Goal: Task Accomplishment & Management: Complete application form

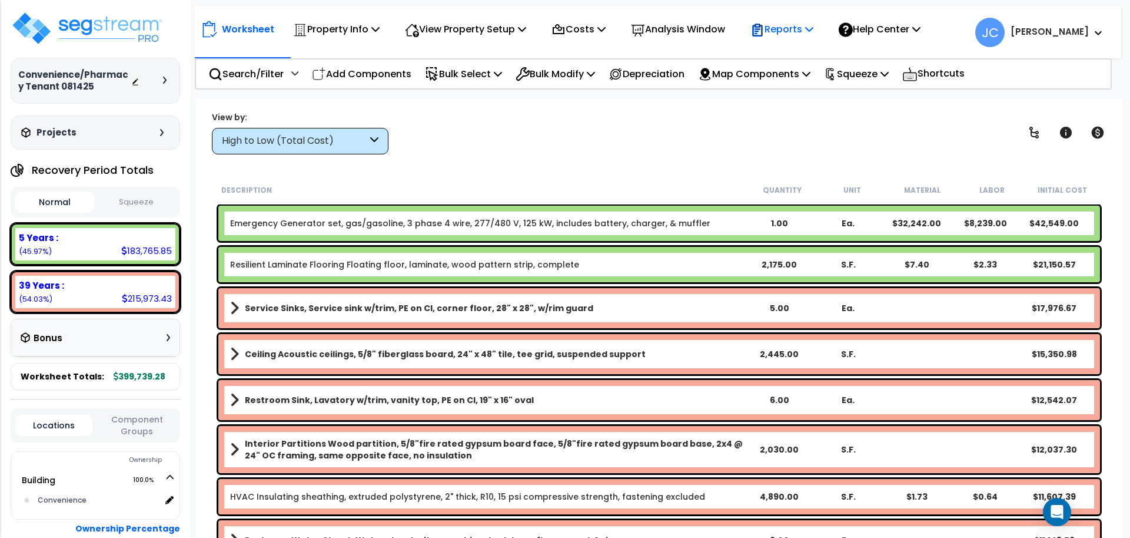
click at [796, 16] on div "Reports" at bounding box center [782, 29] width 63 height 28
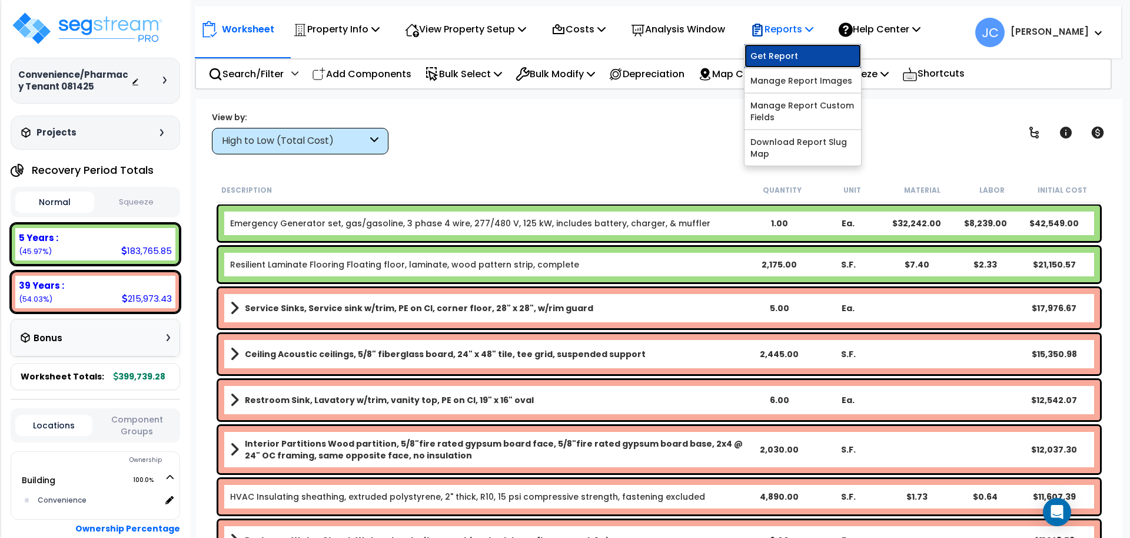
click at [781, 54] on link "Get Report" at bounding box center [803, 56] width 117 height 24
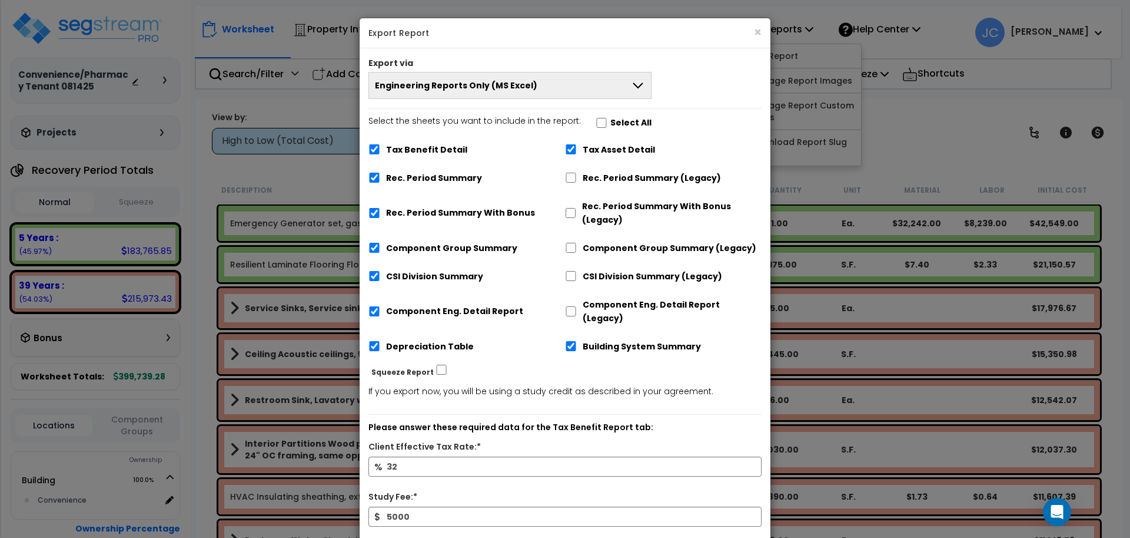
click at [591, 72] on button "Engineering Reports Only (MS Excel)" at bounding box center [510, 85] width 283 height 27
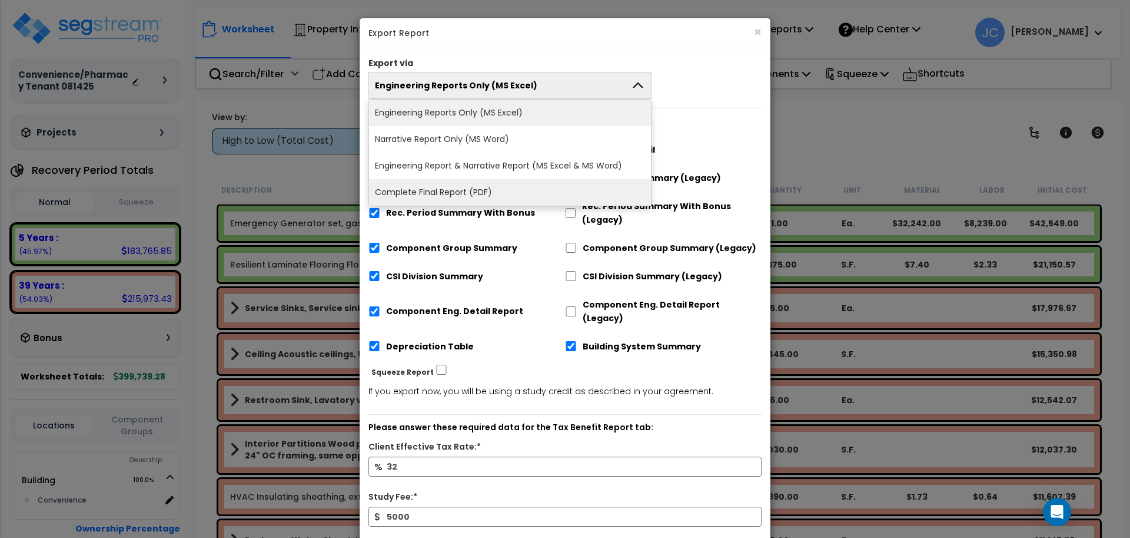
click at [516, 188] on li "Complete Final Report (PDF)" at bounding box center [510, 192] width 282 height 26
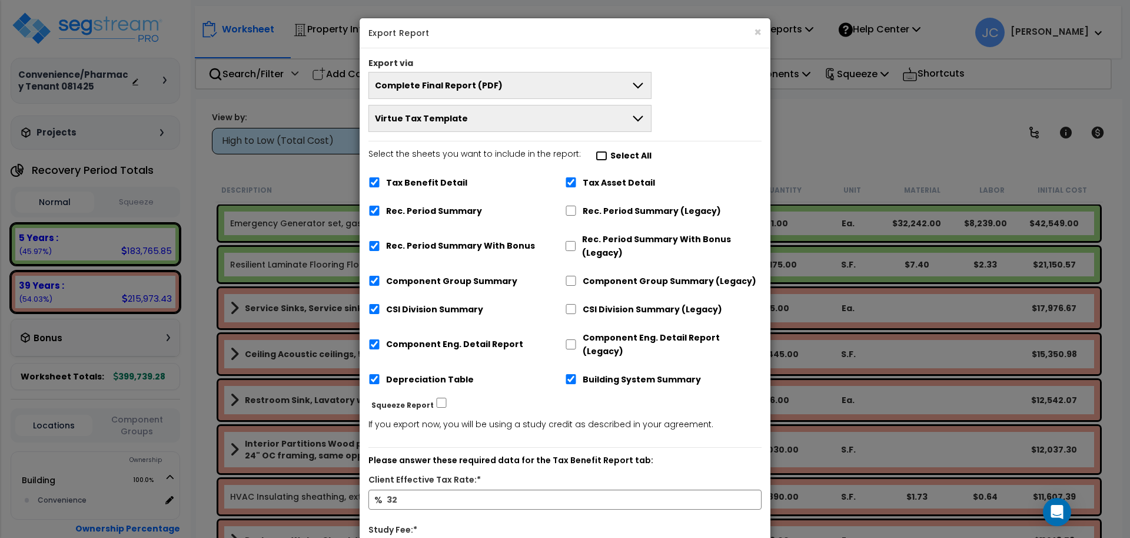
click at [598, 155] on input "Select the sheets you want to include in the report: Select All" at bounding box center [602, 156] width 12 height 10
checkbox input "true"
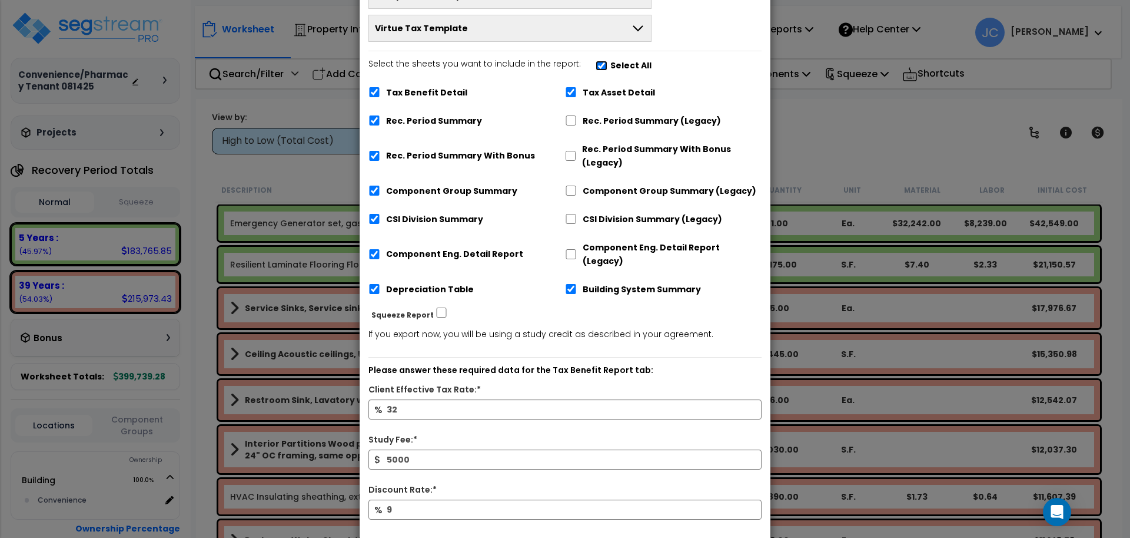
scroll to position [136, 0]
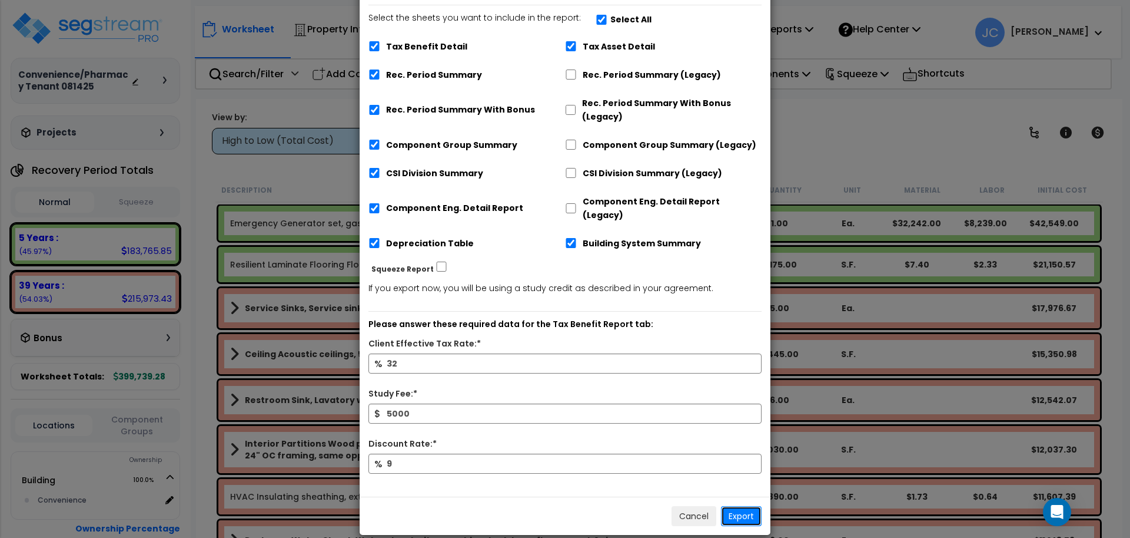
click at [748, 506] on button "Export" at bounding box center [741, 516] width 41 height 20
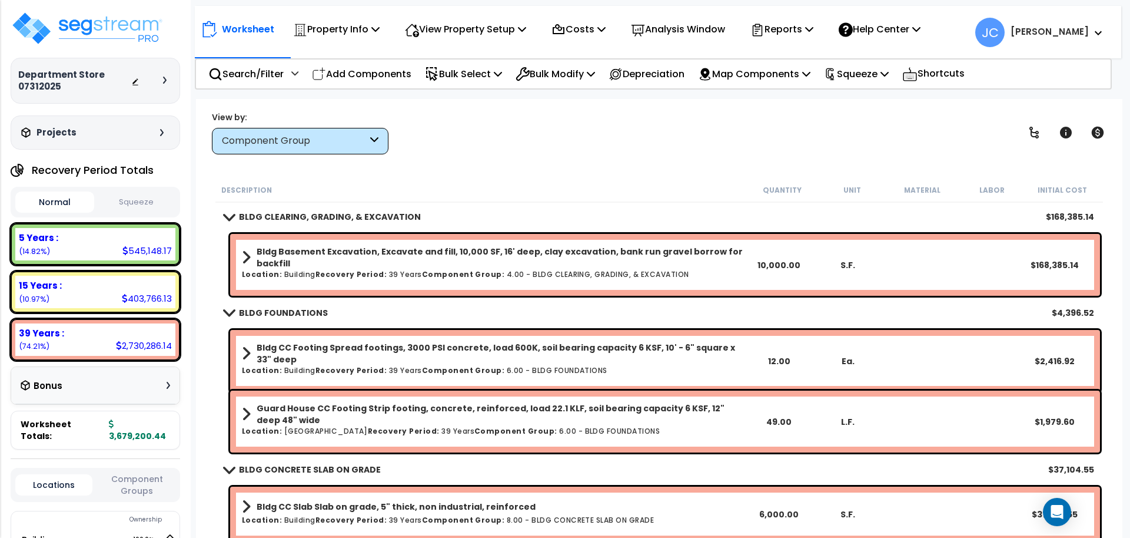
scroll to position [38, 0]
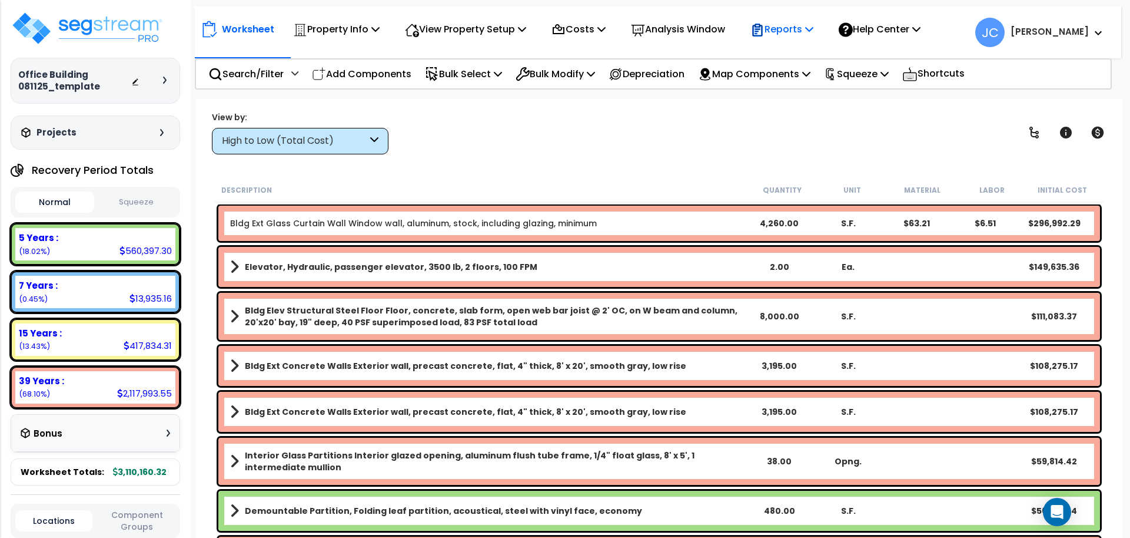
click at [782, 31] on p "Reports" at bounding box center [782, 29] width 63 height 16
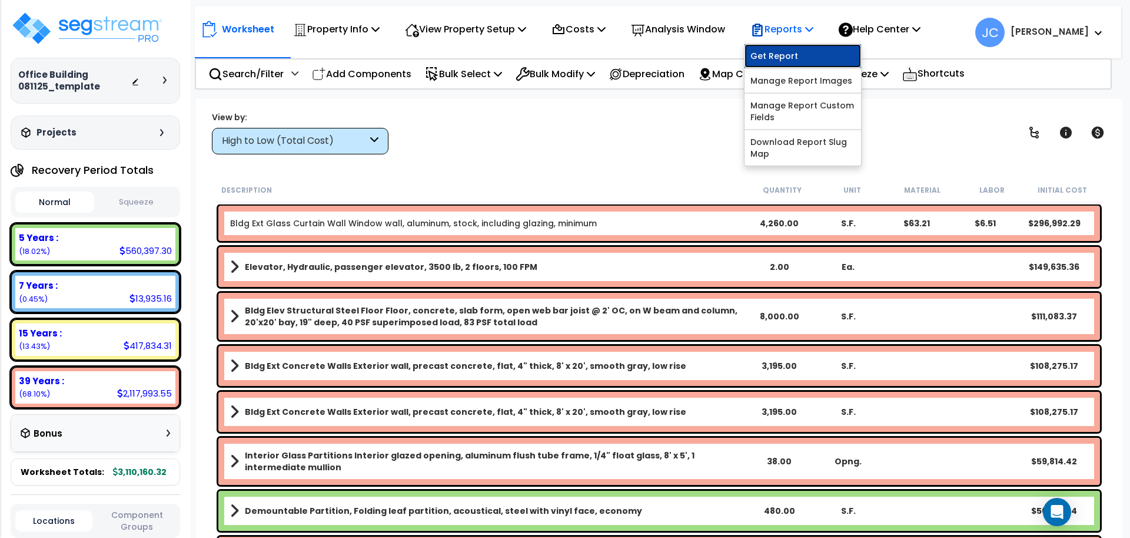
click at [781, 56] on link "Get Report" at bounding box center [803, 56] width 117 height 24
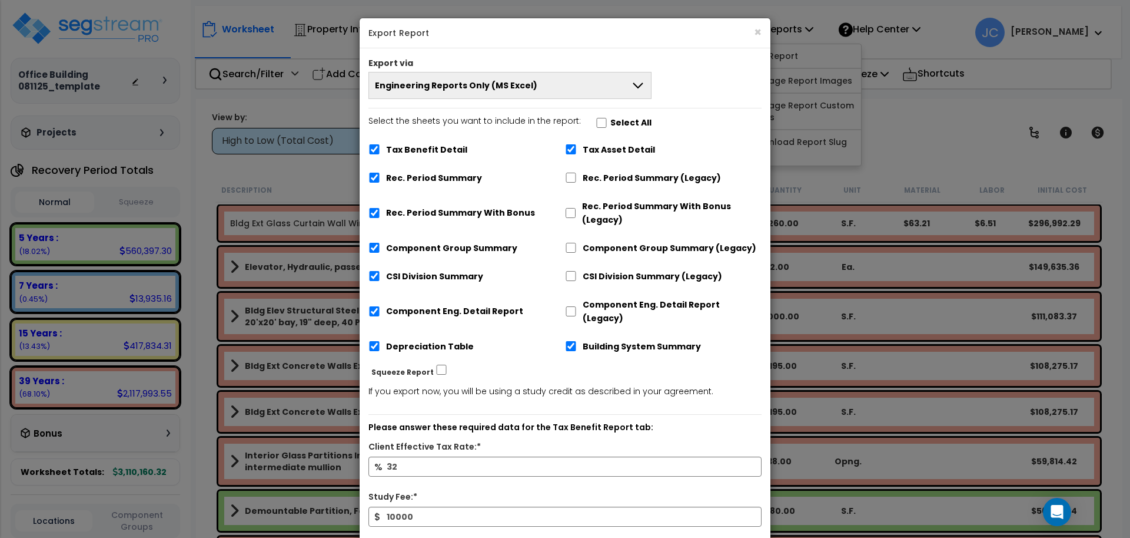
click at [629, 88] on button "Engineering Reports Only (MS Excel)" at bounding box center [510, 85] width 283 height 27
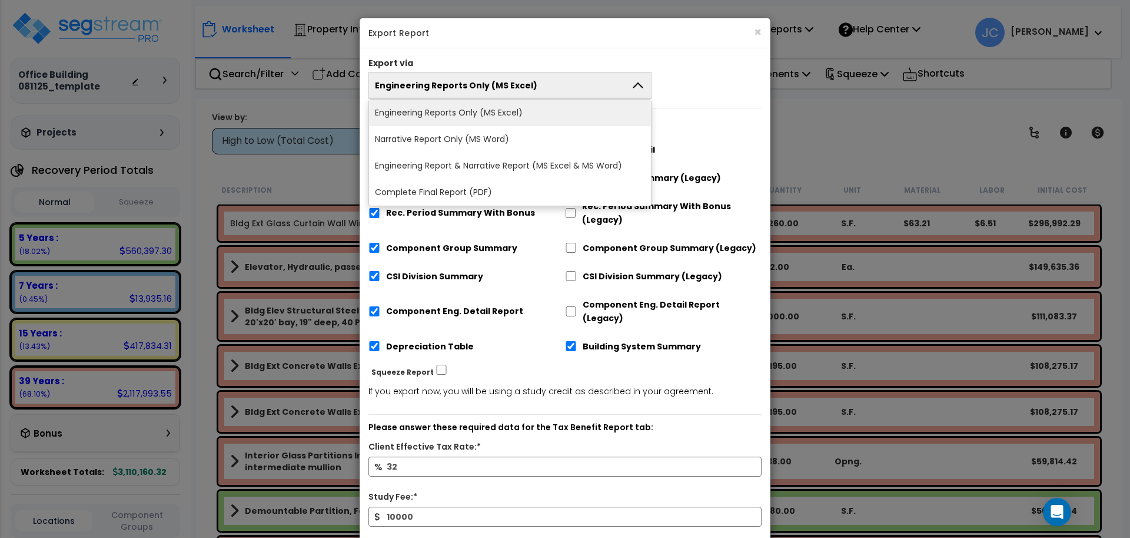
click at [561, 188] on li "Complete Final Report (PDF)" at bounding box center [510, 192] width 282 height 26
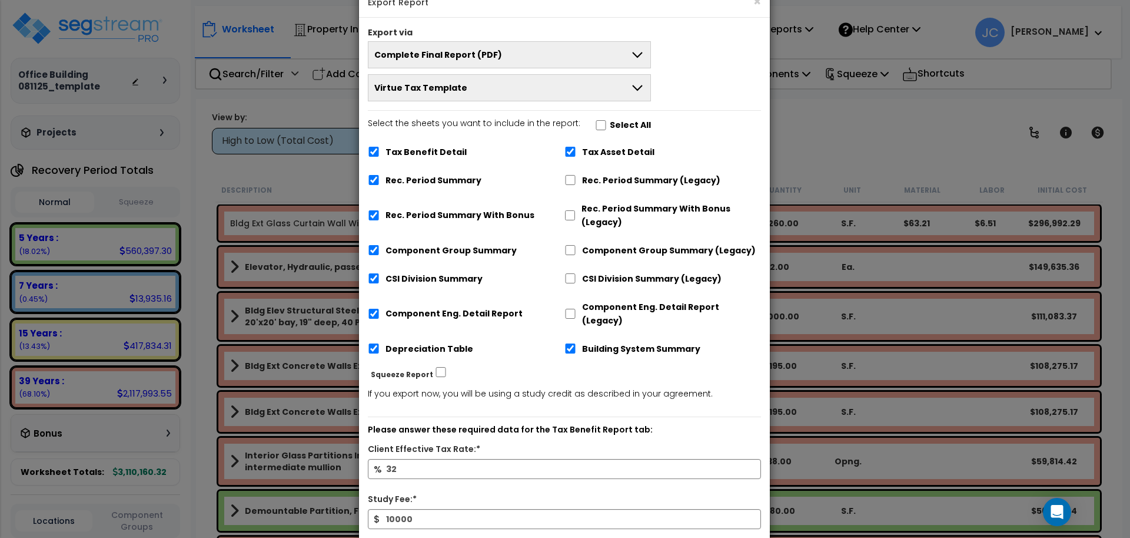
scroll to position [34, 0]
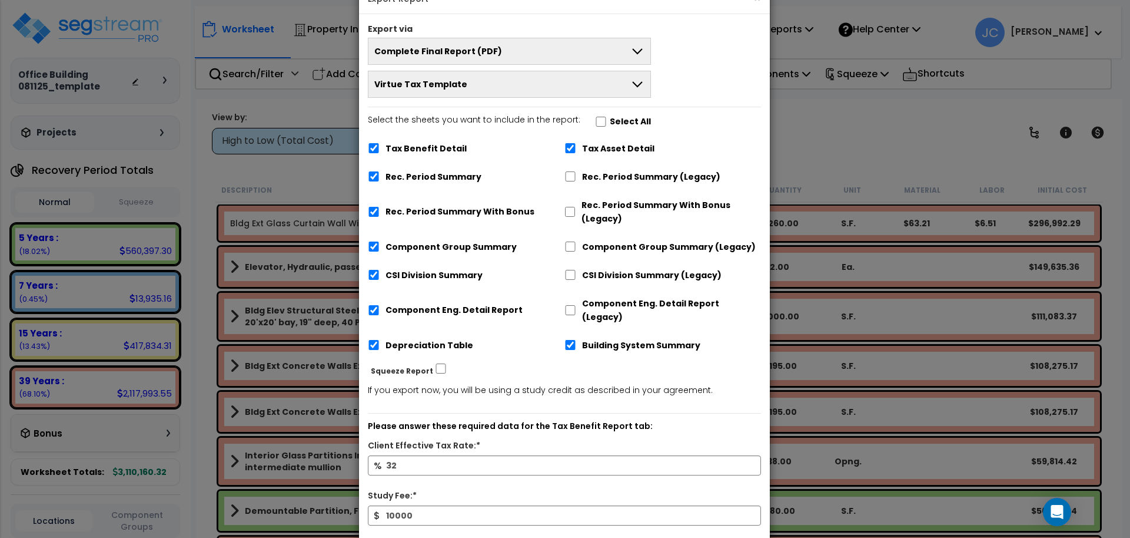
click at [579, 85] on button "Virtue Tax Template" at bounding box center [509, 84] width 283 height 27
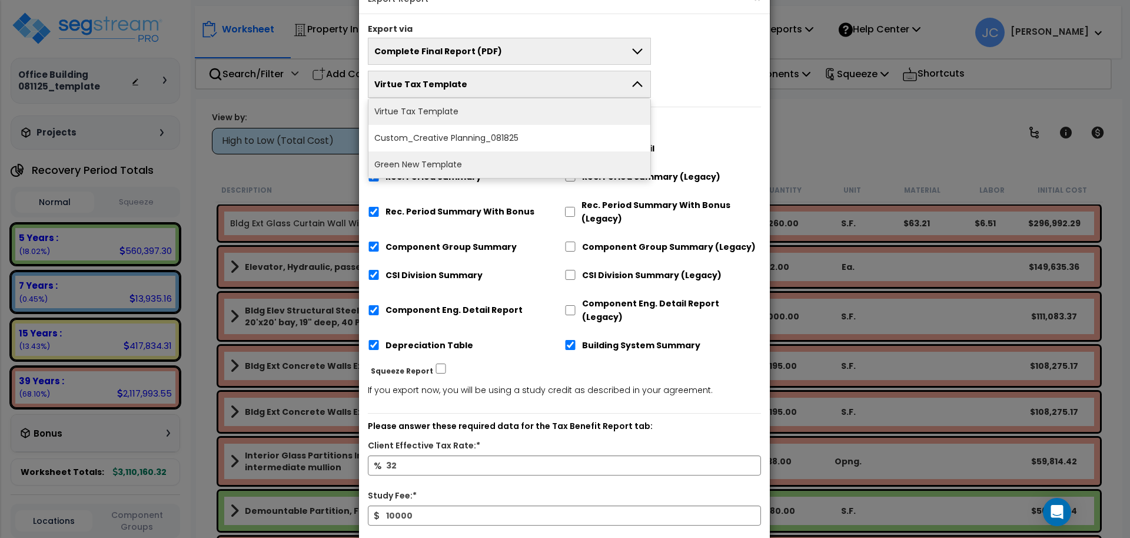
click at [528, 157] on li "Green New Template" at bounding box center [510, 164] width 282 height 26
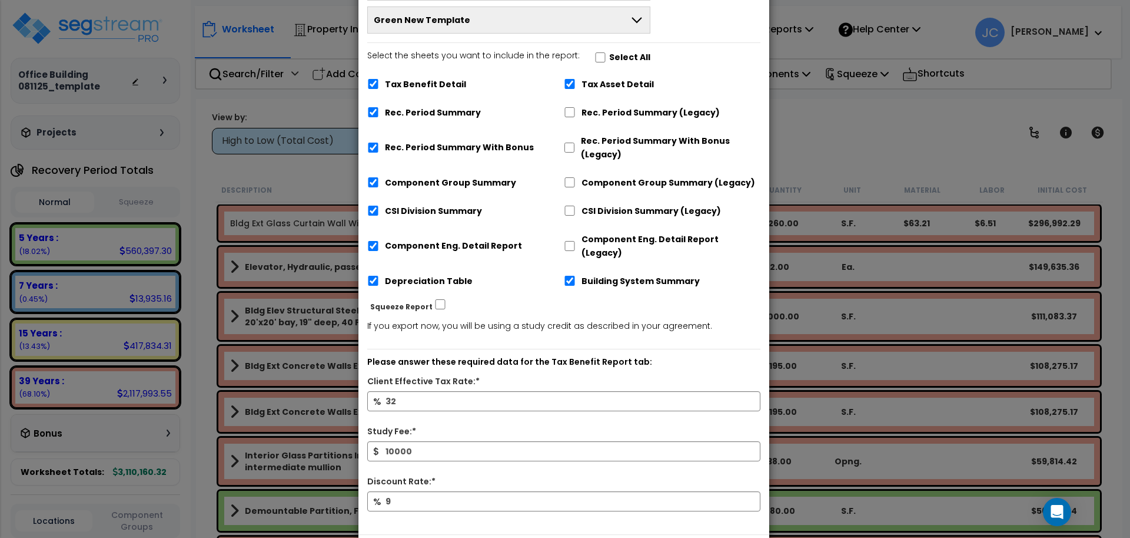
scroll to position [136, 0]
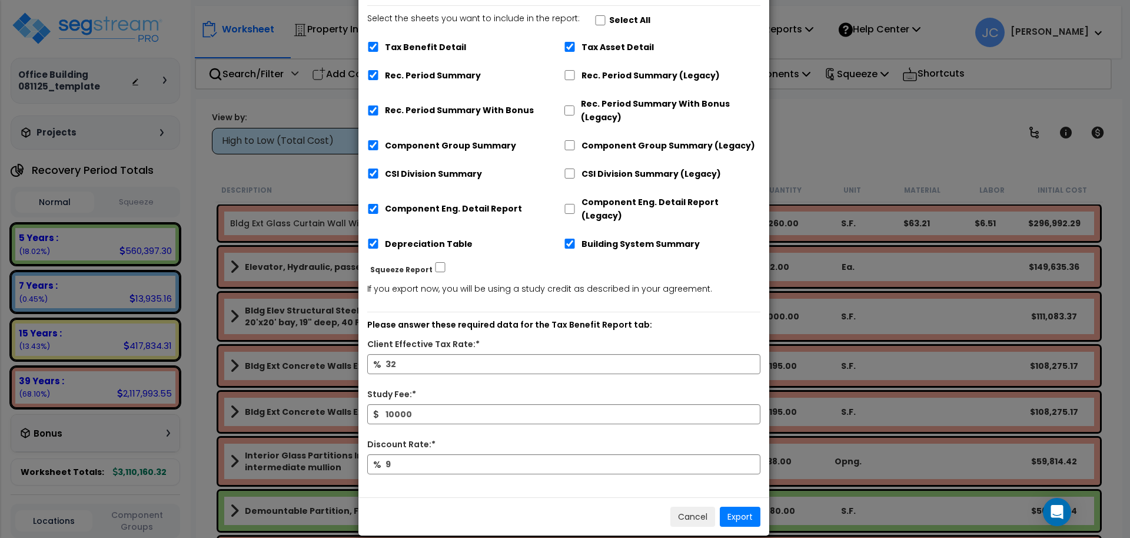
click at [609, 17] on label "Select All" at bounding box center [629, 21] width 41 height 14
click at [602, 17] on input "Select the sheets you want to include in the report: Select All" at bounding box center [601, 20] width 12 height 10
checkbox input "true"
click at [744, 506] on button "Export" at bounding box center [740, 516] width 41 height 20
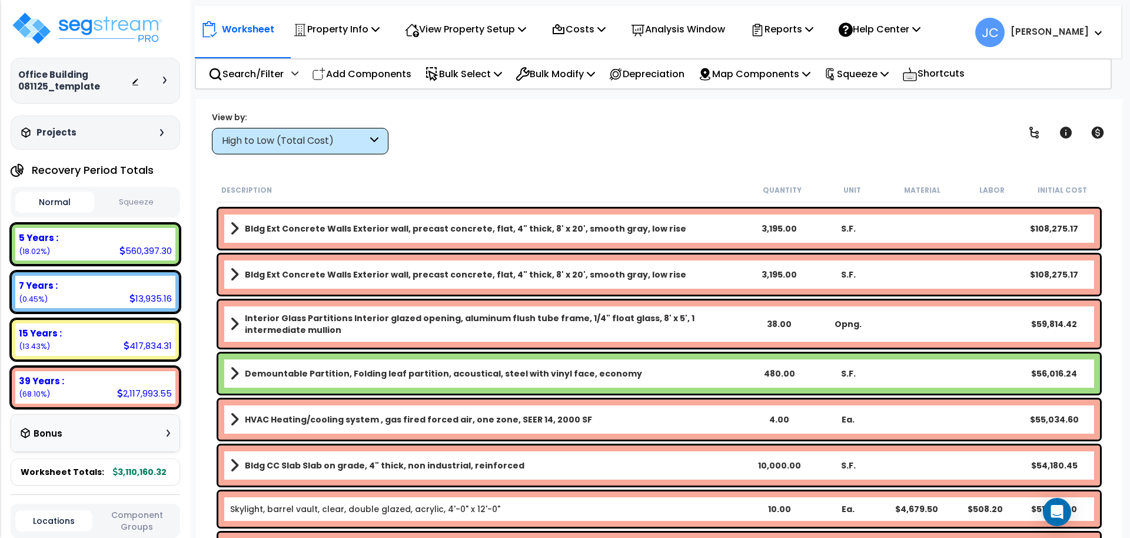
scroll to position [0, 0]
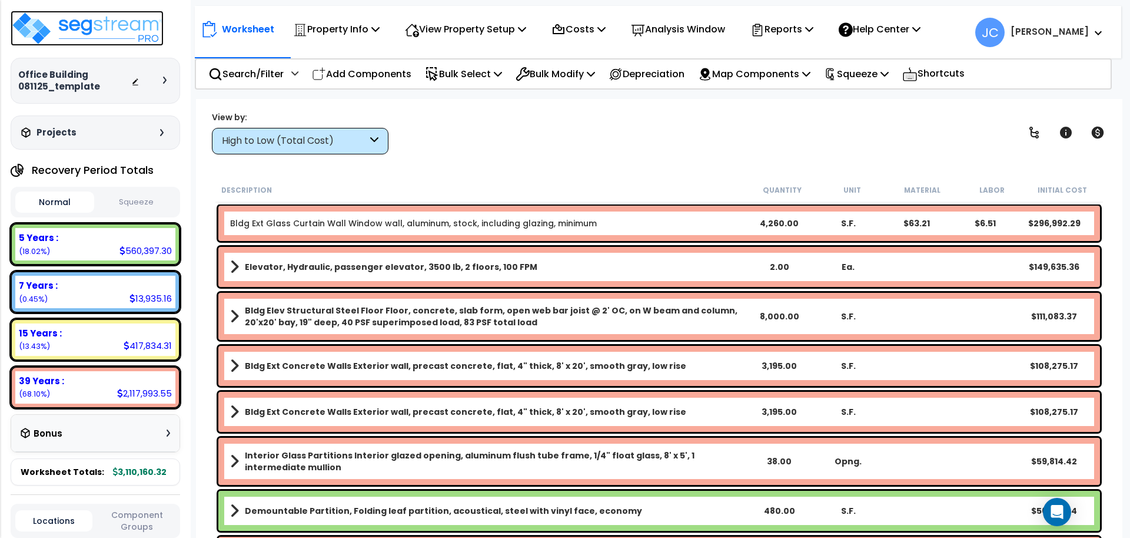
click at [90, 40] on img at bounding box center [87, 28] width 153 height 35
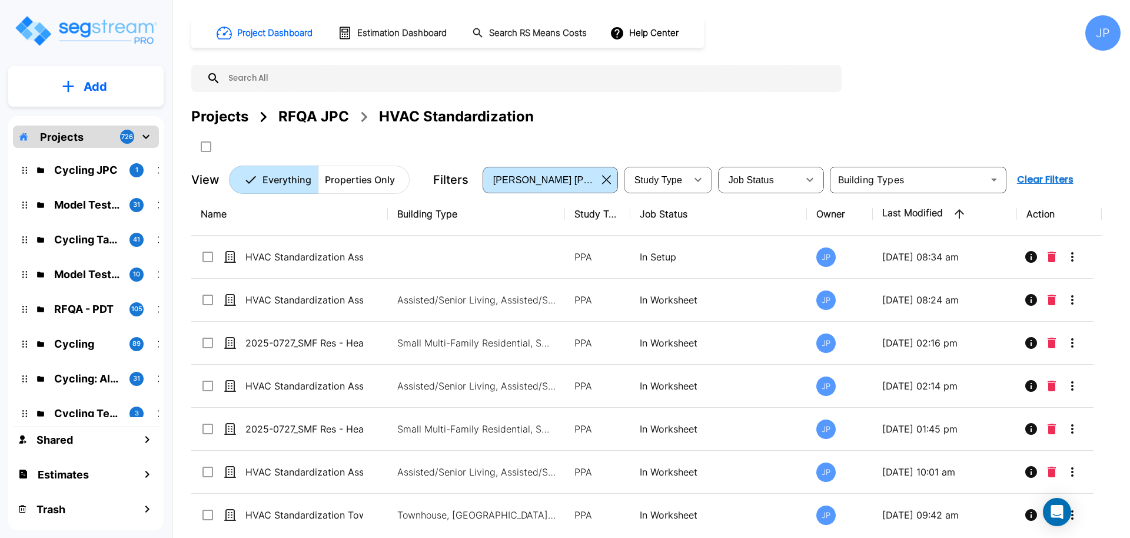
click at [227, 118] on div "Projects" at bounding box center [219, 116] width 57 height 21
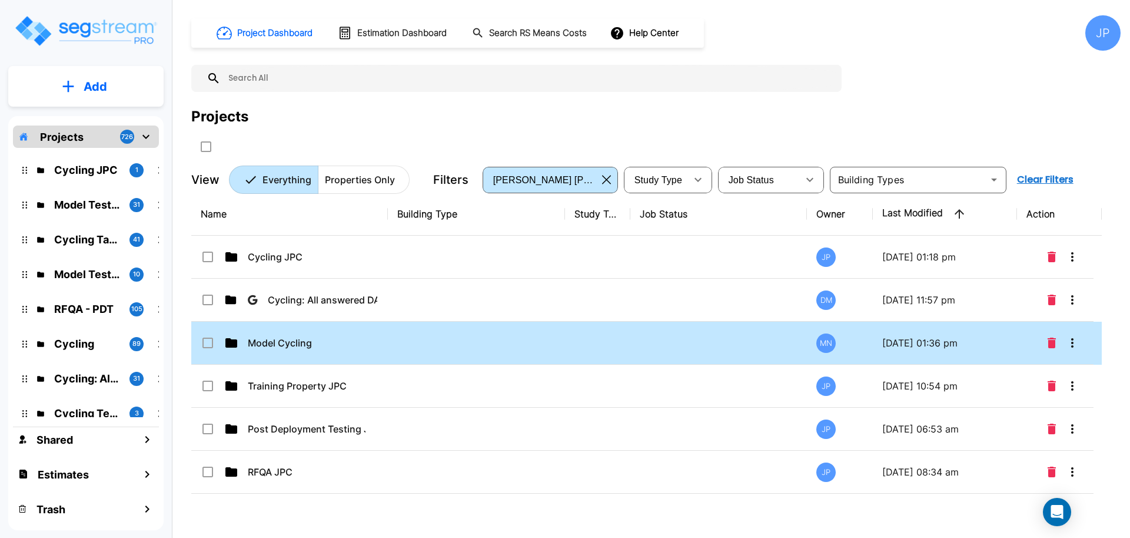
click at [463, 337] on td at bounding box center [476, 342] width 177 height 43
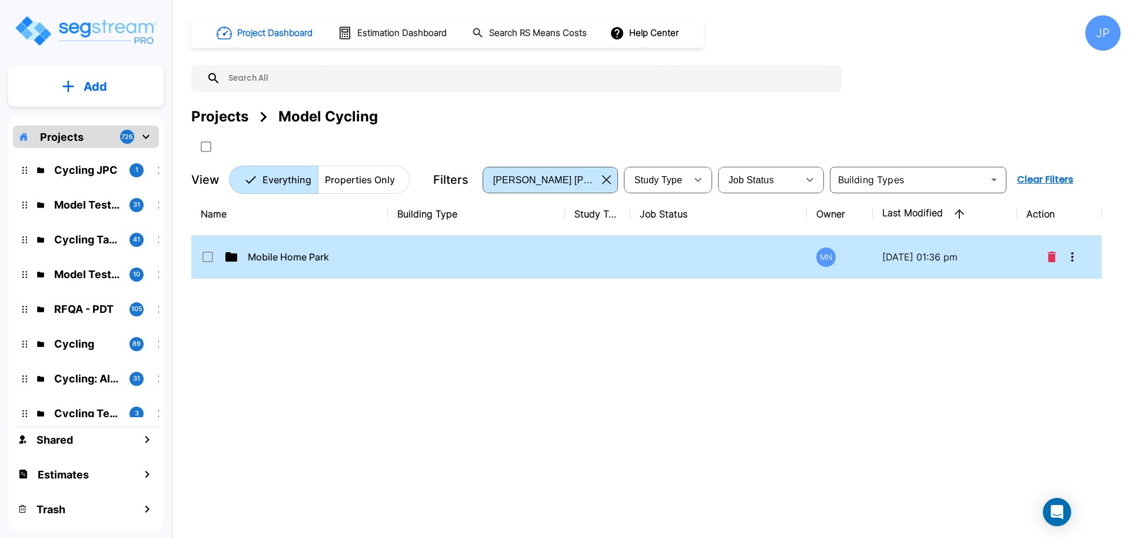
click at [626, 264] on td at bounding box center [597, 256] width 65 height 43
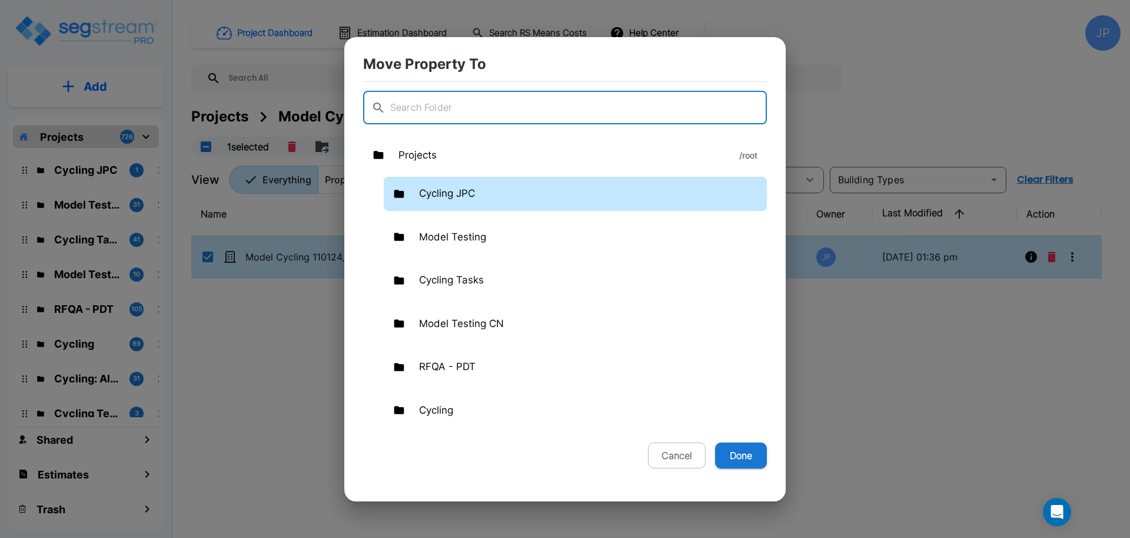
click div "Cycling JPC"
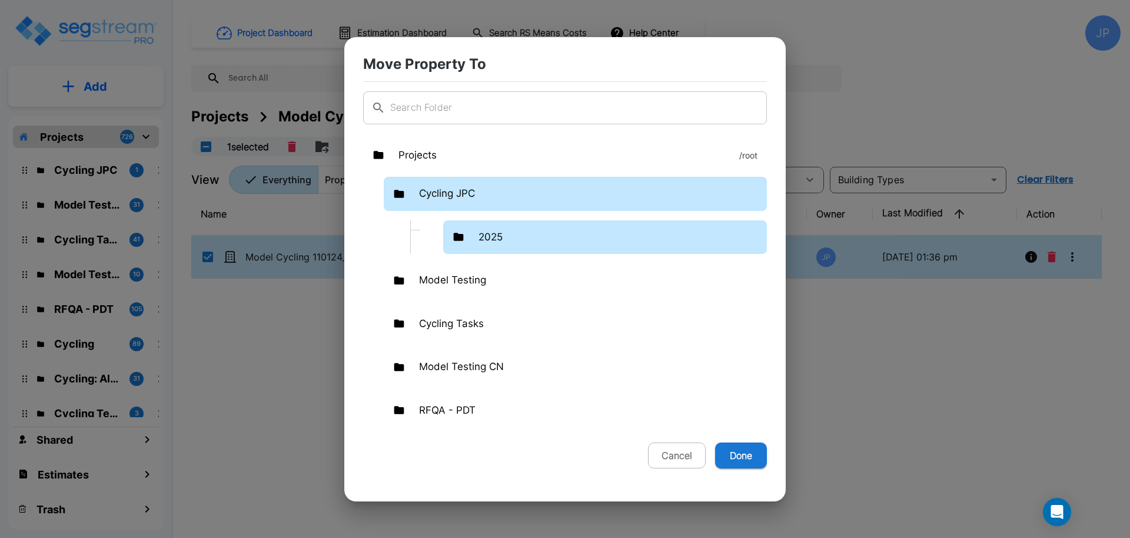
click div "2025"
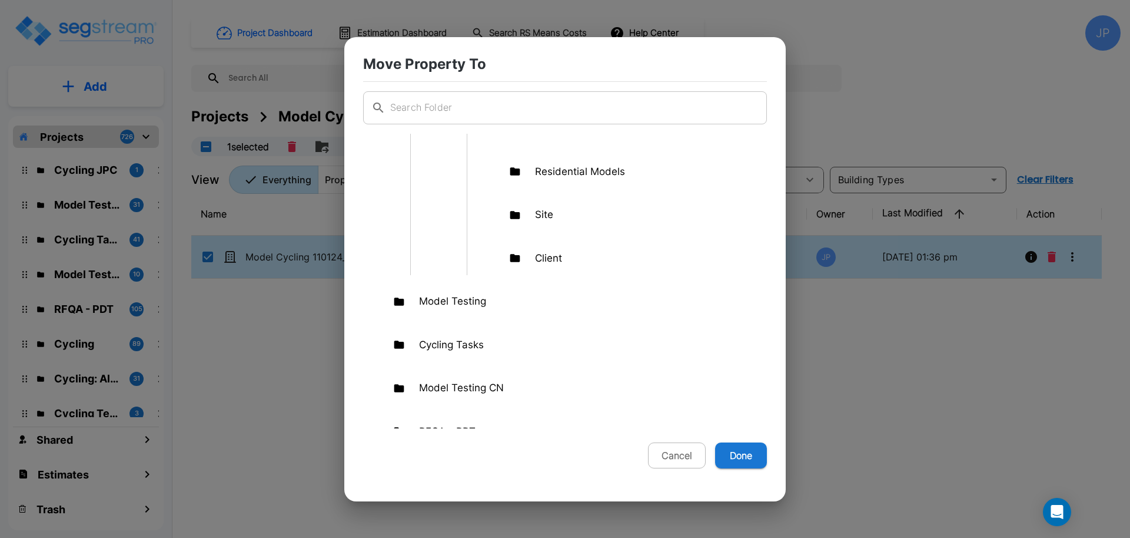
scroll to position [238, 0]
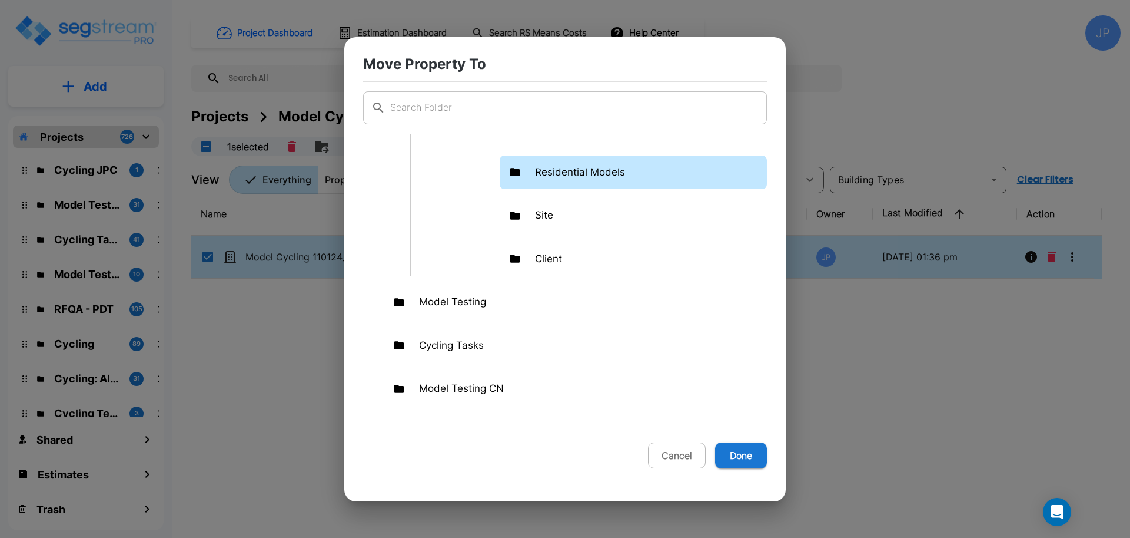
click div "Residential Models"
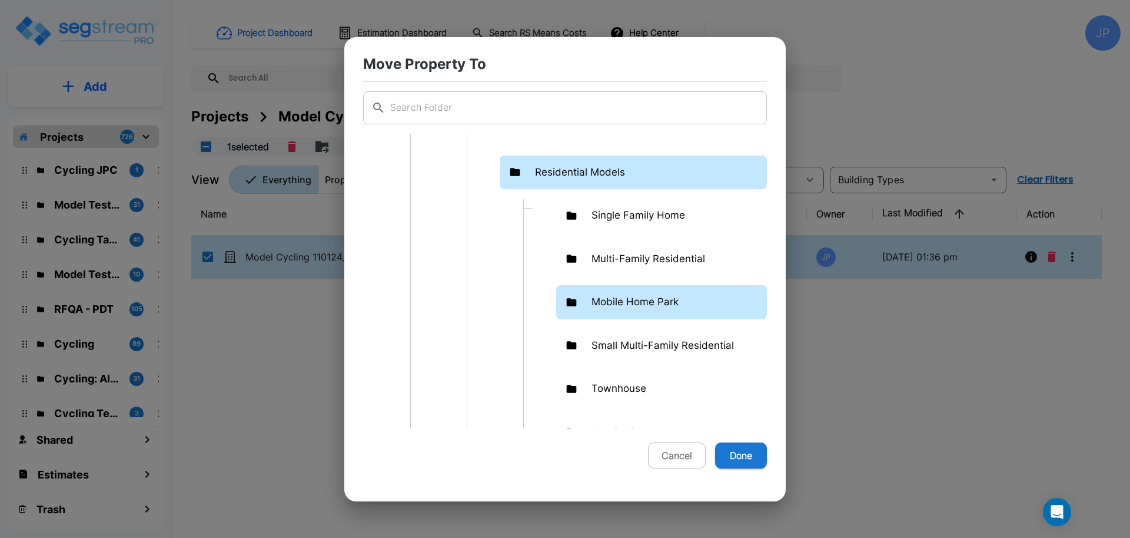
click p "Mobile Home Park"
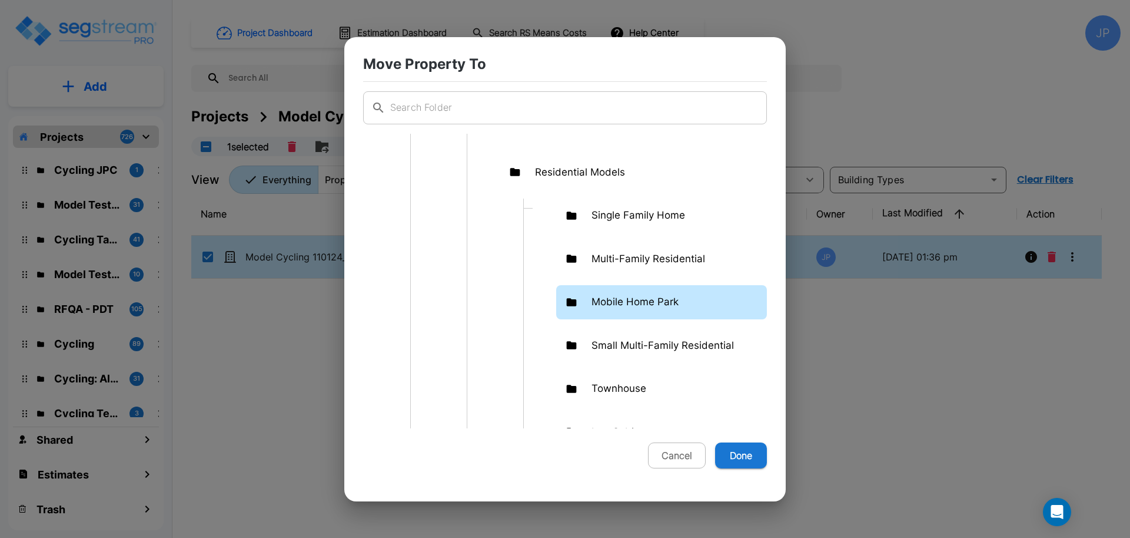
click button "Done"
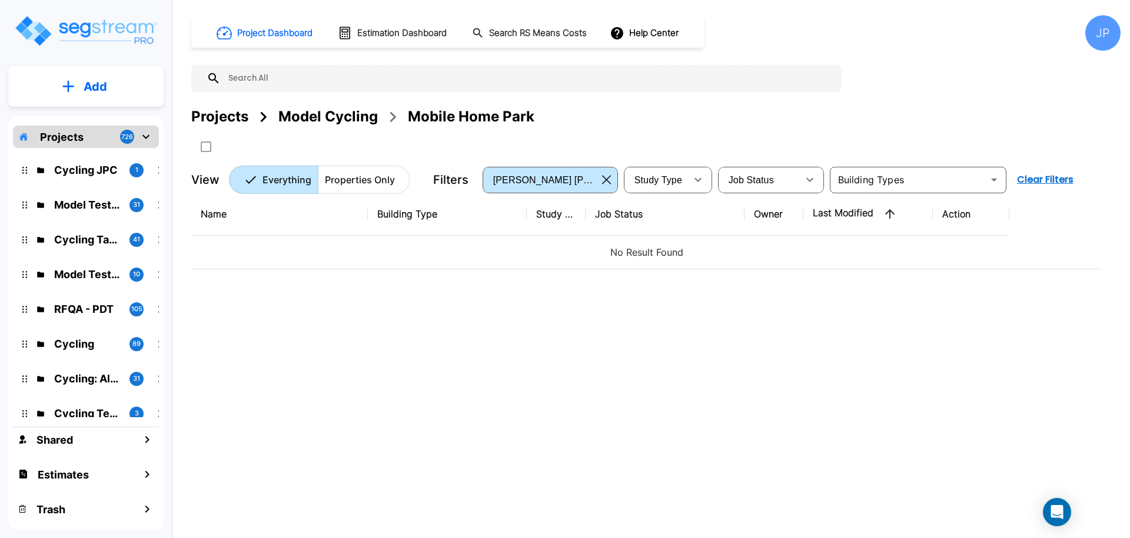
drag, startPoint x: 233, startPoint y: 112, endPoint x: 533, endPoint y: 2, distance: 319.3
click div "Projects"
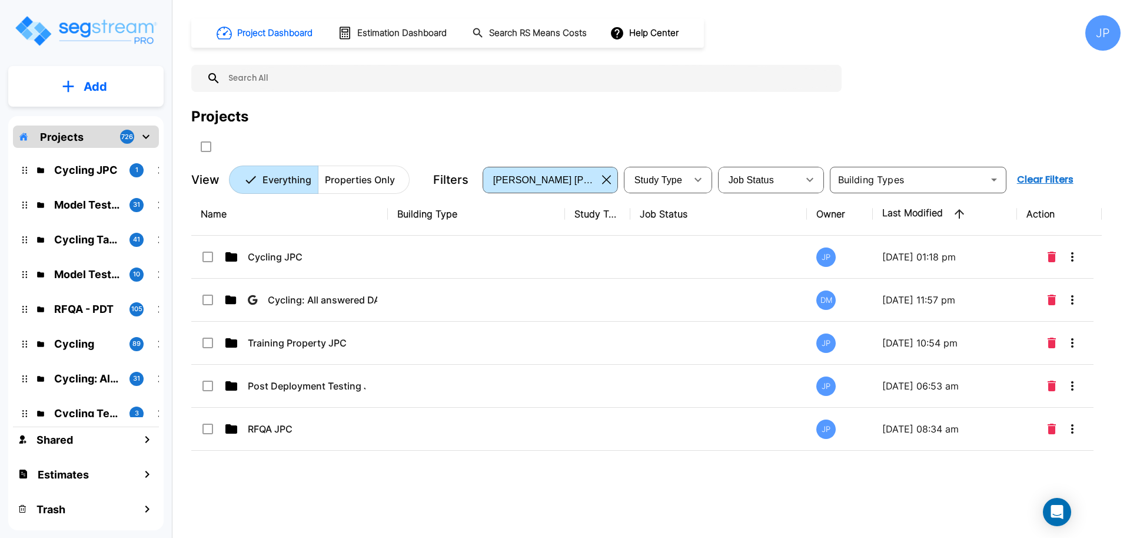
click td
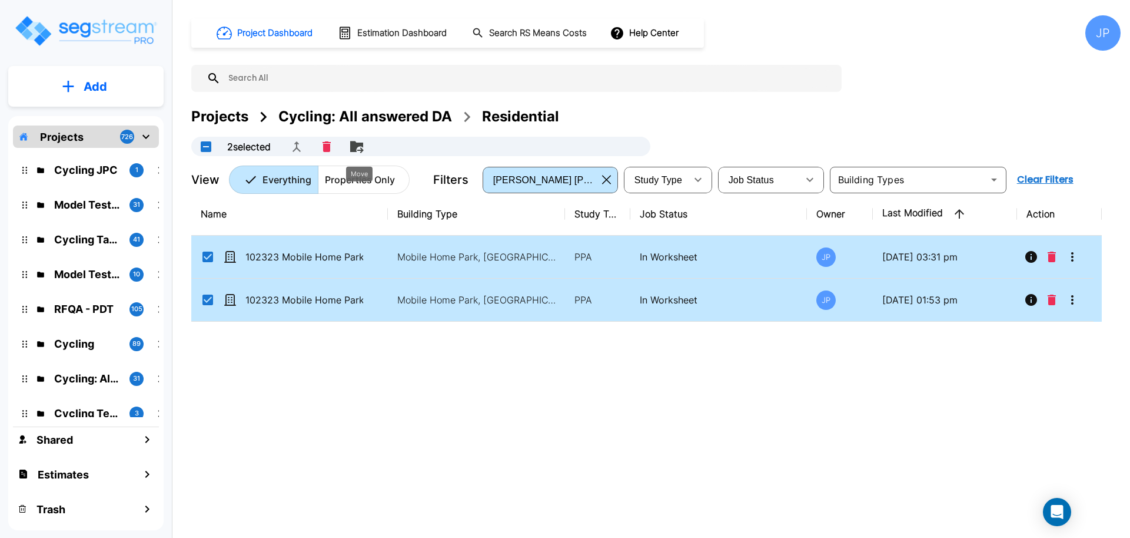
click at [359, 147] on icon "Move" at bounding box center [356, 146] width 13 height 11
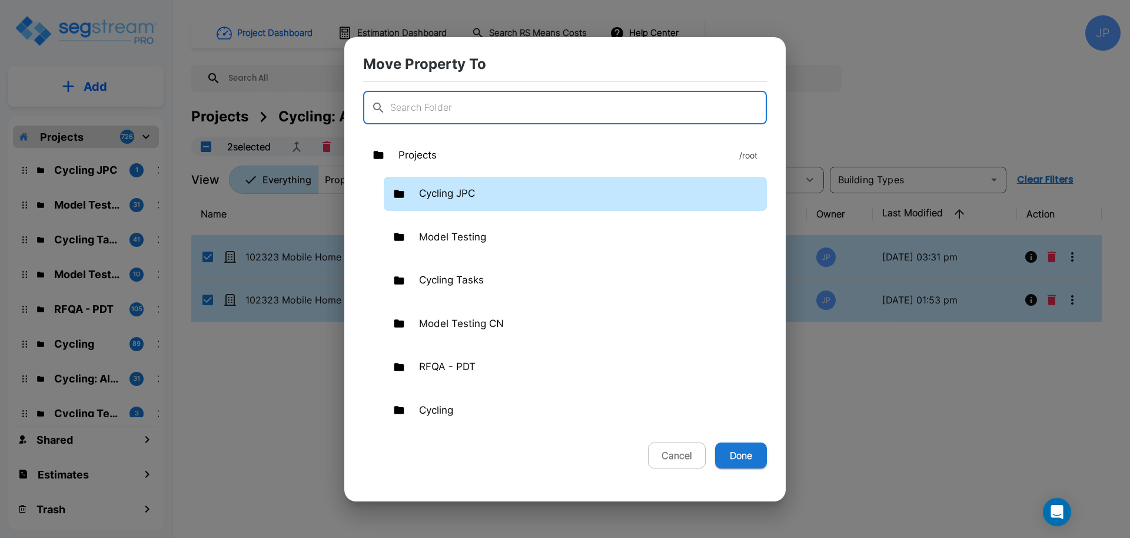
click at [590, 195] on div "Cycling JPC" at bounding box center [575, 194] width 383 height 34
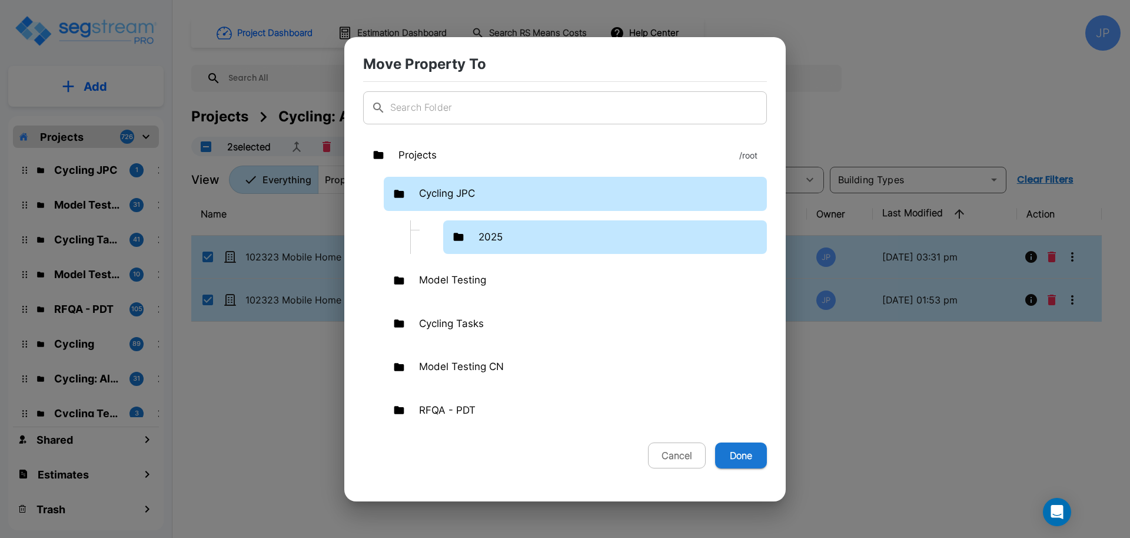
click at [573, 235] on div "2025" at bounding box center [605, 237] width 324 height 34
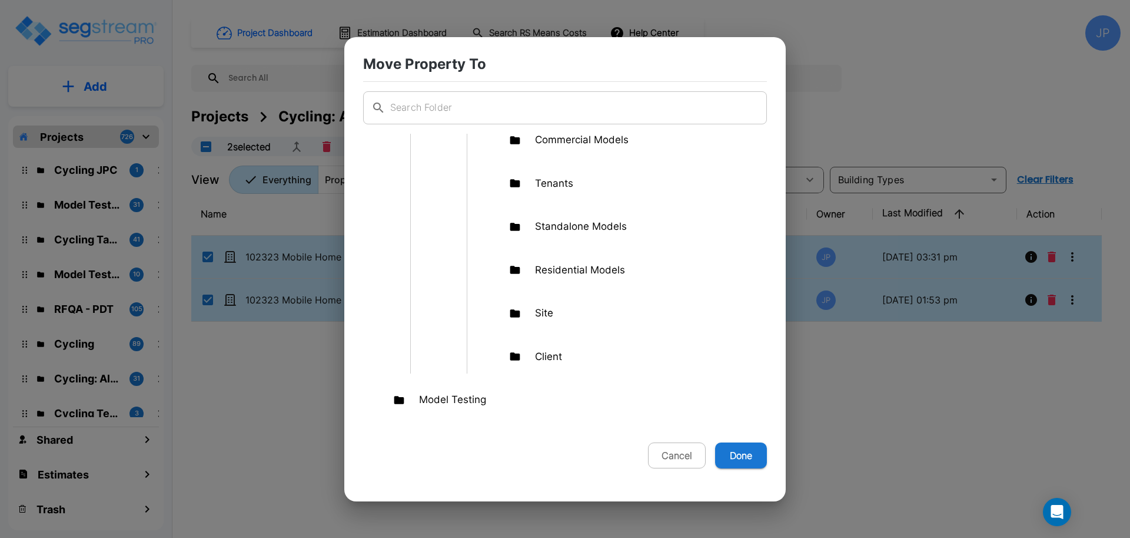
scroll to position [144, 0]
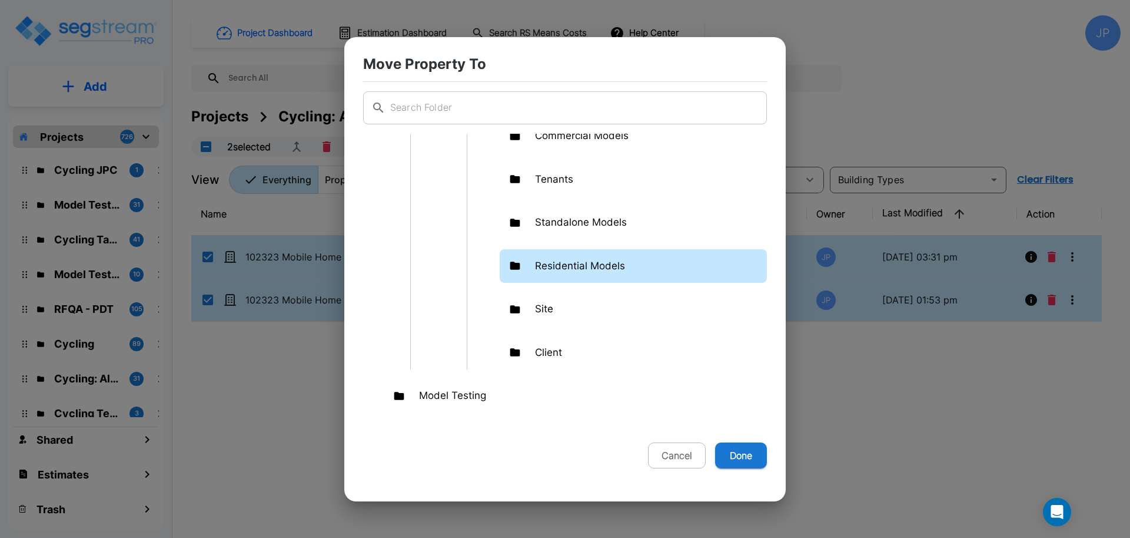
click at [605, 271] on p "Residential Models" at bounding box center [580, 265] width 90 height 15
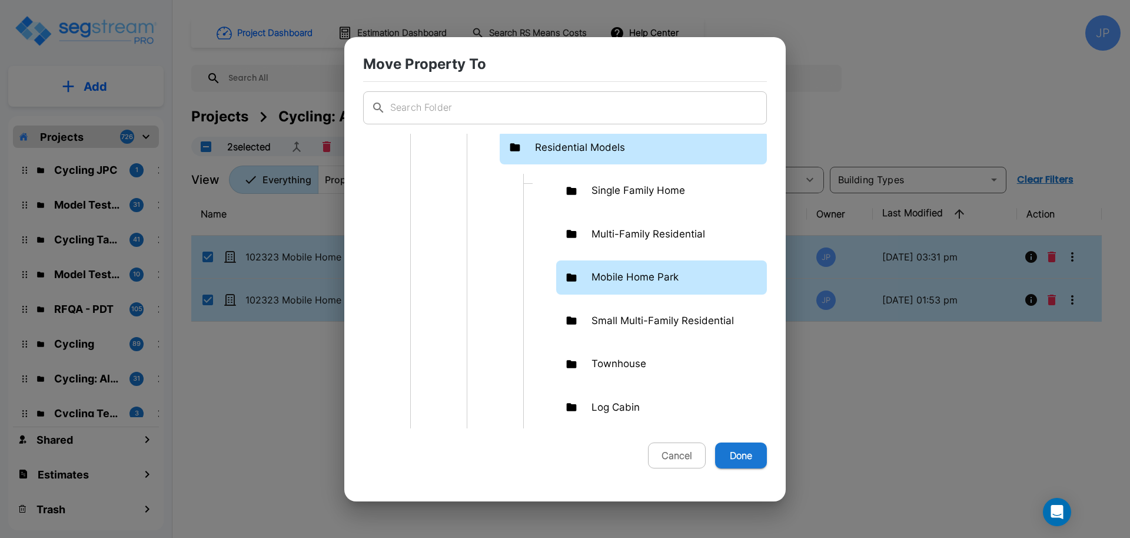
scroll to position [264, 0]
click at [668, 277] on p "Mobile Home Park" at bounding box center [635, 275] width 87 height 15
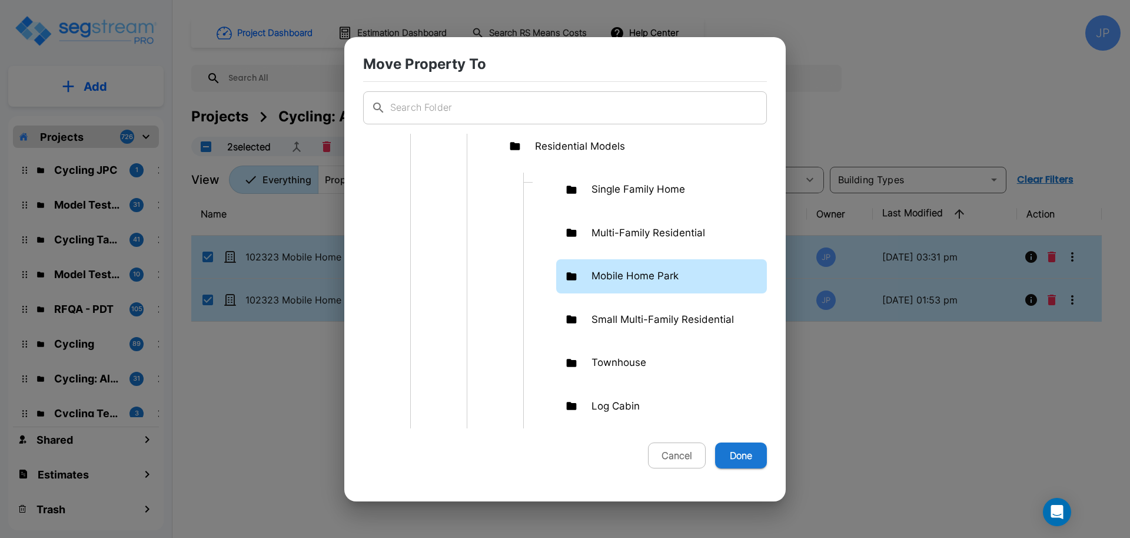
click at [741, 463] on button "Done" at bounding box center [741, 455] width 52 height 26
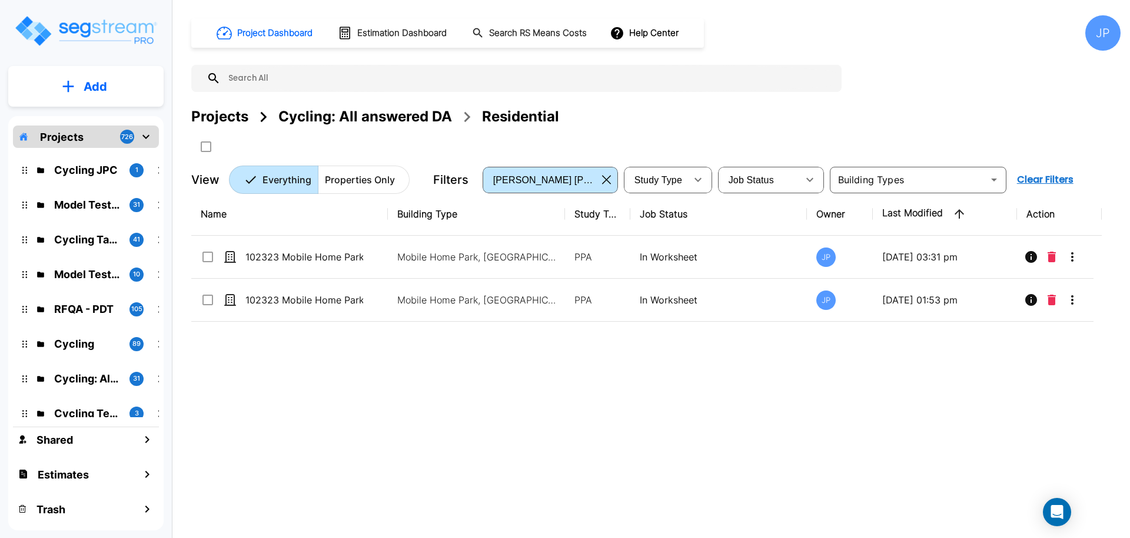
checkbox input "false"
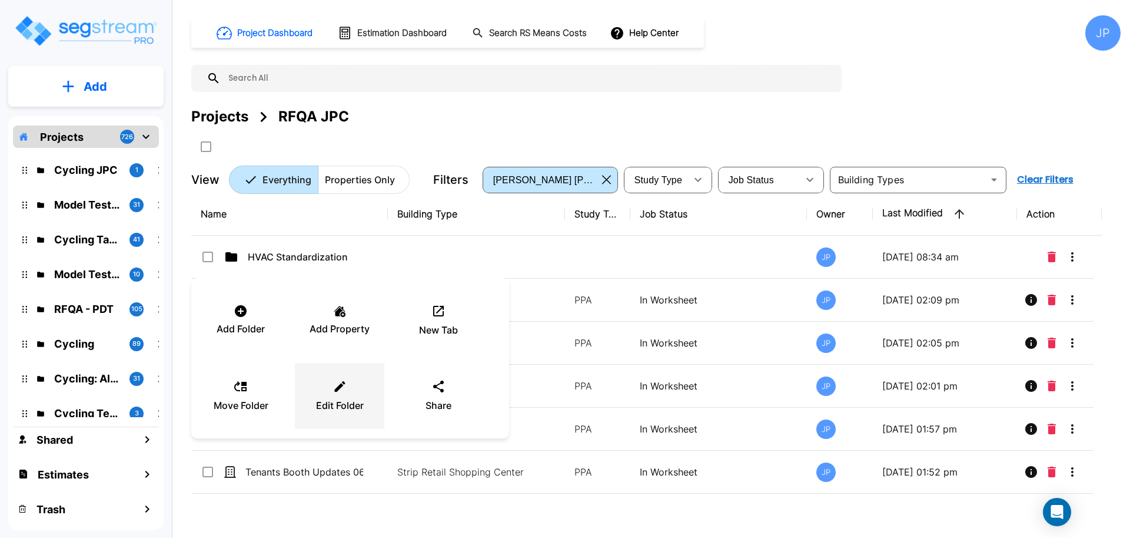
click at [337, 391] on icon at bounding box center [340, 386] width 15 height 14
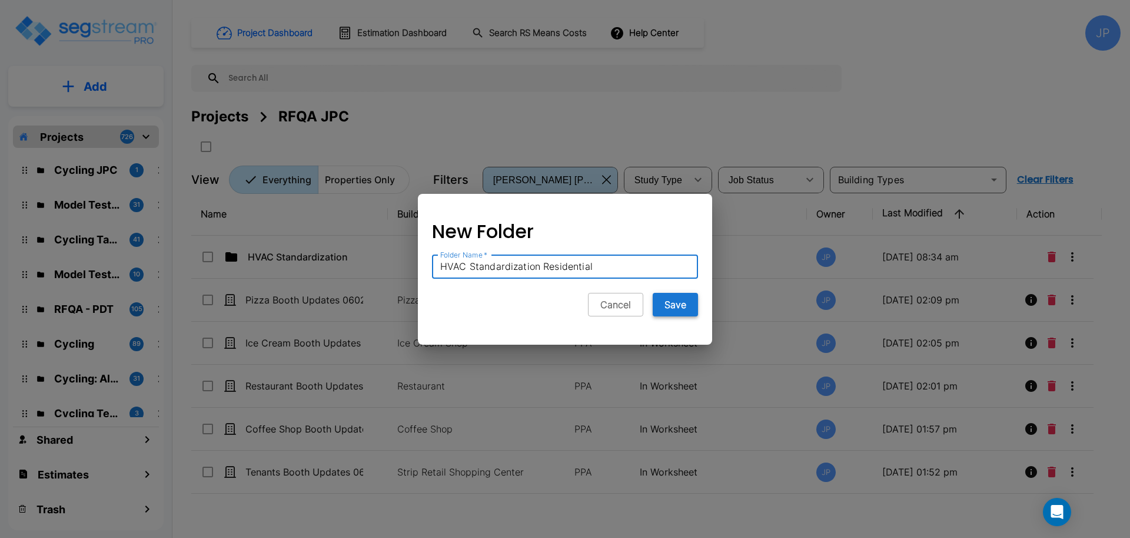
type input "HVAC Standardization Residential"
click at [684, 307] on button "Save" at bounding box center [675, 305] width 45 height 24
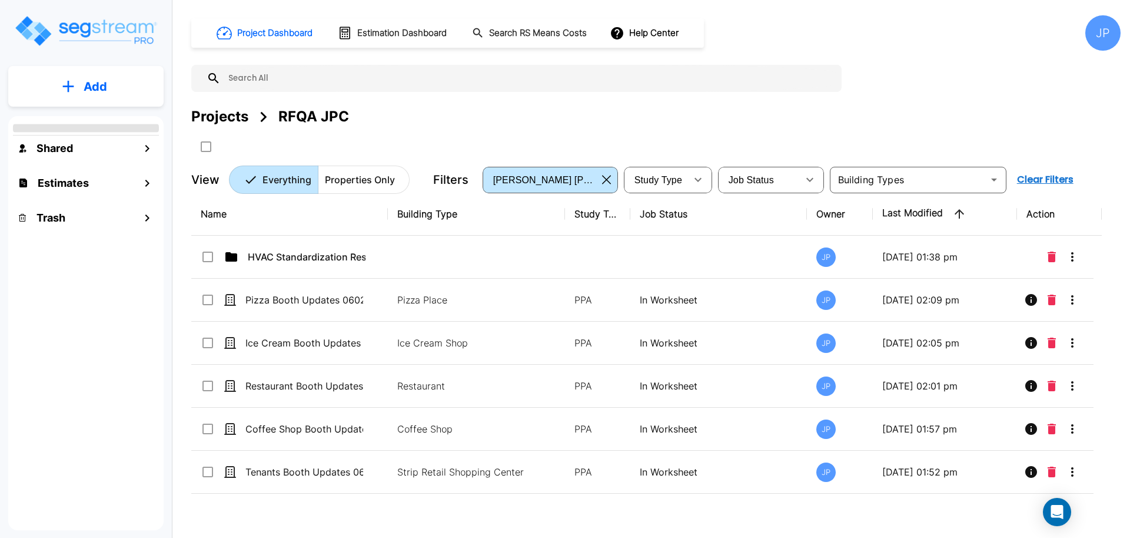
click at [126, 84] on button "Add" at bounding box center [85, 86] width 155 height 34
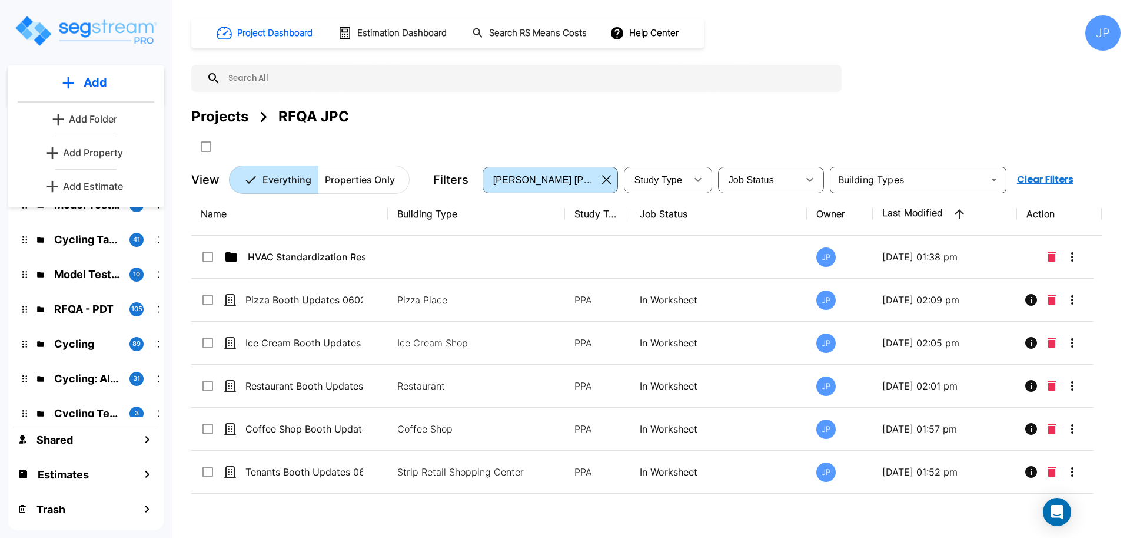
click at [92, 112] on p "Add Folder" at bounding box center [93, 119] width 48 height 14
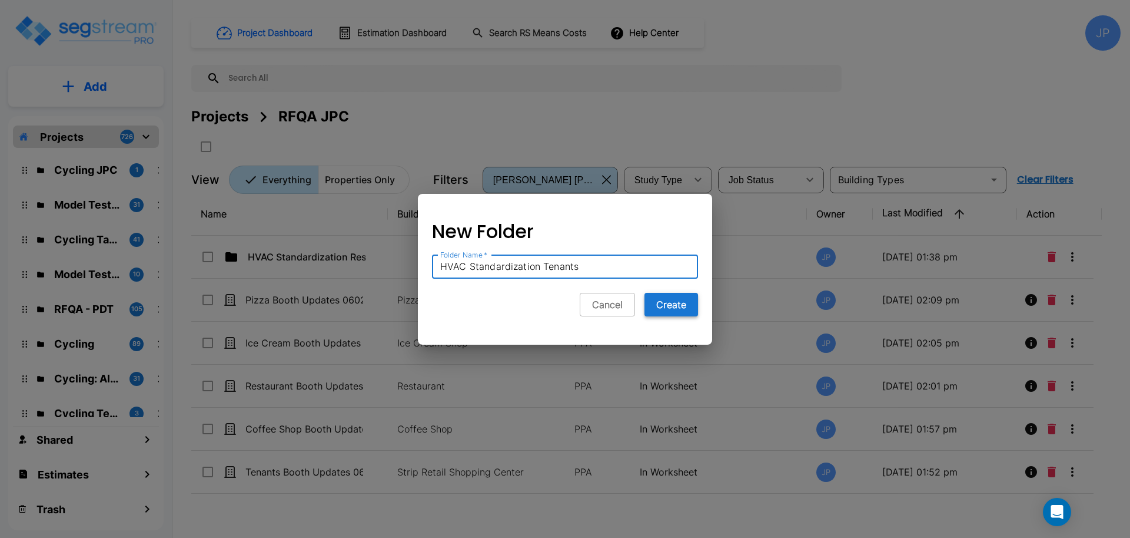
type input "HVAC Standardization Tenants"
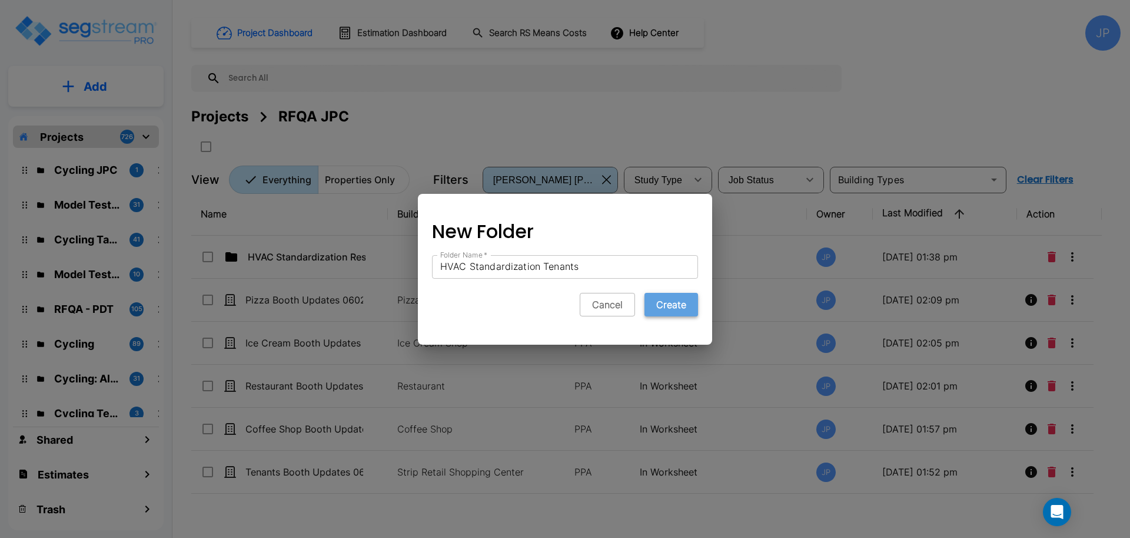
click at [652, 302] on button "Create" at bounding box center [672, 305] width 54 height 24
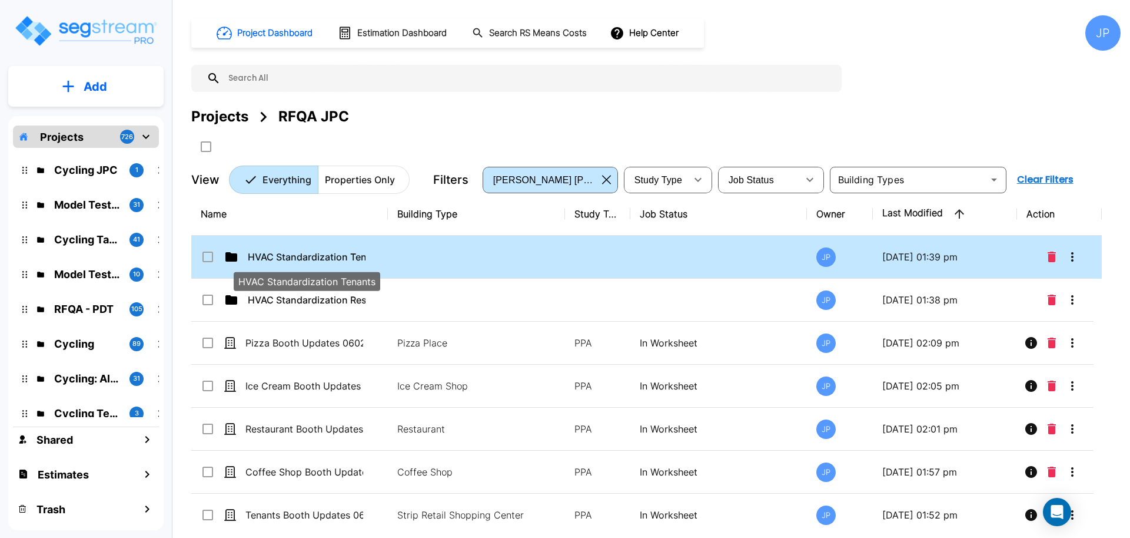
click at [344, 258] on p "HVAC Standardization Tenants" at bounding box center [307, 257] width 118 height 14
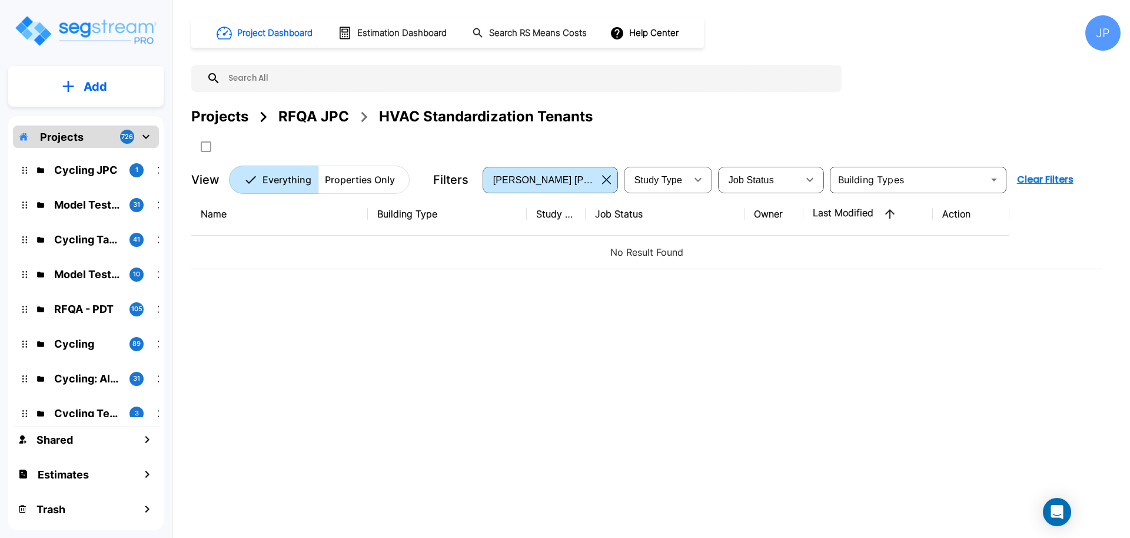
click at [101, 75] on button "Add" at bounding box center [85, 86] width 155 height 34
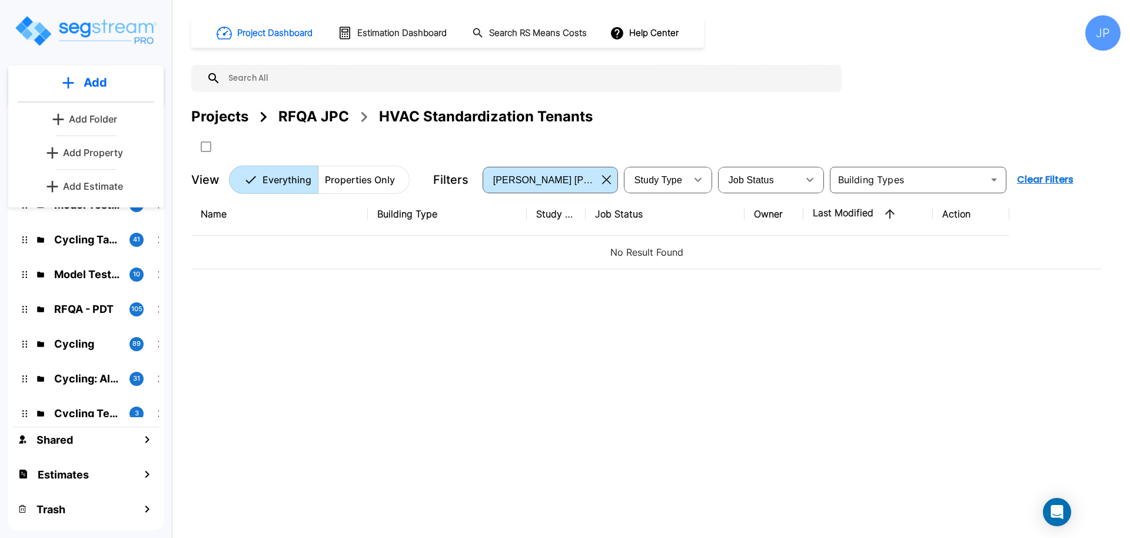
click at [98, 153] on p "Add Property" at bounding box center [93, 152] width 60 height 14
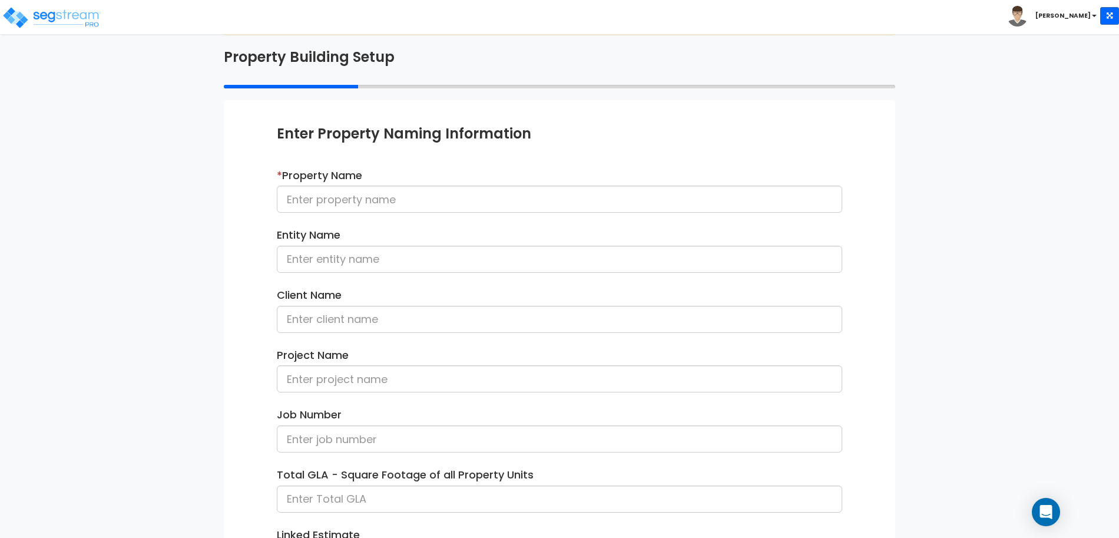
scroll to position [57, 0]
click at [472, 183] on div "* Property Name" at bounding box center [559, 189] width 565 height 45
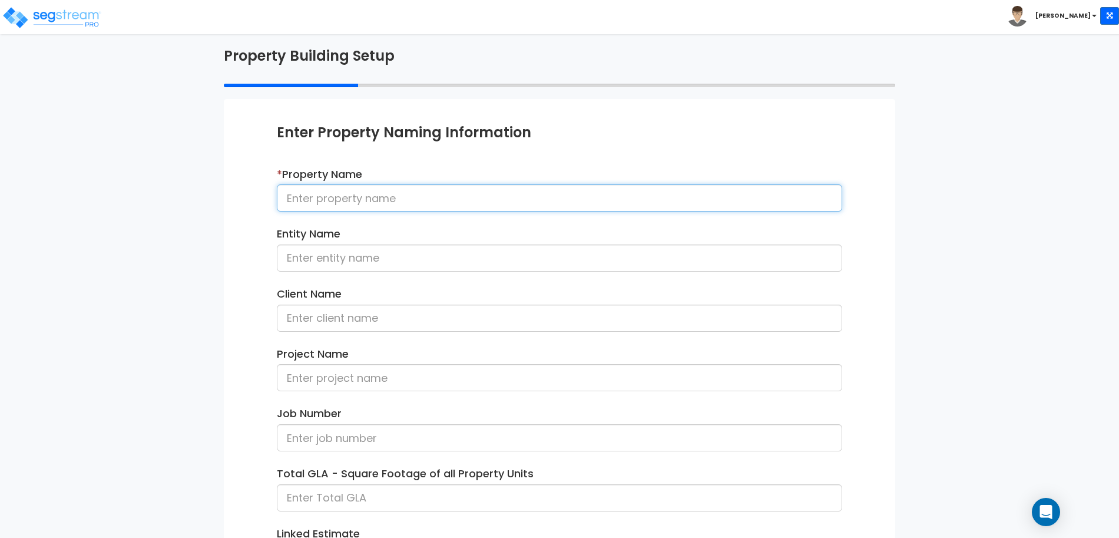
click at [431, 200] on input at bounding box center [559, 197] width 565 height 27
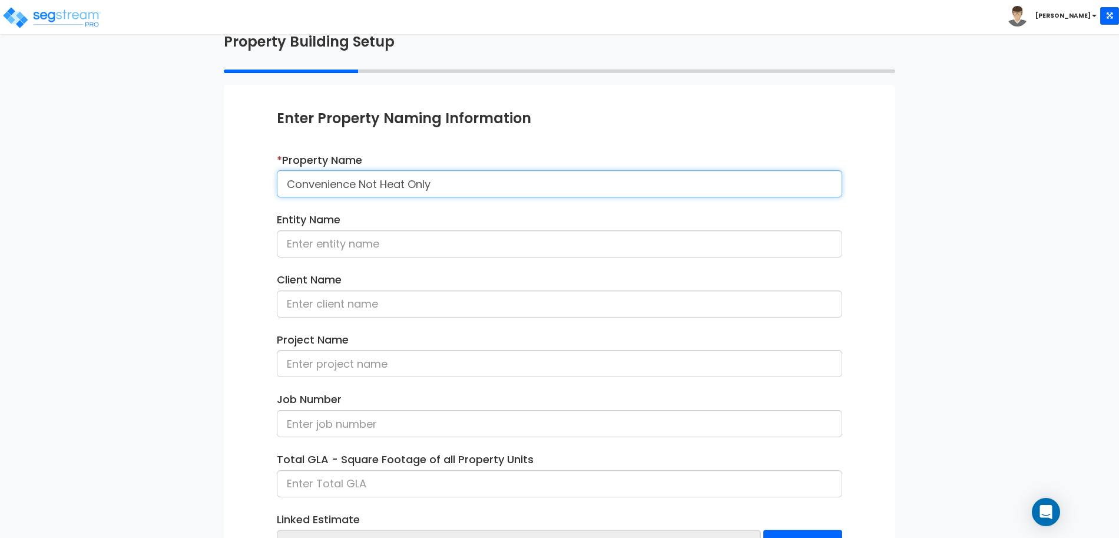
scroll to position [78, 0]
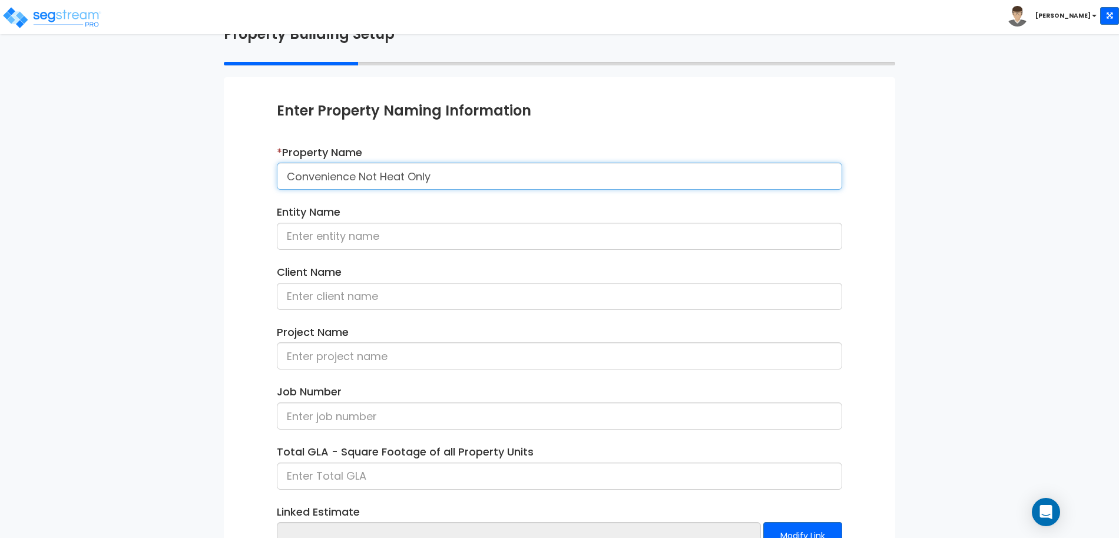
type input "Convenience Not Heat Only"
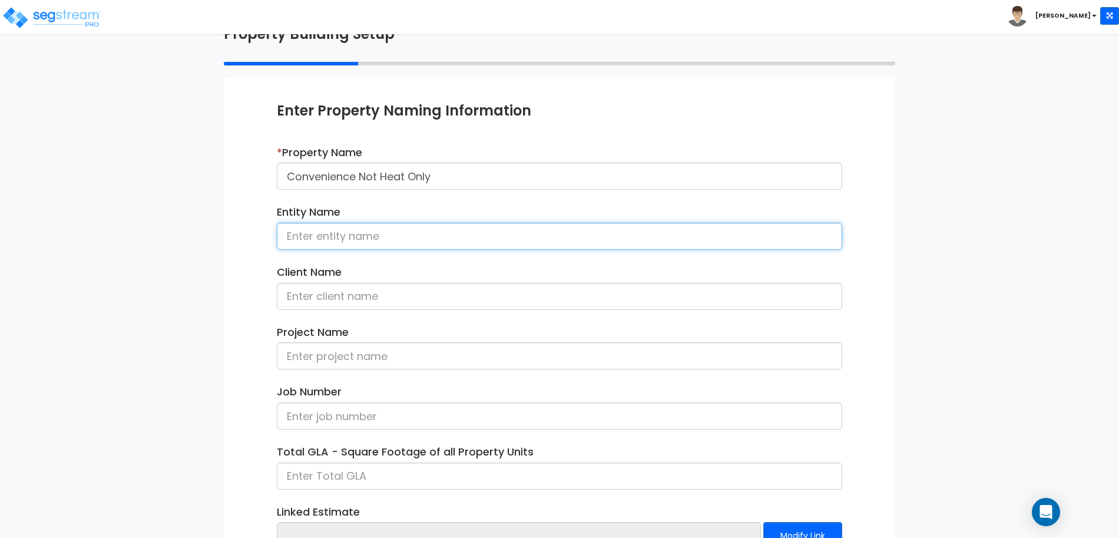
scroll to position [165, 0]
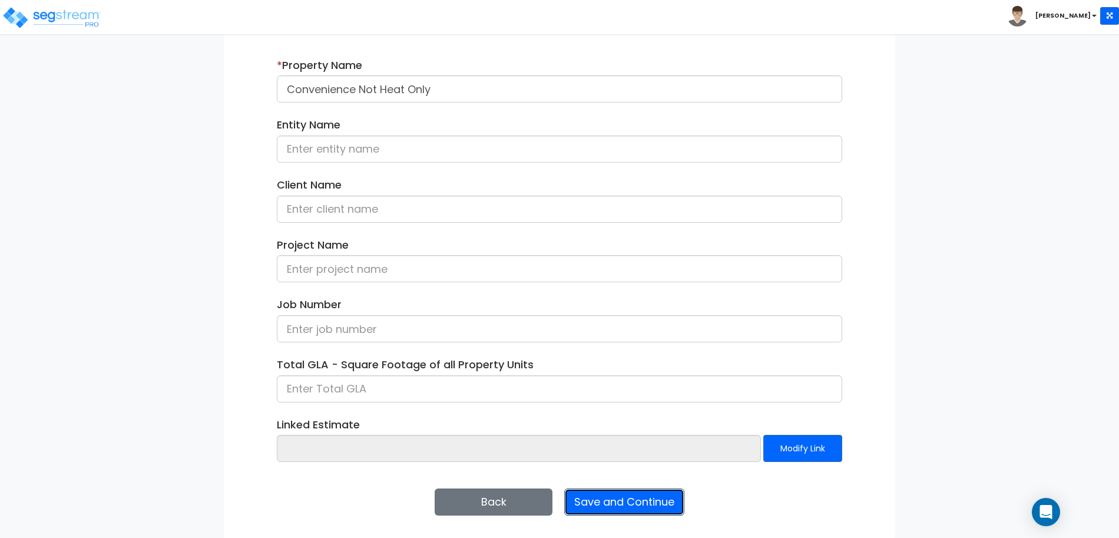
click at [608, 497] on button "Save and Continue" at bounding box center [624, 501] width 120 height 27
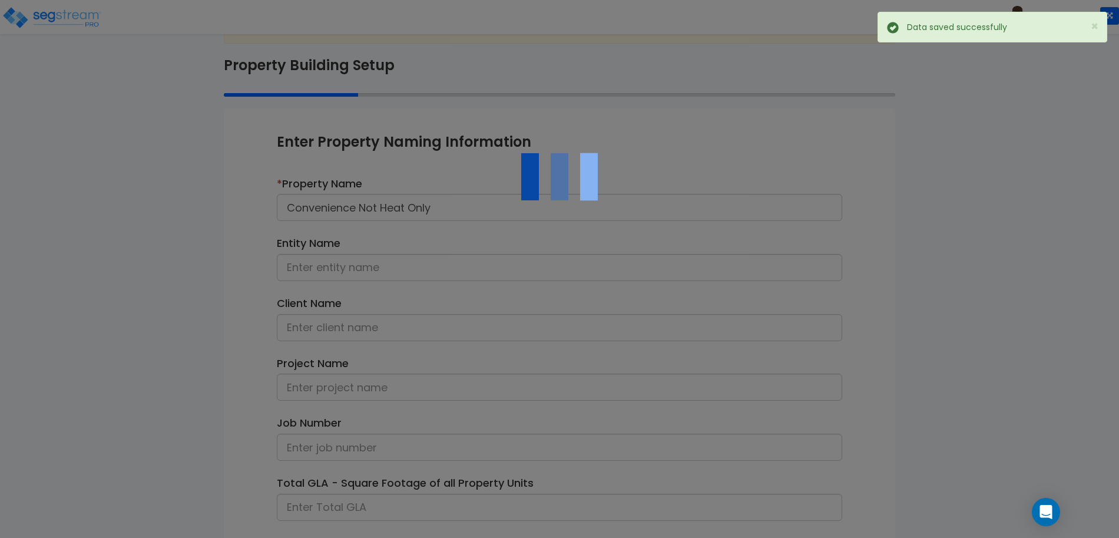
scroll to position [0, 0]
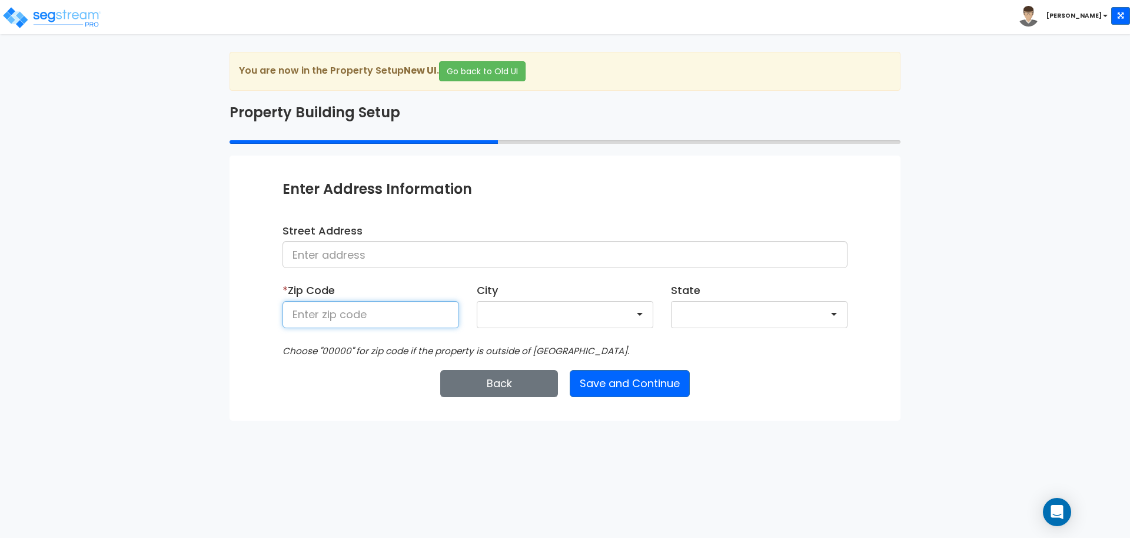
click at [404, 306] on input at bounding box center [371, 314] width 177 height 27
type input "00000"
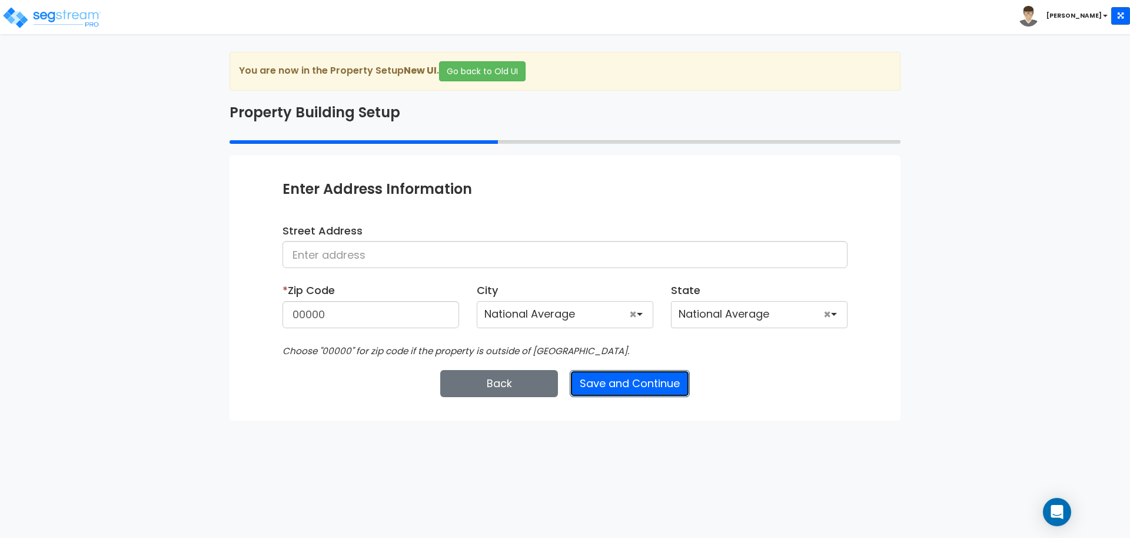
click at [586, 385] on button "Save and Continue" at bounding box center [630, 383] width 120 height 27
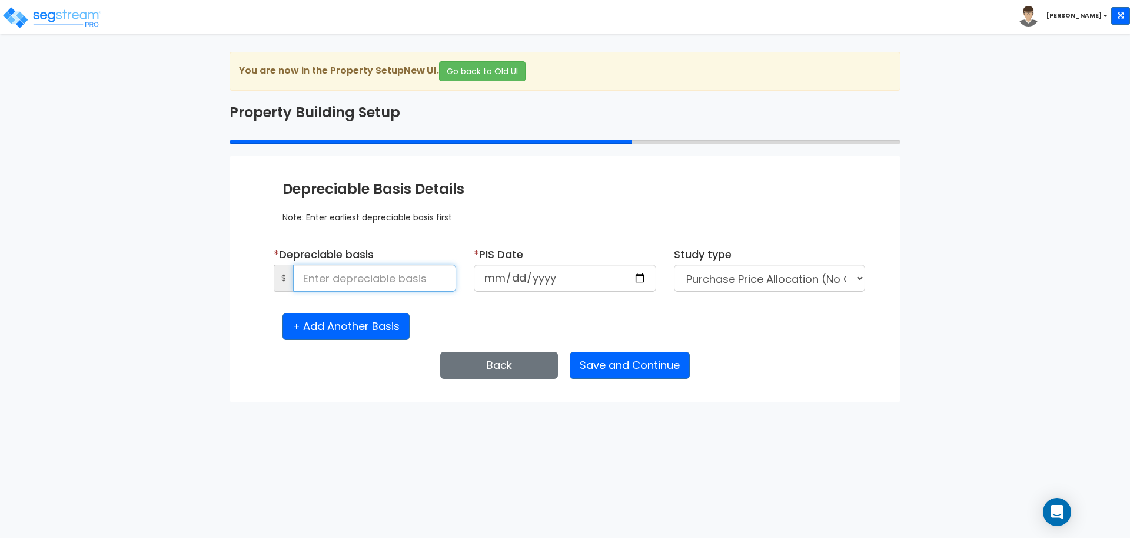
click at [416, 280] on input at bounding box center [374, 277] width 163 height 27
type input "60,000,000"
type input "[DATE]"
select select "2025"
click at [601, 364] on button "Save and Continue" at bounding box center [630, 364] width 120 height 27
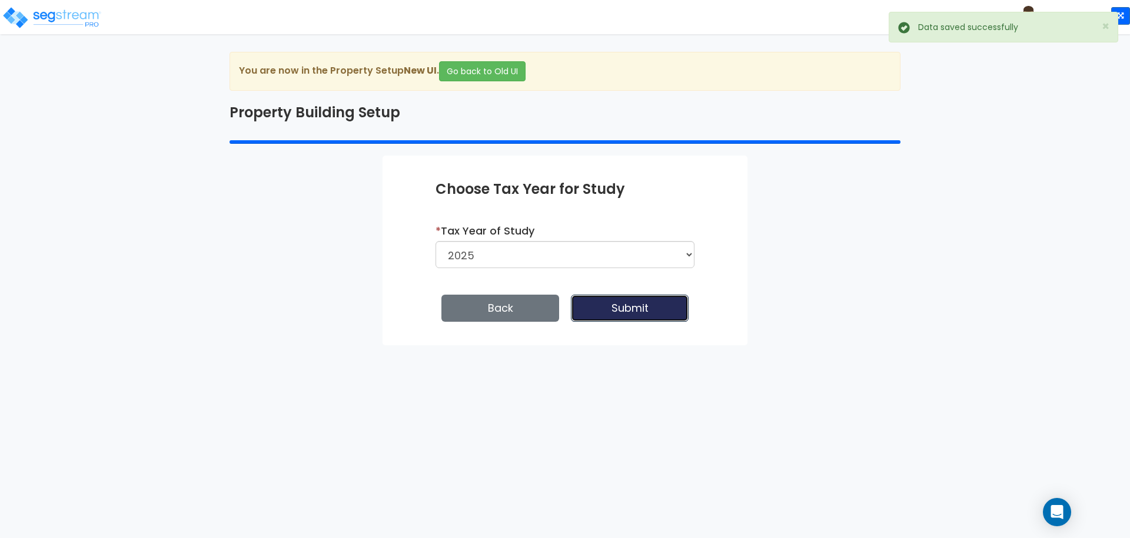
click at [611, 310] on button "Submit" at bounding box center [630, 307] width 118 height 27
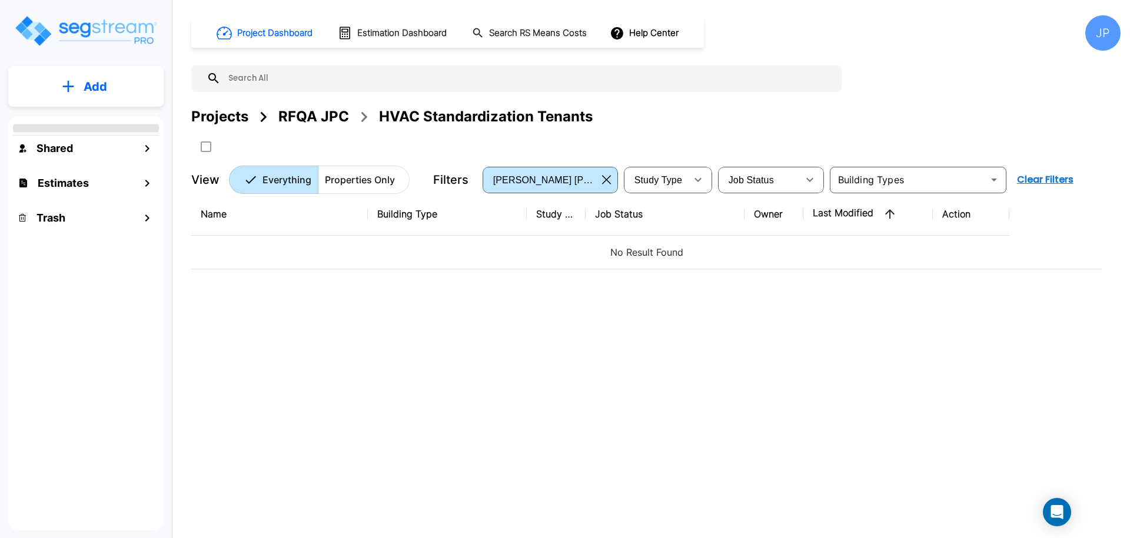
click at [333, 121] on div "RFQA JPC" at bounding box center [313, 116] width 71 height 21
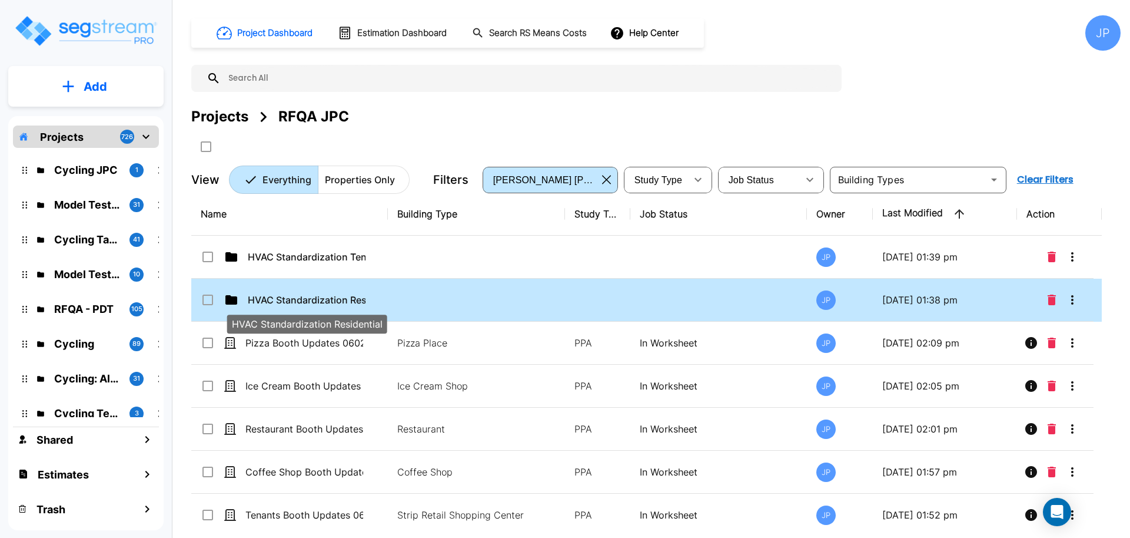
click at [339, 297] on p "HVAC Standardization Residential" at bounding box center [307, 300] width 118 height 14
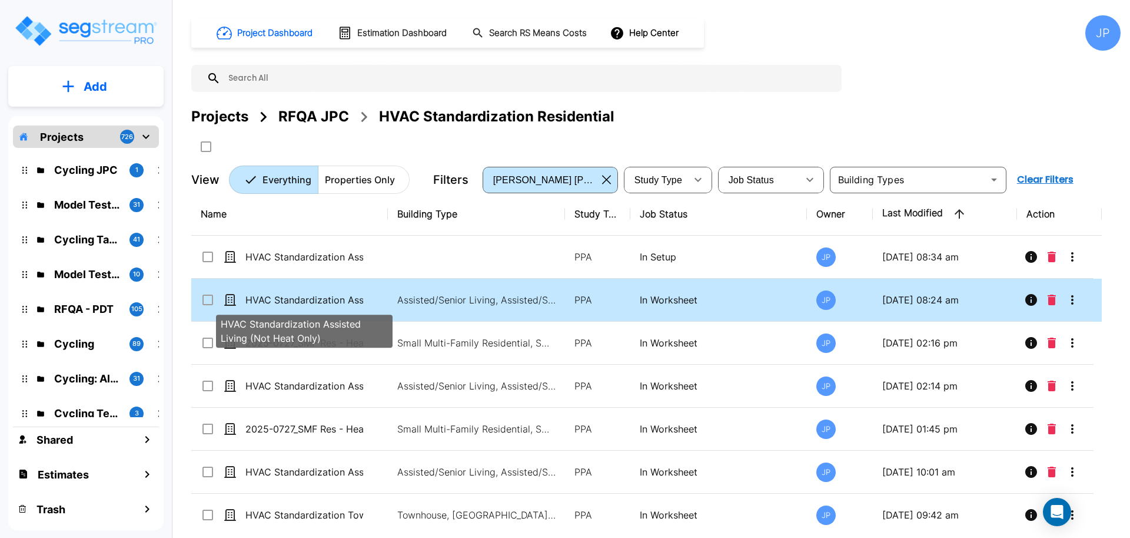
click at [331, 298] on p "HVAC Standardization Assisted Living (Not Heat Only)" at bounding box center [305, 300] width 118 height 14
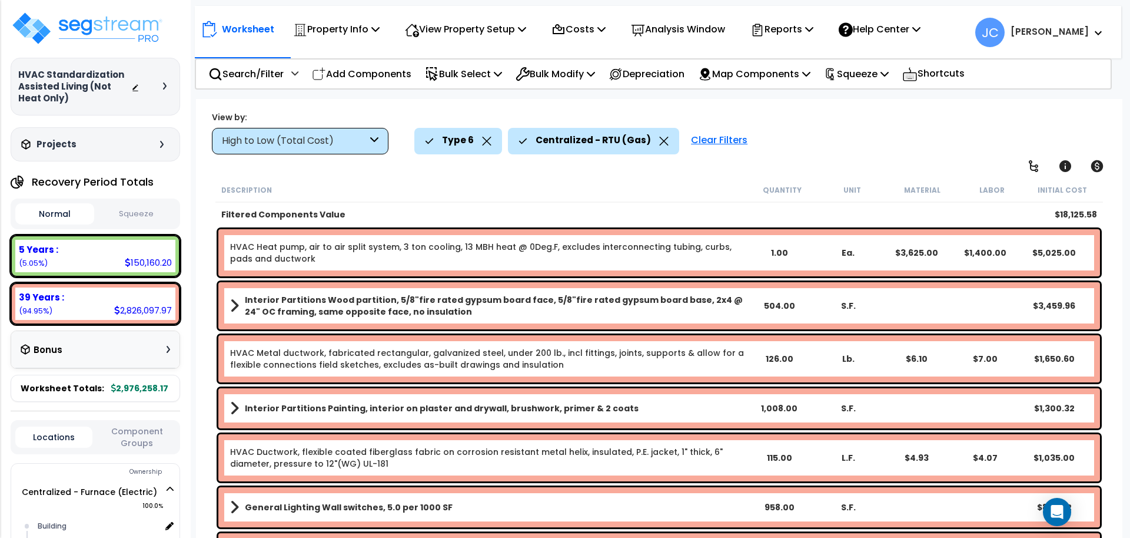
click at [368, 140] on div "High to Low (Total Cost)" at bounding box center [300, 141] width 177 height 26
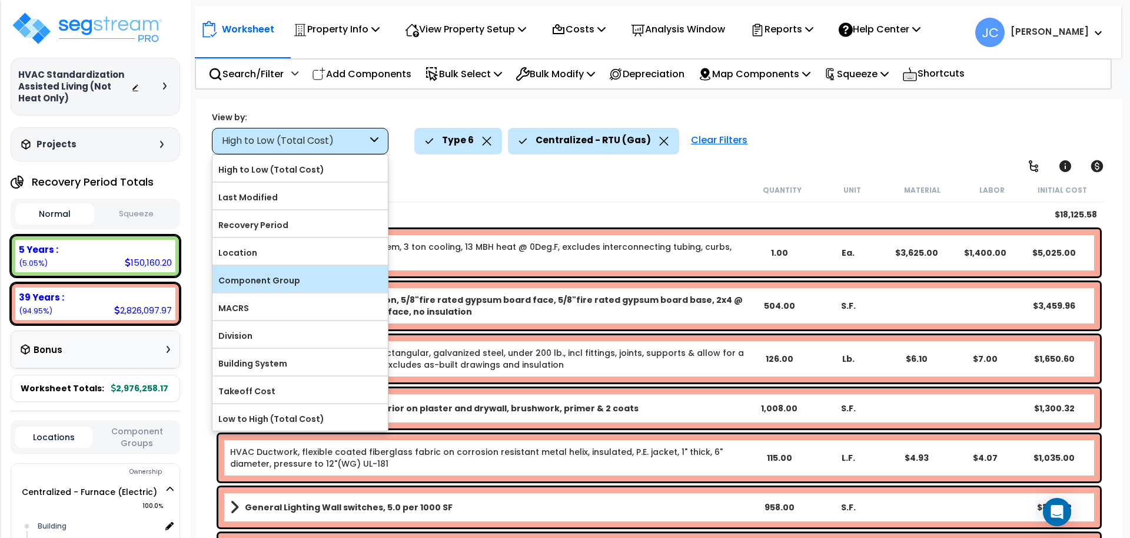
click at [334, 273] on label "Component Group" at bounding box center [300, 280] width 175 height 18
click at [0, 0] on input "Component Group" at bounding box center [0, 0] width 0 height 0
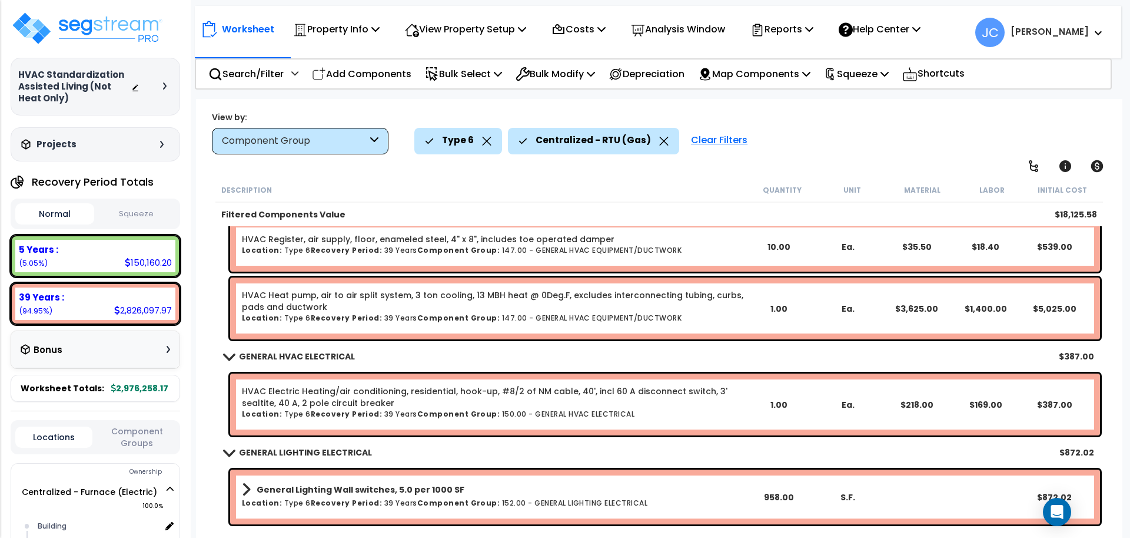
scroll to position [908, 0]
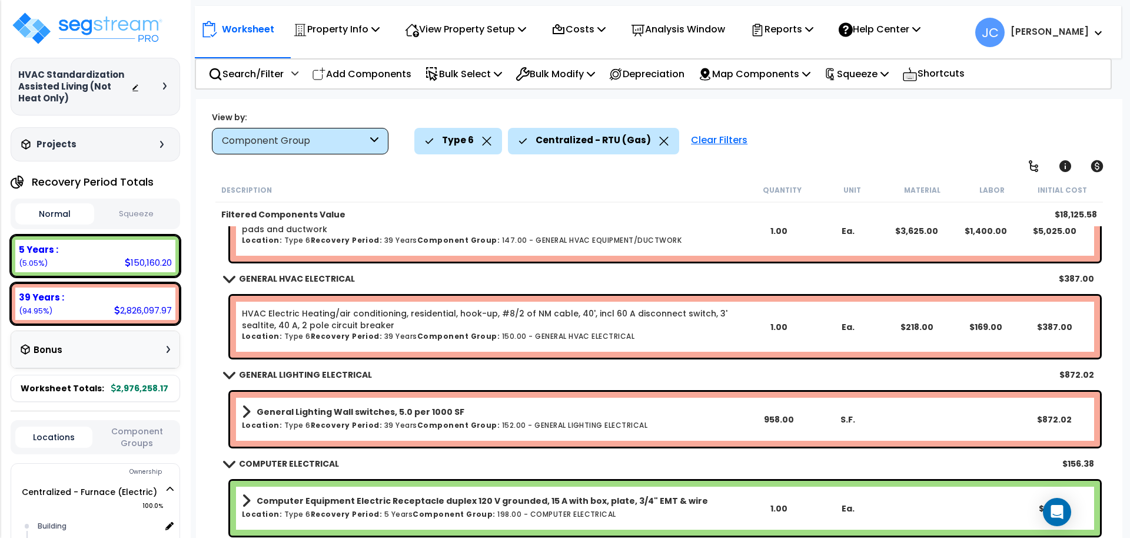
click at [712, 141] on div "Clear Filters" at bounding box center [719, 141] width 68 height 26
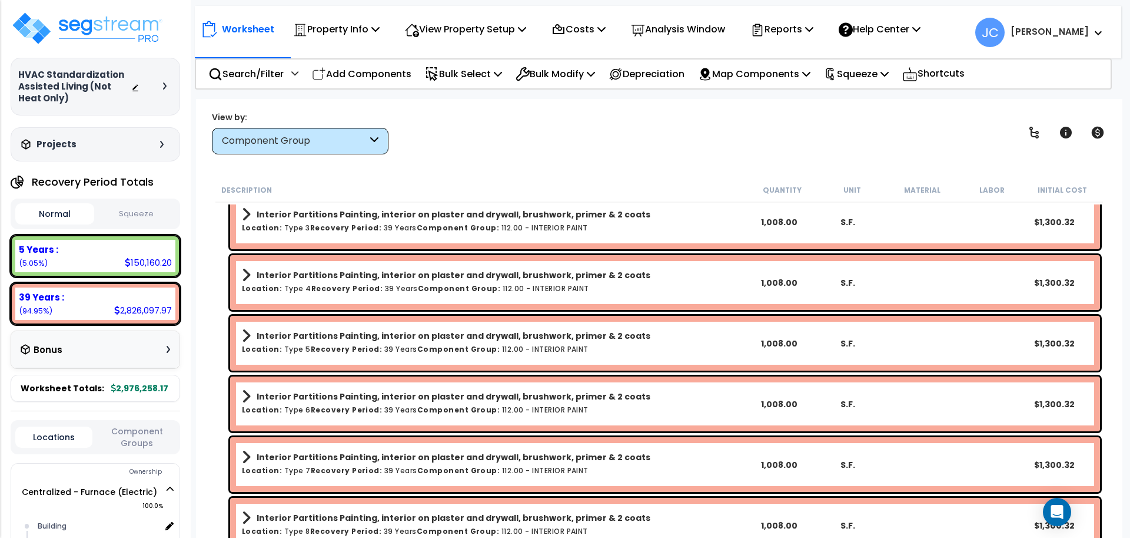
scroll to position [9003, 0]
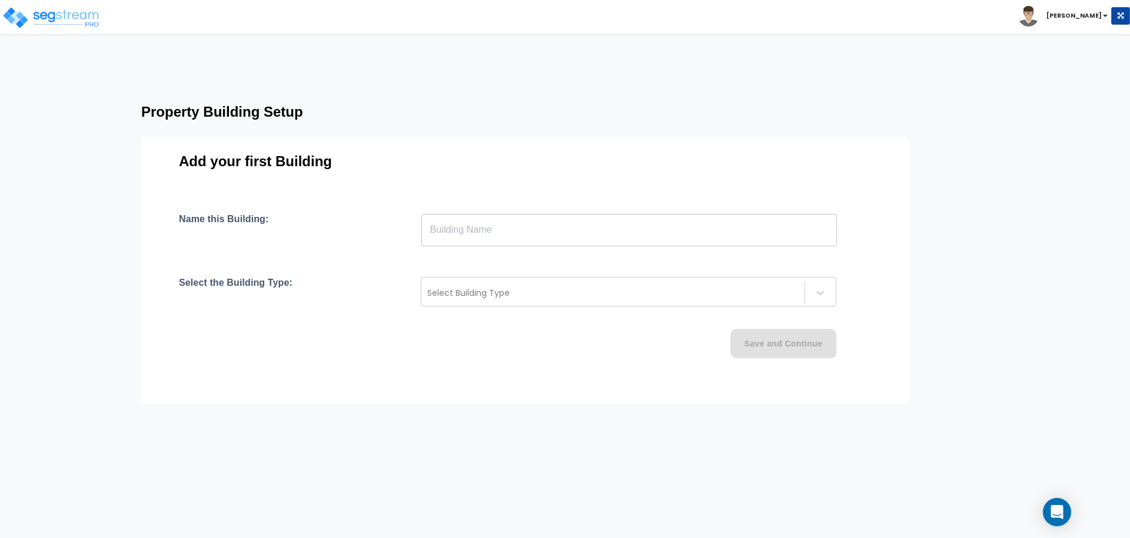
click at [462, 228] on input "text" at bounding box center [630, 229] width 416 height 33
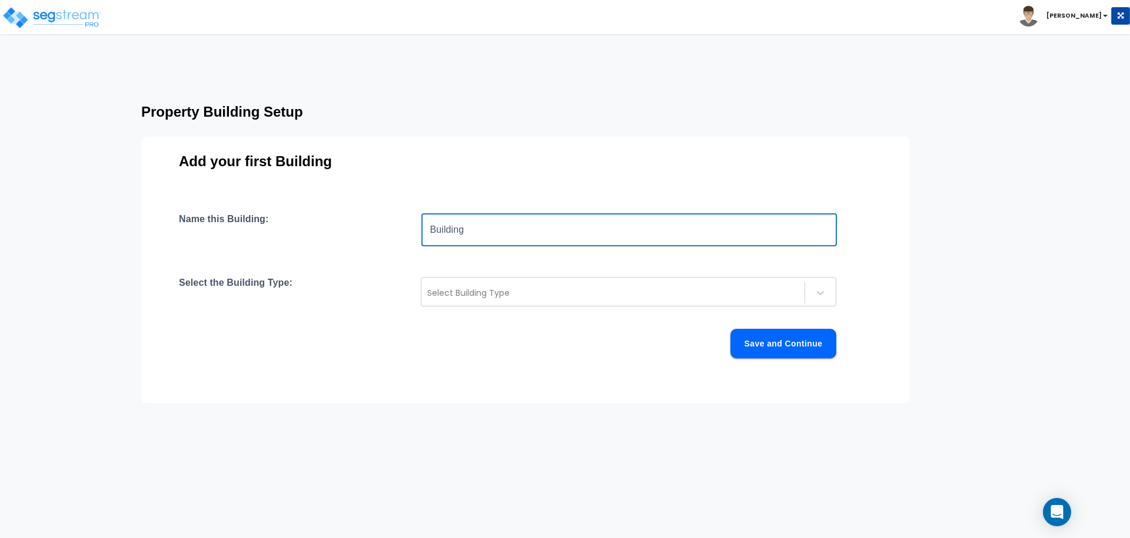
type input "Building"
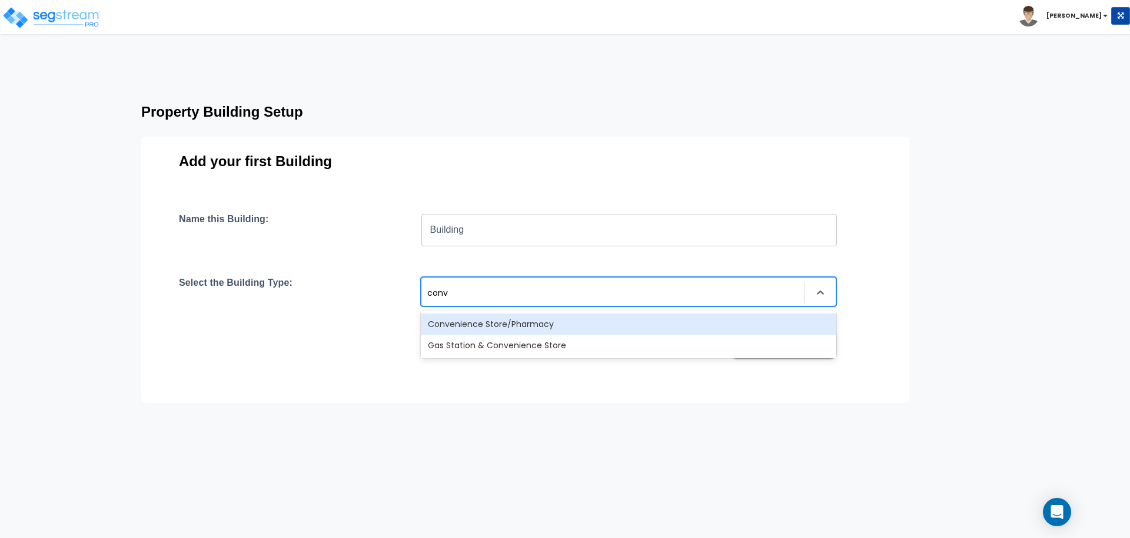
type input "conve"
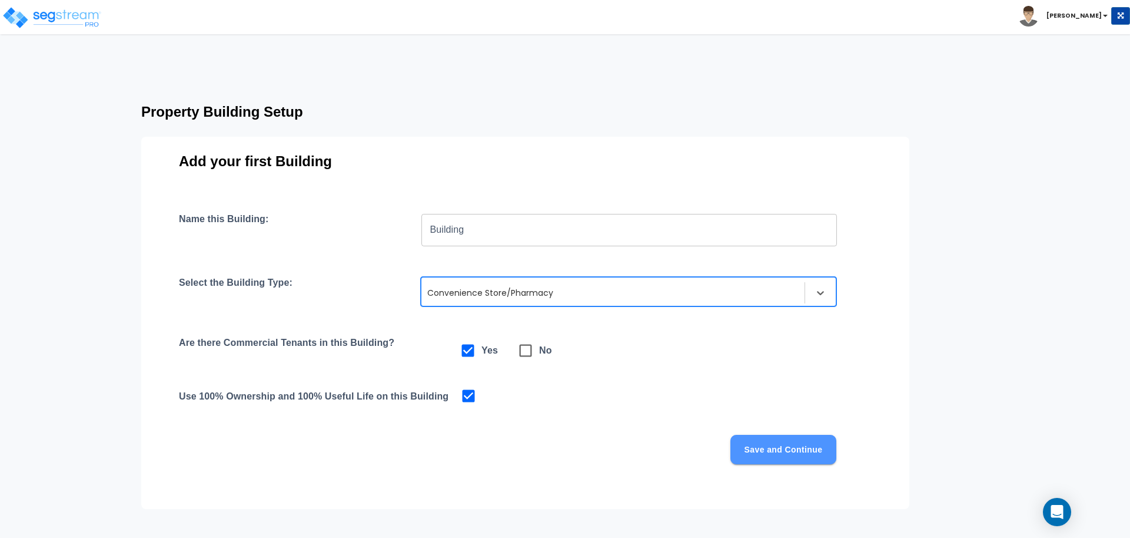
click at [765, 450] on button "Save and Continue" at bounding box center [784, 448] width 106 height 29
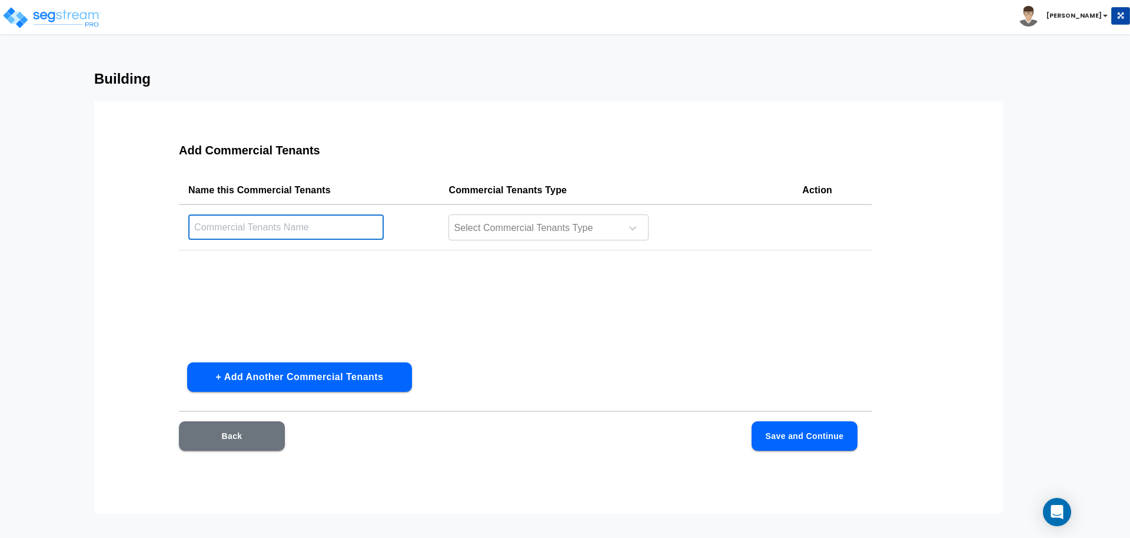
click at [350, 228] on input "text" at bounding box center [285, 226] width 195 height 25
type input "Auditorium"
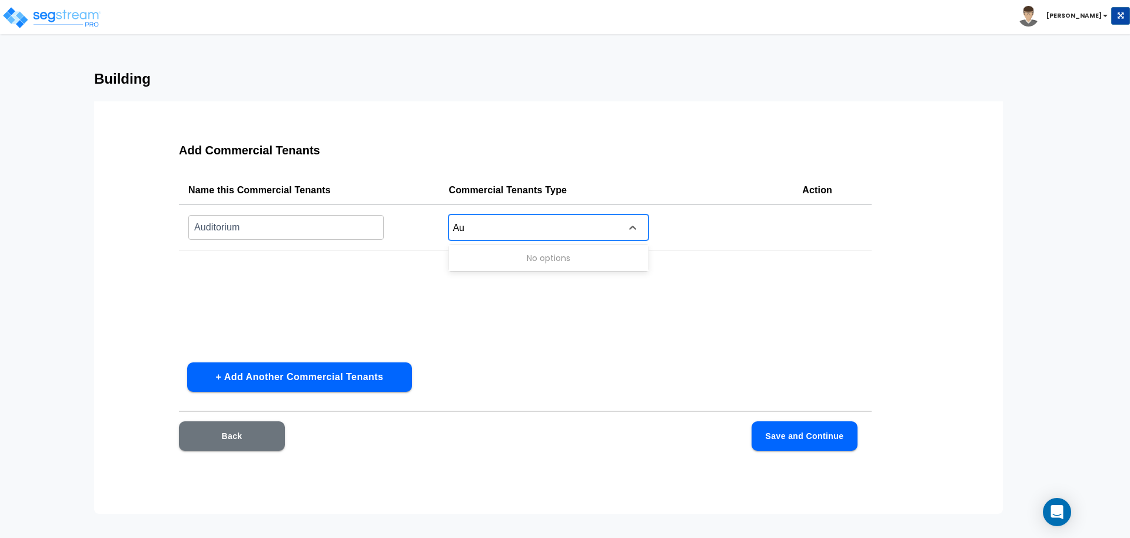
type input "A"
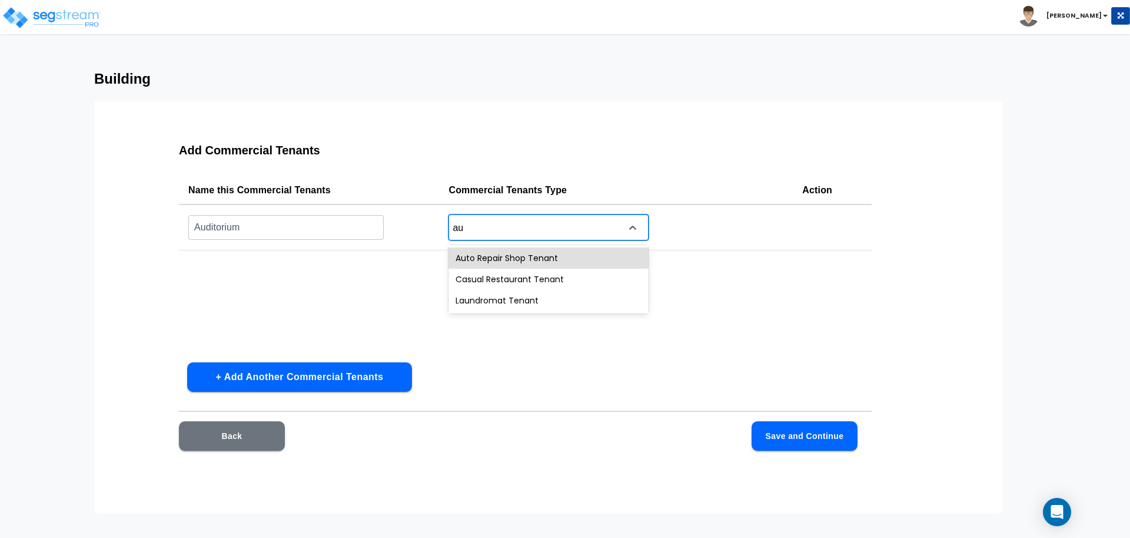
type input "au"
type input "a"
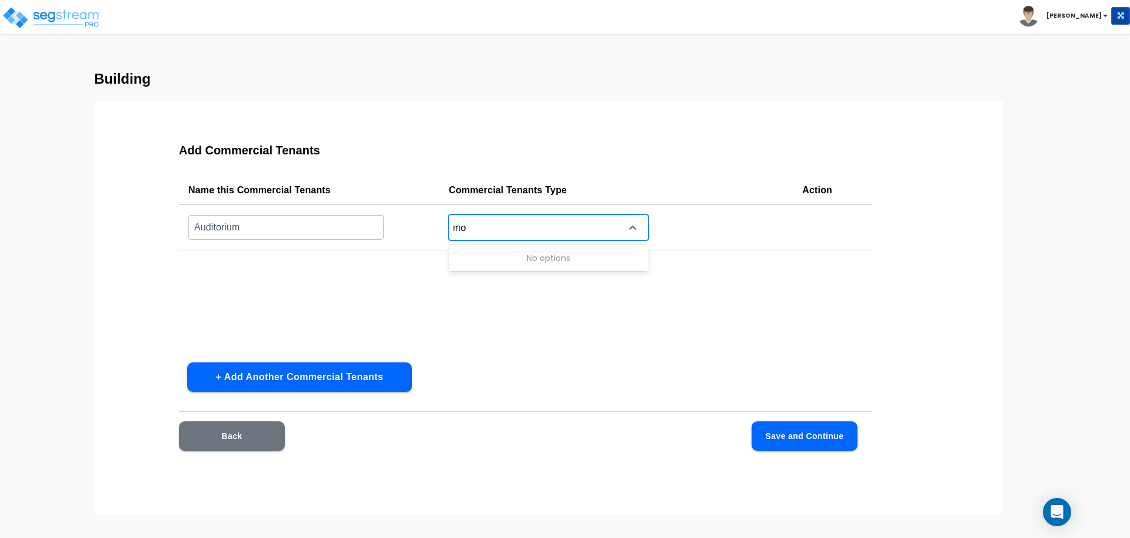
type input "m"
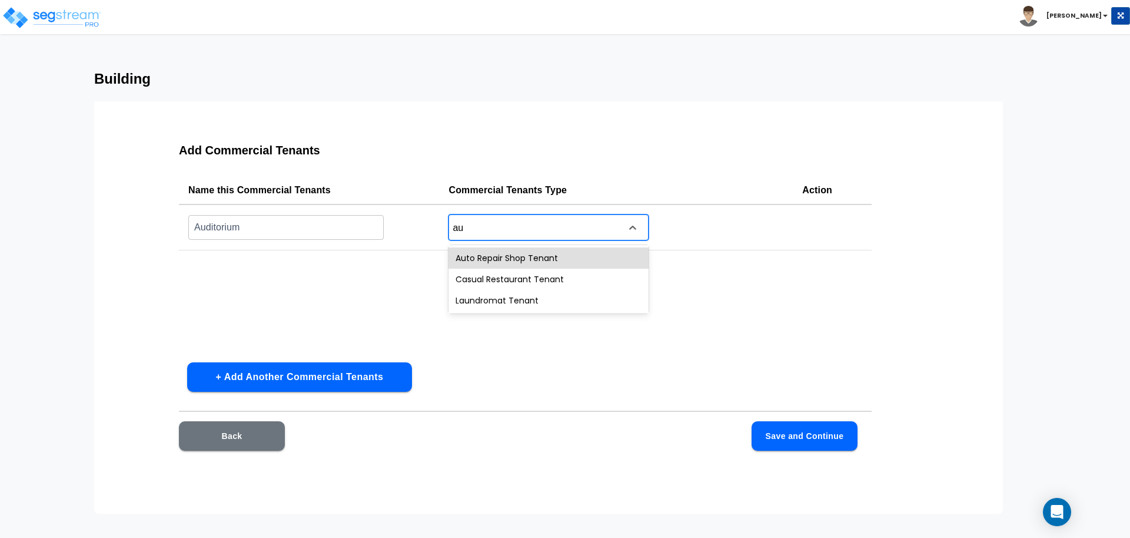
type input "a"
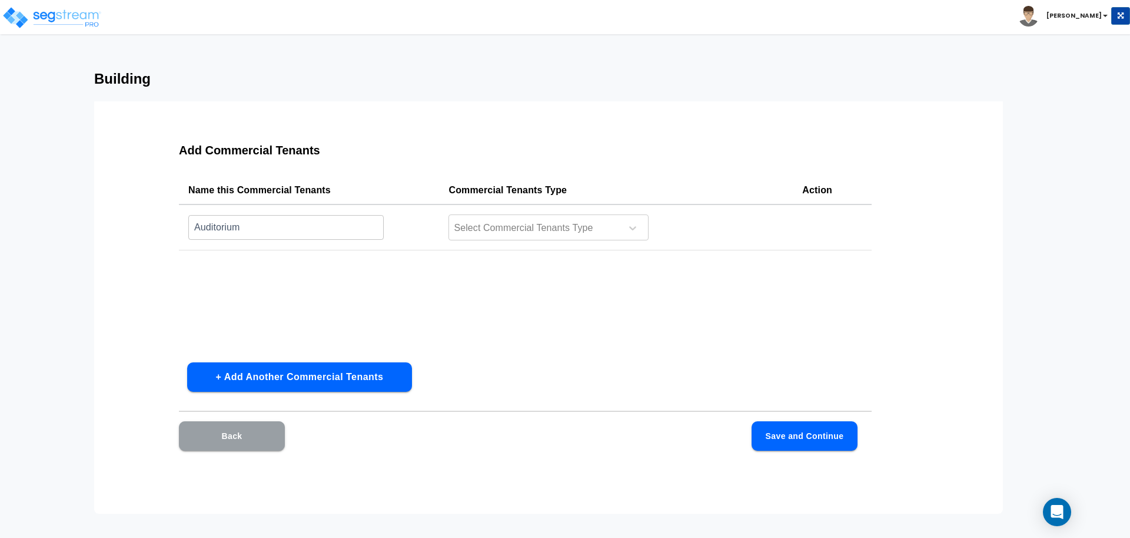
click at [247, 432] on button "Back" at bounding box center [232, 435] width 106 height 29
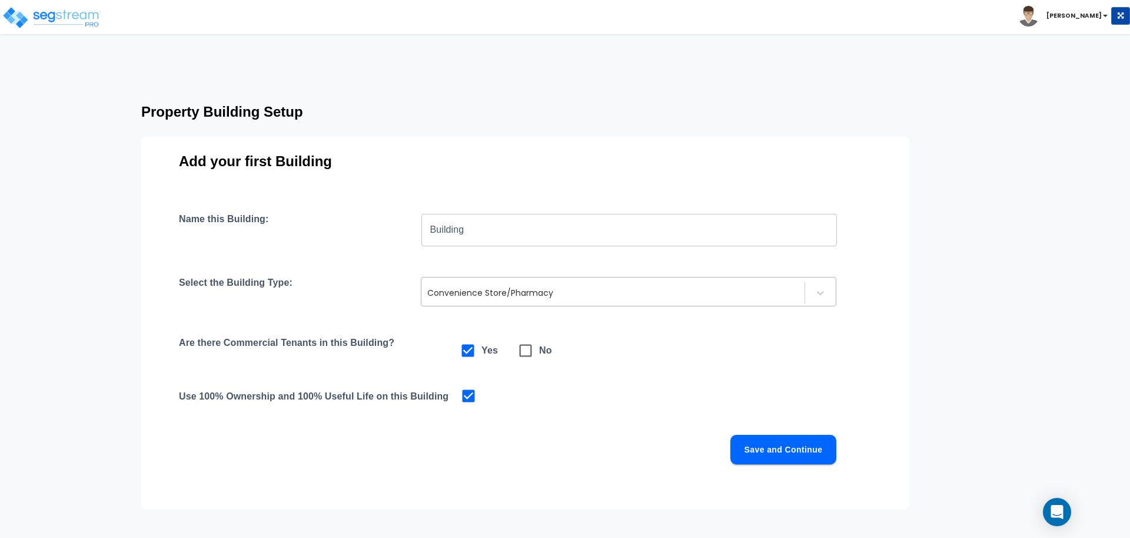
click at [493, 295] on div at bounding box center [612, 293] width 371 height 14
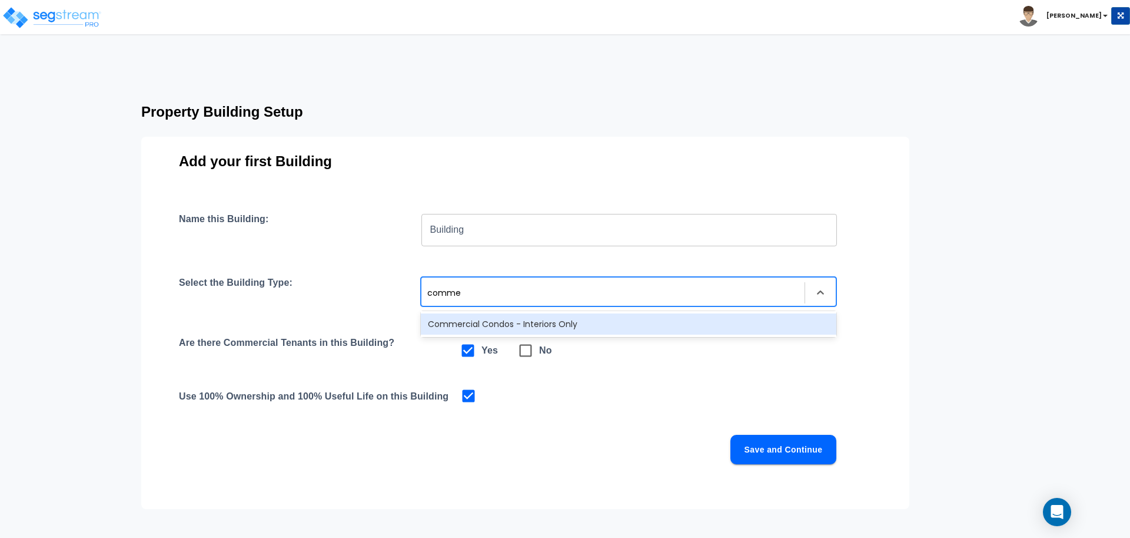
type input "commer"
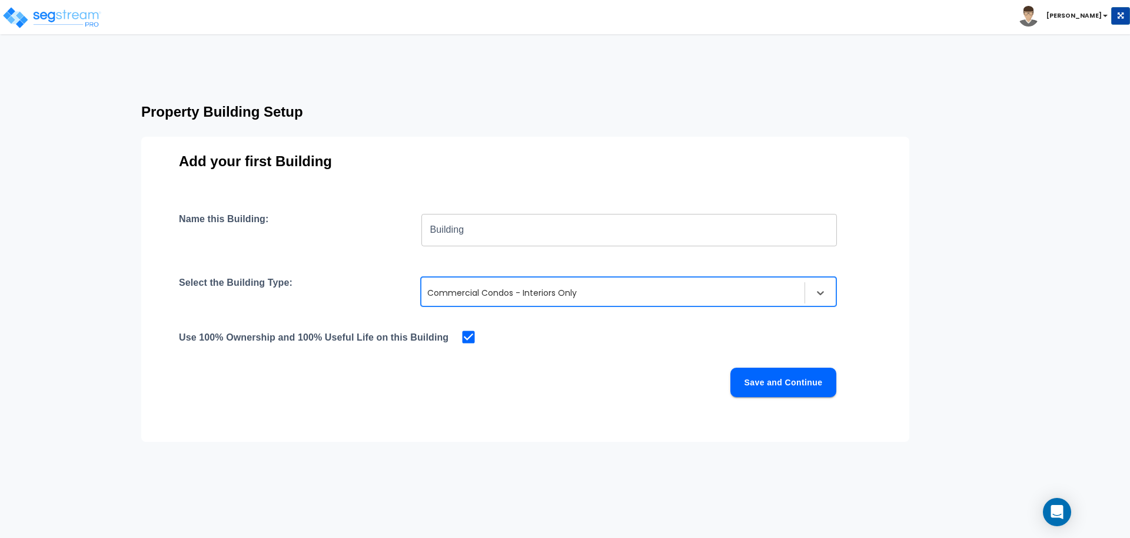
click at [737, 384] on button "Save and Continue" at bounding box center [784, 381] width 106 height 29
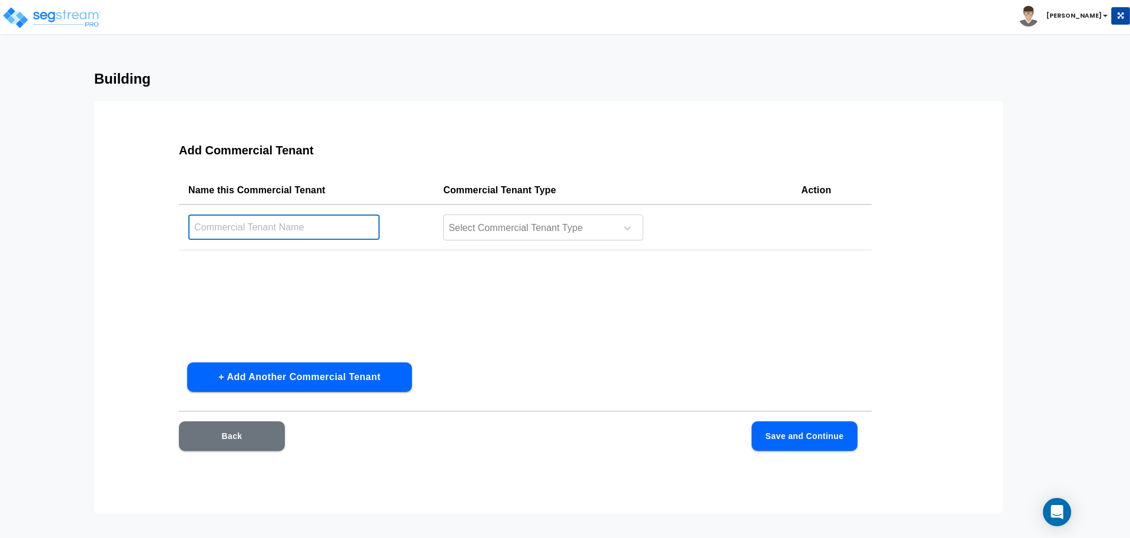
click at [321, 233] on input "text" at bounding box center [283, 226] width 191 height 25
type input "Auditorium"
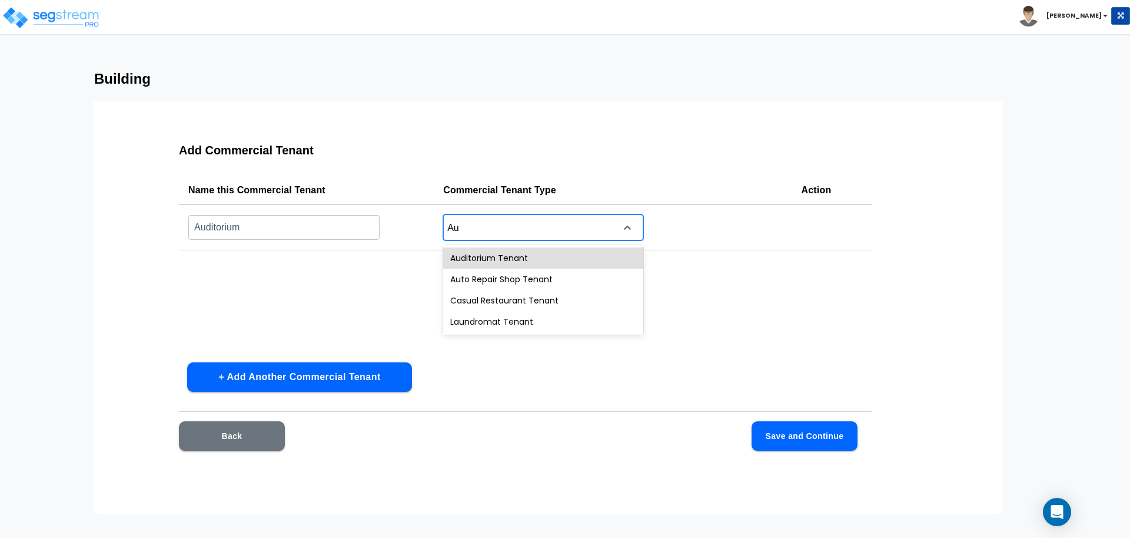
type input "A"
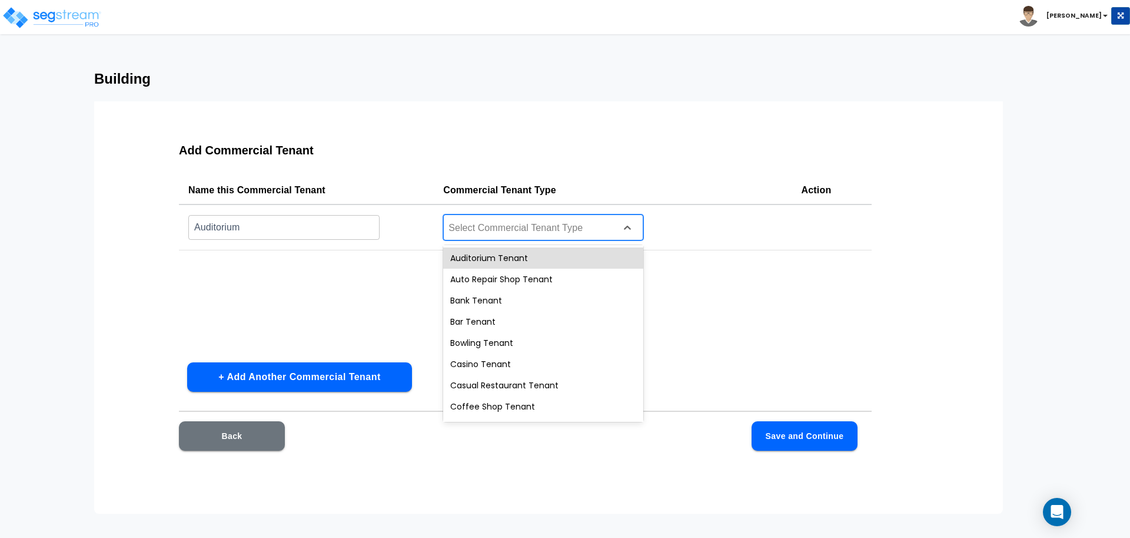
click at [258, 434] on button "Back" at bounding box center [232, 435] width 106 height 29
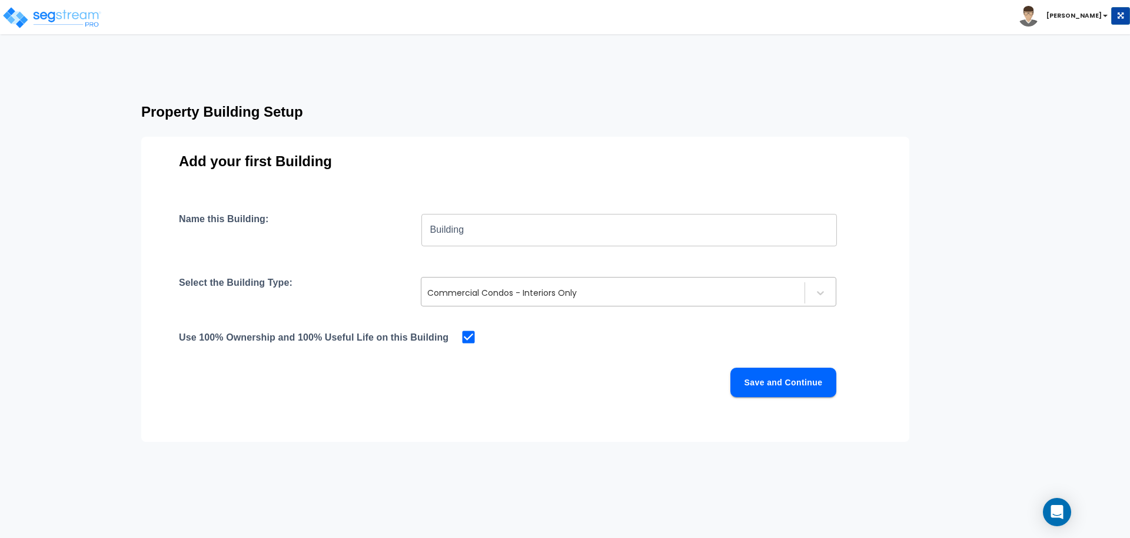
click at [493, 289] on div at bounding box center [612, 293] width 371 height 14
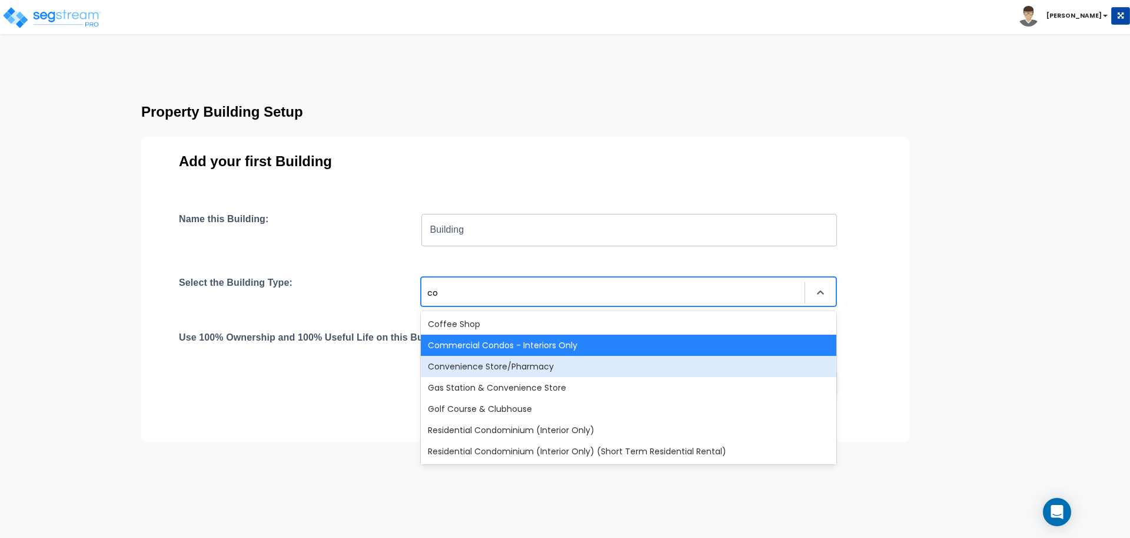
type input "con"
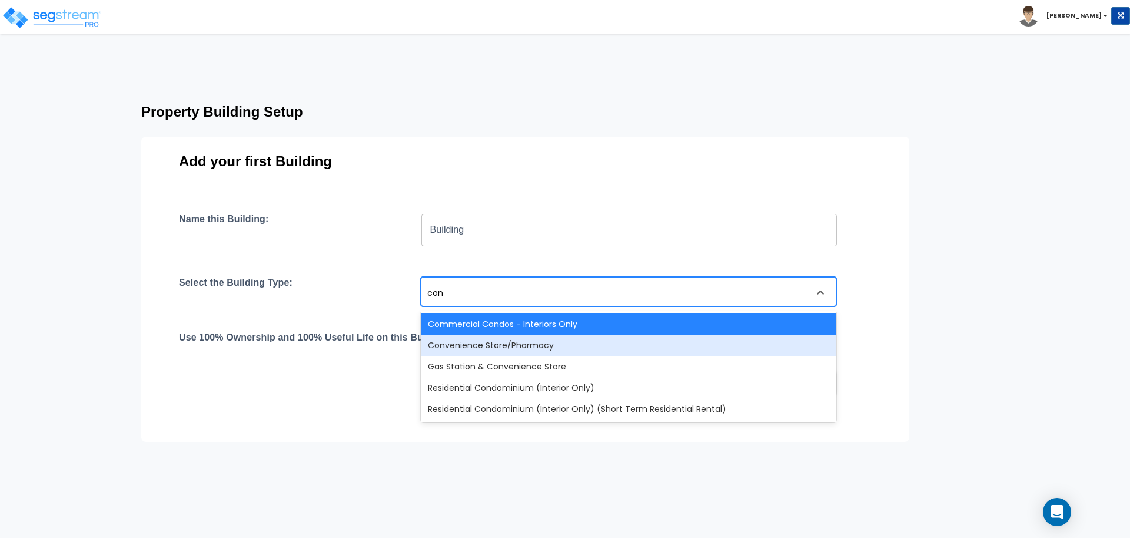
click at [495, 347] on div "Convenience Store/Pharmacy" at bounding box center [629, 344] width 416 height 21
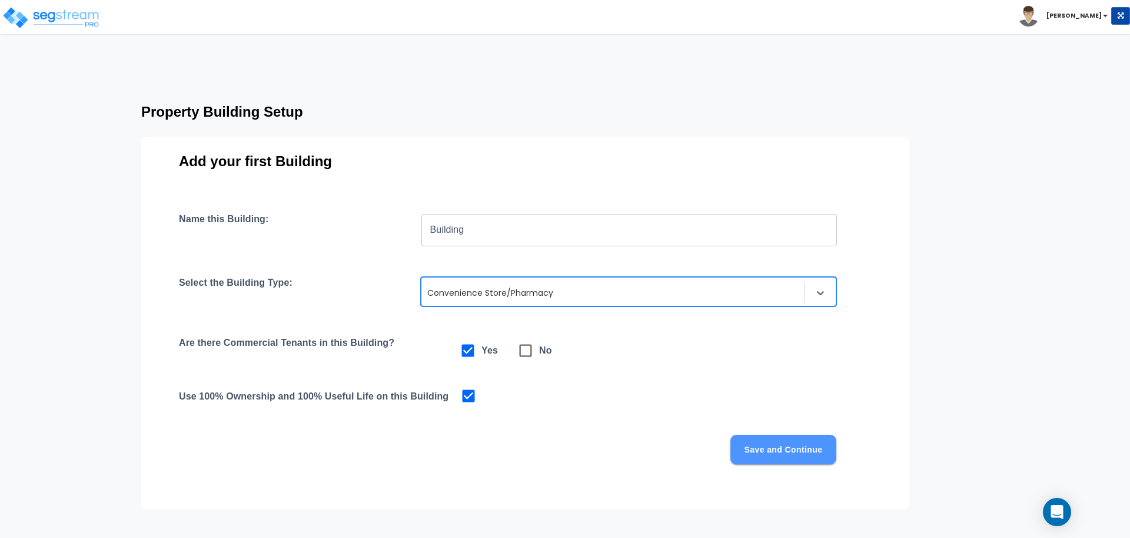
click at [787, 460] on button "Save and Continue" at bounding box center [784, 448] width 106 height 29
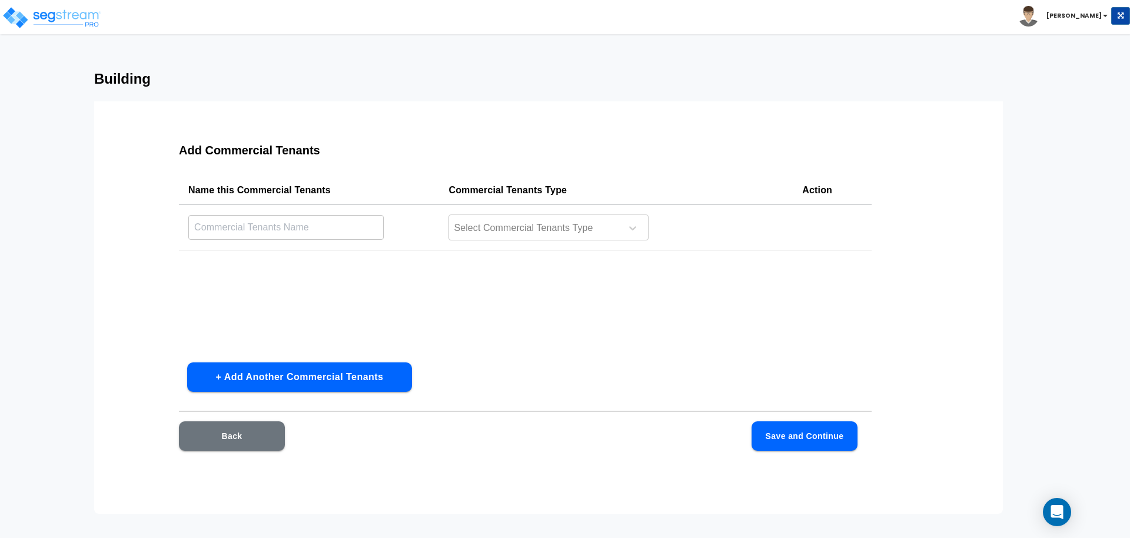
click at [257, 240] on td "​" at bounding box center [309, 227] width 260 height 46
click at [241, 227] on input "text" at bounding box center [285, 226] width 195 height 25
type input "Auditorium"
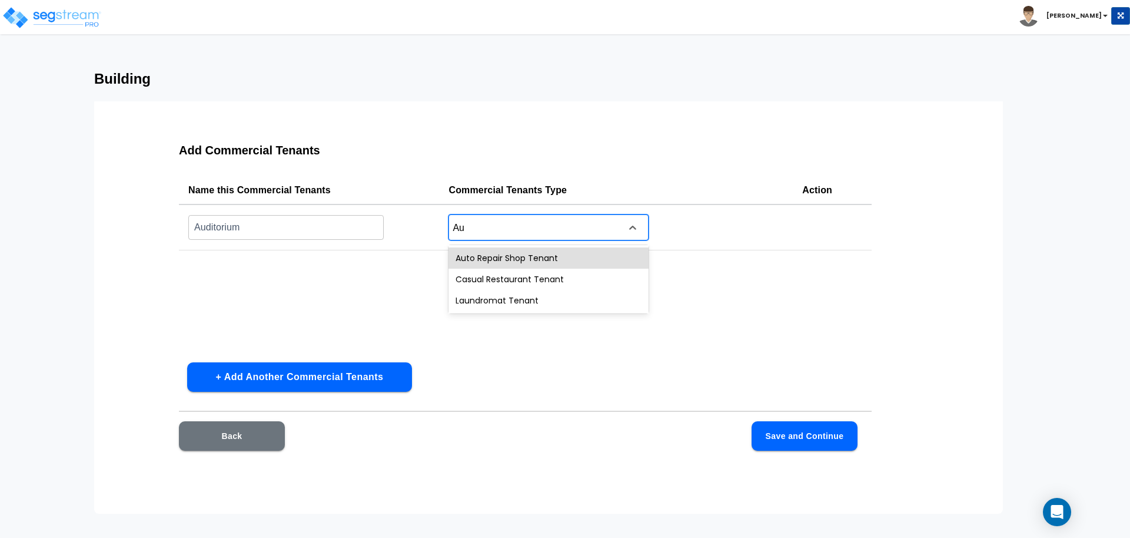
type input "A"
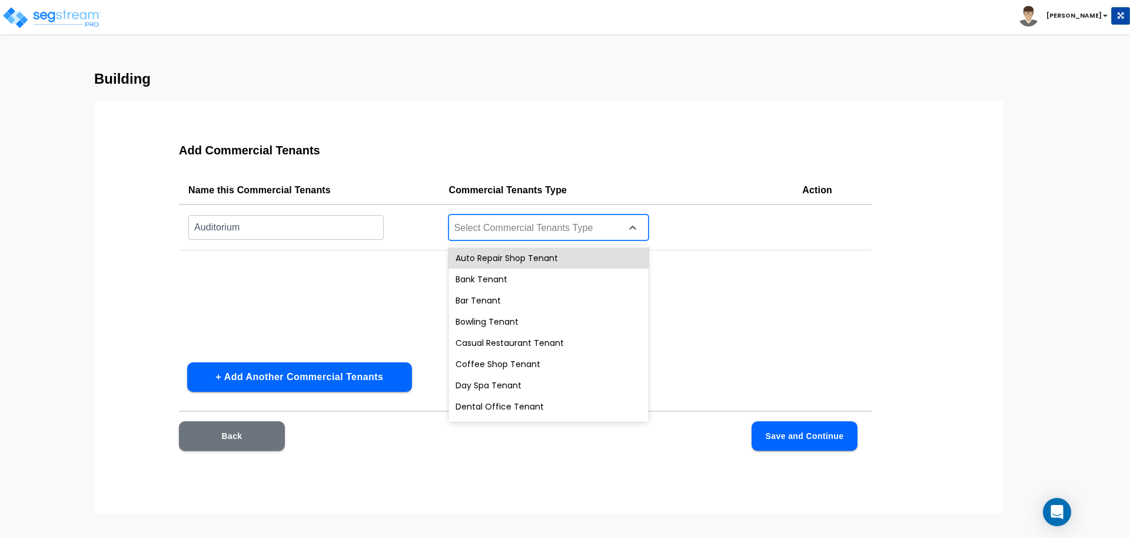
click at [386, 288] on div "Name this Commercial Tenants Commercial Tenants Type Action Auditorium ​ option…" at bounding box center [525, 264] width 693 height 177
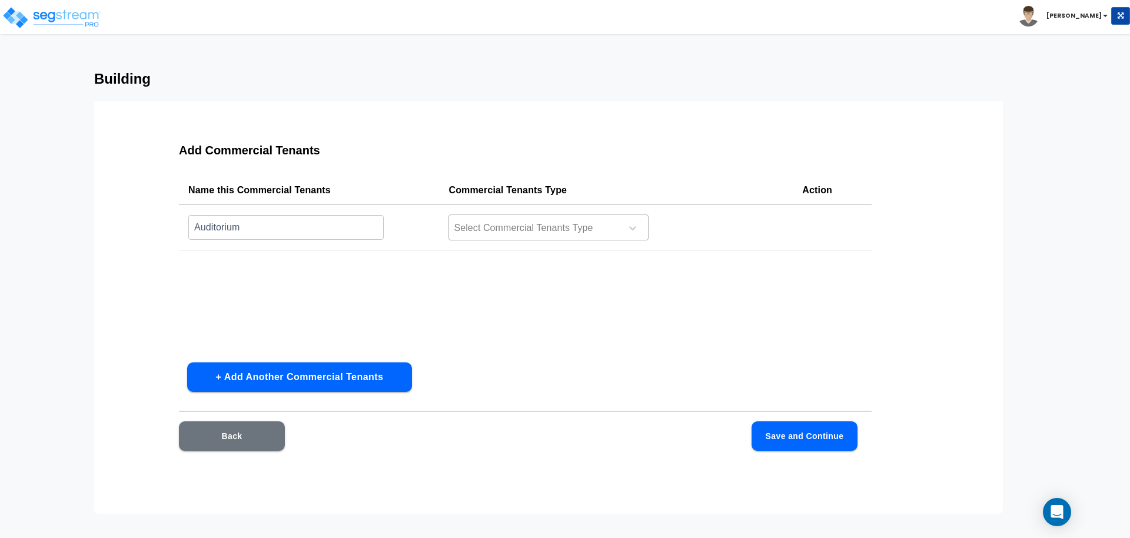
click at [540, 230] on div at bounding box center [533, 228] width 161 height 16
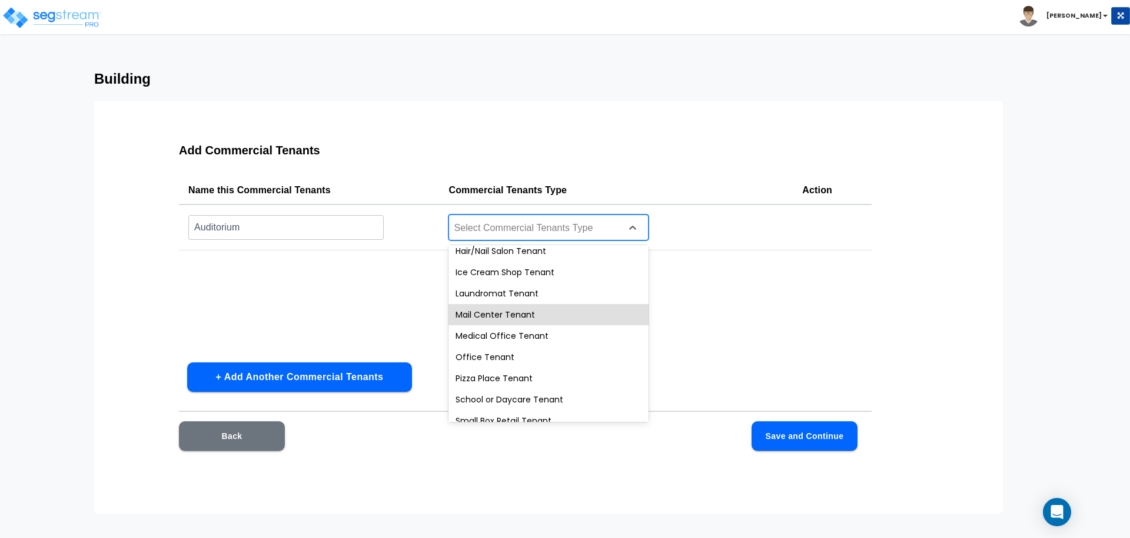
scroll to position [294, 0]
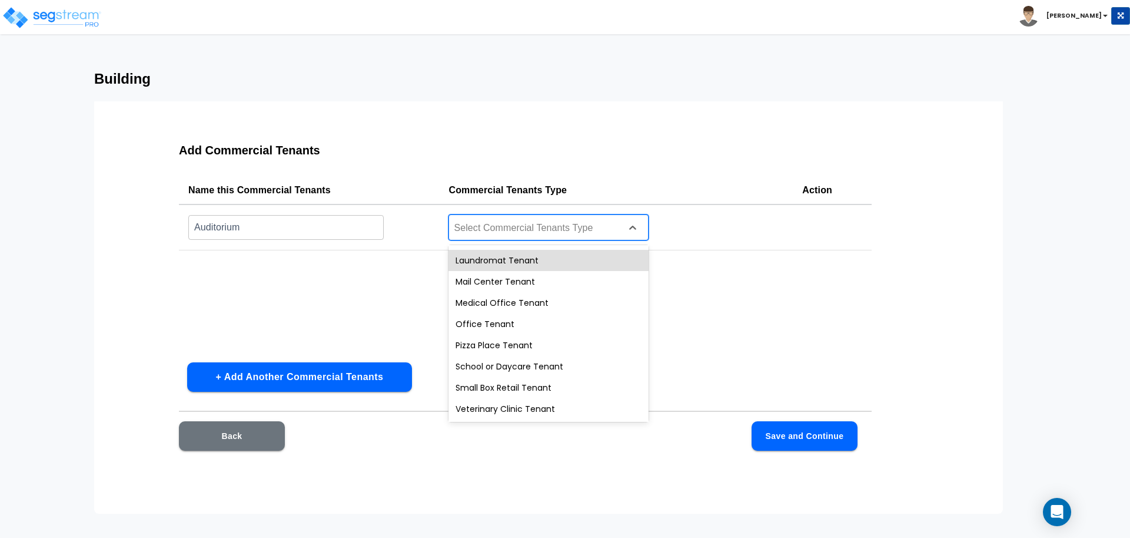
click at [568, 117] on div "Add Commercial Tenants Name this Commercial Tenants Commercial Tenants Type Act…" at bounding box center [548, 307] width 909 height 412
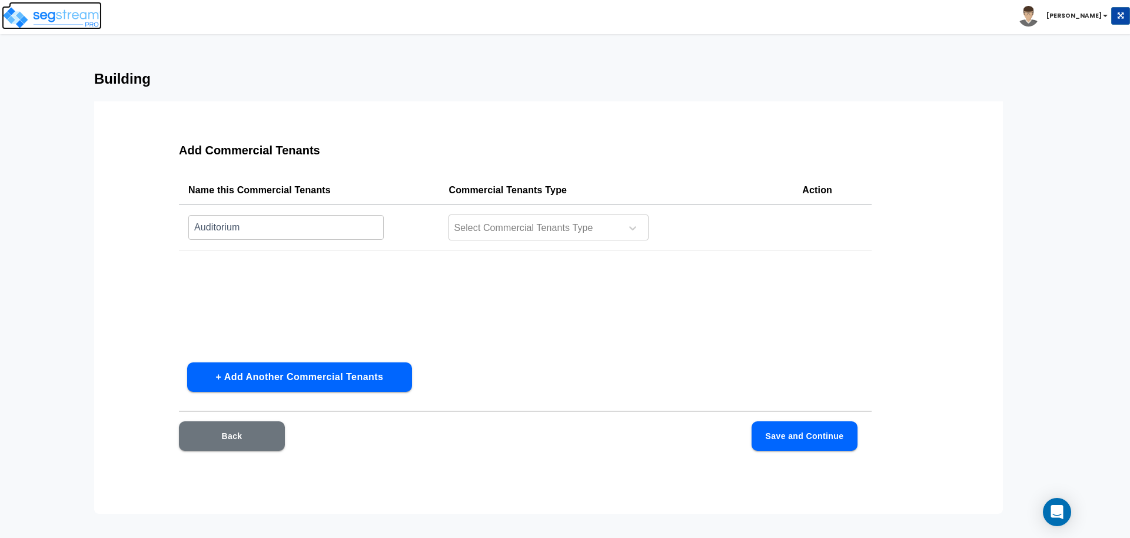
click at [61, 24] on img at bounding box center [52, 18] width 100 height 24
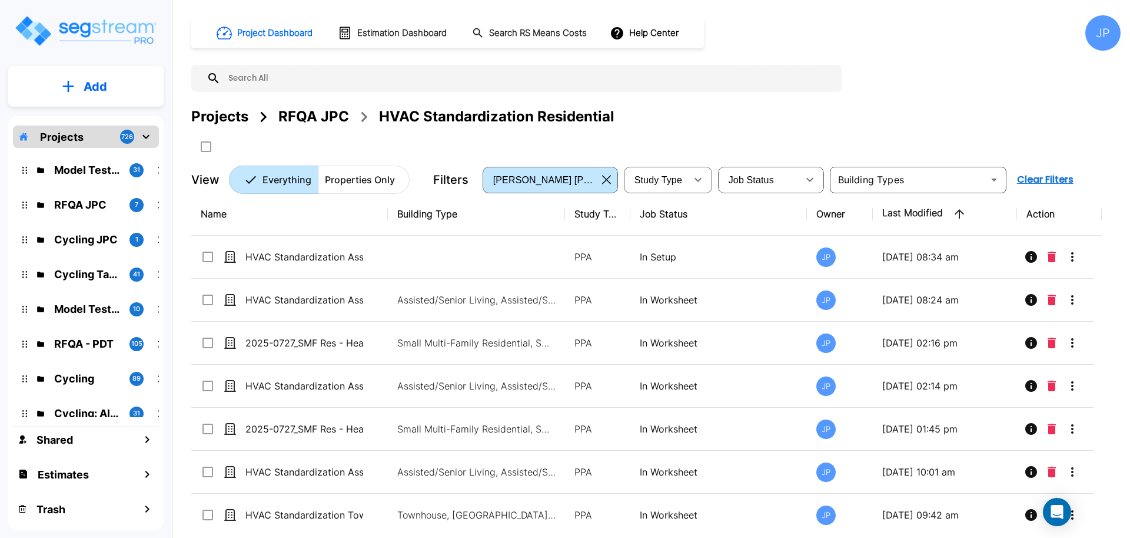
click at [316, 121] on div "RFQA JPC" at bounding box center [313, 116] width 71 height 21
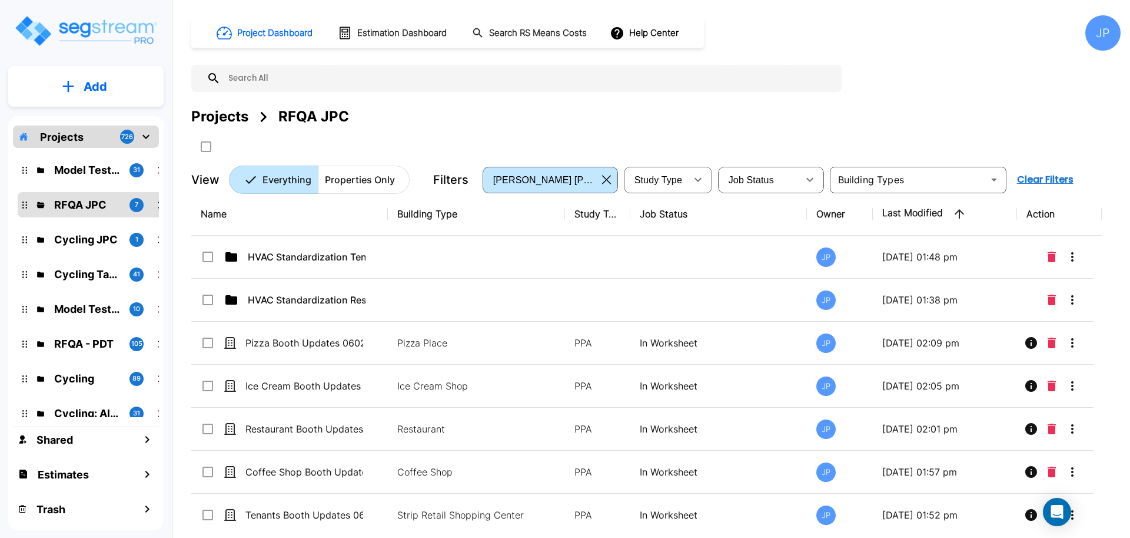
click at [346, 254] on p "HVAC Standardization Tenants" at bounding box center [307, 257] width 118 height 14
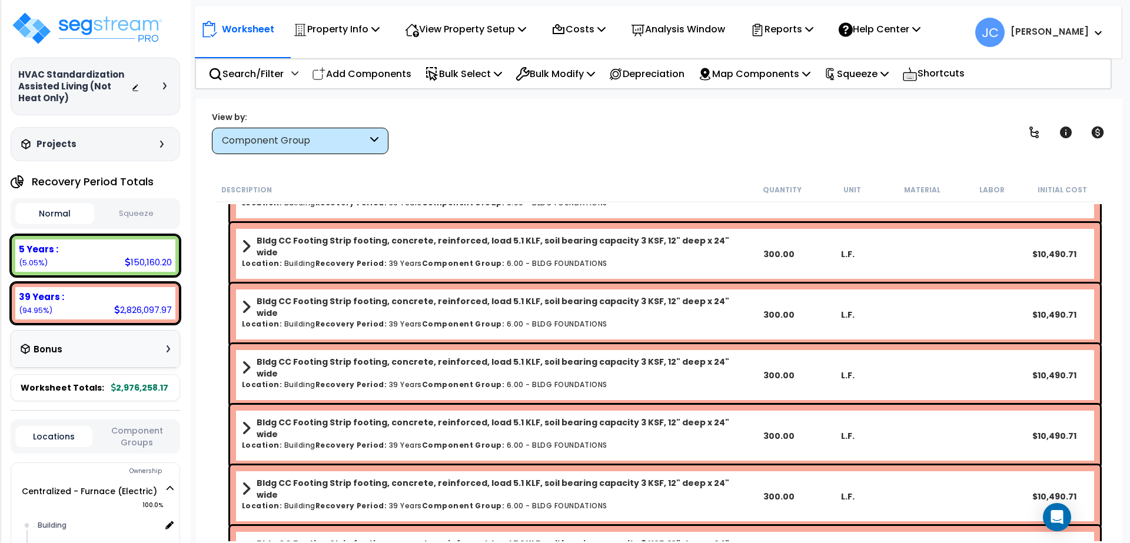
scroll to position [77, 0]
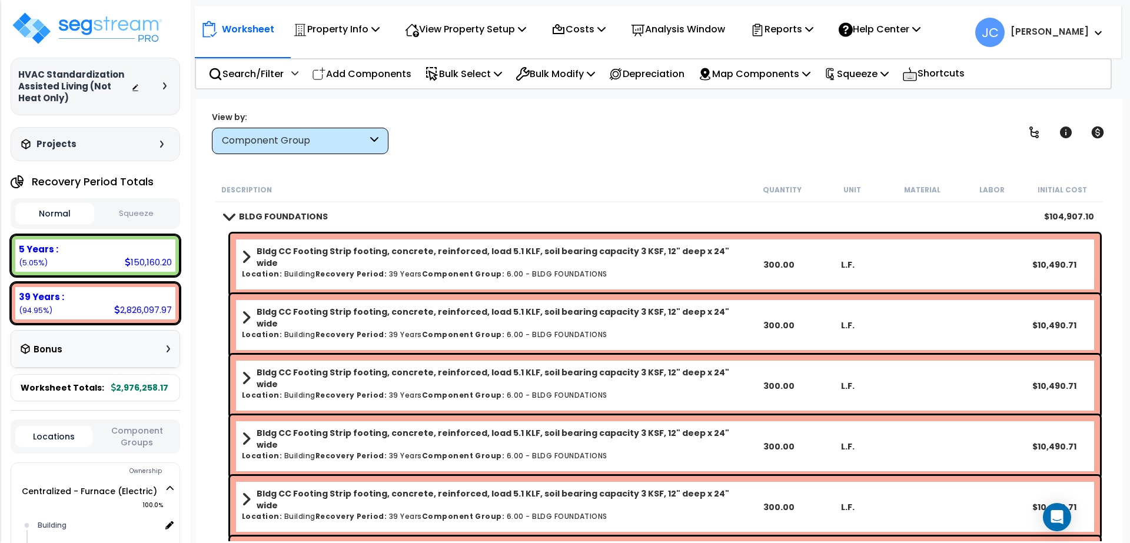
click at [607, 249] on b "Bldg CC Footing Strip footing, concrete, reinforced, load 5.1 KLF, soil bearing…" at bounding box center [500, 258] width 487 height 24
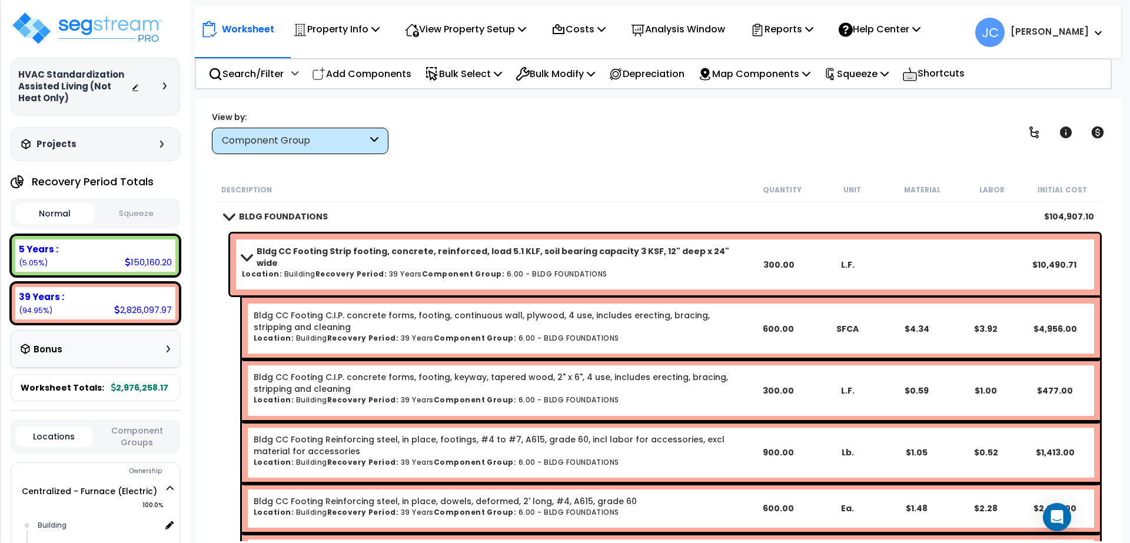
click at [607, 249] on b "Bldg CC Footing Strip footing, concrete, reinforced, load 5.1 KLF, soil bearing…" at bounding box center [500, 258] width 487 height 24
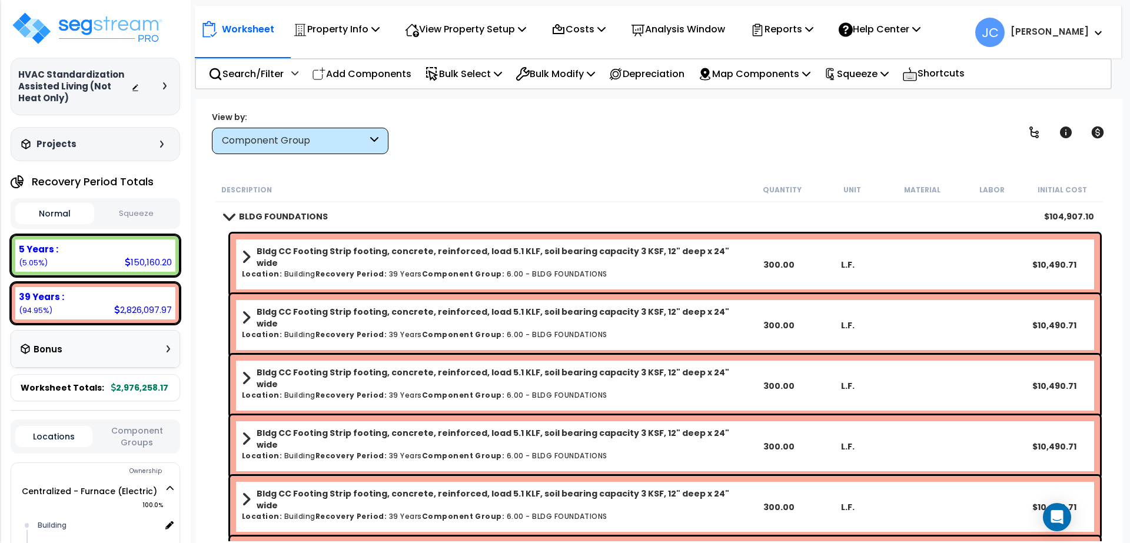
click at [607, 249] on b "Bldg CC Footing Strip footing, concrete, reinforced, load 5.1 KLF, soil bearing…" at bounding box center [500, 258] width 487 height 24
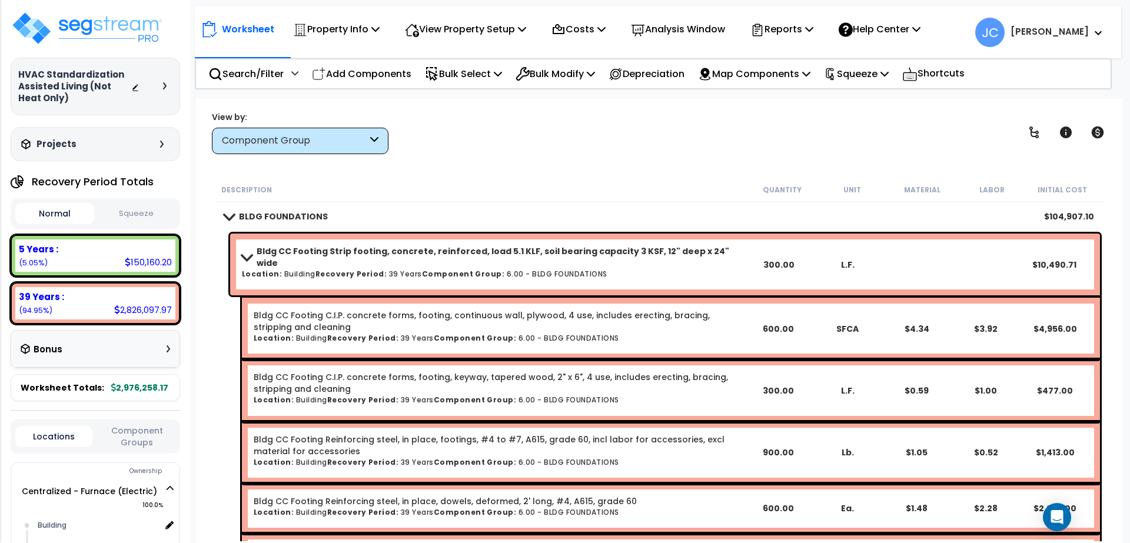
click at [607, 249] on b "Bldg CC Footing Strip footing, concrete, reinforced, load 5.1 KLF, soil bearing…" at bounding box center [500, 258] width 487 height 24
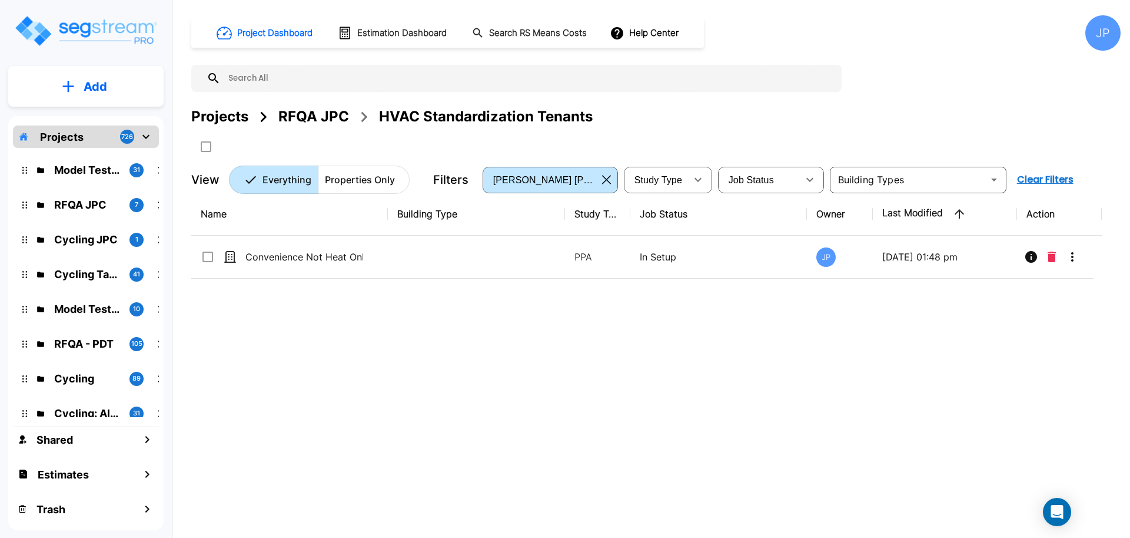
click at [606, 181] on icon "button" at bounding box center [606, 179] width 9 height 9
click at [586, 247] on td "PPA" at bounding box center [597, 256] width 65 height 43
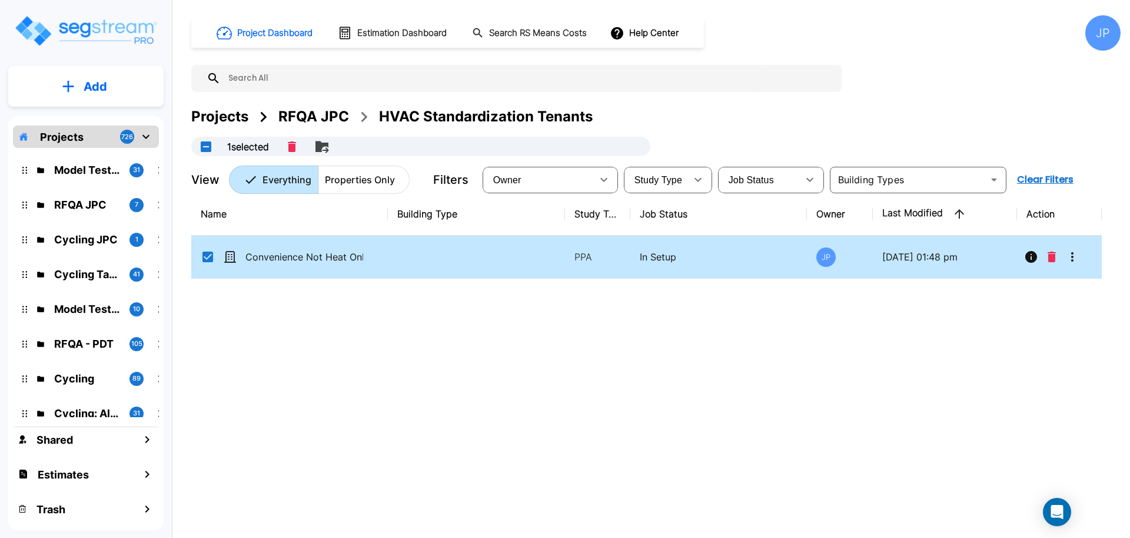
checkbox input "true"
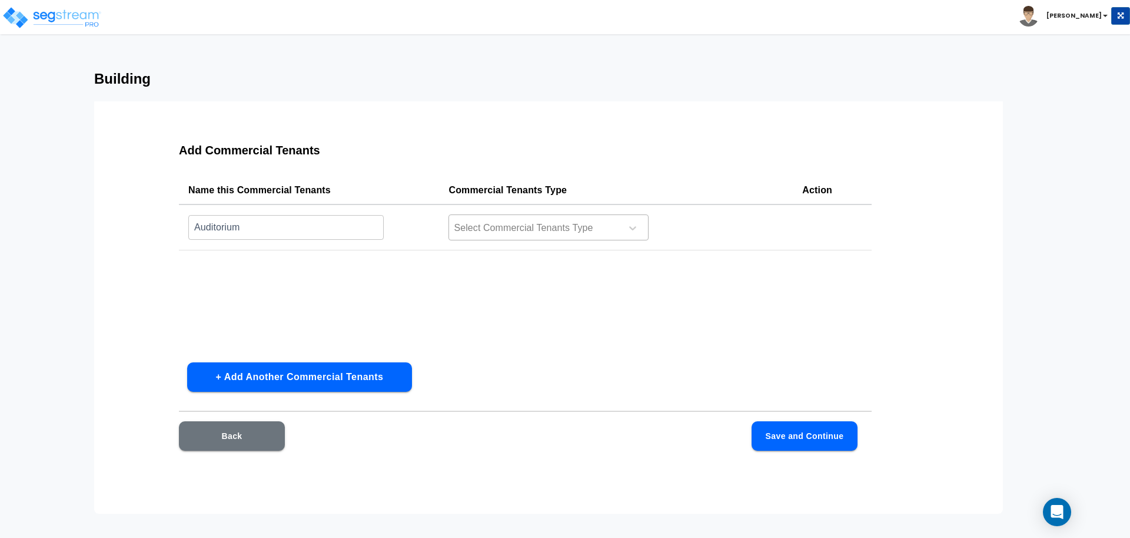
click at [490, 234] on div at bounding box center [533, 228] width 161 height 16
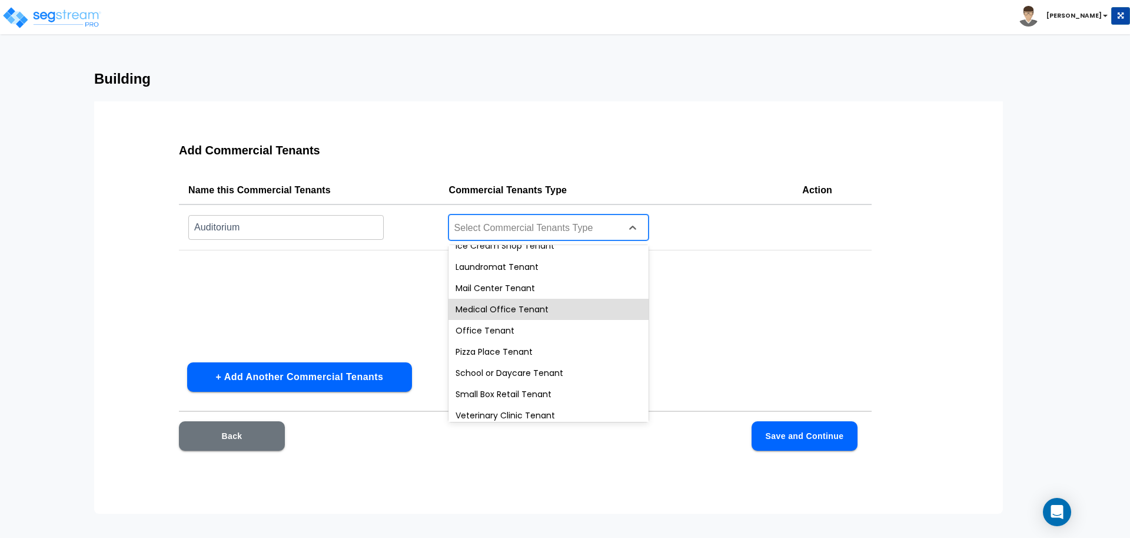
scroll to position [294, 0]
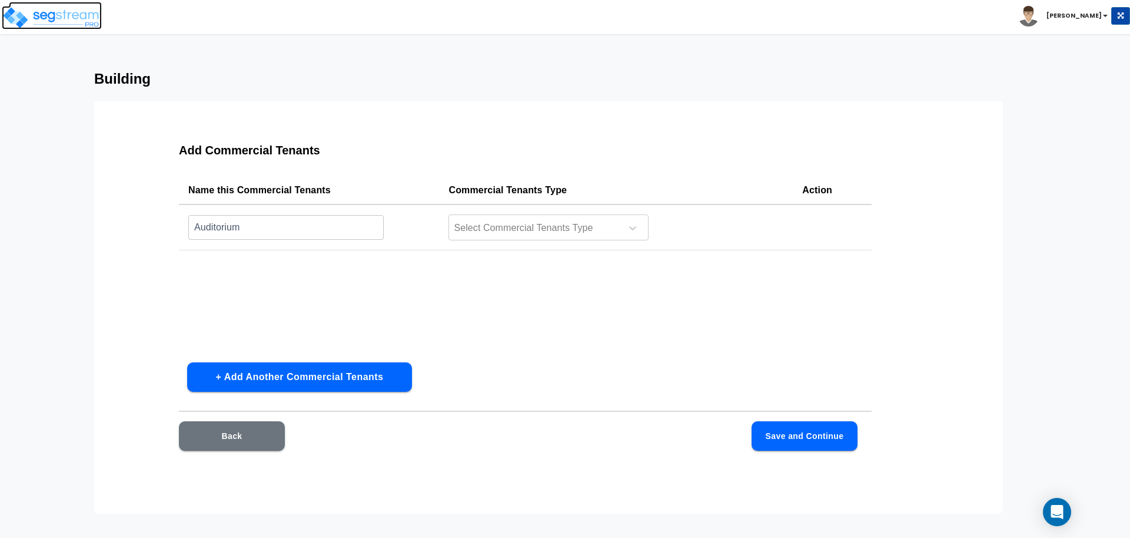
click at [67, 25] on img at bounding box center [52, 18] width 100 height 24
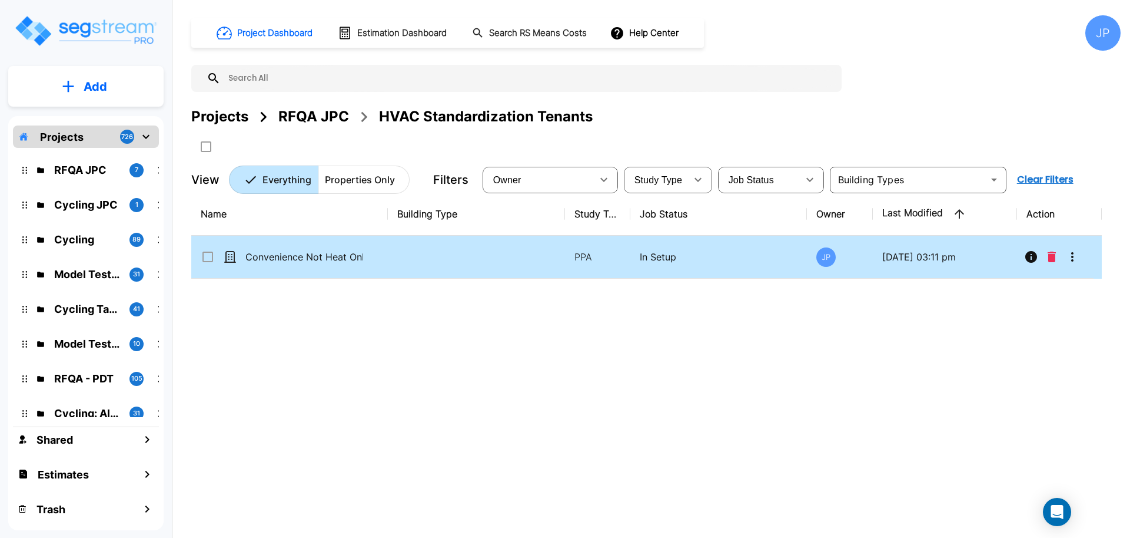
click at [513, 263] on td at bounding box center [476, 256] width 177 height 43
checkbox input "true"
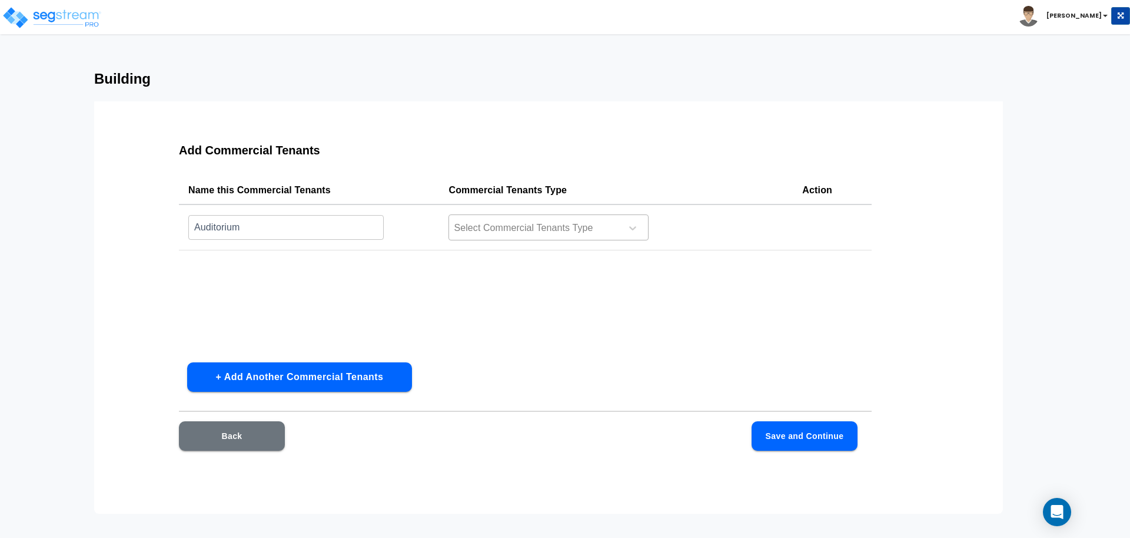
click at [536, 224] on div at bounding box center [533, 228] width 161 height 16
click at [327, 235] on input "Auditorium" at bounding box center [285, 226] width 195 height 25
drag, startPoint x: 323, startPoint y: 232, endPoint x: 220, endPoint y: 224, distance: 103.4
click at [205, 224] on input "Auditorium" at bounding box center [285, 226] width 195 height 25
type input "Auto Repair"
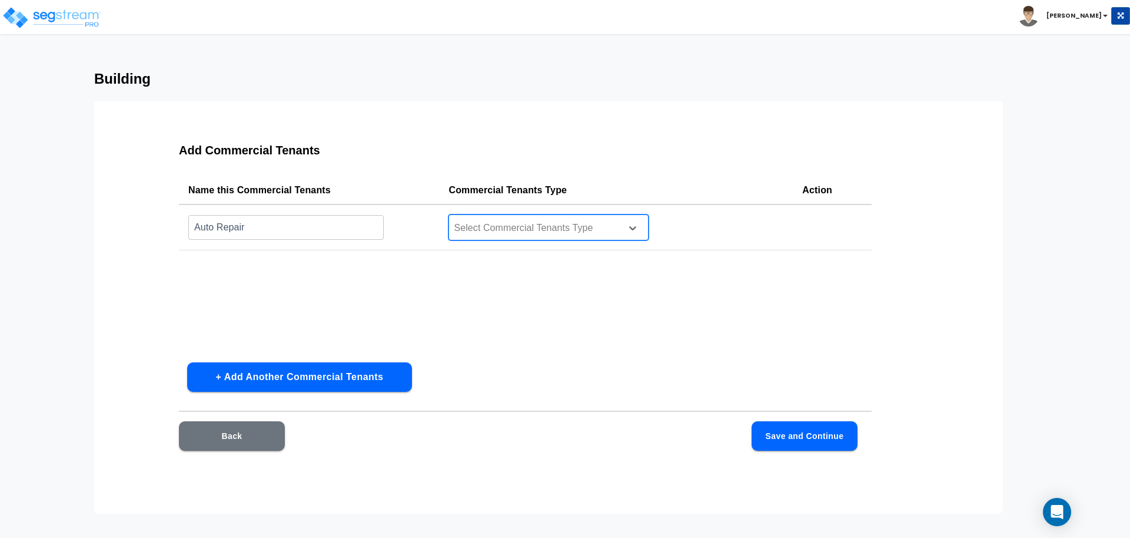
click at [570, 228] on div at bounding box center [533, 228] width 161 height 16
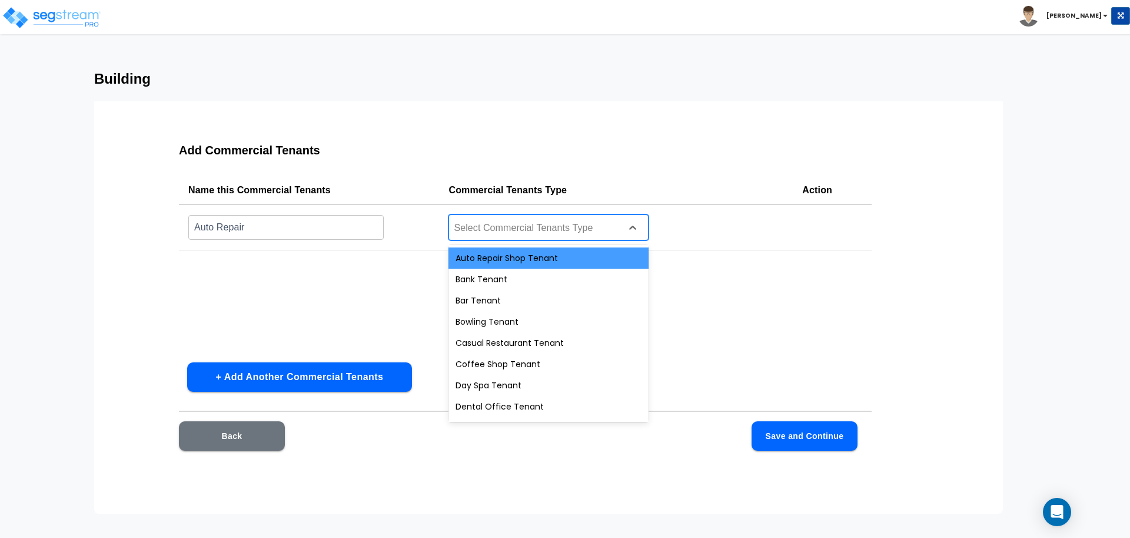
click at [519, 260] on div "Auto Repair Shop Tenant" at bounding box center [549, 257] width 200 height 21
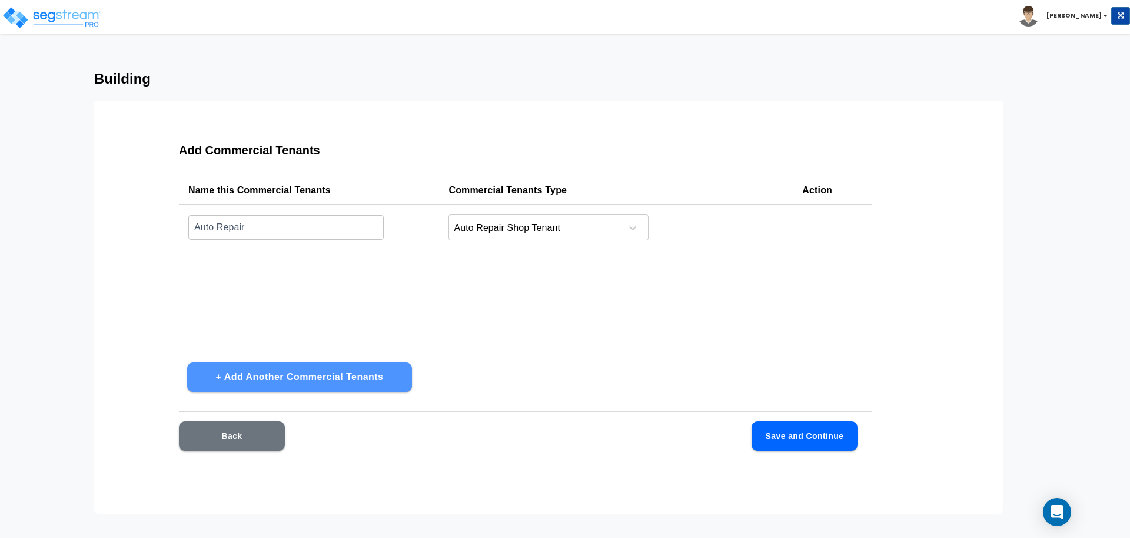
click at [370, 377] on button "+ Add Another Commercial Tenants" at bounding box center [299, 376] width 225 height 29
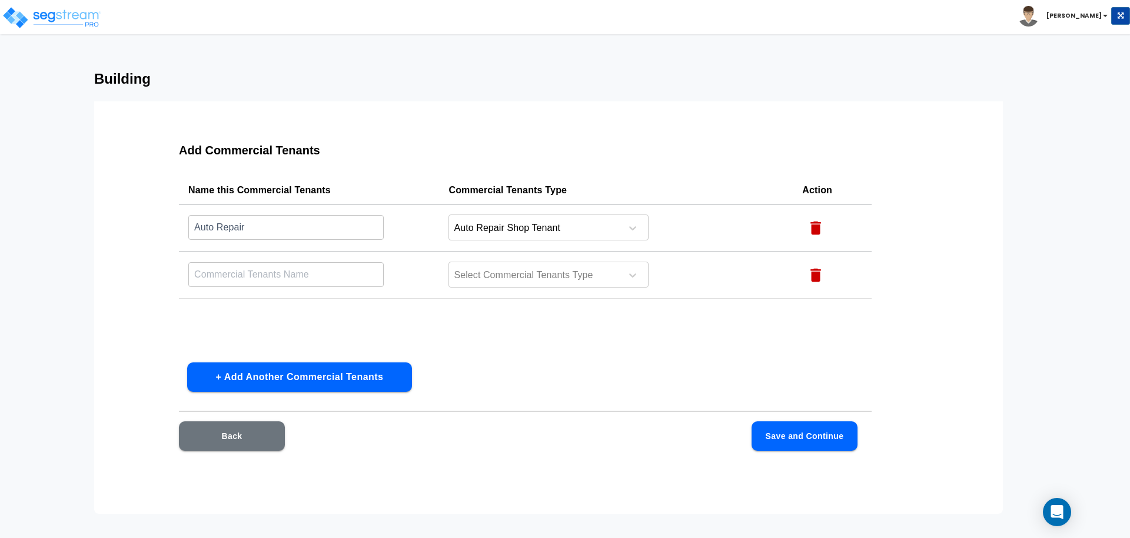
click at [287, 240] on input "text" at bounding box center [285, 226] width 195 height 25
click at [453, 274] on input "text" at bounding box center [454, 275] width 3 height 14
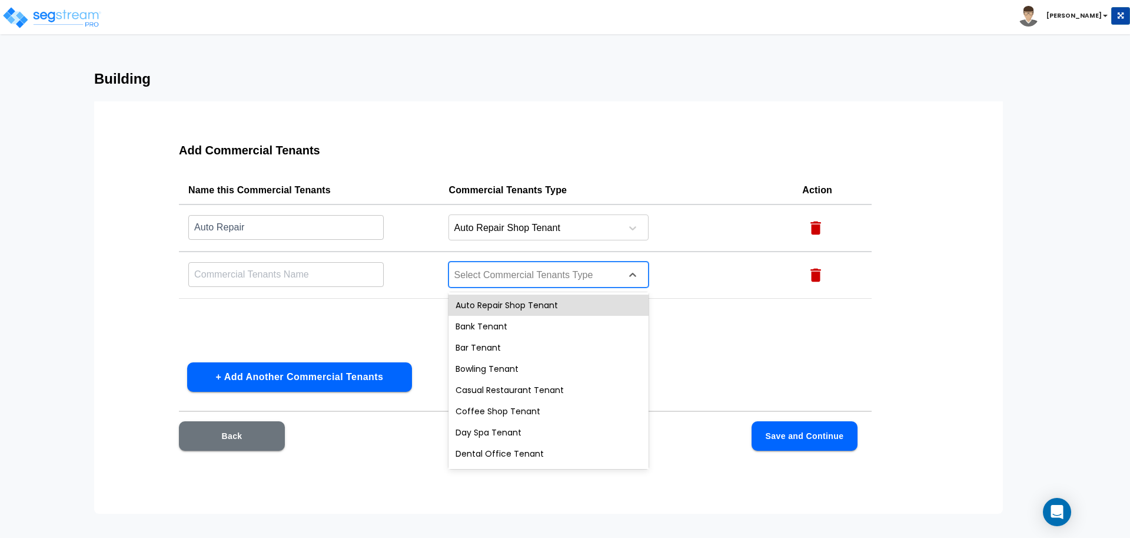
click at [337, 240] on input "text" at bounding box center [285, 226] width 195 height 25
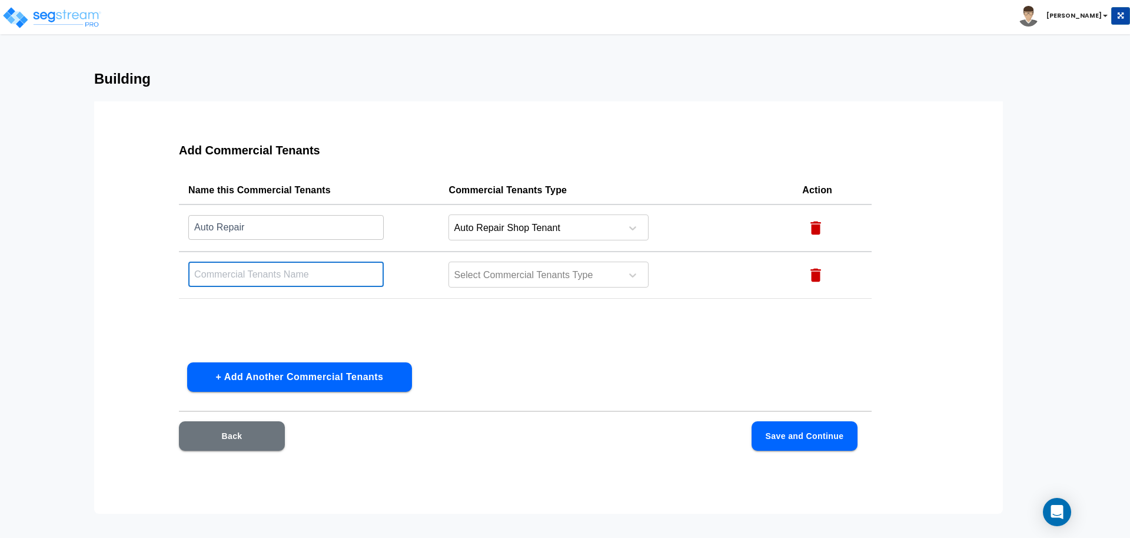
type input "a"
type input "Bank"
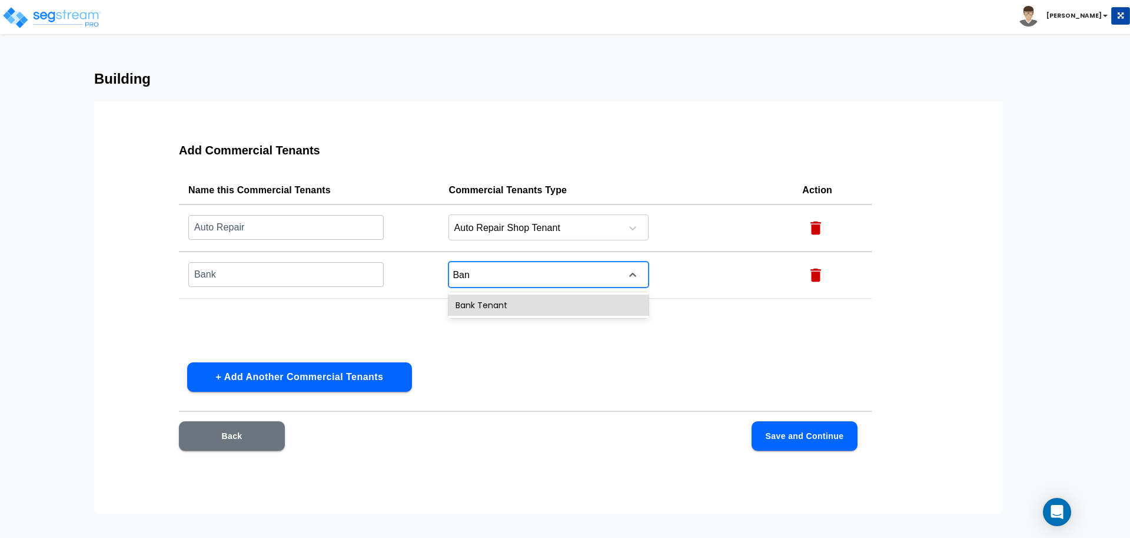
type input "Bank"
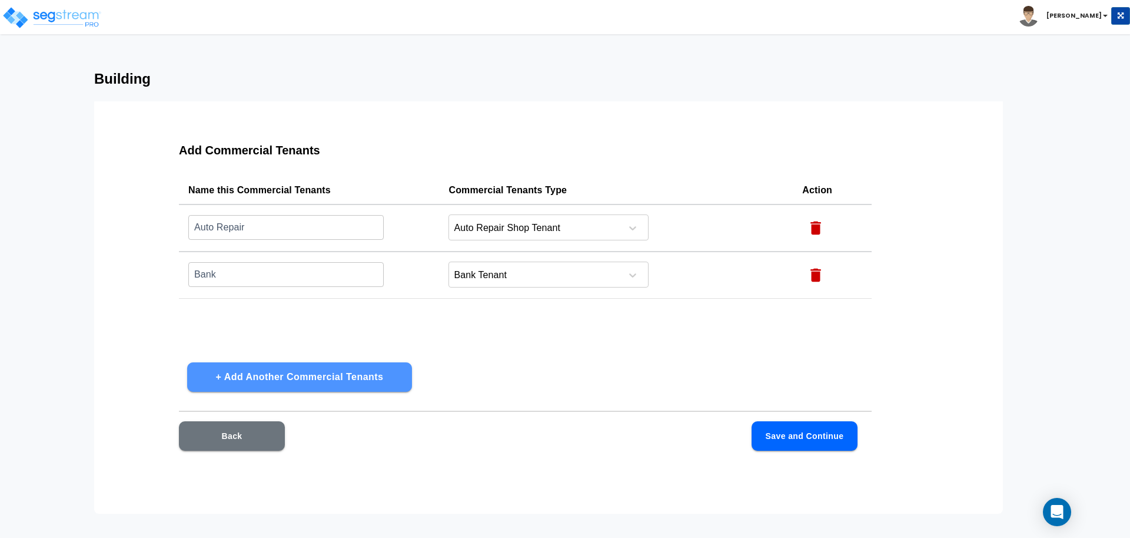
click at [275, 369] on button "+ Add Another Commercial Tenants" at bounding box center [299, 376] width 225 height 29
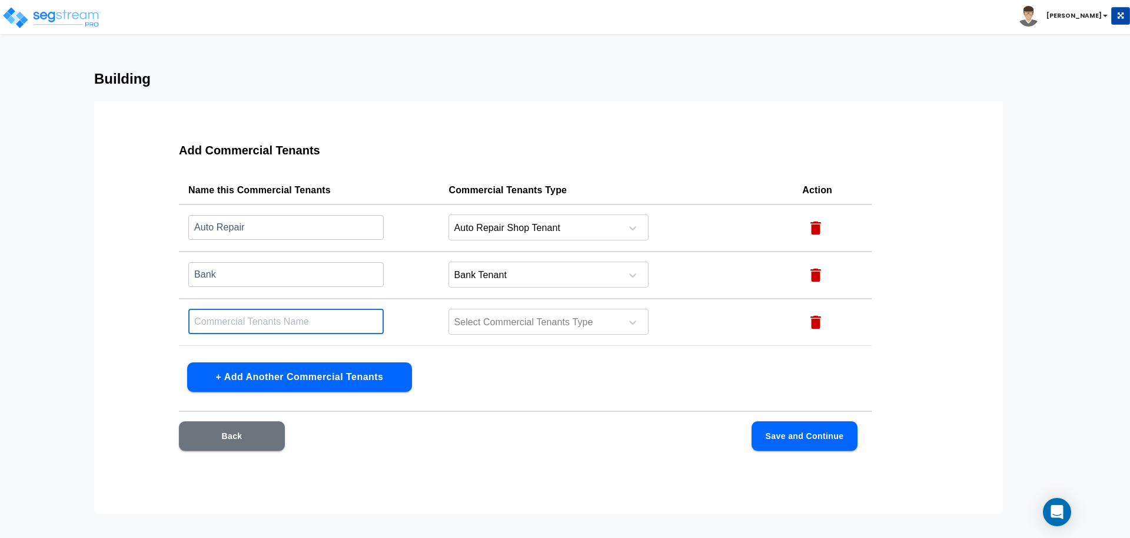
click at [264, 311] on input "text" at bounding box center [285, 320] width 195 height 25
click at [526, 320] on div at bounding box center [533, 322] width 161 height 16
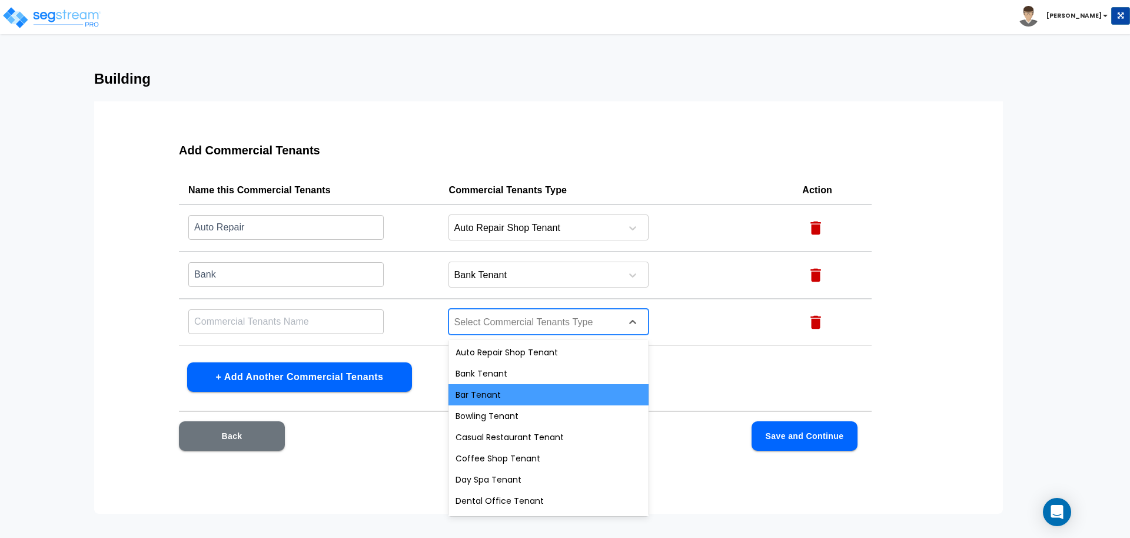
click at [486, 398] on div "Bar Tenant" at bounding box center [549, 394] width 200 height 21
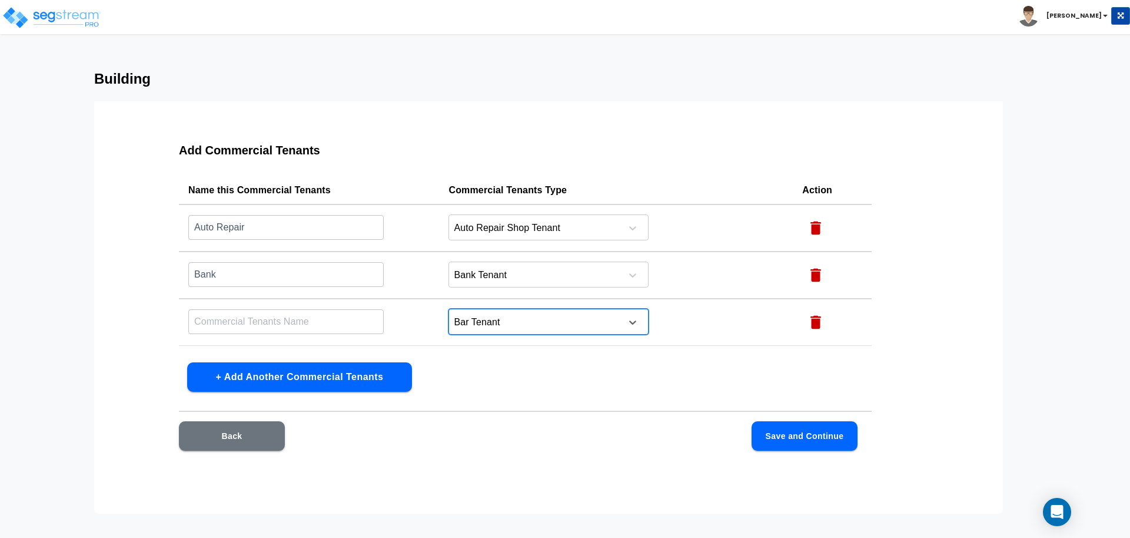
click at [340, 240] on input "text" at bounding box center [285, 226] width 195 height 25
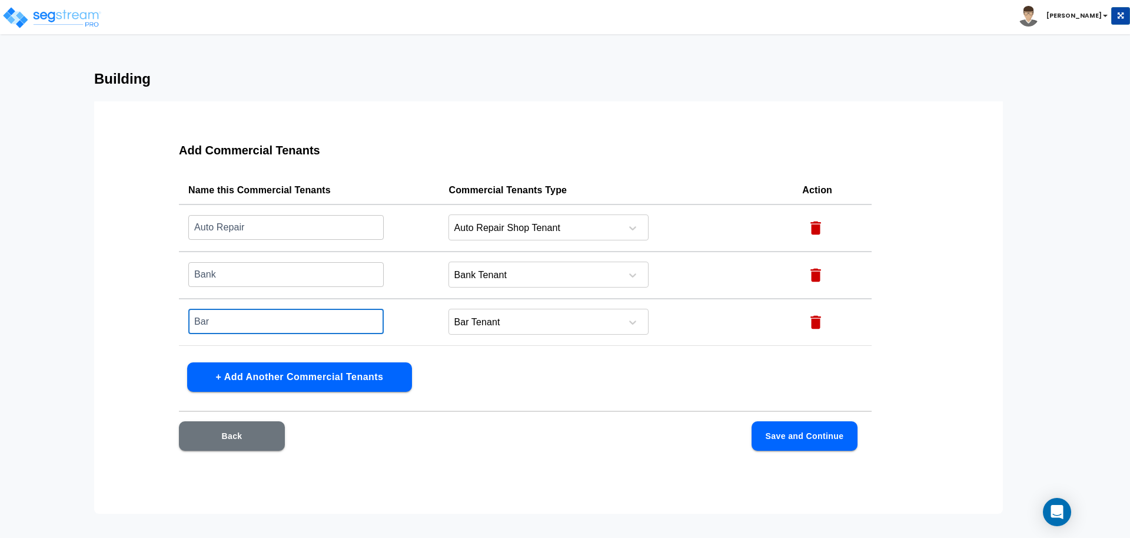
type input "Bar"
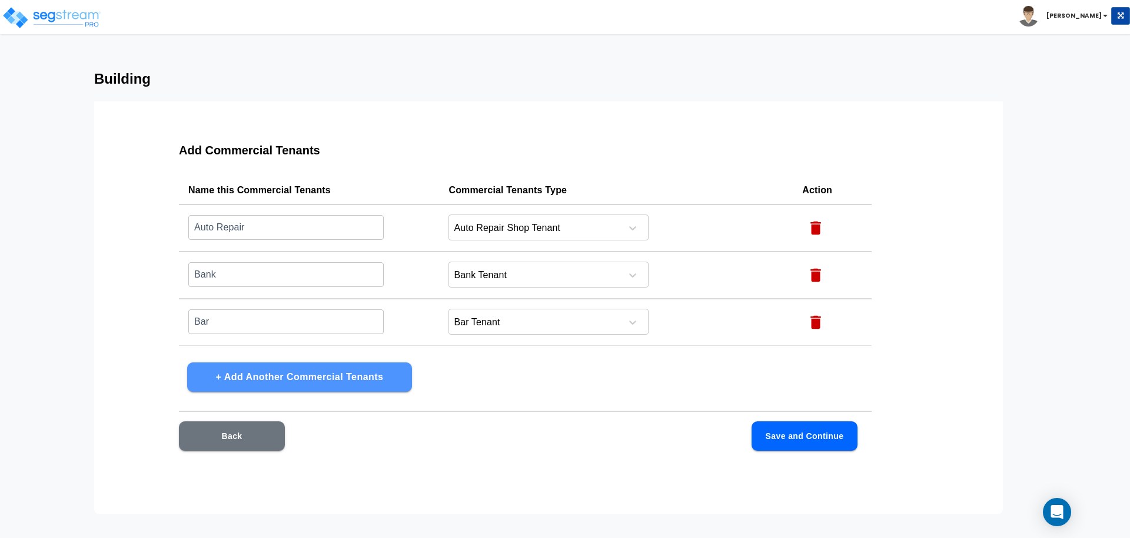
click at [347, 382] on button "+ Add Another Commercial Tenants" at bounding box center [299, 376] width 225 height 29
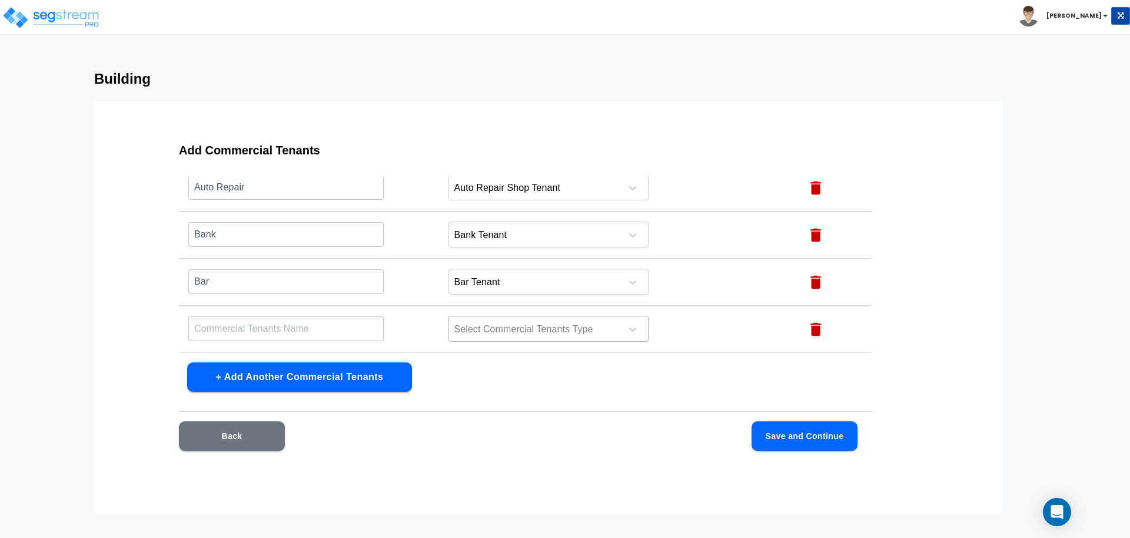
click at [487, 332] on div at bounding box center [533, 329] width 161 height 16
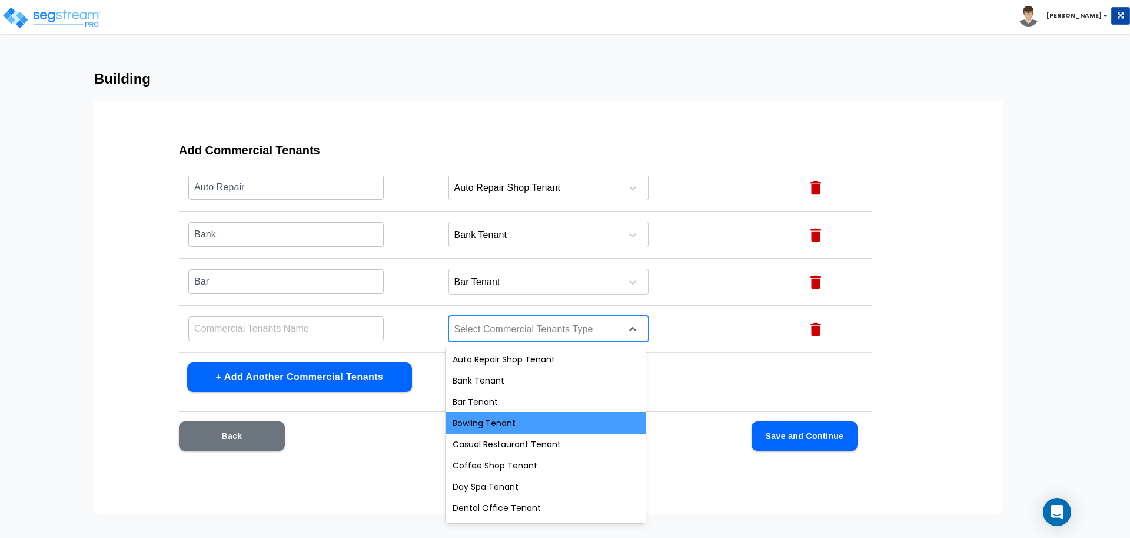
click at [486, 426] on div "Bowling Tenant" at bounding box center [546, 422] width 200 height 21
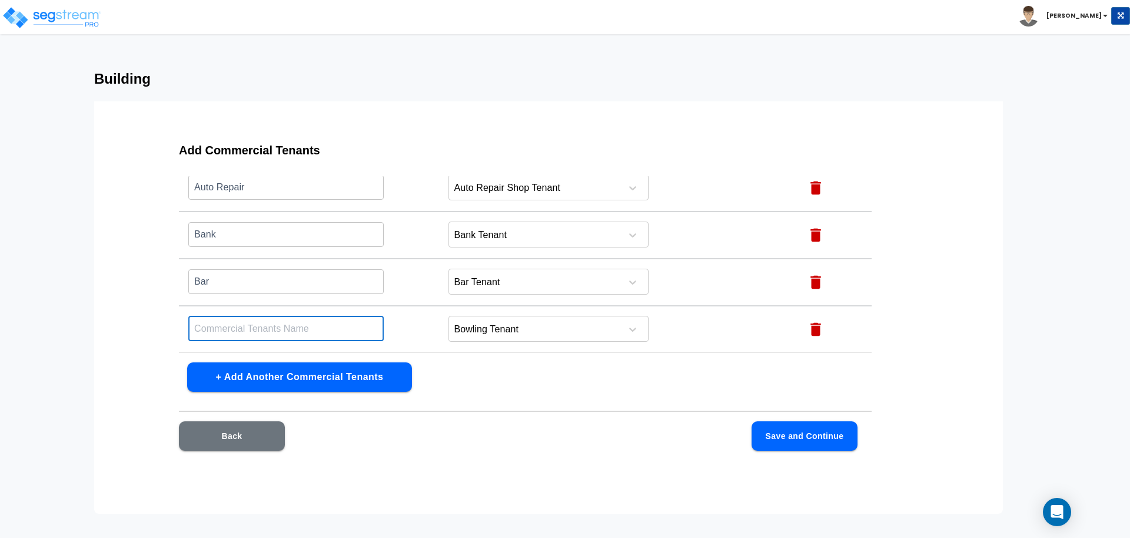
click at [333, 316] on input "text" at bounding box center [285, 328] width 195 height 25
type input "Bowling"
click at [366, 378] on button "+ Add Another Commercial Tenants" at bounding box center [299, 376] width 225 height 29
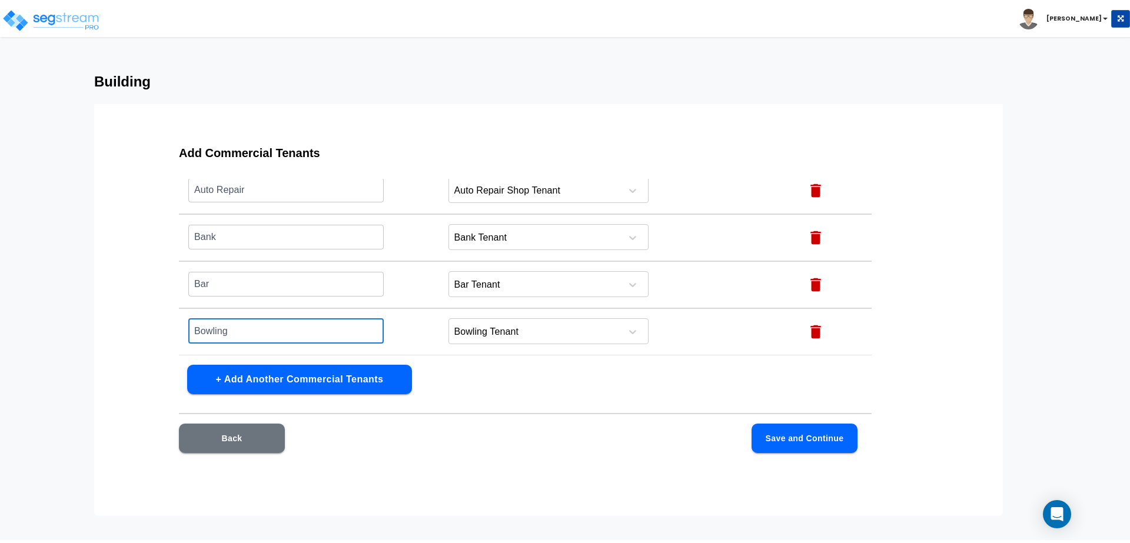
scroll to position [87, 0]
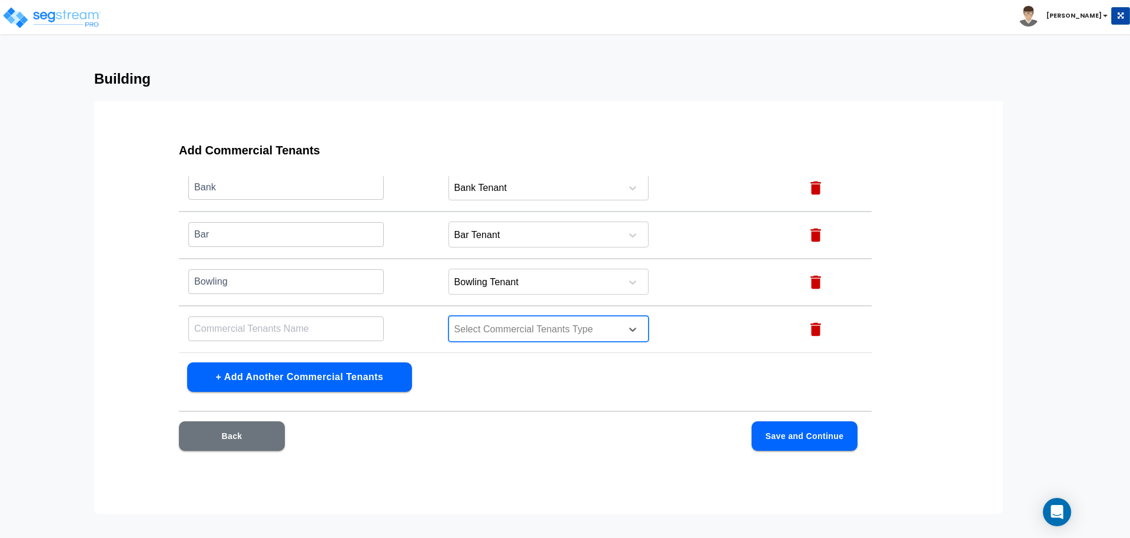
click at [497, 335] on div at bounding box center [533, 329] width 161 height 16
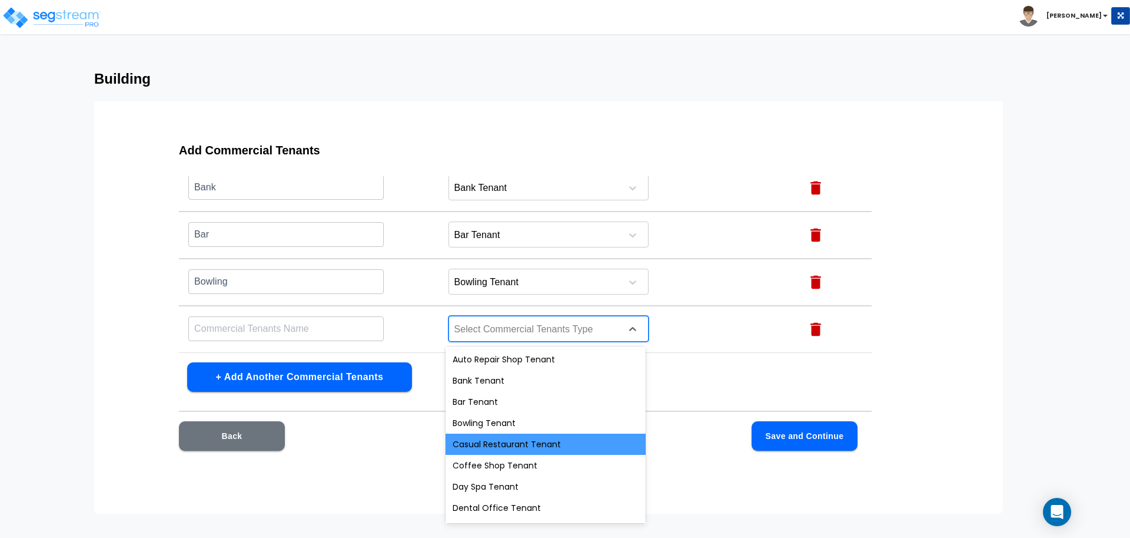
click at [490, 444] on div "Casual Restaurant Tenant" at bounding box center [546, 443] width 200 height 21
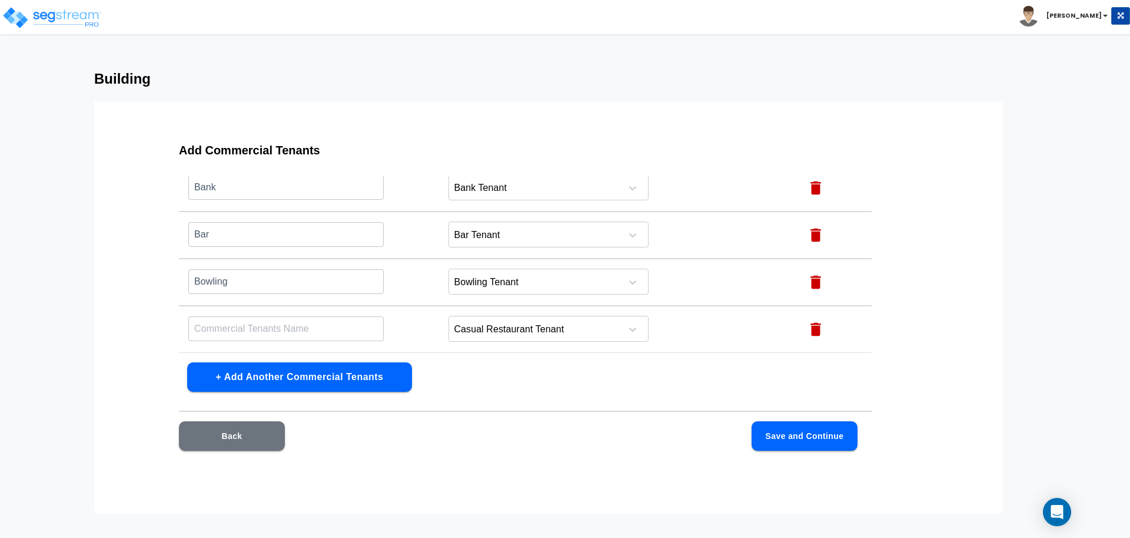
click at [535, 513] on html "Toggle navigation Jon Paul" at bounding box center [565, 256] width 1130 height 513
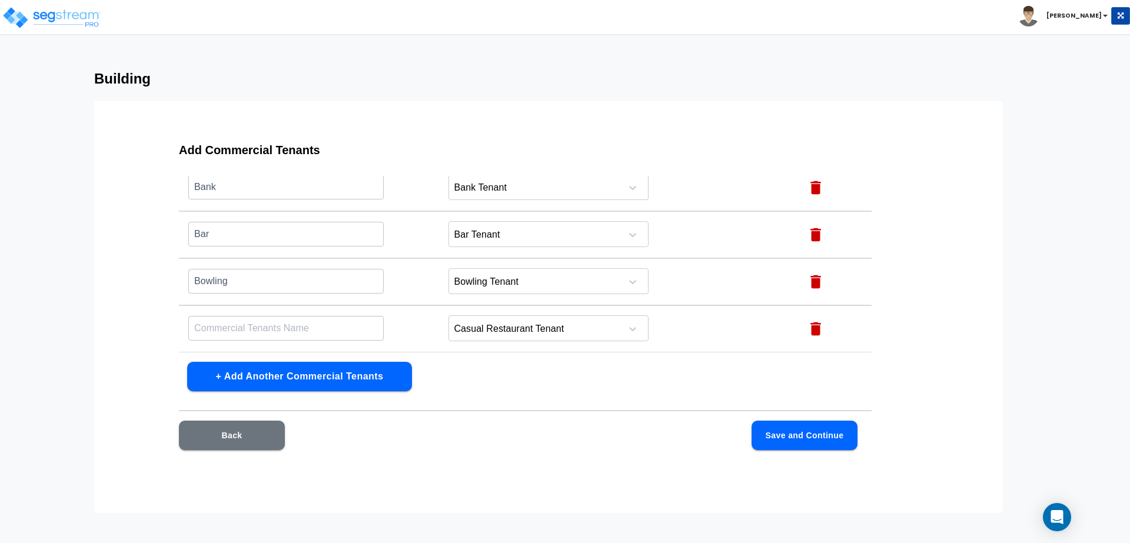
click at [320, 312] on td "​" at bounding box center [309, 329] width 260 height 47
click at [286, 152] on input "text" at bounding box center [285, 139] width 195 height 25
type input "C"
type input "Casual Restau"
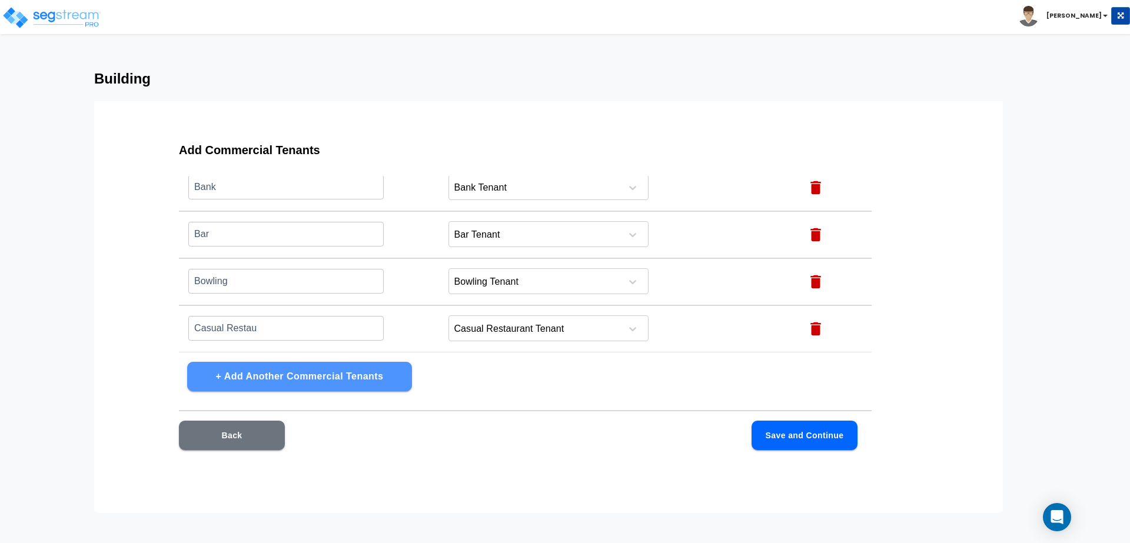
click at [351, 367] on button "+ Add Another Commercial Tenants" at bounding box center [299, 376] width 225 height 29
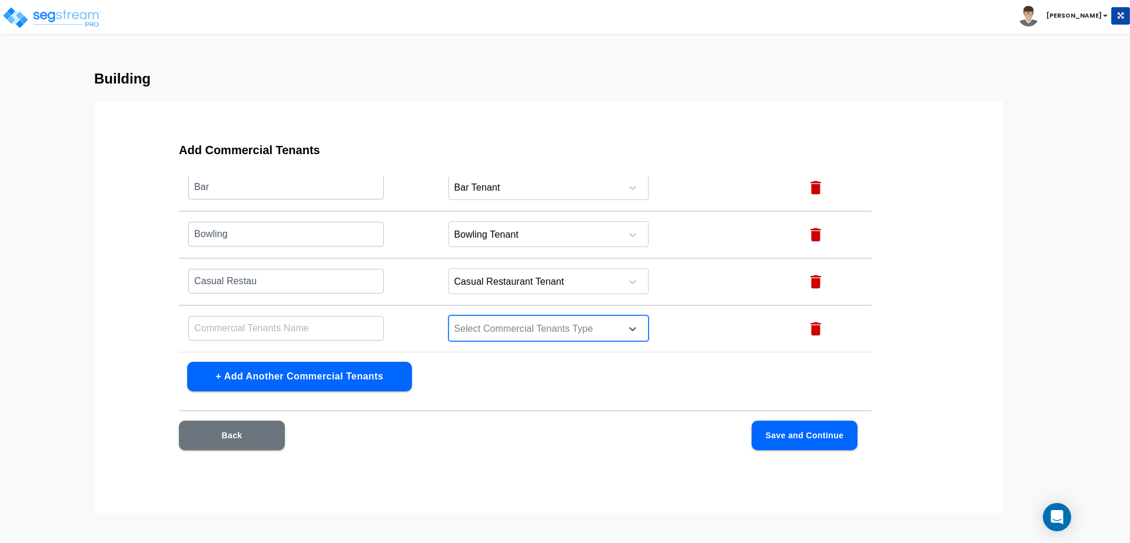
click at [497, 331] on div at bounding box center [533, 329] width 161 height 16
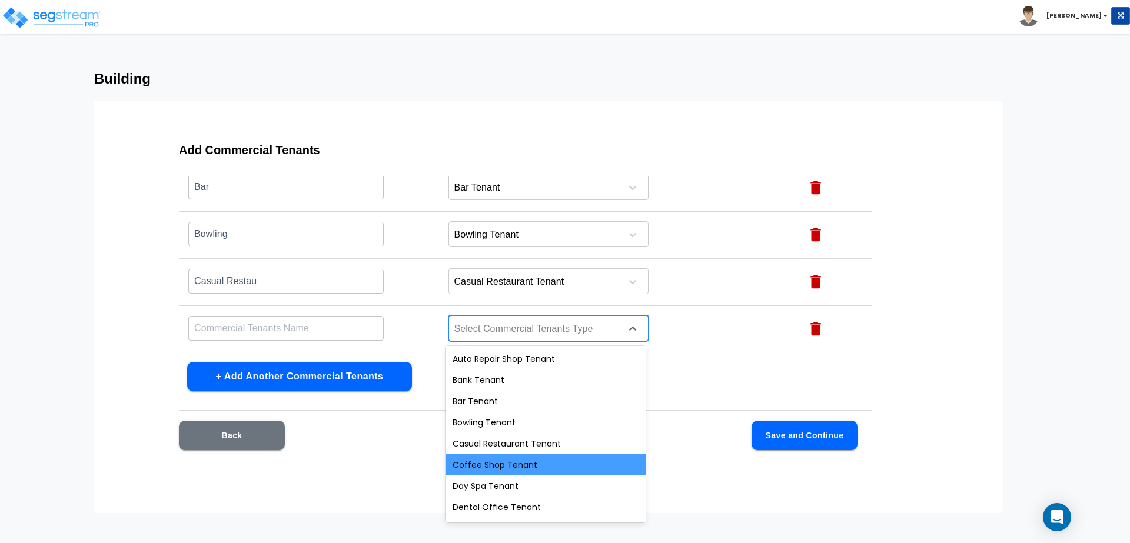
click at [496, 468] on div "Coffee Shop Tenant" at bounding box center [546, 465] width 200 height 21
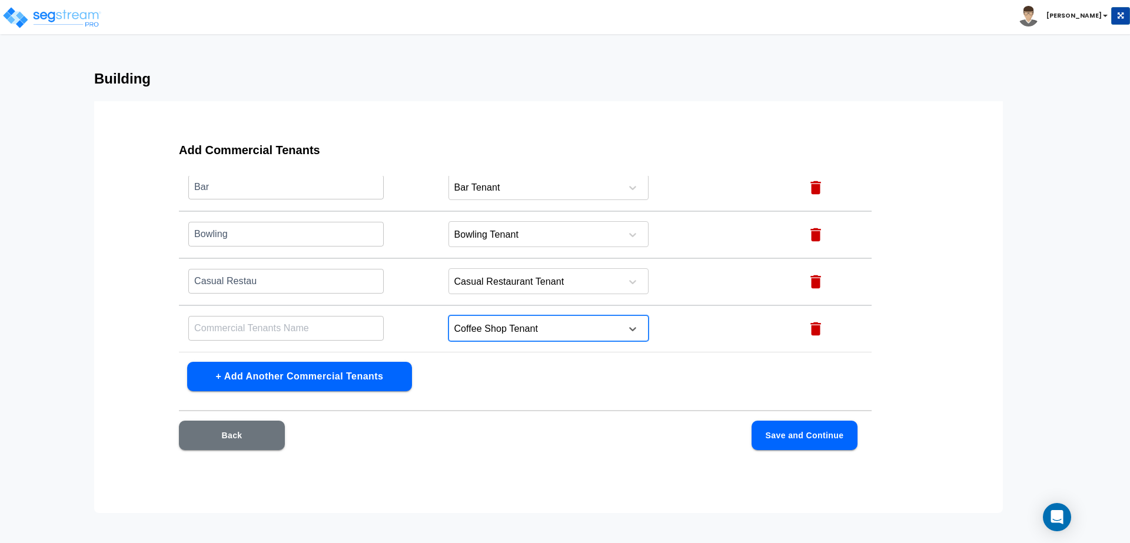
click at [337, 105] on input "text" at bounding box center [285, 92] width 195 height 25
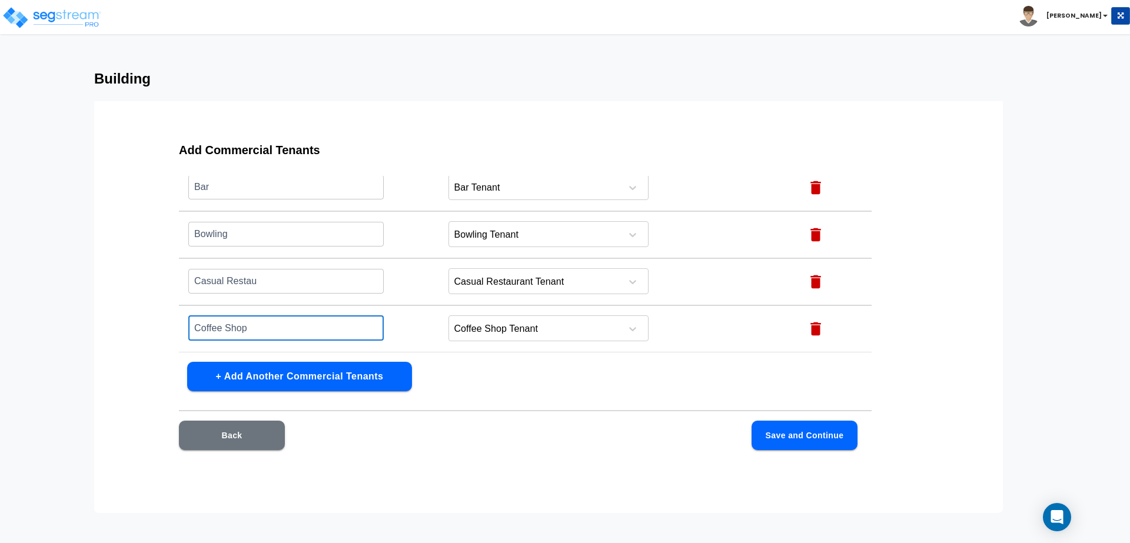
type input "Coffee Shop"
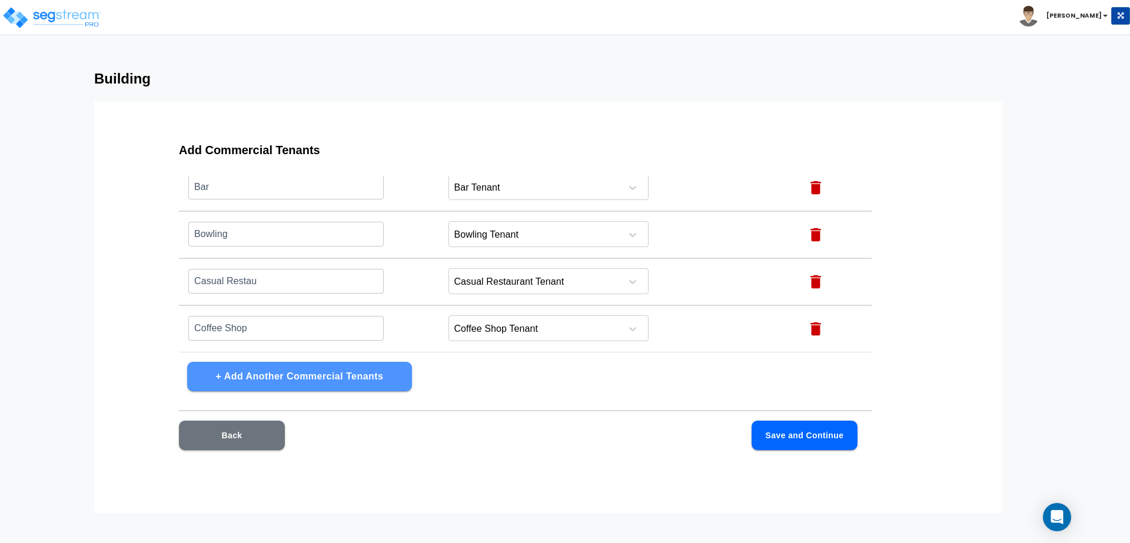
click at [309, 386] on button "+ Add Another Commercial Tenants" at bounding box center [299, 376] width 225 height 29
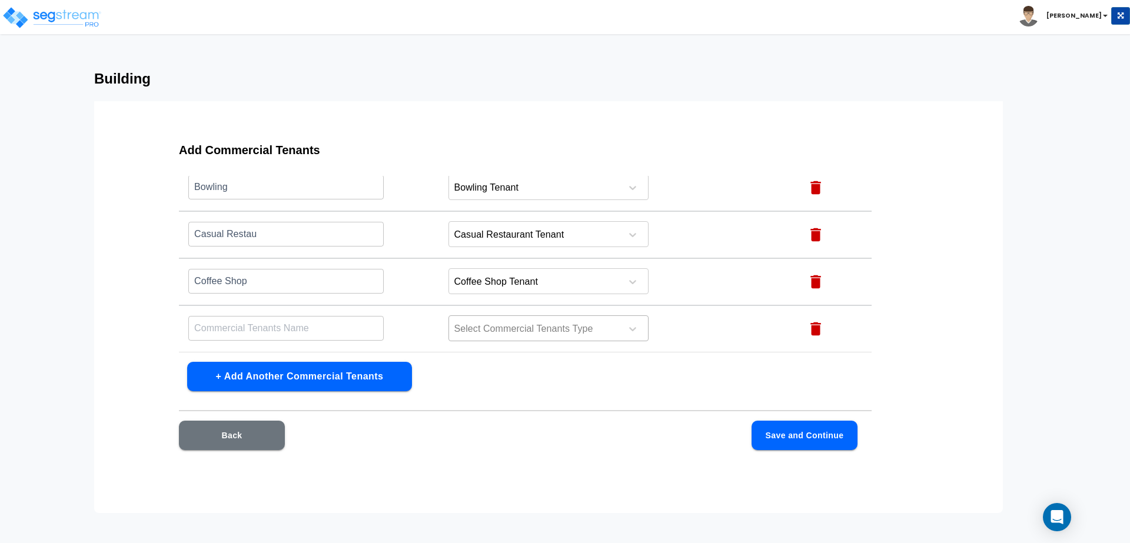
click at [466, 330] on div at bounding box center [533, 329] width 161 height 16
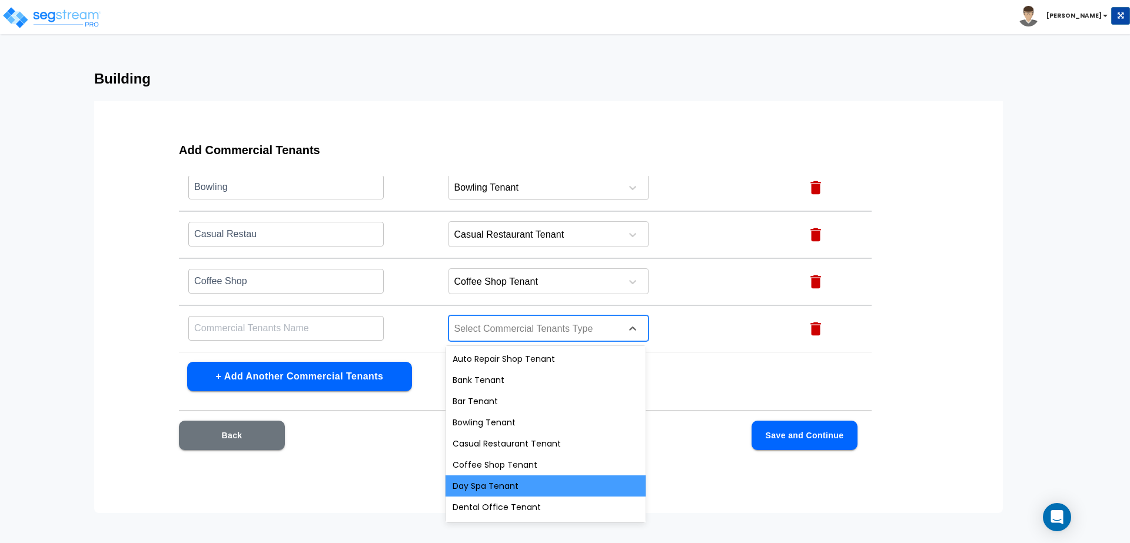
click at [475, 490] on div "Day Spa Tenant" at bounding box center [546, 486] width 200 height 21
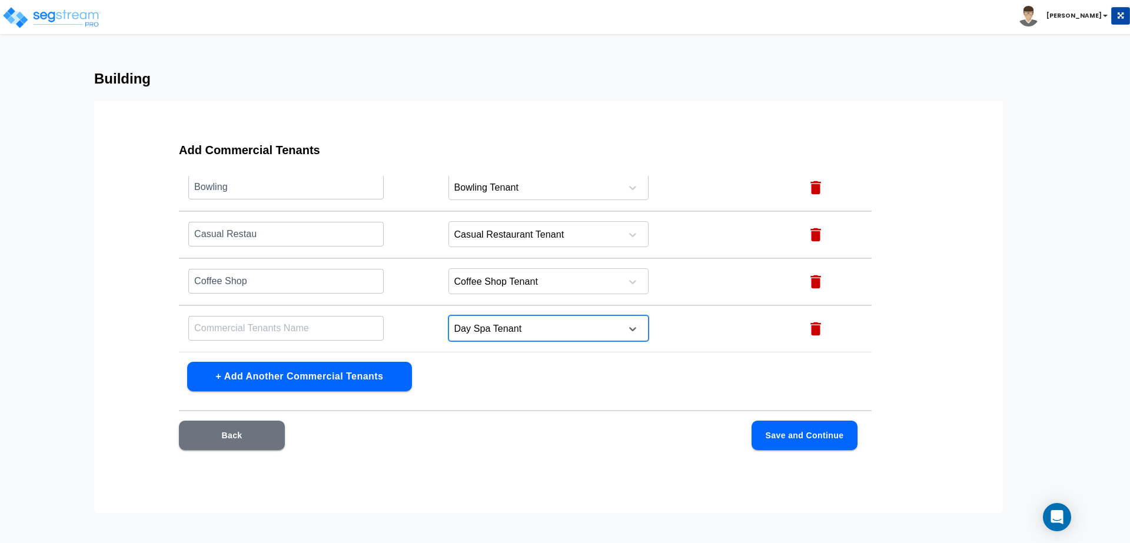
click at [306, 58] on input "text" at bounding box center [285, 45] width 195 height 25
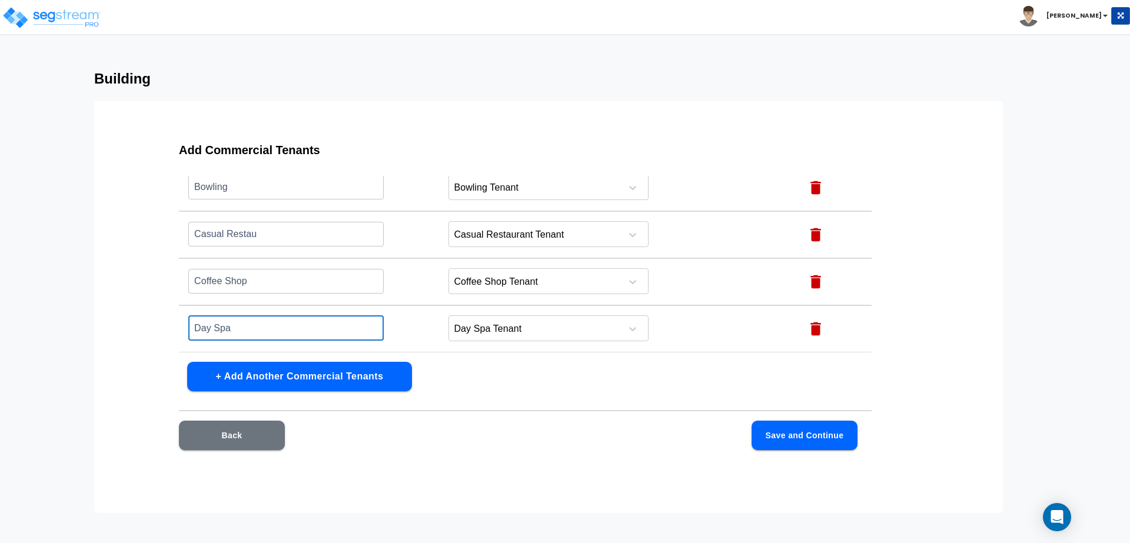
type input "Day Spa"
click at [357, 374] on button "+ Add Another Commercial Tenants" at bounding box center [299, 376] width 225 height 29
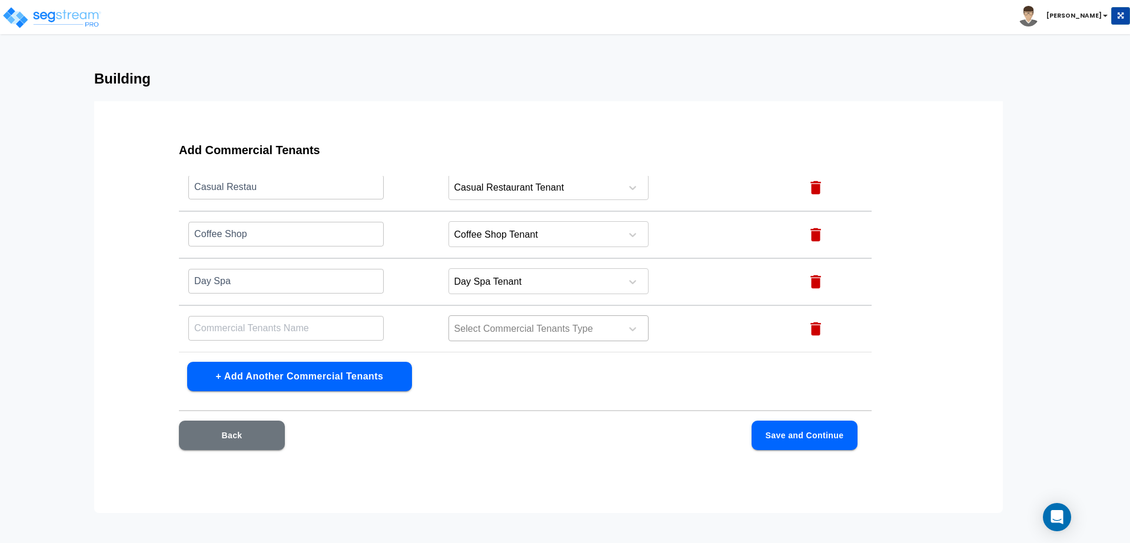
click at [516, 333] on div at bounding box center [533, 329] width 161 height 16
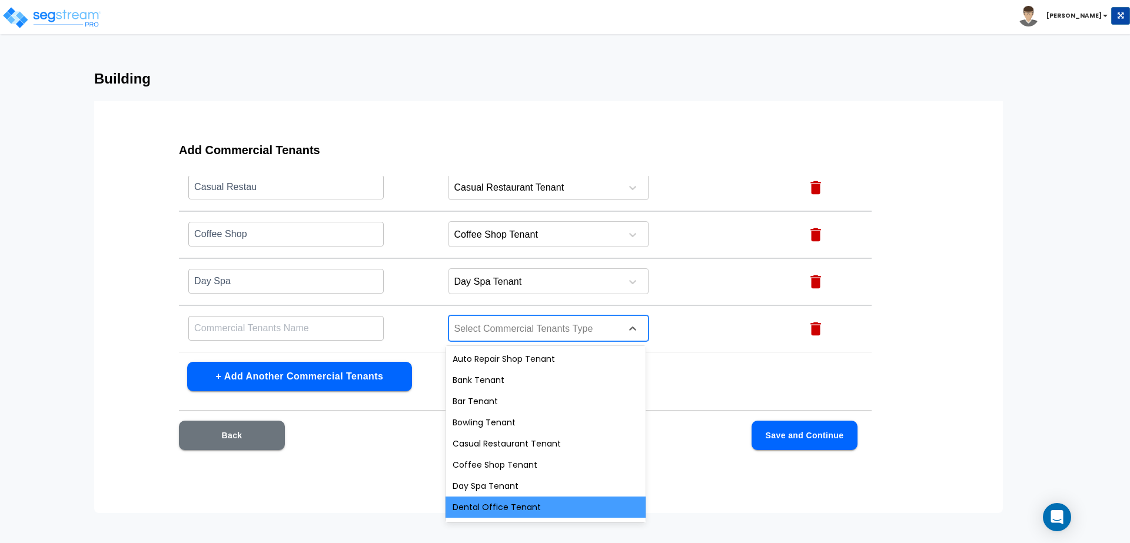
click at [487, 506] on div "Dental Office Tenant" at bounding box center [546, 507] width 200 height 21
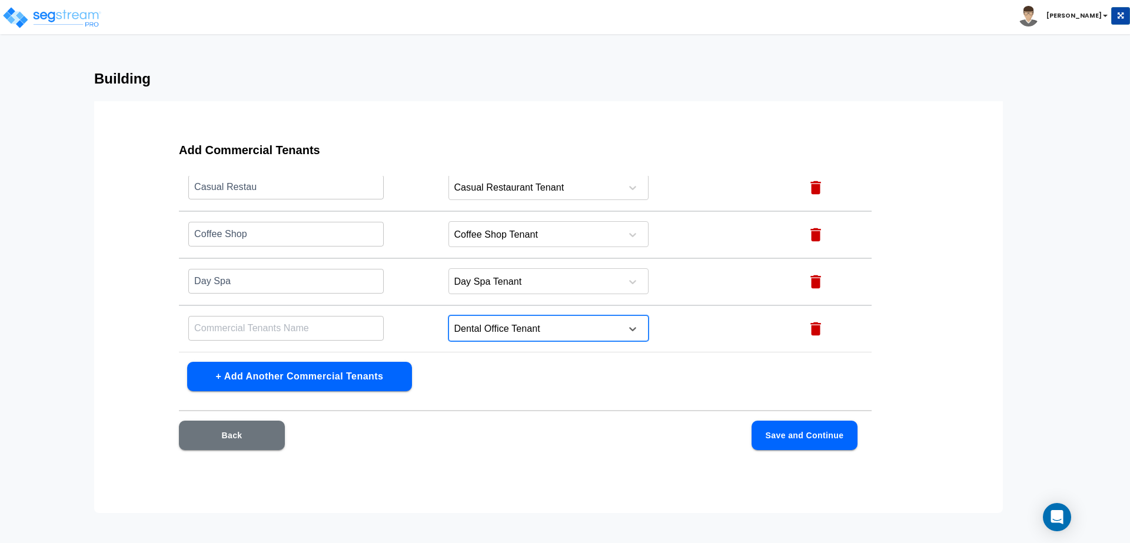
click at [320, 311] on td "​" at bounding box center [309, 329] width 260 height 47
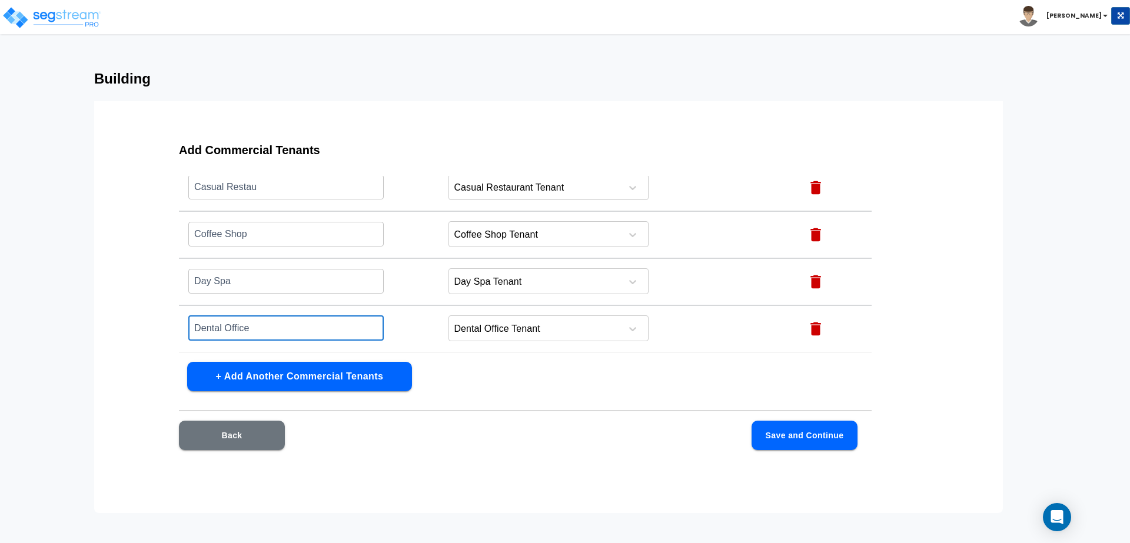
type input "Dental Office"
click at [309, 376] on button "+ Add Another Commercial Tenants" at bounding box center [299, 376] width 225 height 29
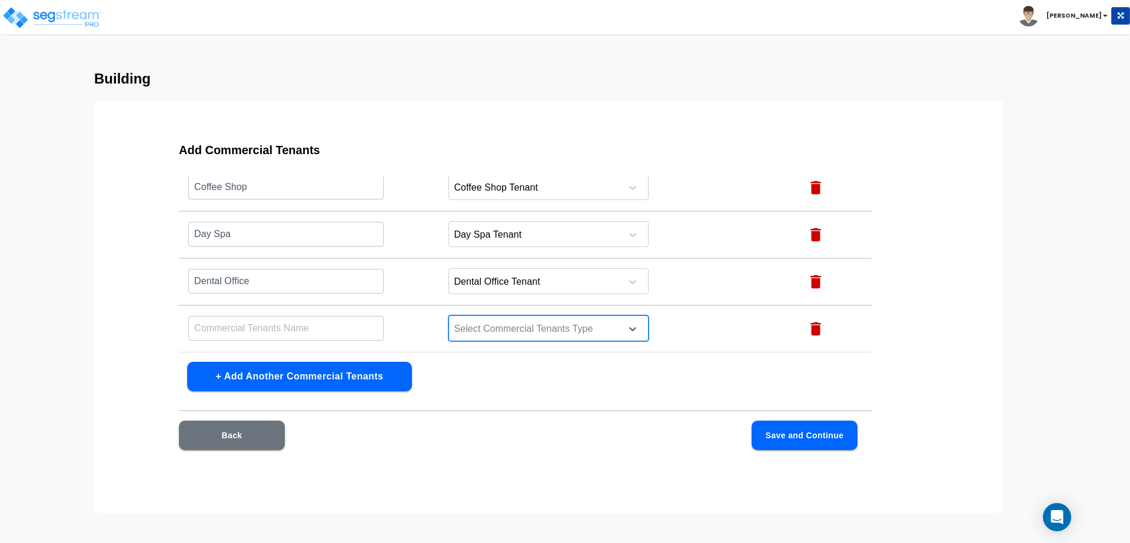
click at [496, 320] on div "Select Commercial Tenants Type" at bounding box center [533, 329] width 168 height 18
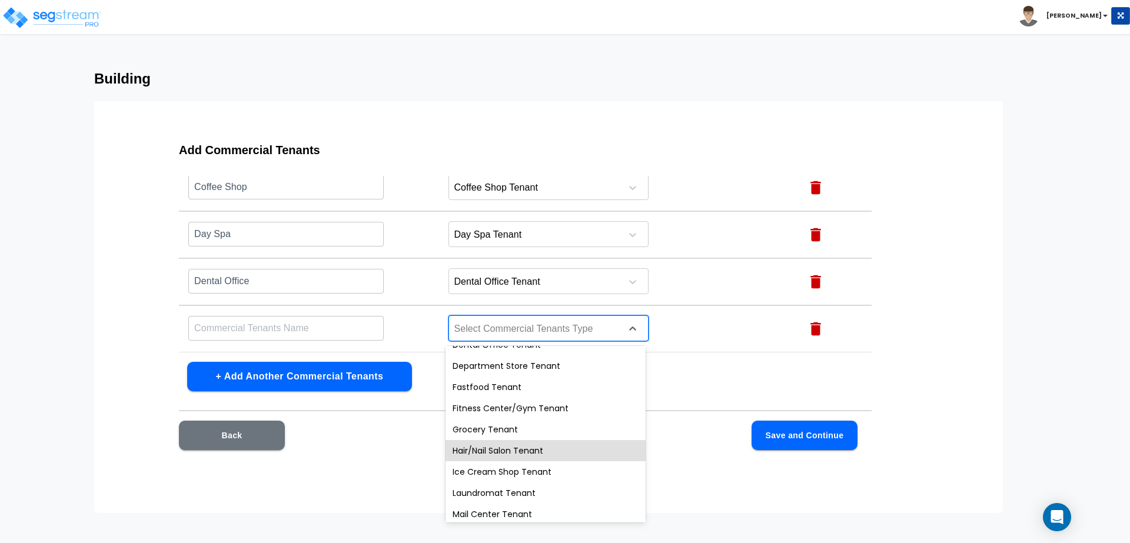
scroll to position [167, 0]
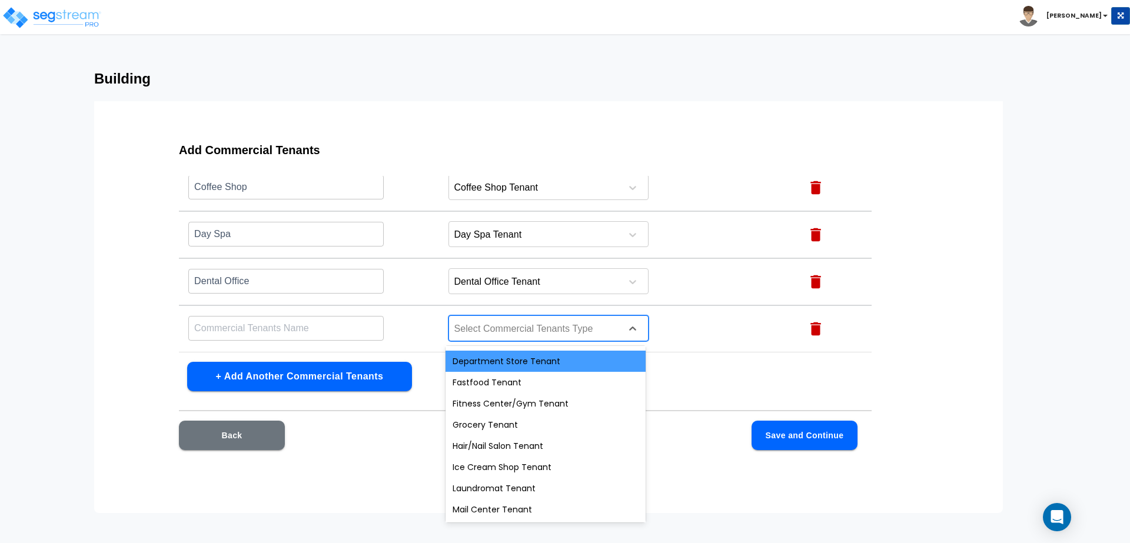
click at [495, 357] on div "Department Store Tenant" at bounding box center [546, 361] width 200 height 21
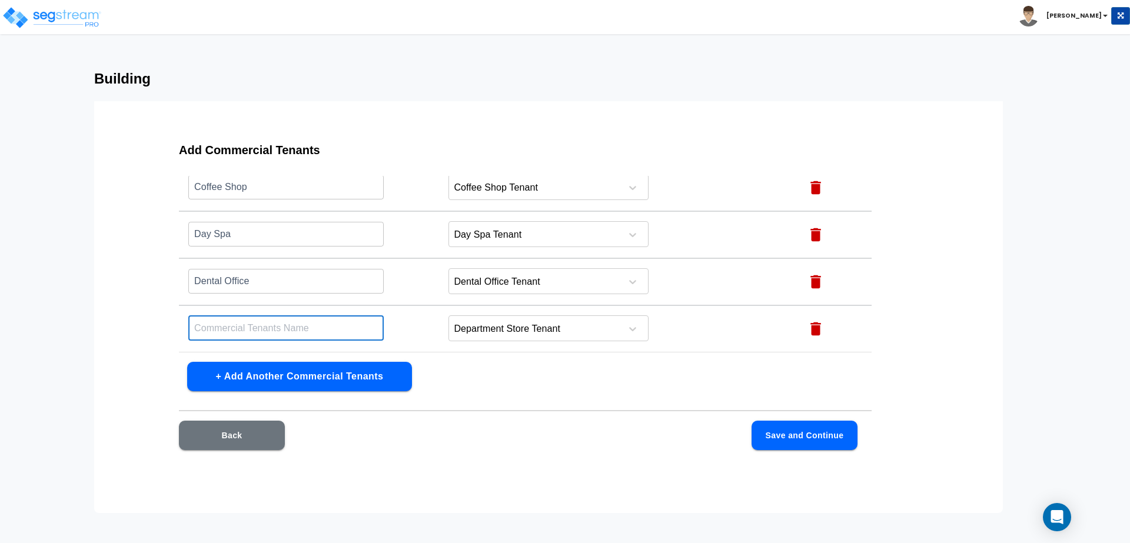
click at [345, 331] on input "text" at bounding box center [285, 328] width 195 height 25
type input "Department Store"
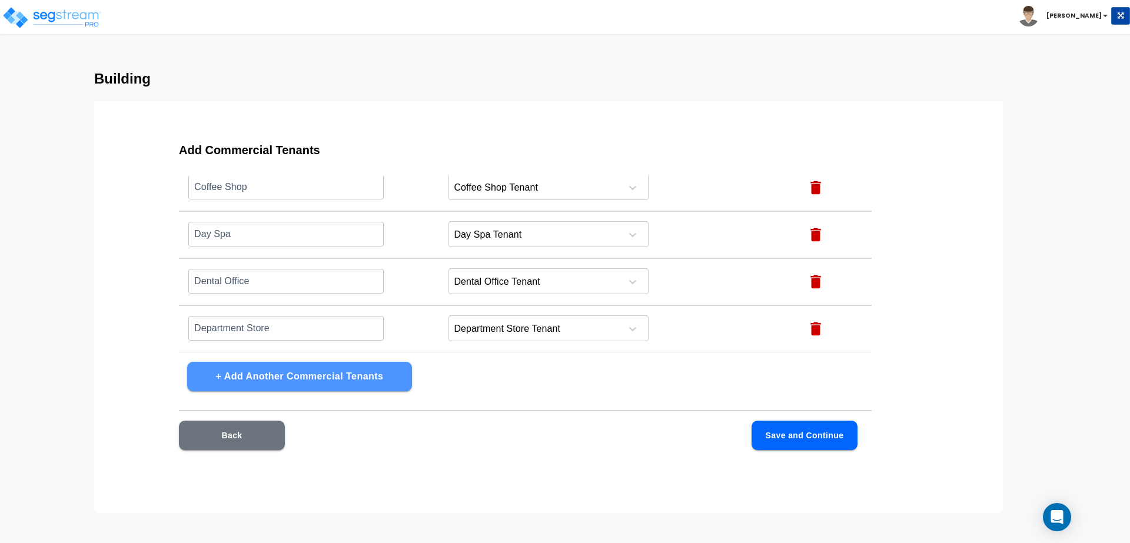
click at [378, 384] on button "+ Add Another Commercial Tenants" at bounding box center [299, 376] width 225 height 29
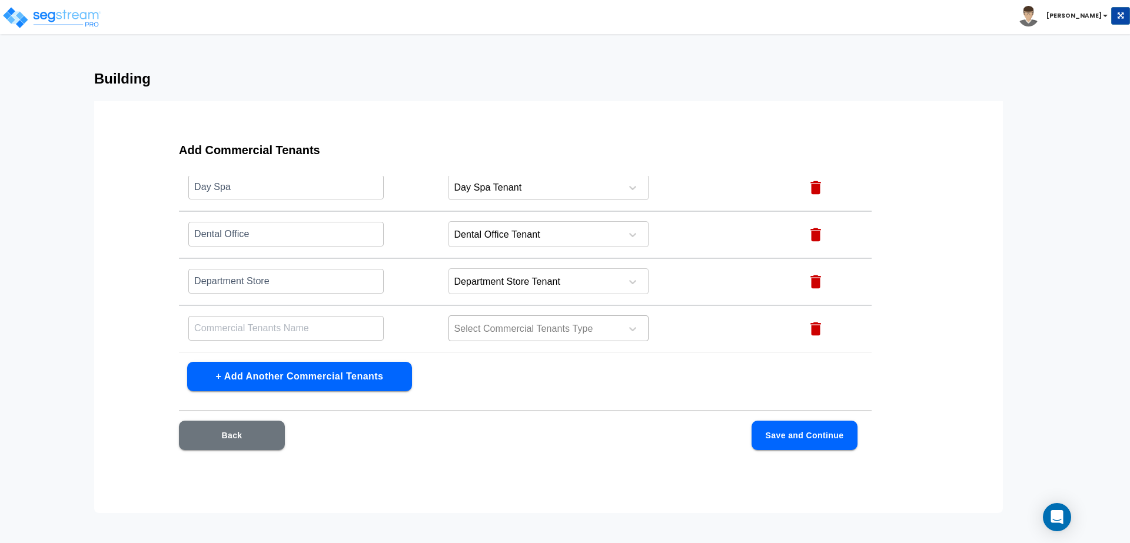
click at [512, 331] on div at bounding box center [533, 329] width 161 height 16
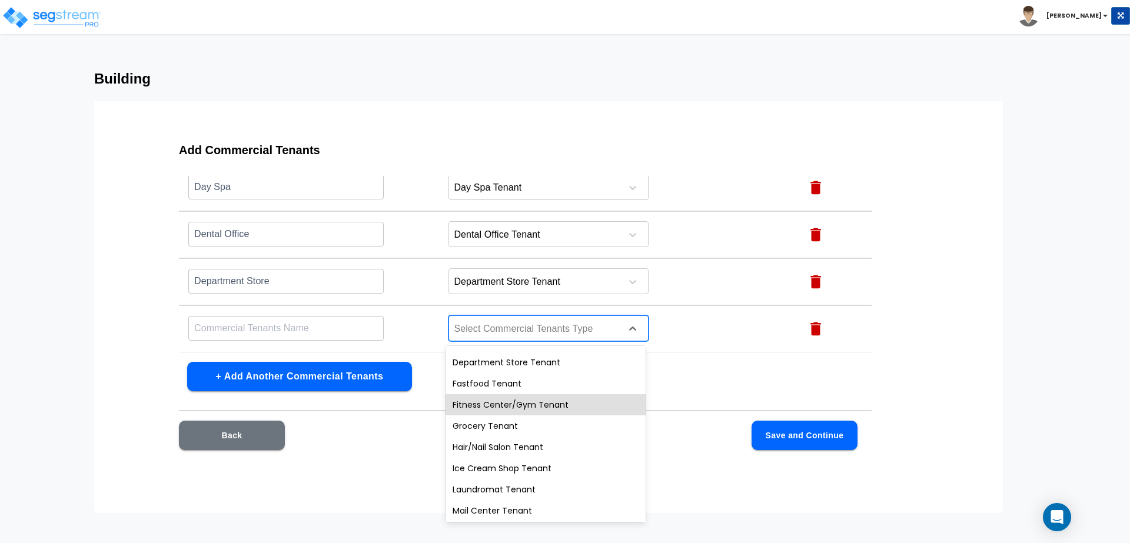
scroll to position [170, 0]
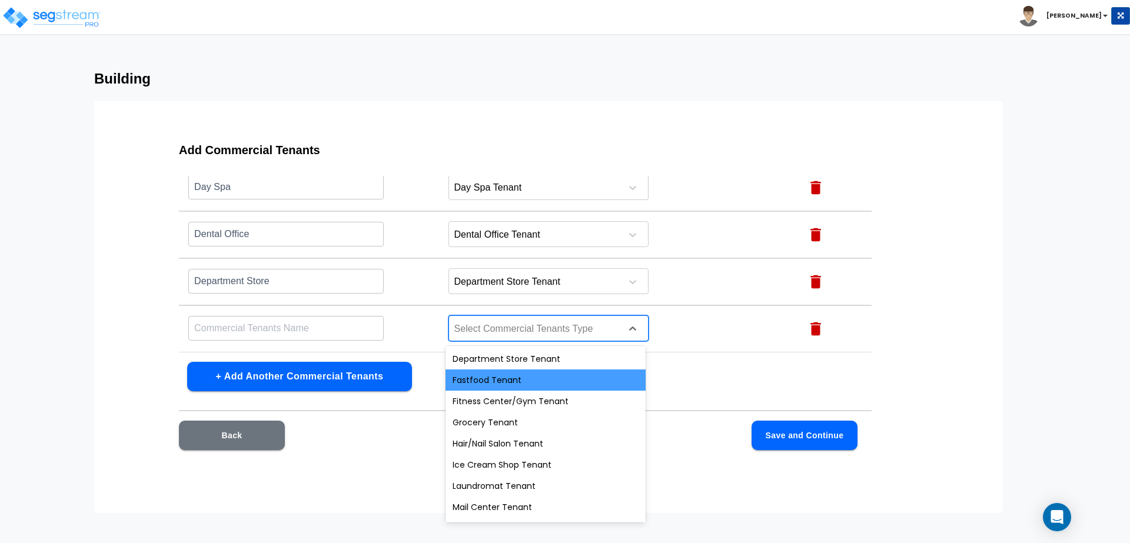
click at [499, 374] on div "Fastfood Tenant" at bounding box center [546, 380] width 200 height 21
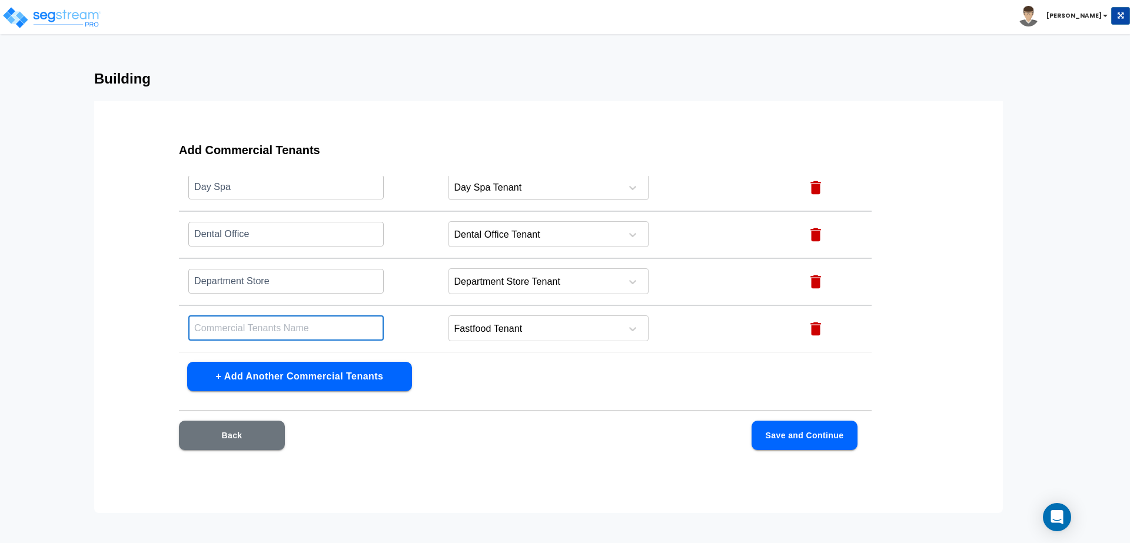
click at [349, 329] on input "text" at bounding box center [285, 328] width 195 height 25
type input "Fastfood"
click at [358, 379] on button "+ Add Another Commercial Tenants" at bounding box center [299, 376] width 225 height 29
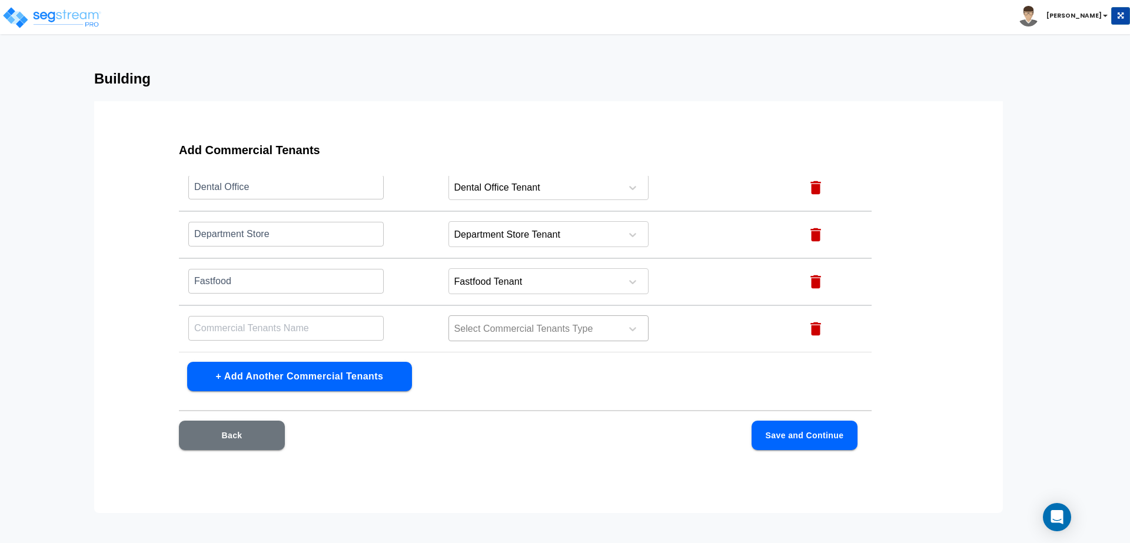
click at [525, 319] on div "Select Commercial Tenants Type" at bounding box center [549, 329] width 200 height 26
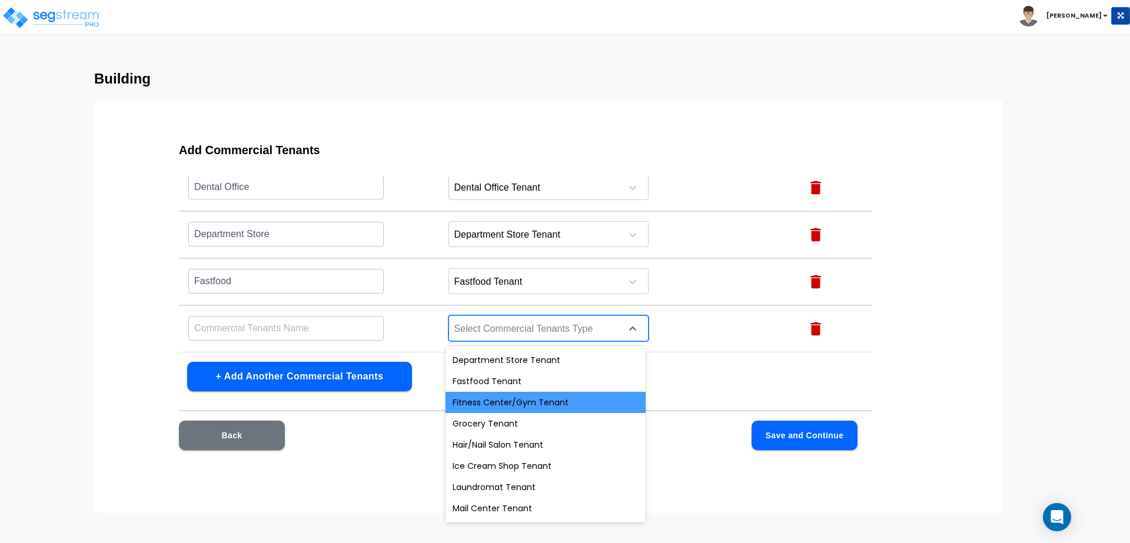
scroll to position [172, 0]
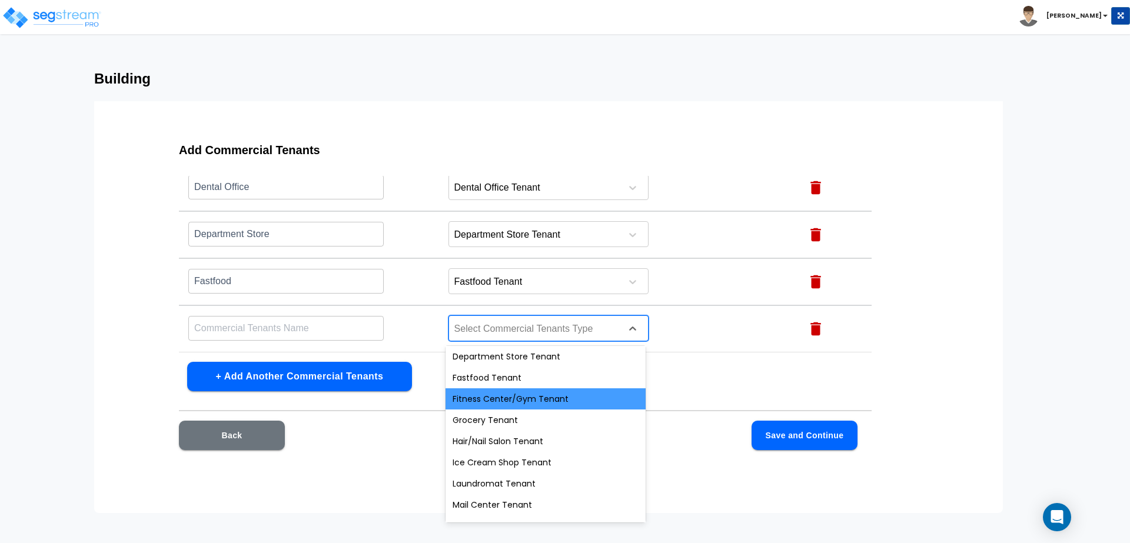
click at [503, 399] on div "Fitness Center/Gym Tenant" at bounding box center [546, 399] width 200 height 21
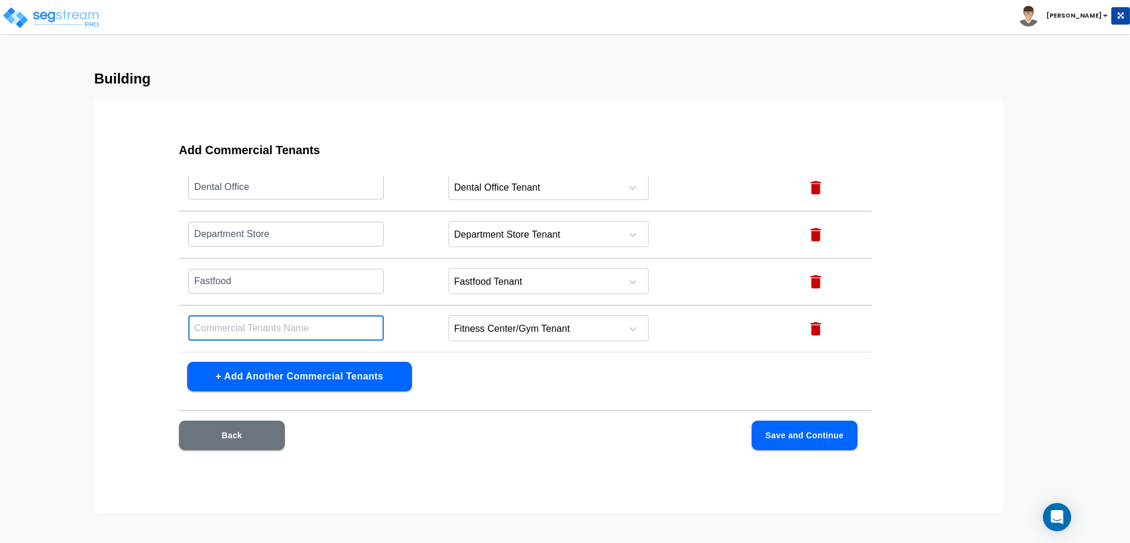
click at [340, 336] on input "text" at bounding box center [285, 328] width 195 height 25
type input "Fitness Center"
click at [347, 380] on button "+ Add Another Commercial Tenants" at bounding box center [299, 376] width 225 height 29
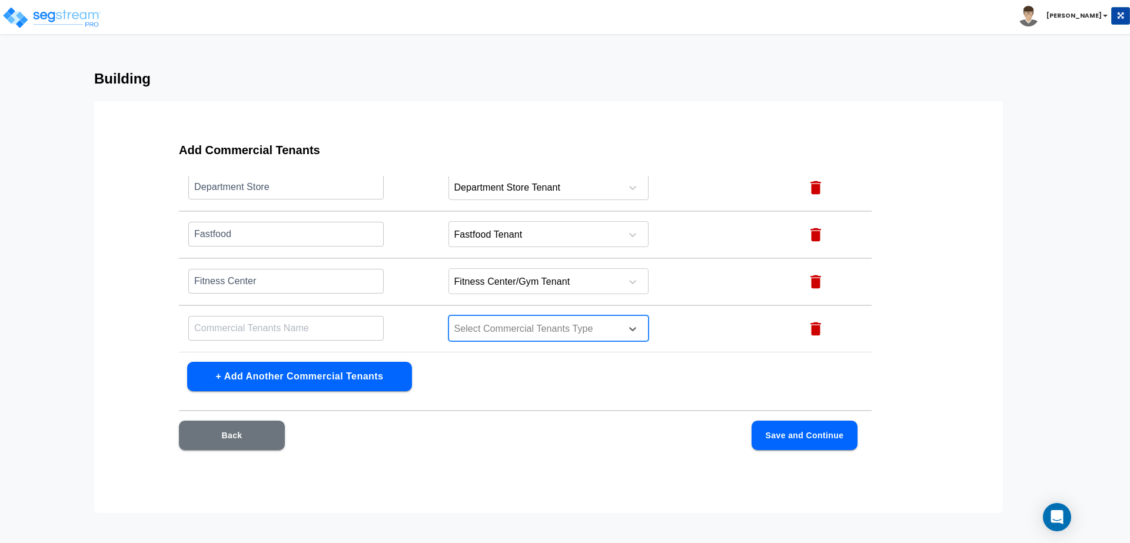
click at [519, 337] on div "Select Commercial Tenants Type" at bounding box center [533, 329] width 168 height 18
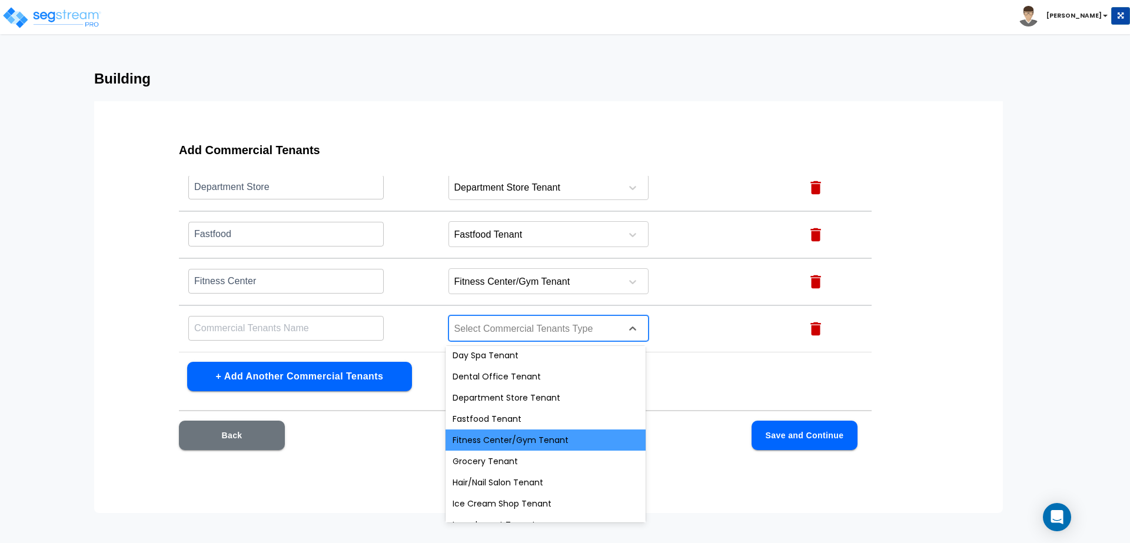
scroll to position [178, 0]
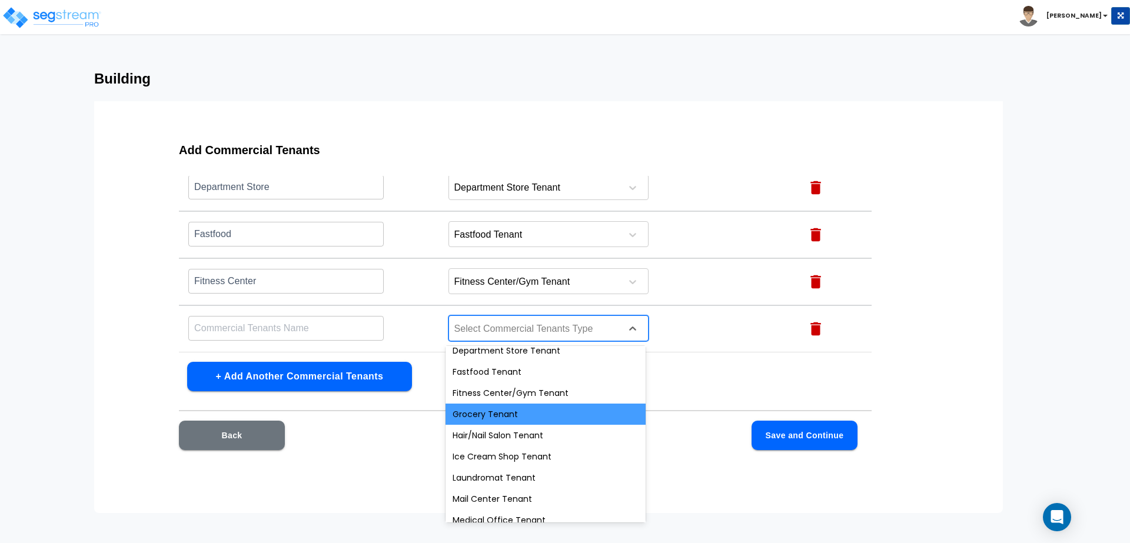
click at [490, 417] on div "Grocery Tenant" at bounding box center [546, 414] width 200 height 21
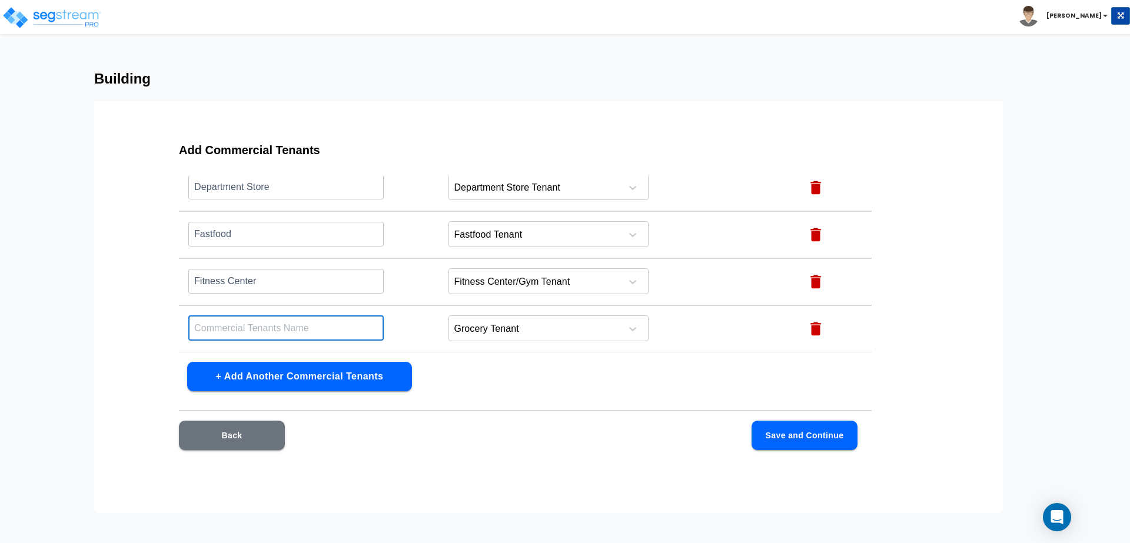
click at [304, 328] on input "text" at bounding box center [285, 328] width 195 height 25
type input "Grocery"
click at [365, 367] on button "+ Add Another Commercial Tenants" at bounding box center [299, 376] width 225 height 29
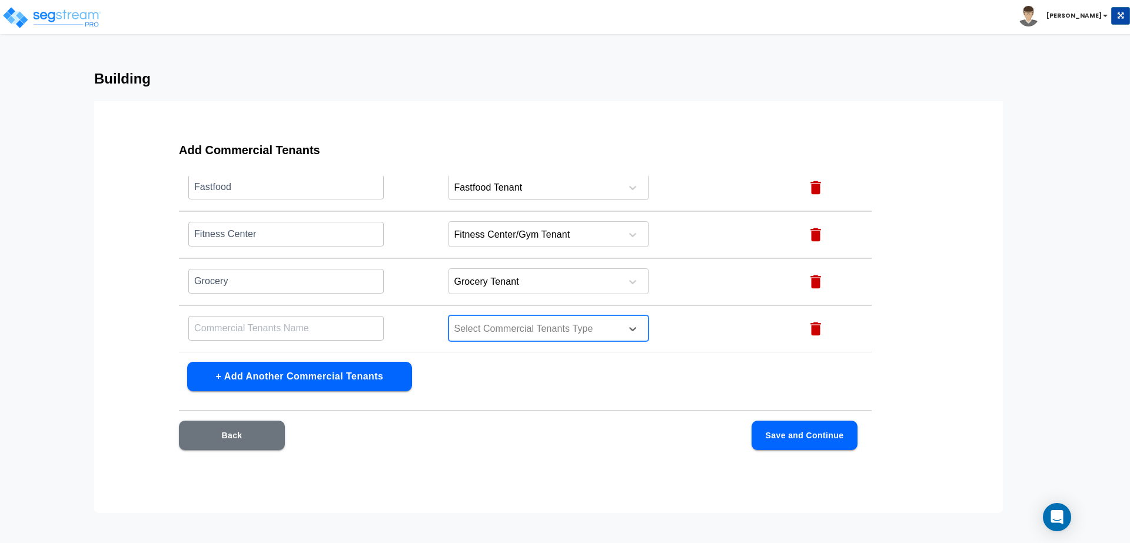
click at [494, 331] on div at bounding box center [533, 329] width 161 height 16
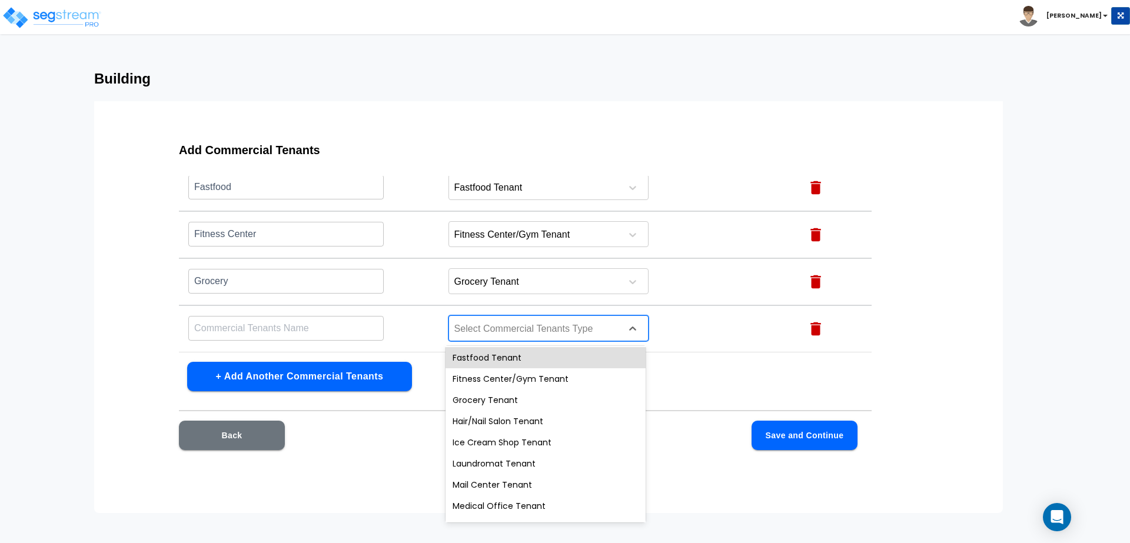
scroll to position [194, 0]
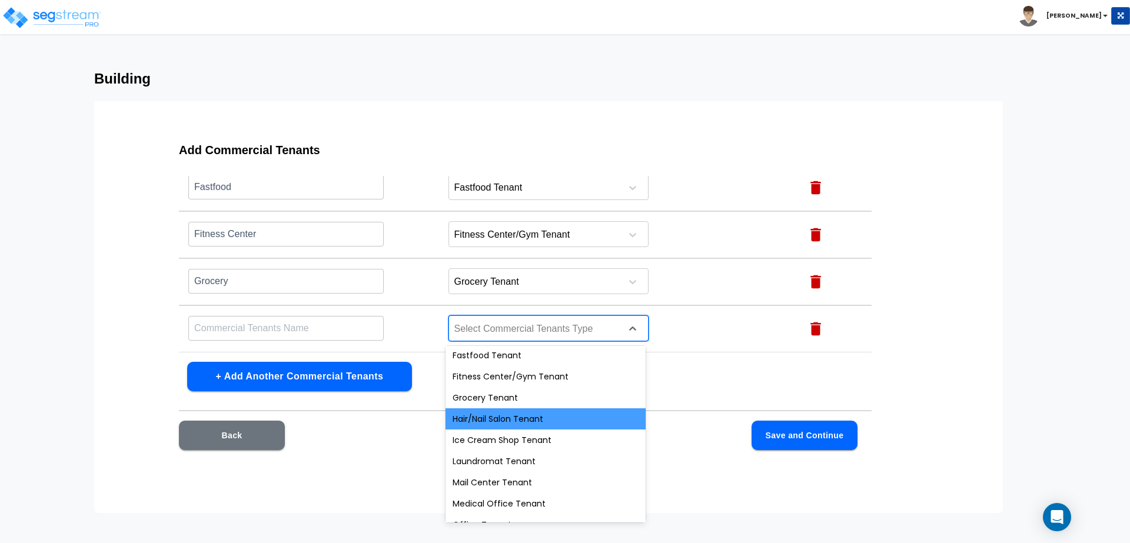
click at [480, 420] on div "Hair/Nail Salon Tenant" at bounding box center [546, 419] width 200 height 21
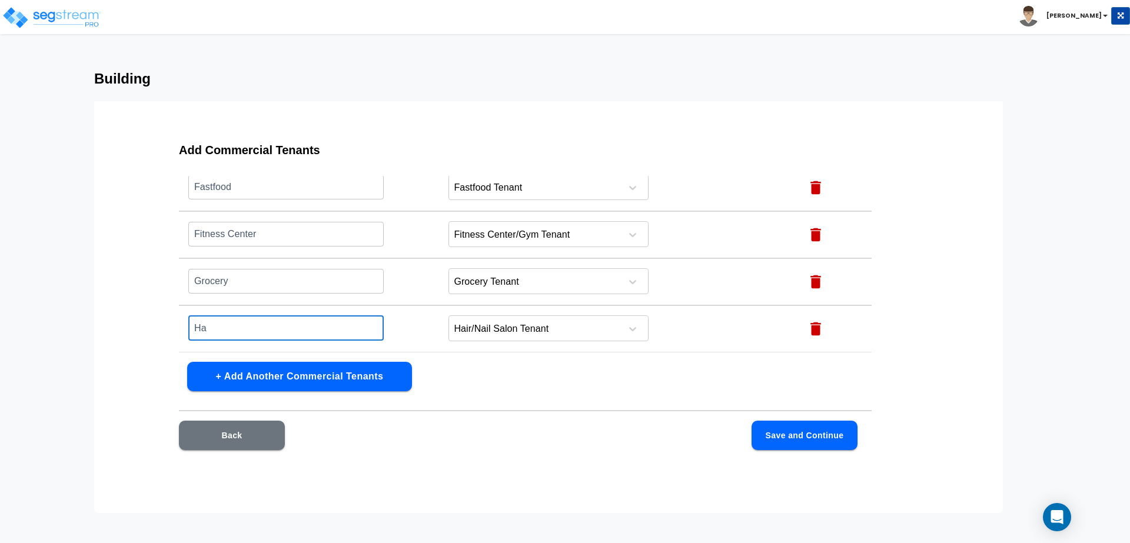
type input "H"
type input "Hair/Nail Salon"
click at [361, 377] on button "+ Add Another Commercial Tenants" at bounding box center [299, 376] width 225 height 29
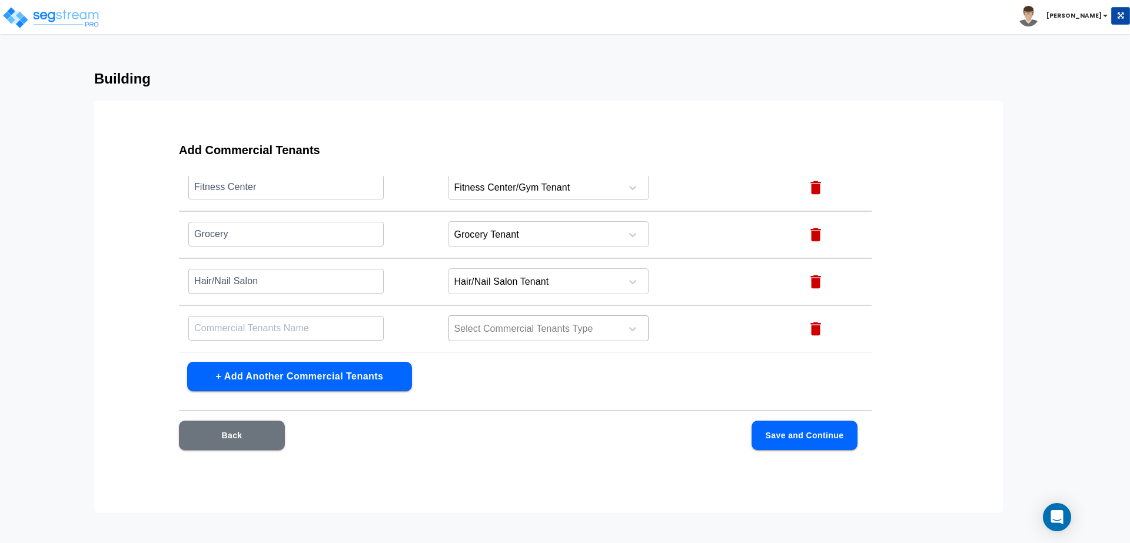
click at [501, 331] on div at bounding box center [533, 329] width 161 height 16
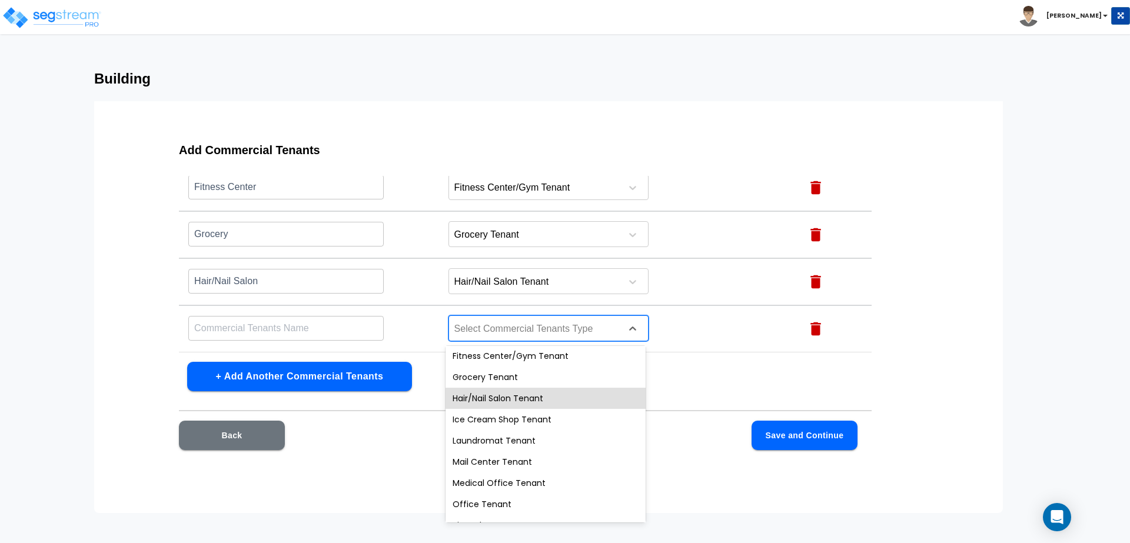
scroll to position [223, 0]
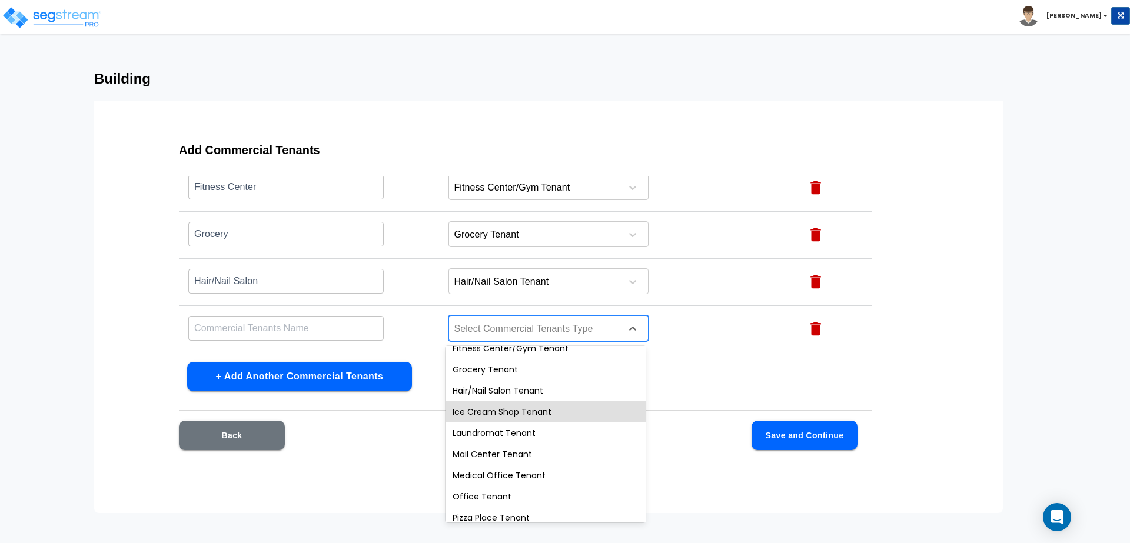
click at [506, 409] on div "Auto Repair Shop Tenant Bank Tenant Bar Tenant Bowling Tenant Casual Restaurant…" at bounding box center [546, 434] width 200 height 177
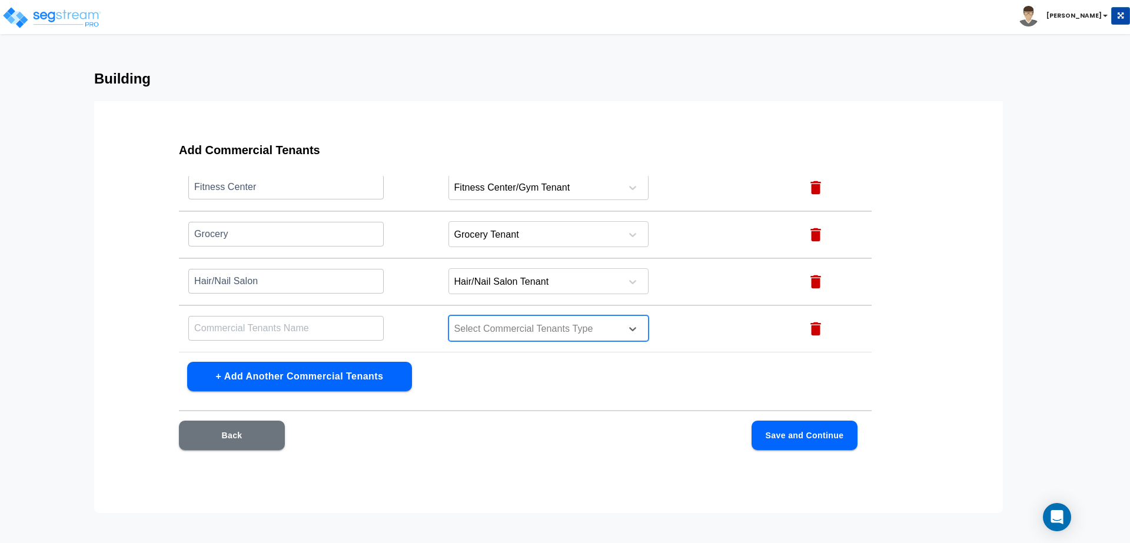
click at [518, 326] on div at bounding box center [533, 329] width 161 height 16
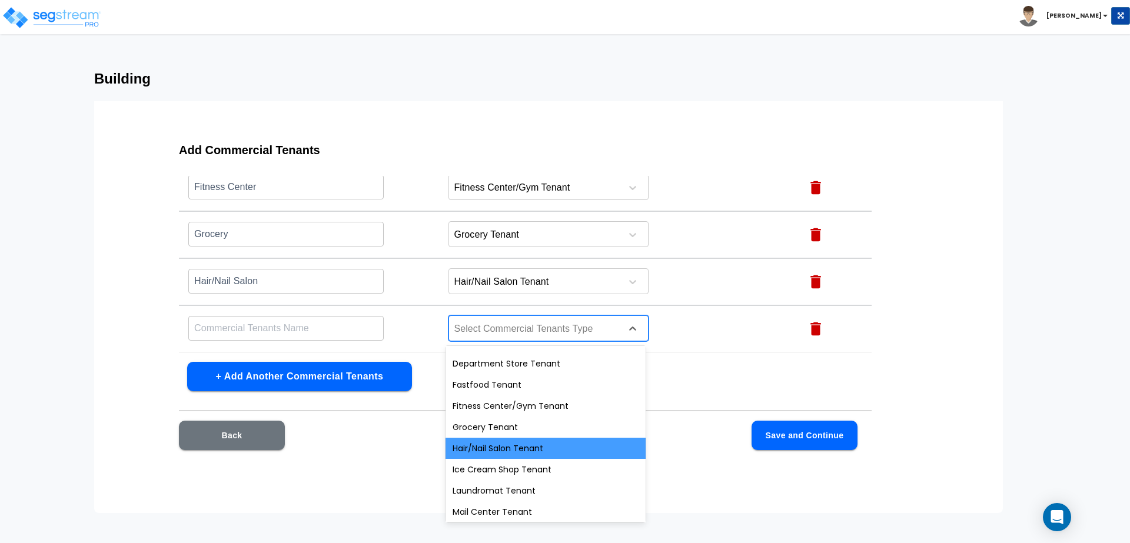
scroll to position [212, 0]
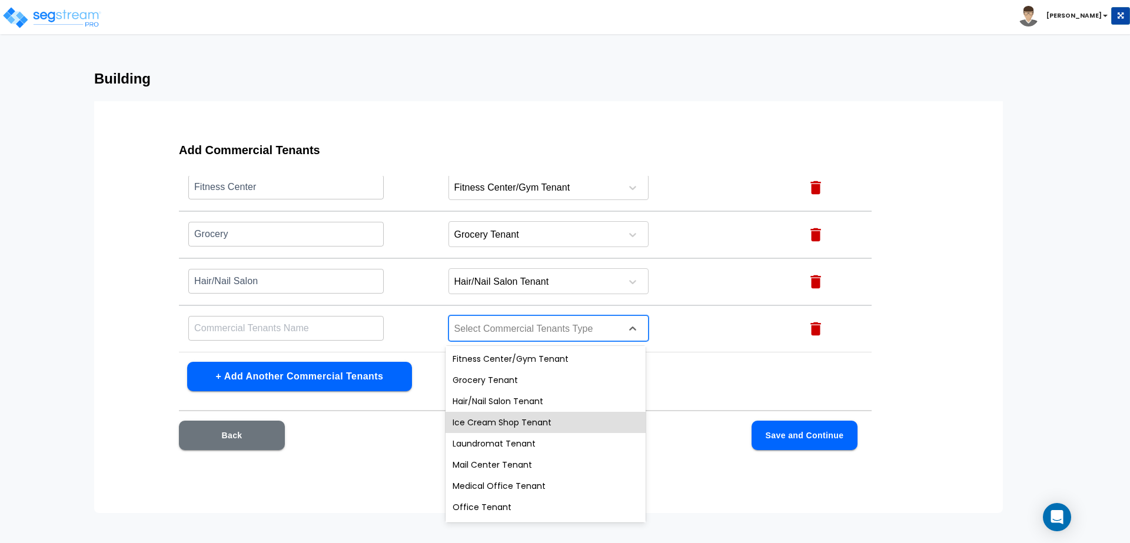
click at [493, 422] on div "Ice Cream Shop Tenant" at bounding box center [546, 422] width 200 height 21
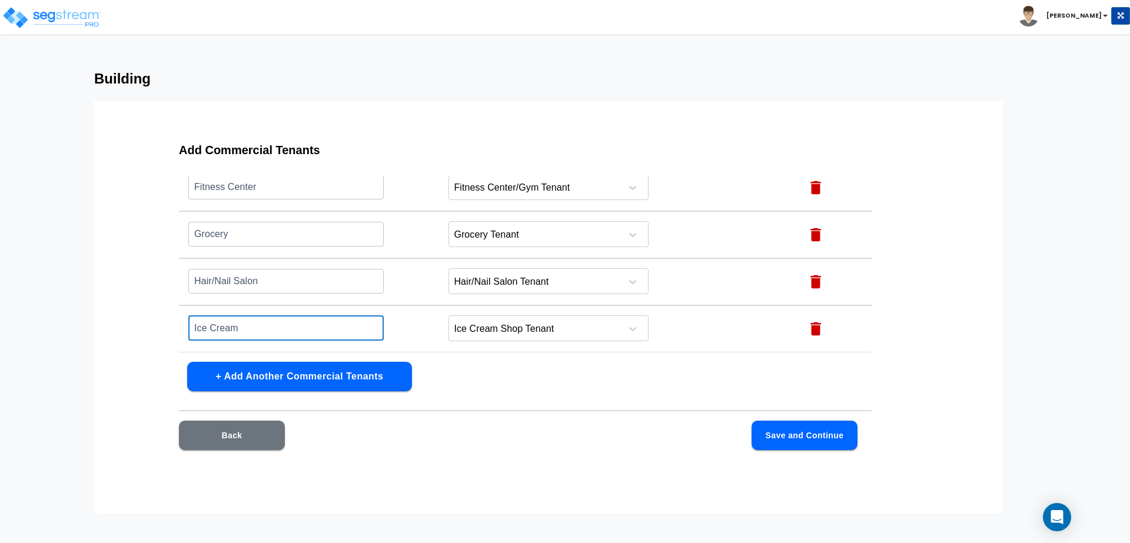
type input "Ice Cream"
click at [376, 377] on button "+ Add Another Commercial Tenants" at bounding box center [299, 376] width 225 height 29
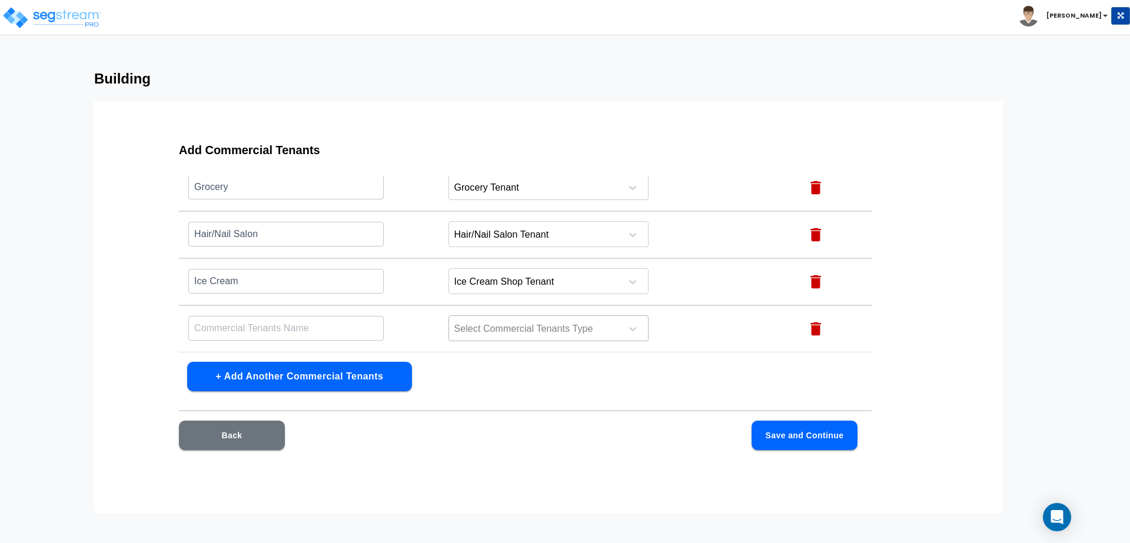
click at [513, 329] on div at bounding box center [533, 329] width 161 height 16
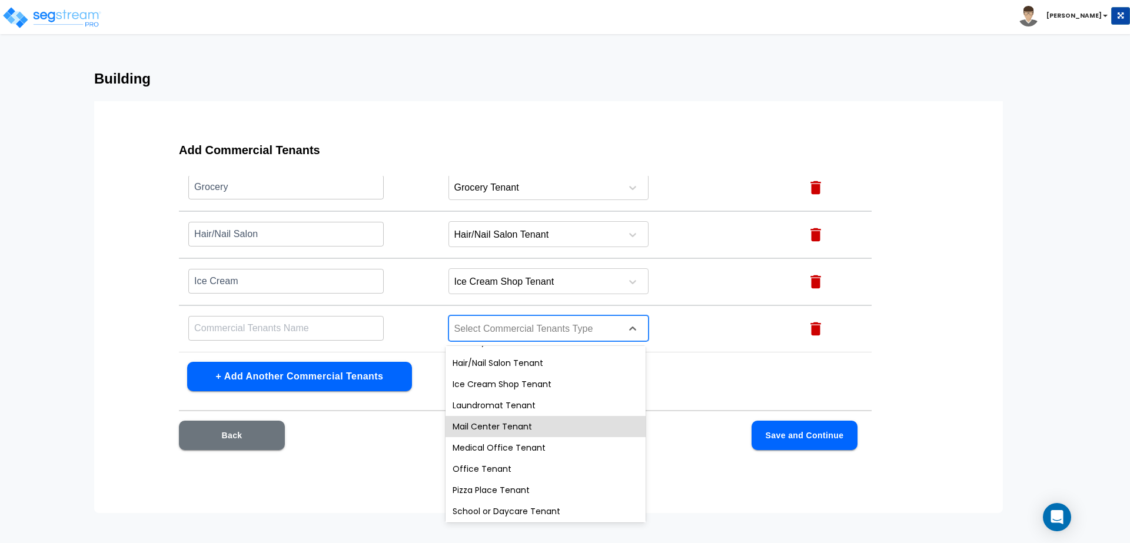
scroll to position [257, 0]
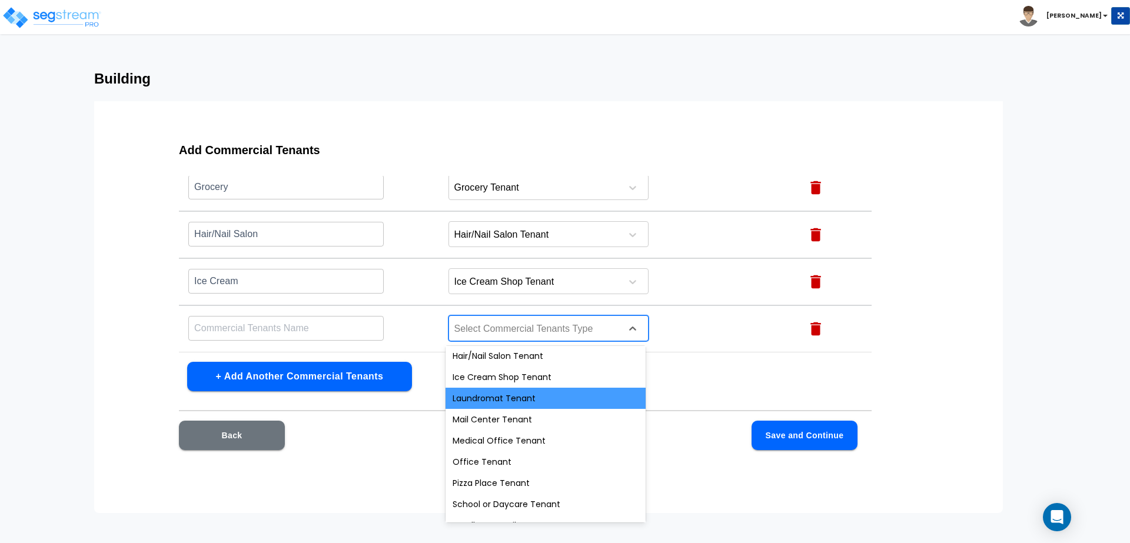
click at [504, 396] on div "Laundromat Tenant" at bounding box center [546, 398] width 200 height 21
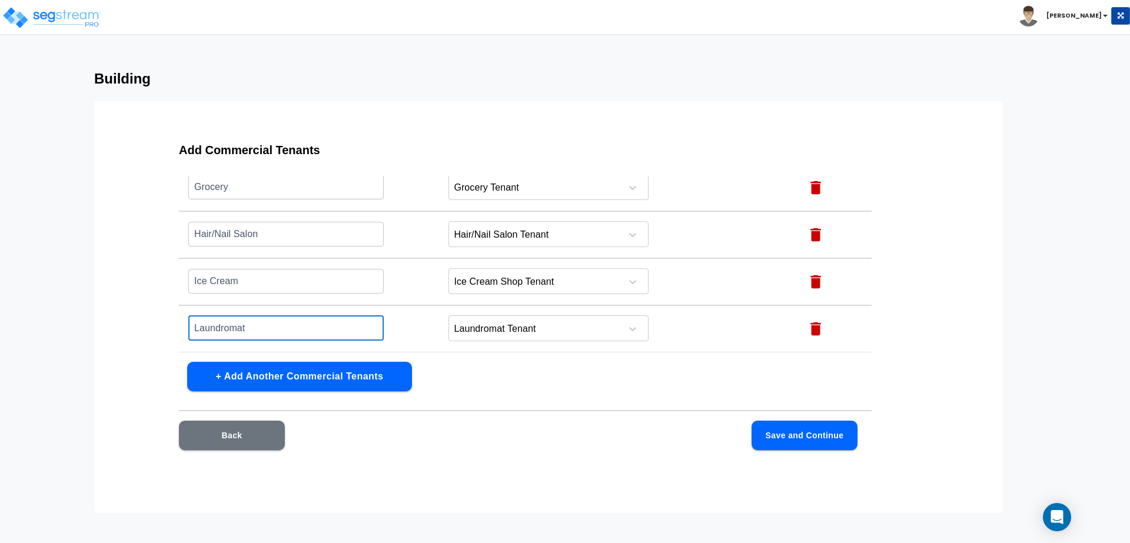
type input "Laundromat"
click at [355, 375] on button "+ Add Another Commercial Tenants" at bounding box center [299, 376] width 225 height 29
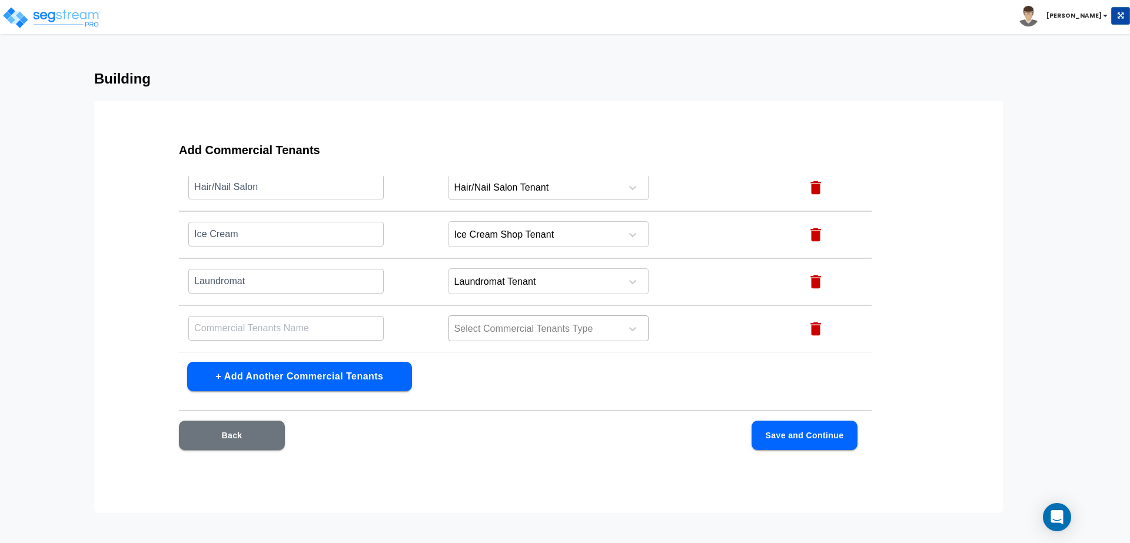
click at [508, 333] on div at bounding box center [533, 329] width 161 height 16
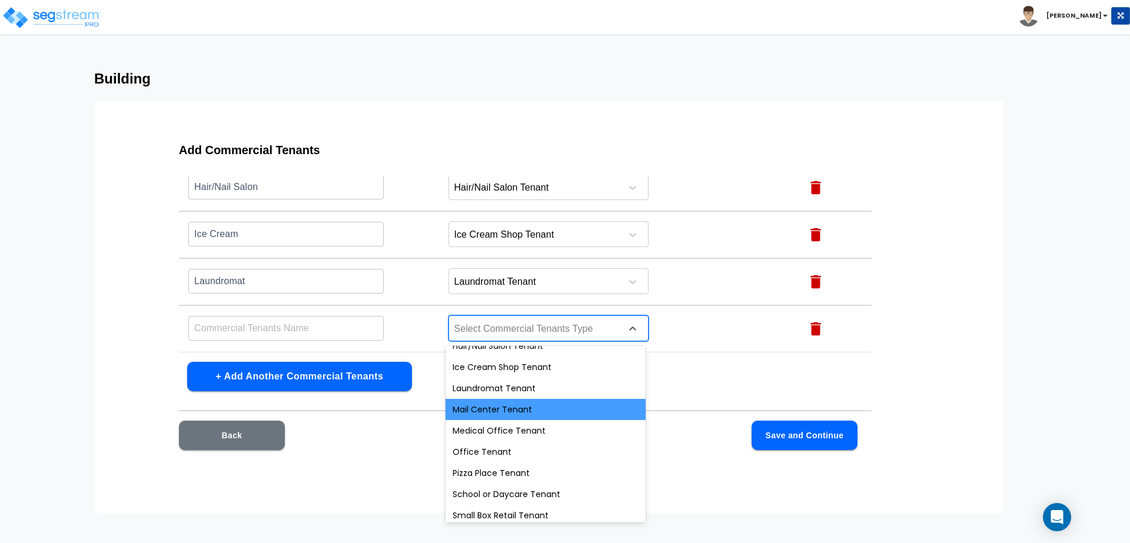
scroll to position [271, 0]
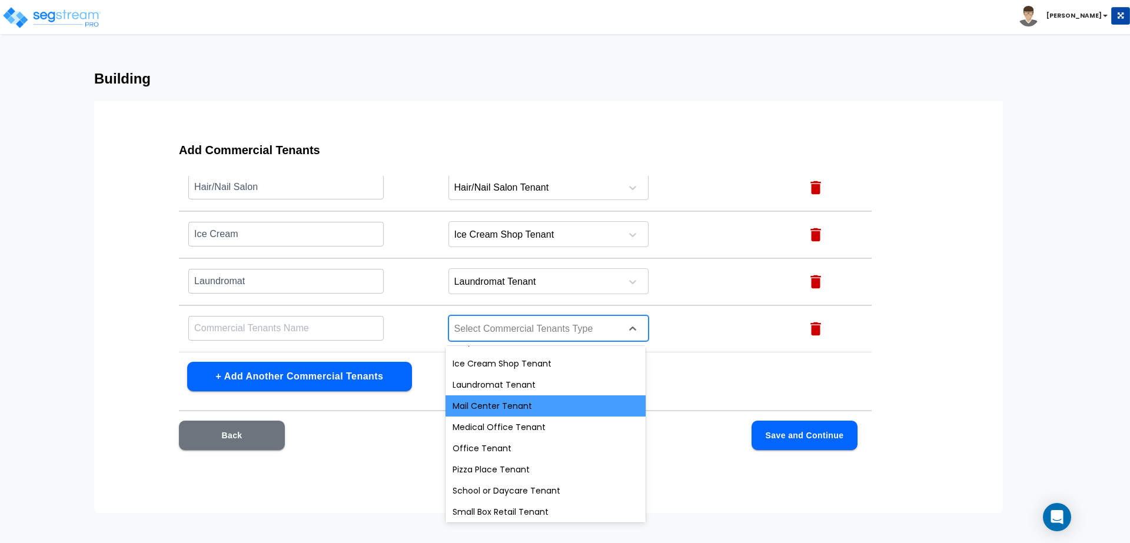
click at [472, 409] on div "Mail Center Tenant" at bounding box center [546, 406] width 200 height 21
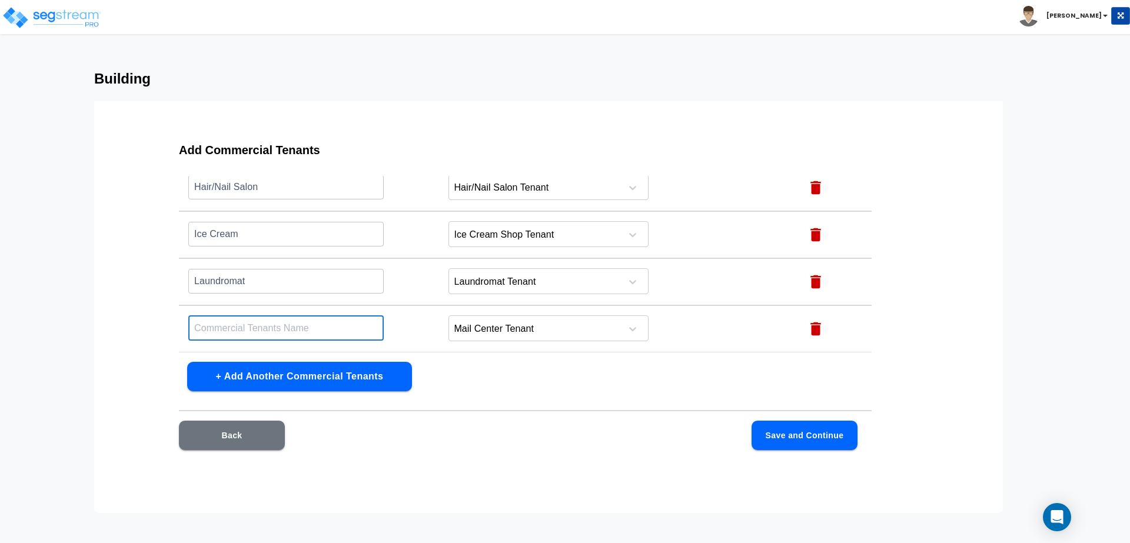
click at [305, 327] on input "text" at bounding box center [285, 328] width 195 height 25
type input "Mail Center"
click at [316, 393] on div "Add Commercial Tenants Name this Commercial Tenants Commercial Tenants Type Act…" at bounding box center [525, 303] width 768 height 353
click at [316, 387] on button "+ Add Another Commercial Tenants" at bounding box center [299, 376] width 225 height 29
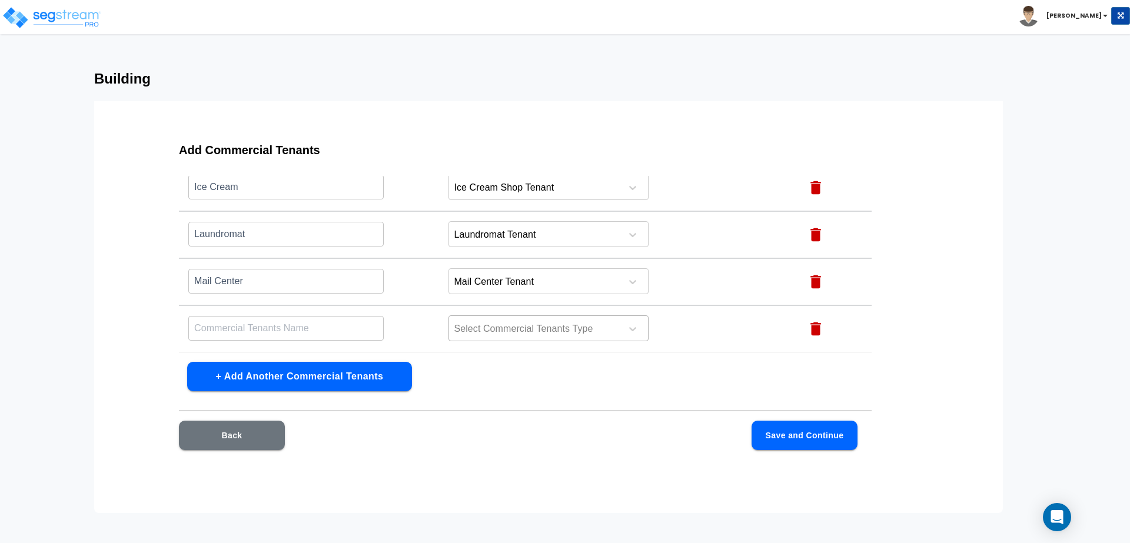
click at [499, 329] on div at bounding box center [533, 329] width 161 height 16
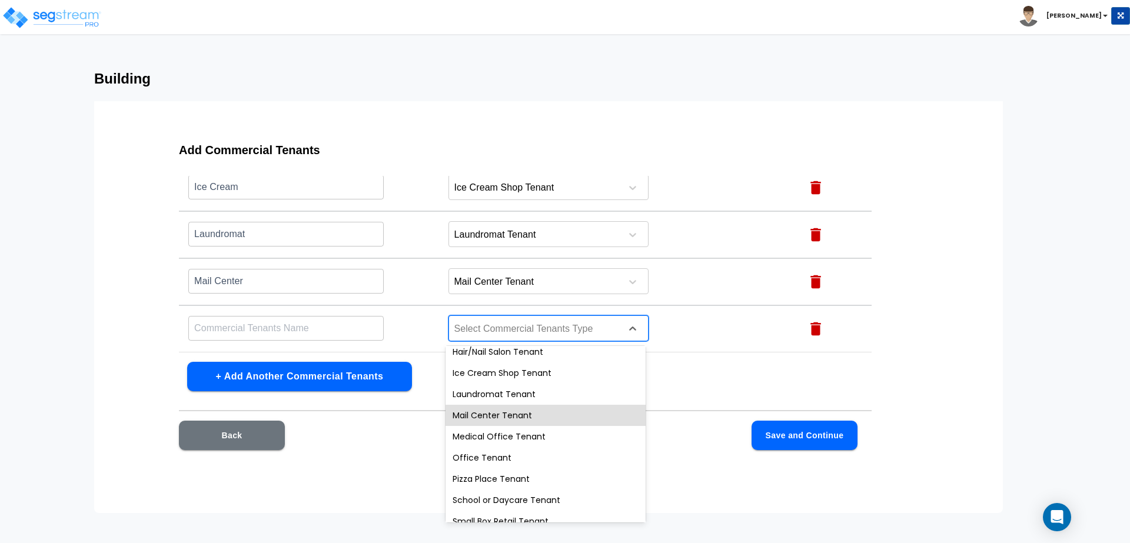
scroll to position [278, 0]
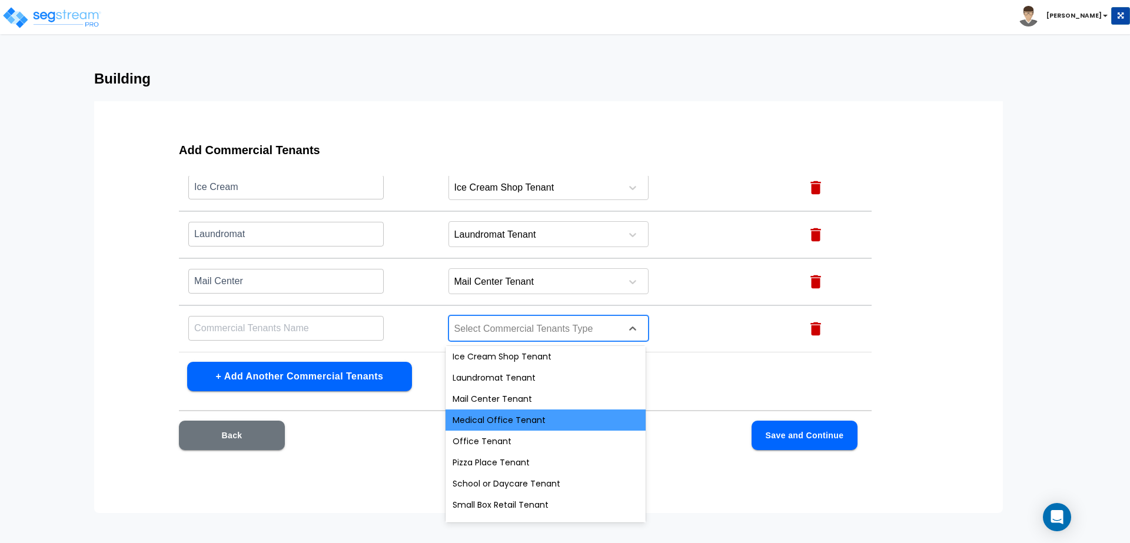
click at [492, 424] on div "Medical Office Tenant" at bounding box center [546, 420] width 200 height 21
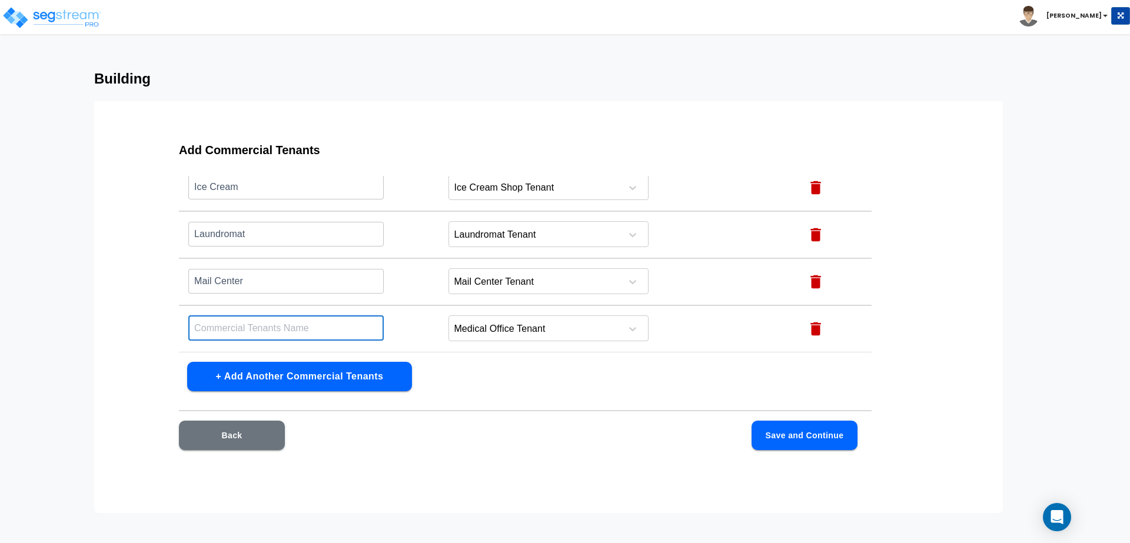
click at [316, 325] on input "text" at bounding box center [285, 328] width 195 height 25
type input "Medical Office"
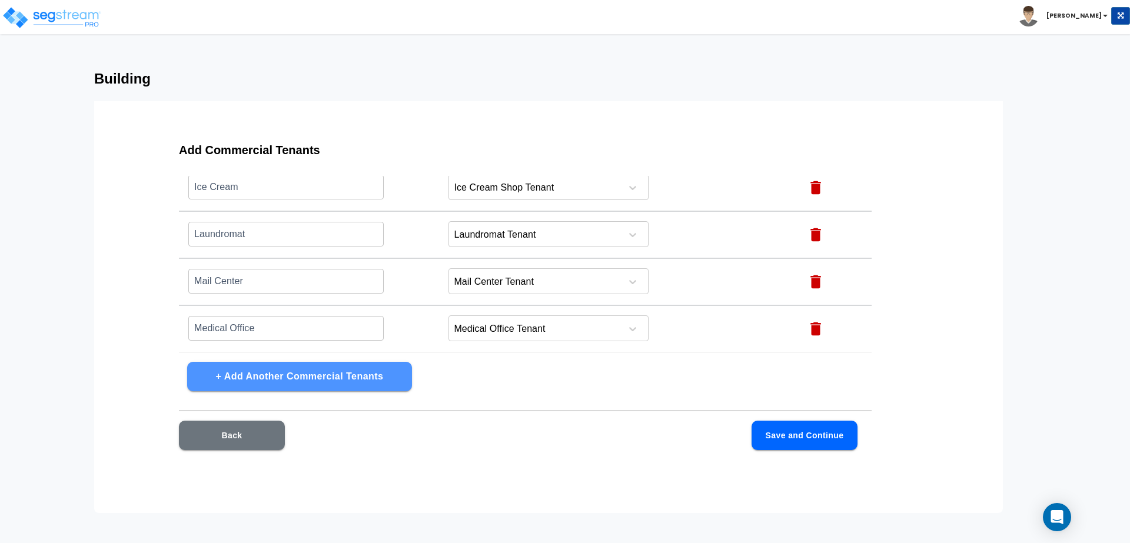
click at [289, 378] on button "+ Add Another Commercial Tenants" at bounding box center [299, 376] width 225 height 29
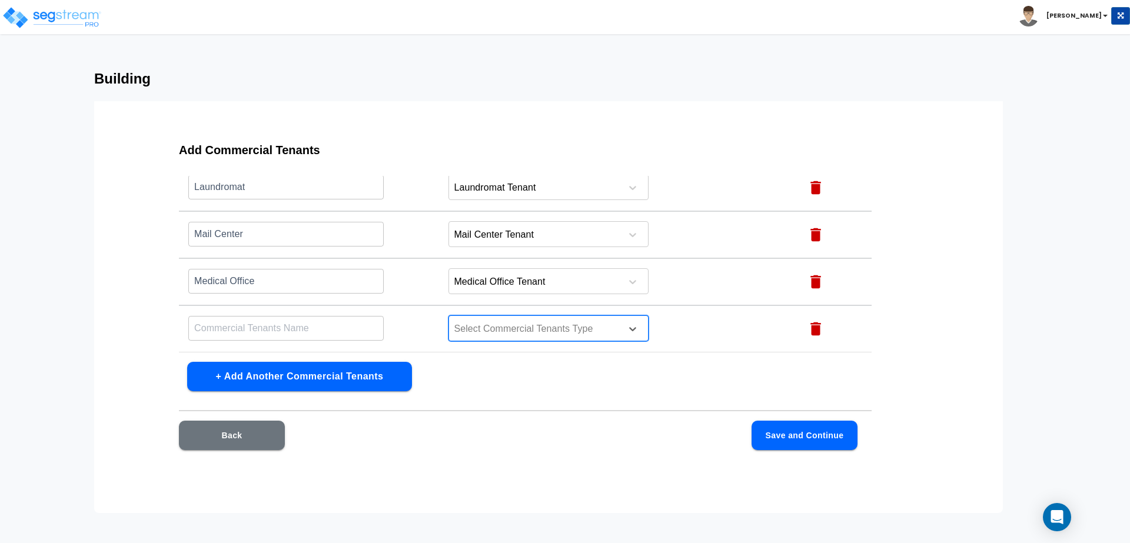
click at [480, 329] on div at bounding box center [533, 329] width 161 height 16
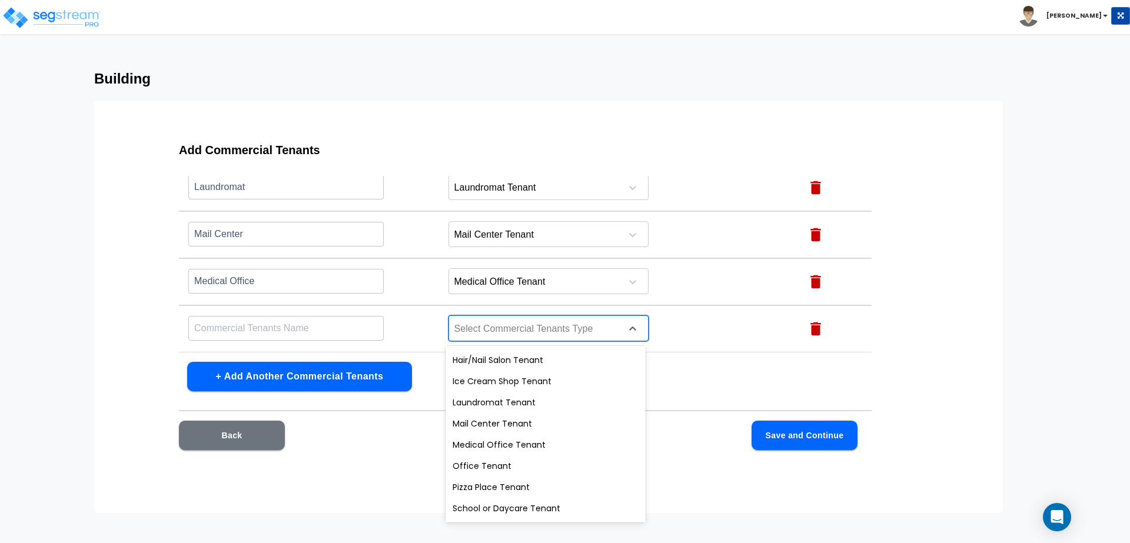
scroll to position [294, 0]
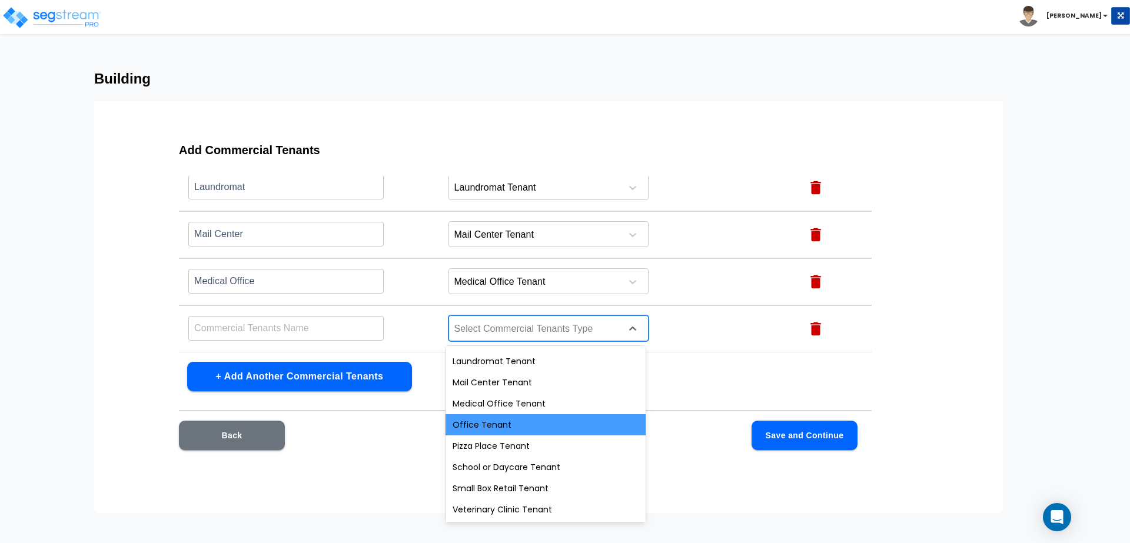
click at [483, 426] on div "Office Tenant" at bounding box center [546, 424] width 200 height 21
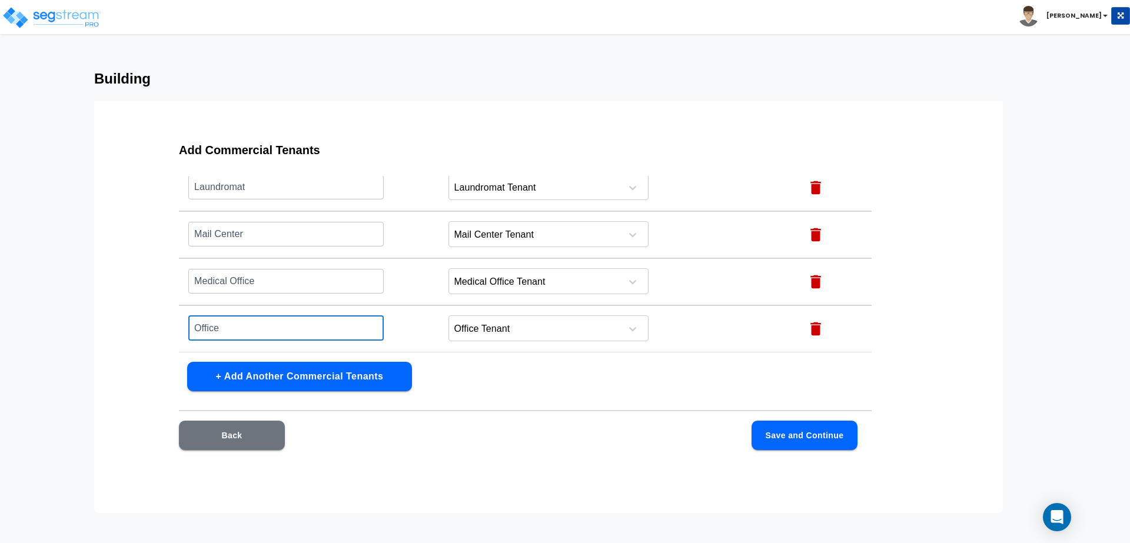
type input "Office"
click at [370, 373] on button "+ Add Another Commercial Tenants" at bounding box center [299, 376] width 225 height 29
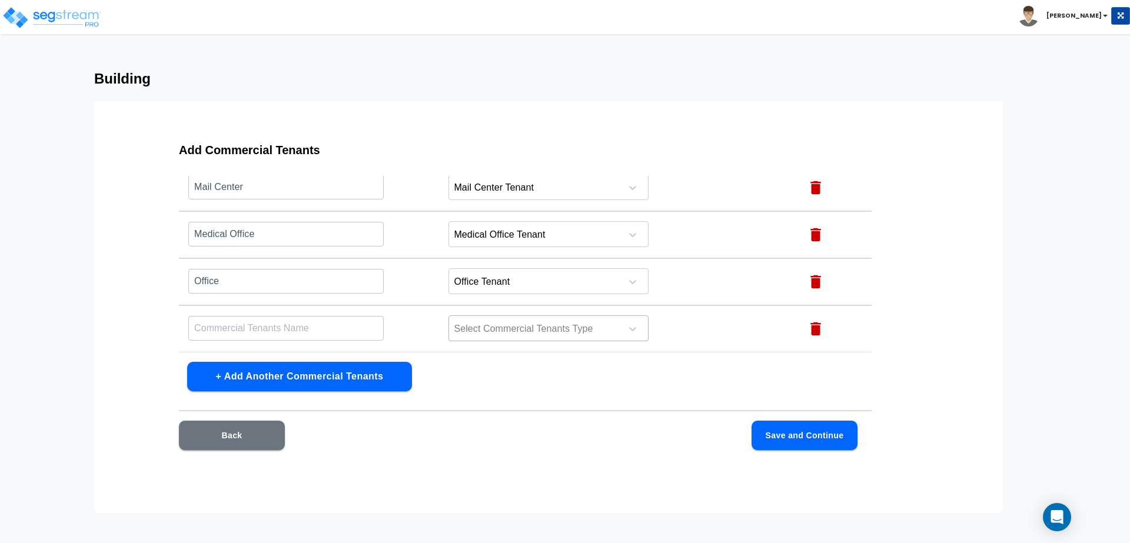
click at [510, 327] on div at bounding box center [533, 329] width 161 height 16
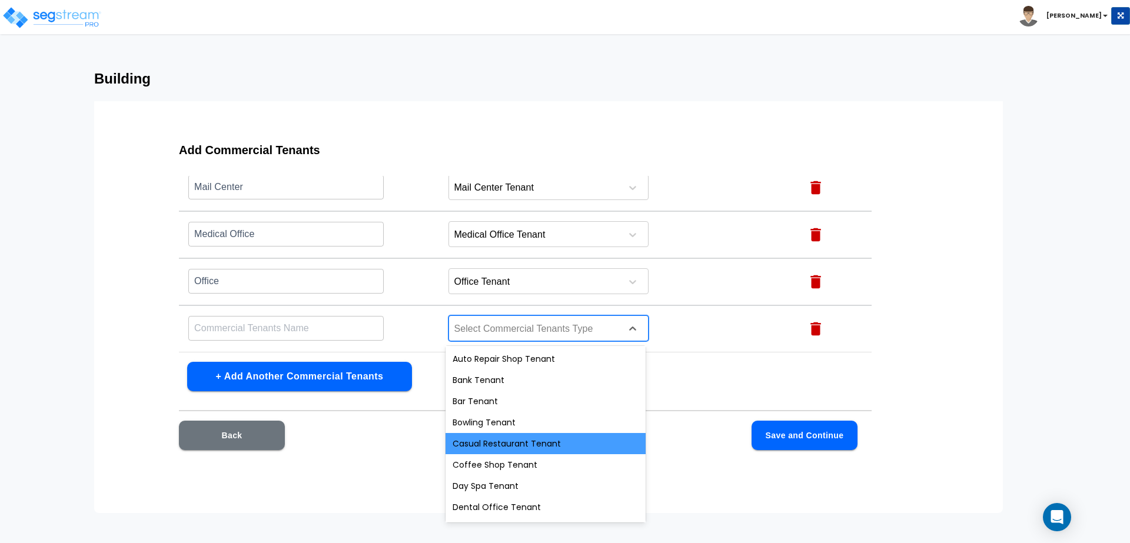
scroll to position [294, 0]
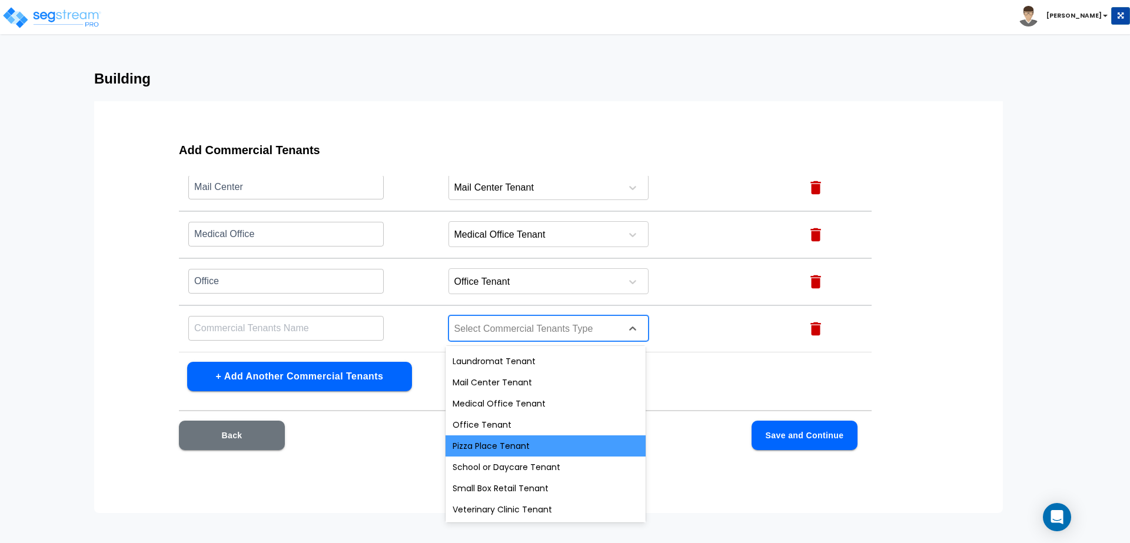
click at [488, 452] on div "Pizza Place Tenant" at bounding box center [546, 446] width 200 height 21
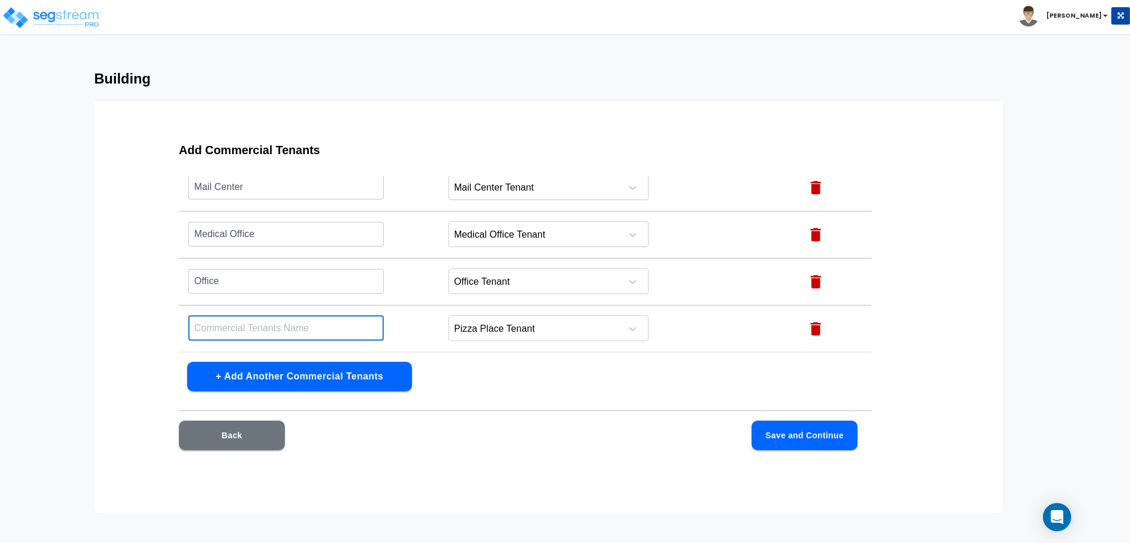
click at [328, 321] on input "text" at bounding box center [285, 328] width 195 height 25
type input "Pizza Place"
click at [328, 380] on button "+ Add Another Commercial Tenants" at bounding box center [299, 376] width 225 height 29
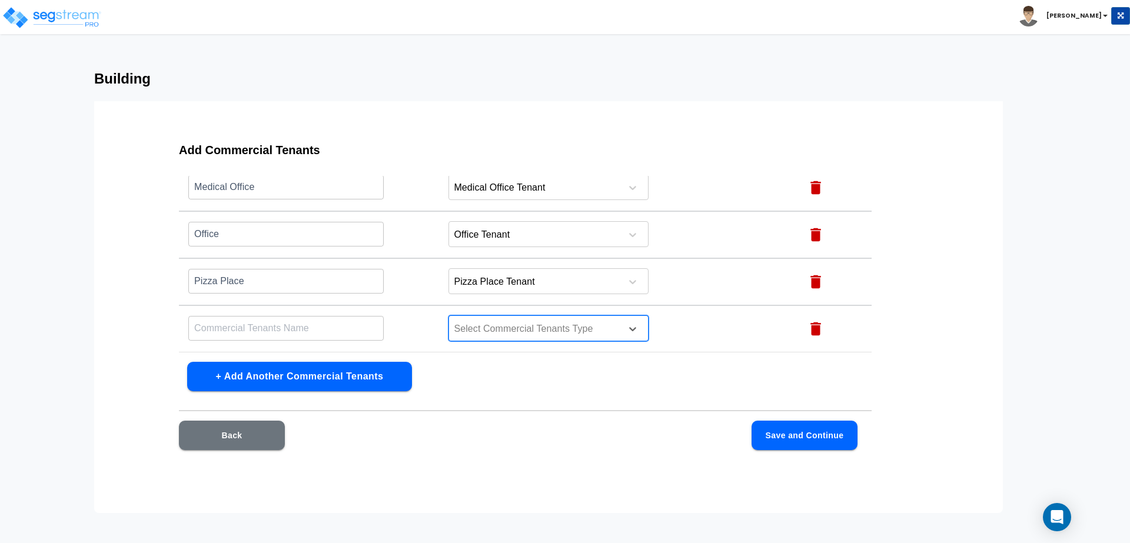
click at [488, 326] on div at bounding box center [533, 329] width 161 height 16
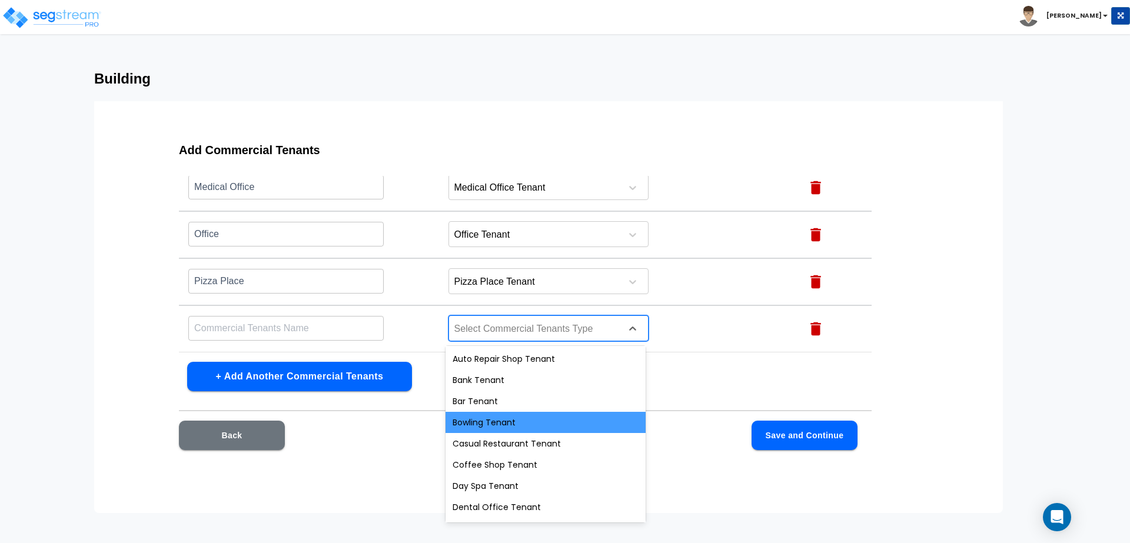
scroll to position [294, 0]
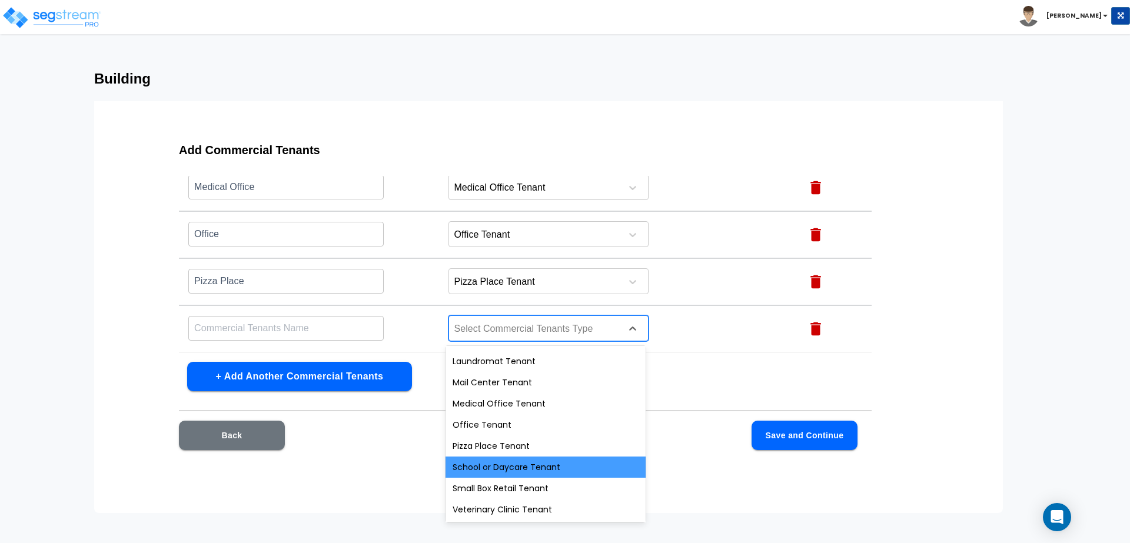
click at [493, 470] on div "School or Daycare Tenant" at bounding box center [546, 467] width 200 height 21
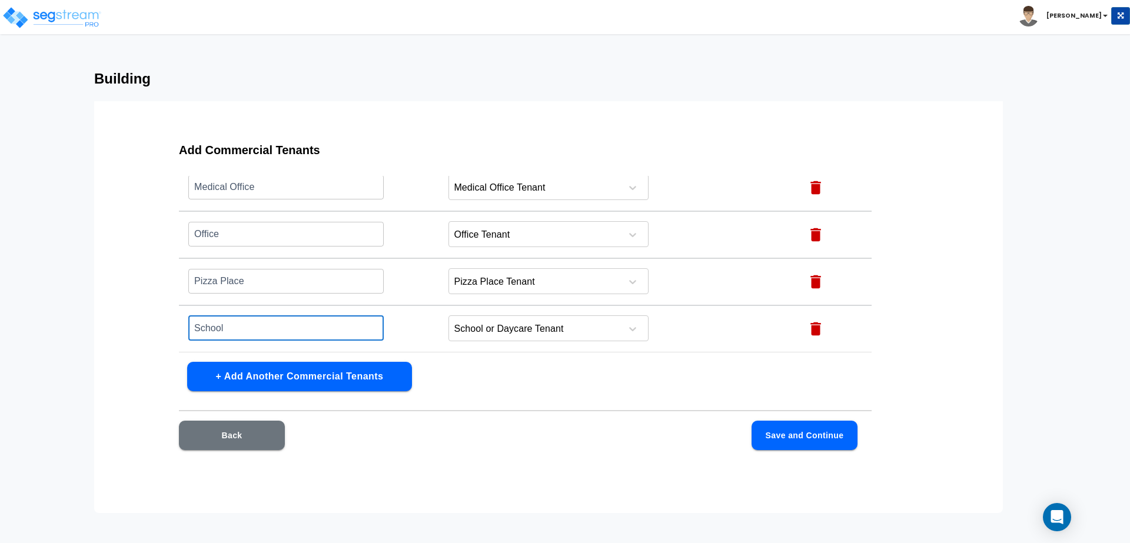
type input "School"
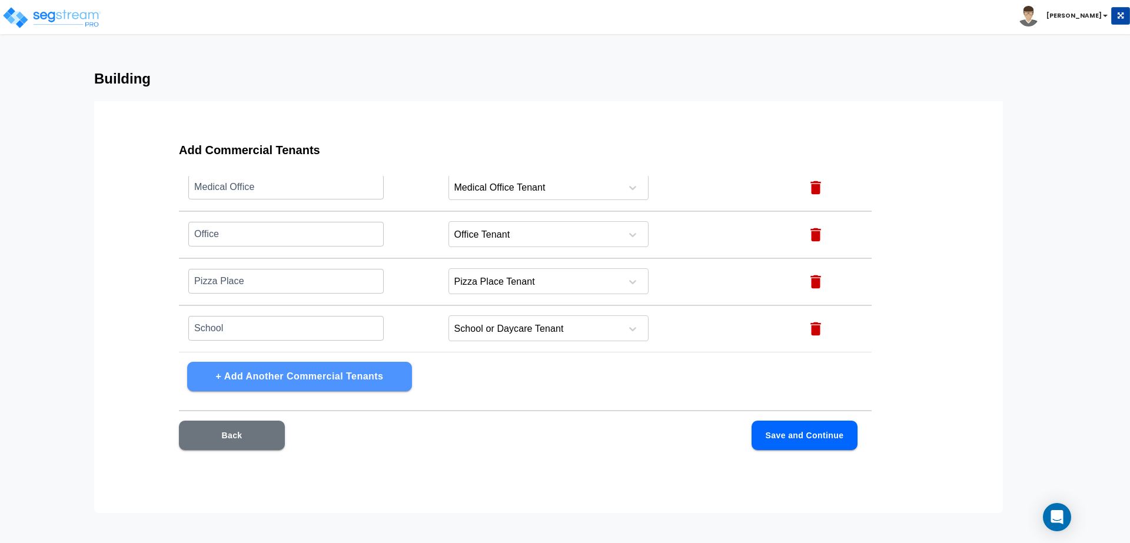
click at [357, 383] on button "+ Add Another Commercial Tenants" at bounding box center [299, 376] width 225 height 29
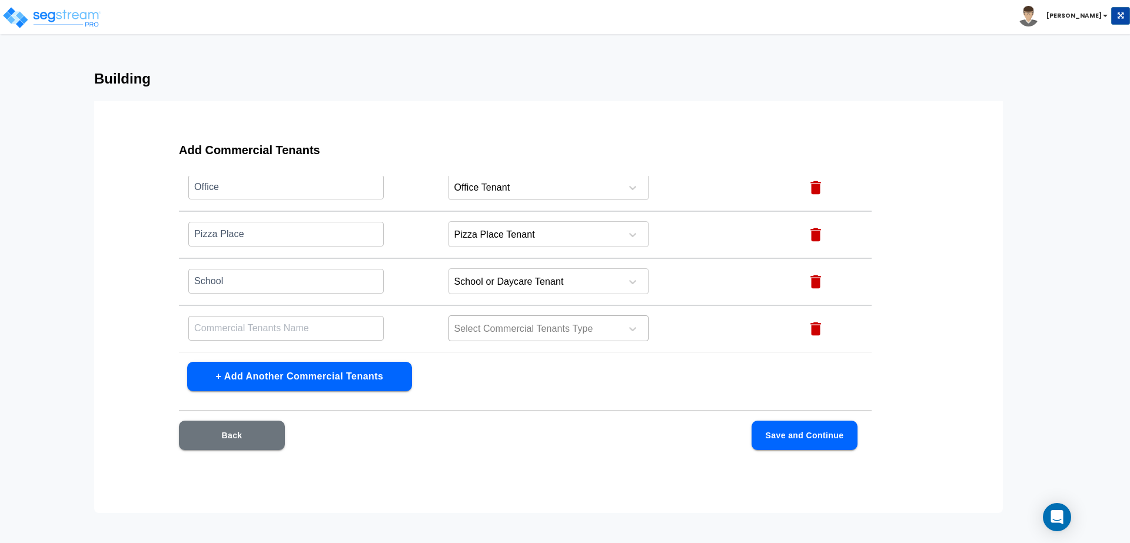
click at [509, 329] on div at bounding box center [533, 329] width 161 height 16
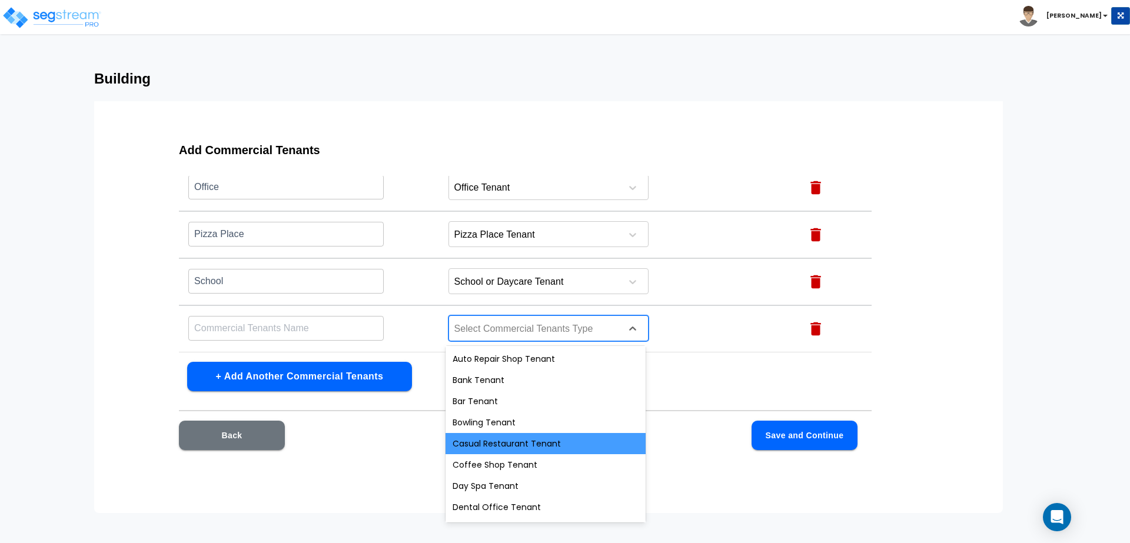
scroll to position [294, 0]
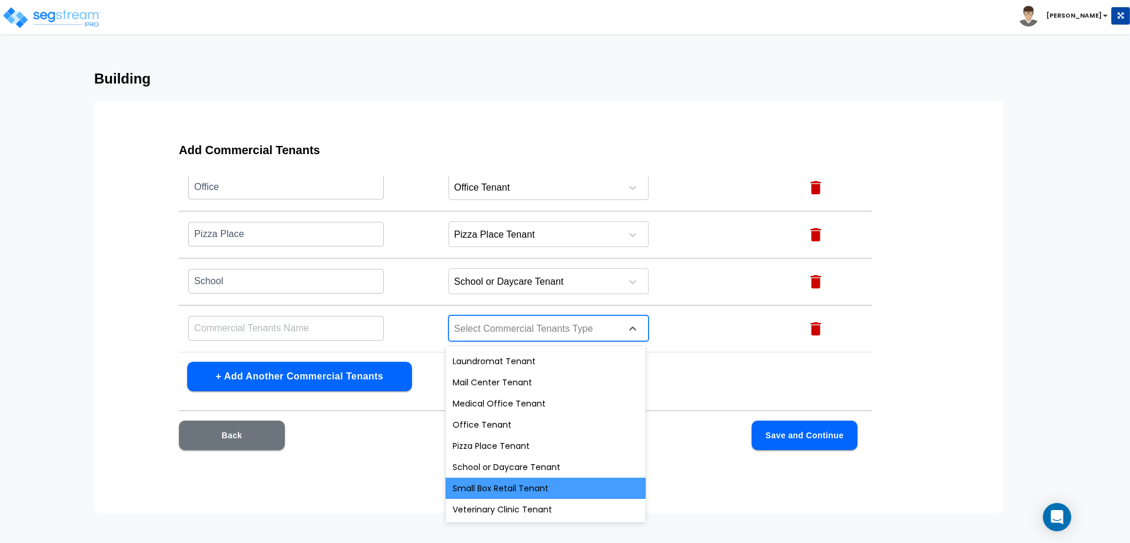
click at [492, 488] on div "Small Box Retail Tenant" at bounding box center [546, 488] width 200 height 21
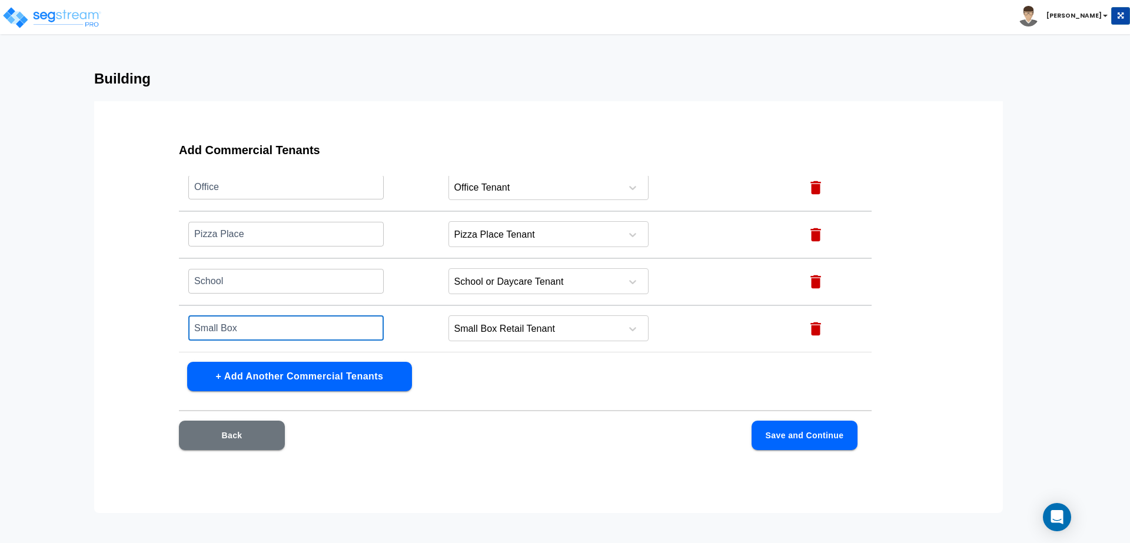
type input "Small Box"
click at [370, 360] on div "Add Commercial Tenants Name this Commercial Tenants Commercial Tenants Type Act…" at bounding box center [525, 303] width 768 height 353
click at [375, 376] on button "+ Add Another Commercial Tenants" at bounding box center [299, 376] width 225 height 29
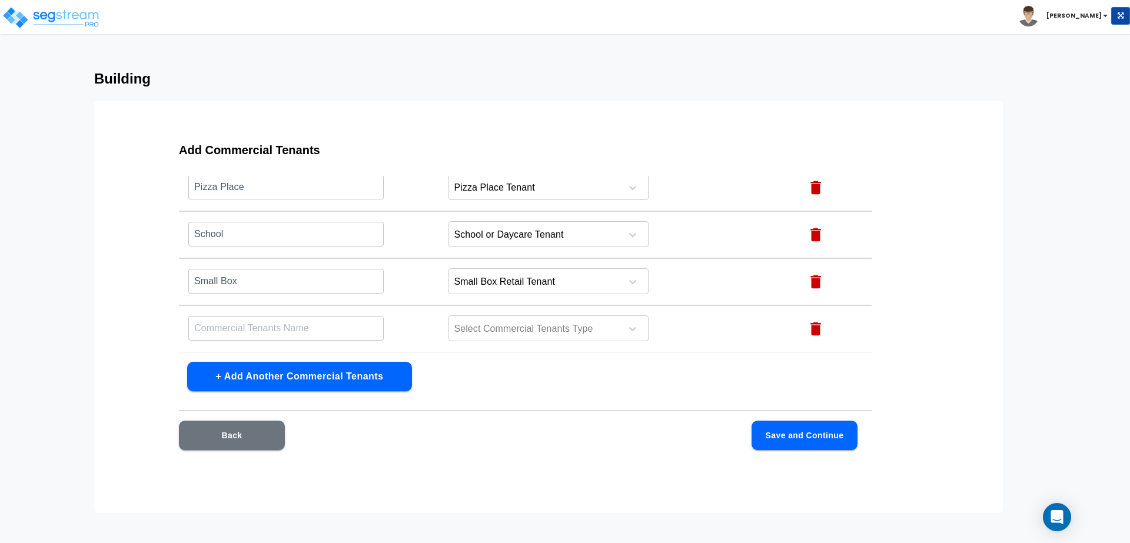
click at [503, 347] on td "Select Commercial Tenants Type" at bounding box center [616, 329] width 354 height 47
click at [482, 326] on div at bounding box center [533, 329] width 161 height 16
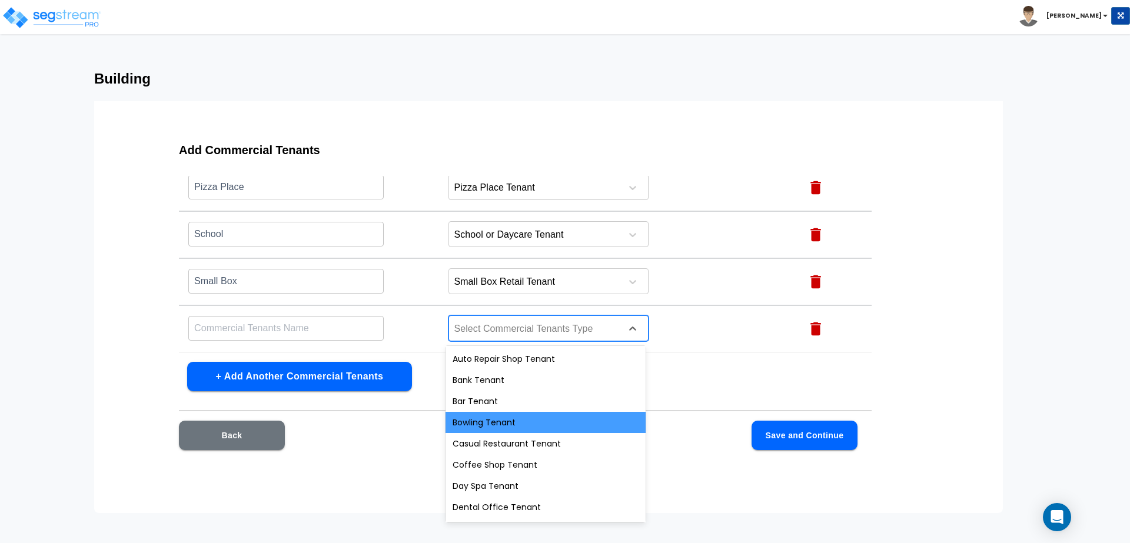
scroll to position [294, 0]
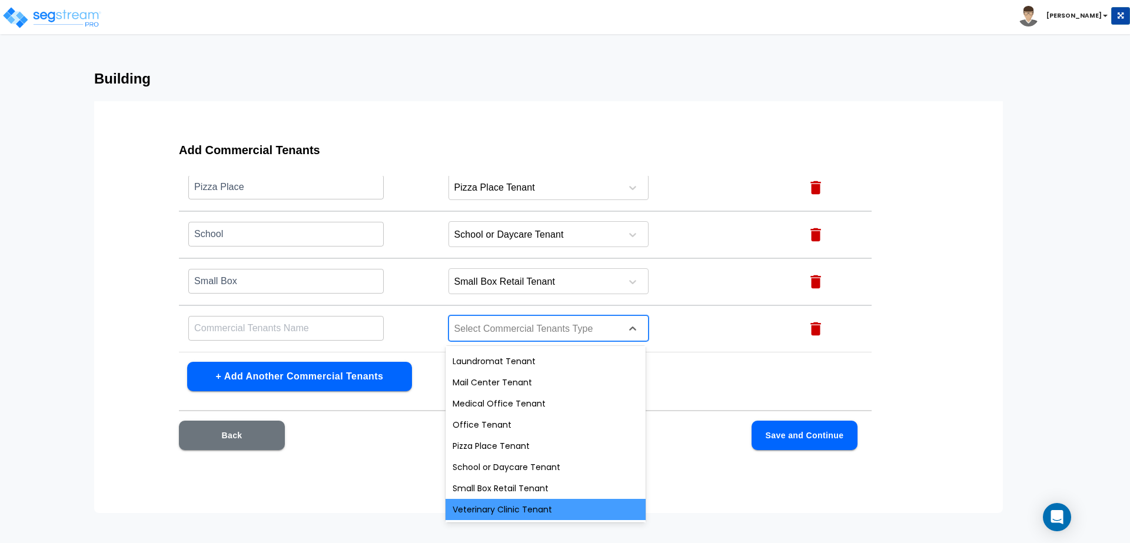
click at [483, 505] on div "Veterinary Clinic Tenant" at bounding box center [546, 509] width 200 height 21
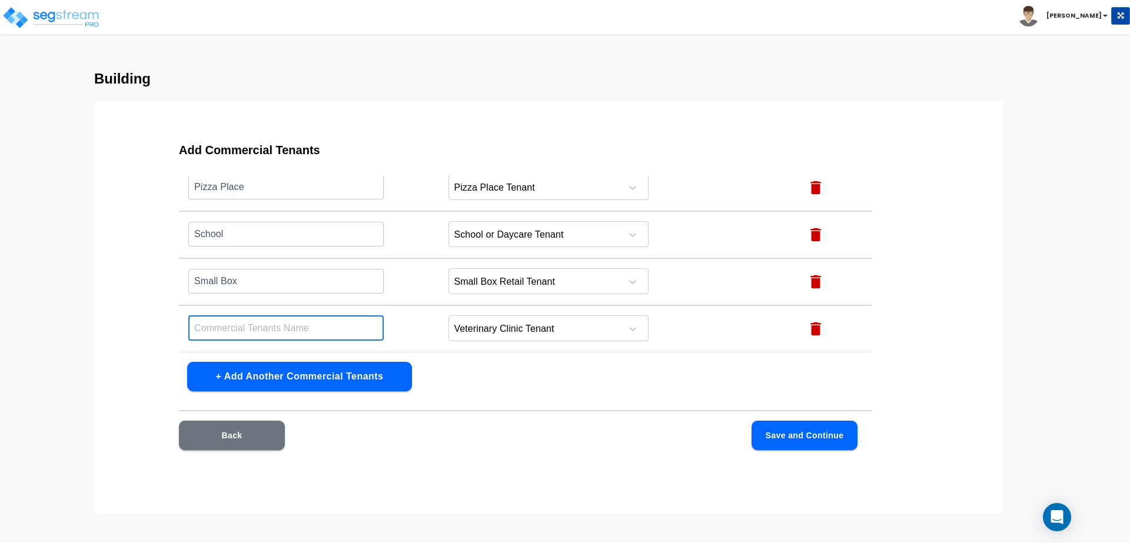
click at [280, 329] on input "text" at bounding box center [285, 328] width 195 height 25
type input "Vet"
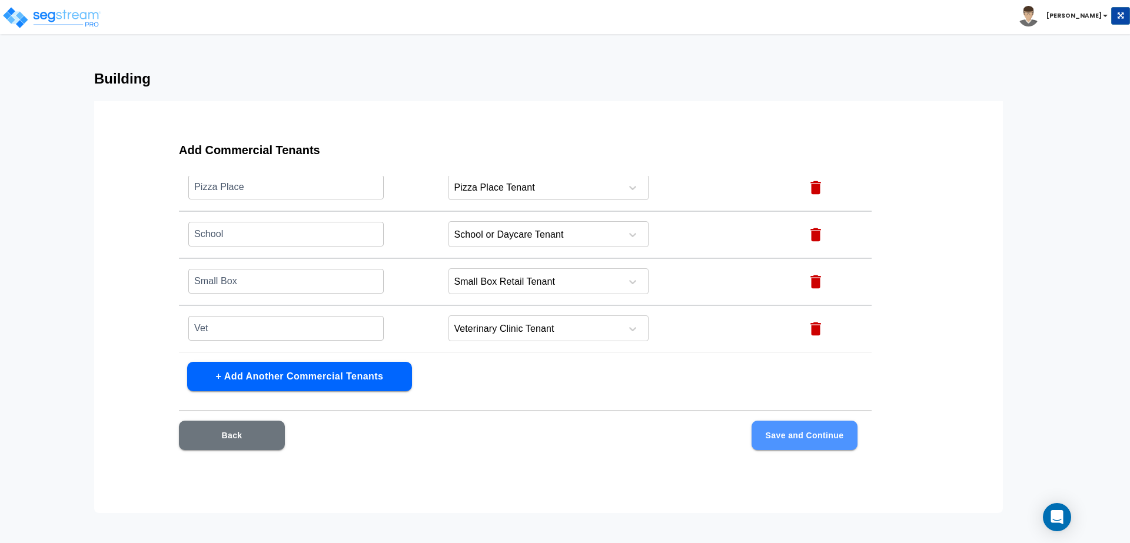
click at [794, 433] on button "Save and Continue" at bounding box center [805, 435] width 106 height 29
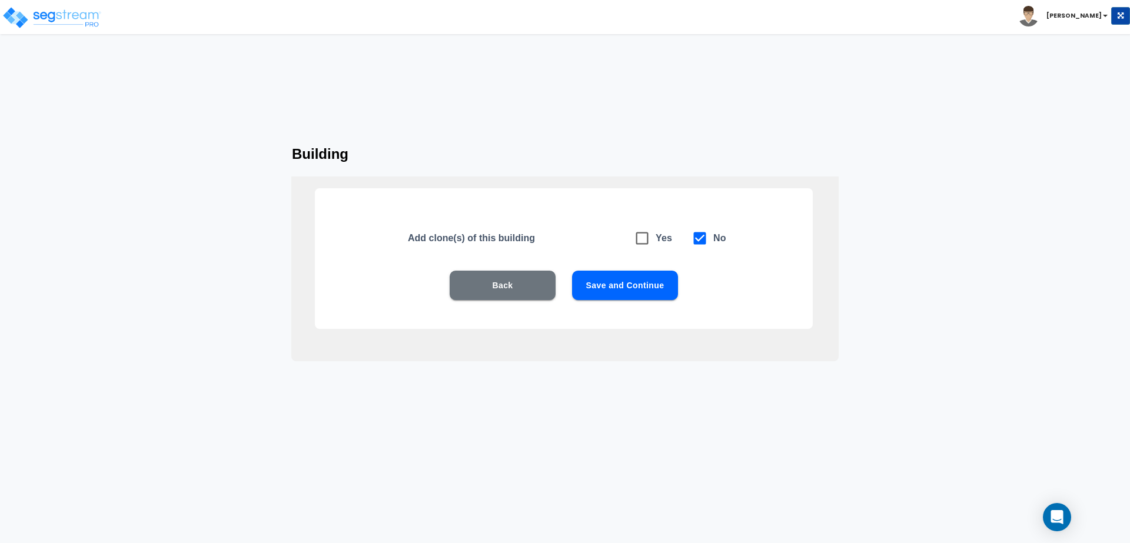
click at [608, 291] on button "Save and Continue" at bounding box center [625, 285] width 106 height 29
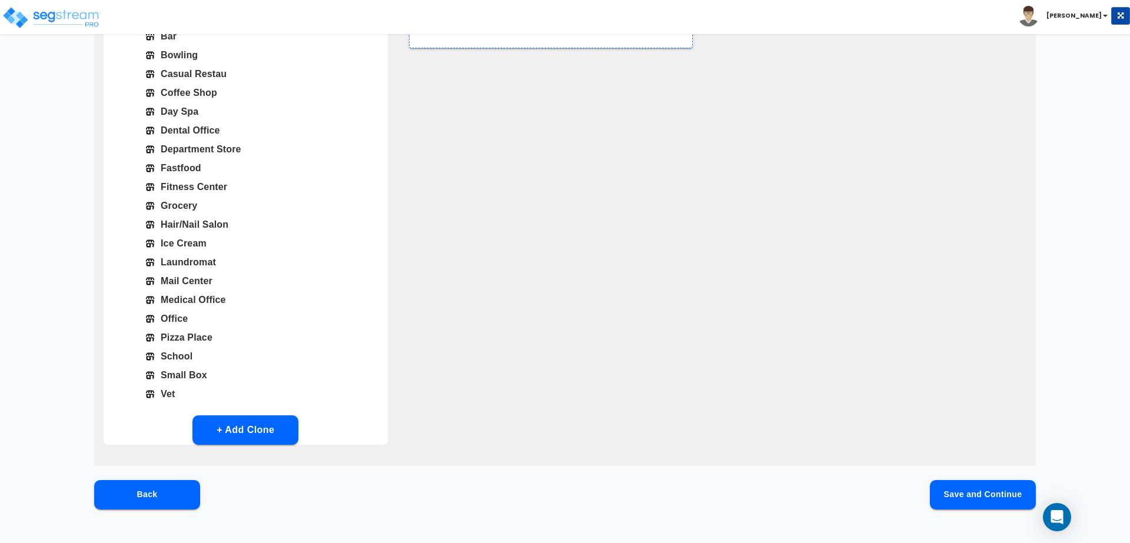
scroll to position [235, 0]
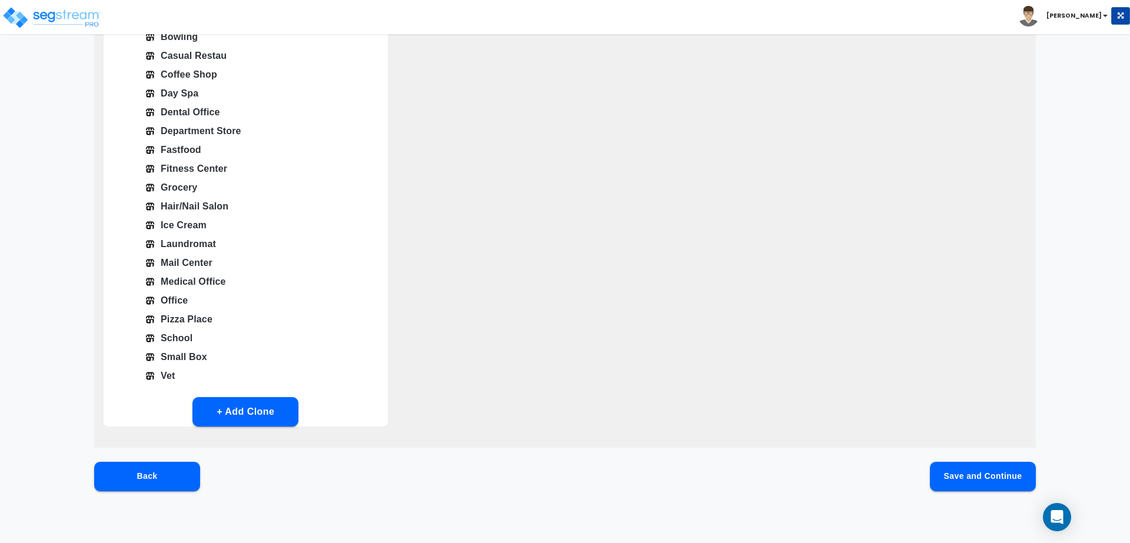
click at [962, 478] on button "Save and Continue" at bounding box center [983, 476] width 106 height 29
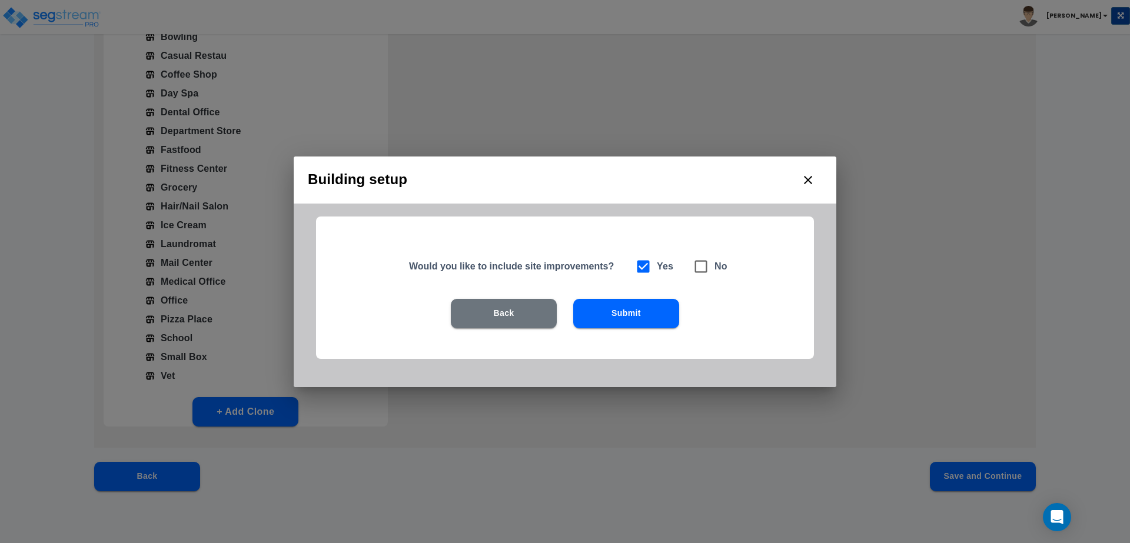
click at [699, 263] on input "checkbox" at bounding box center [694, 261] width 12 height 10
checkbox input "true"
checkbox input "false"
click at [525, 308] on button "Back" at bounding box center [504, 313] width 106 height 29
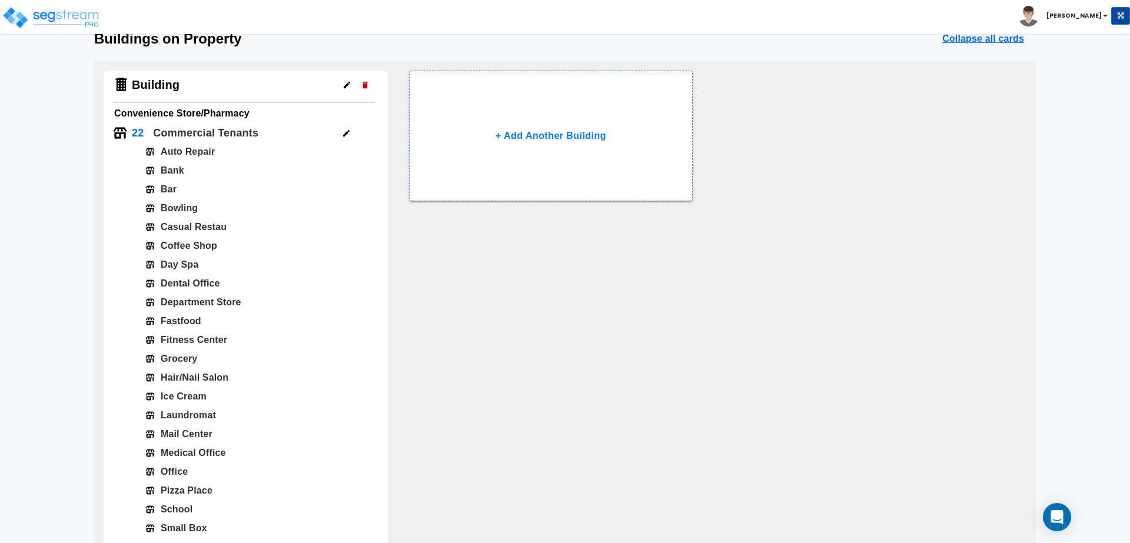
scroll to position [61, 0]
click at [350, 128] on button "button" at bounding box center [346, 136] width 18 height 18
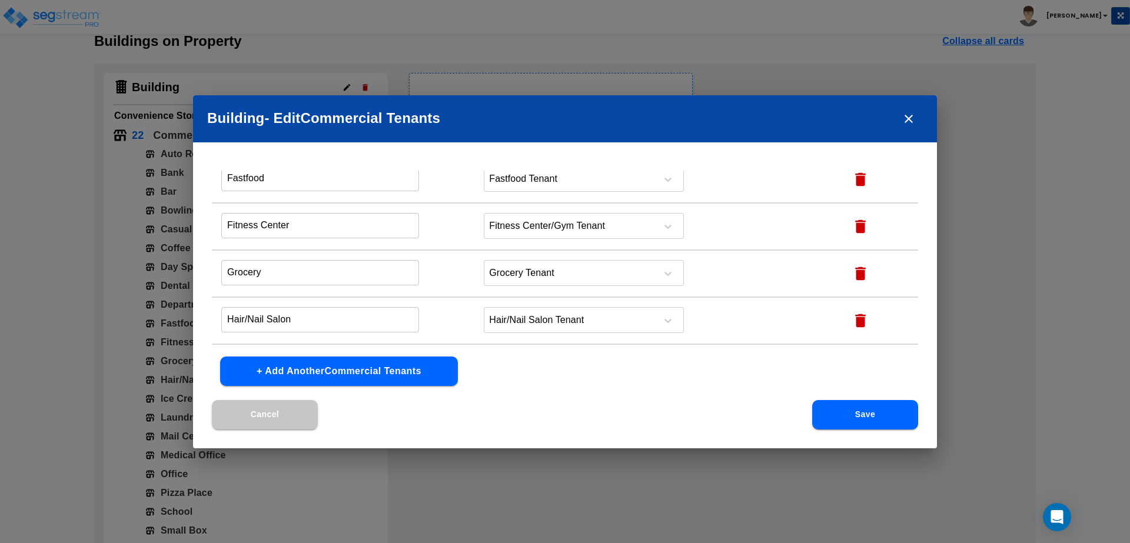
scroll to position [888, 0]
click at [380, 367] on button "+ Add Another Commercial Tenants" at bounding box center [339, 371] width 238 height 29
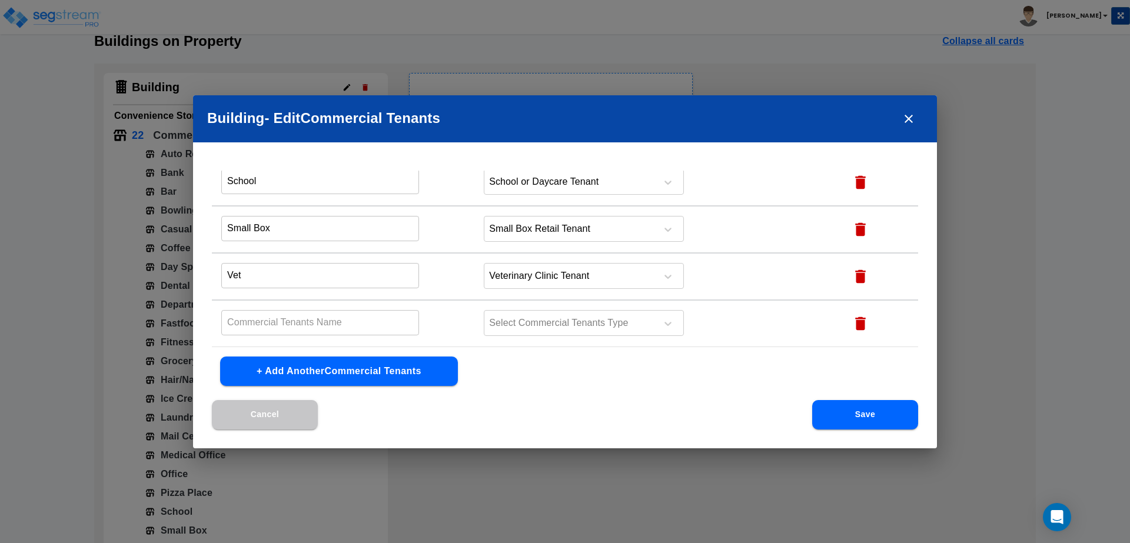
type input "Test1"
click at [331, 361] on button "+ Add Another Commercial Tenants" at bounding box center [339, 371] width 238 height 29
click at [309, 334] on input "text" at bounding box center [320, 322] width 198 height 25
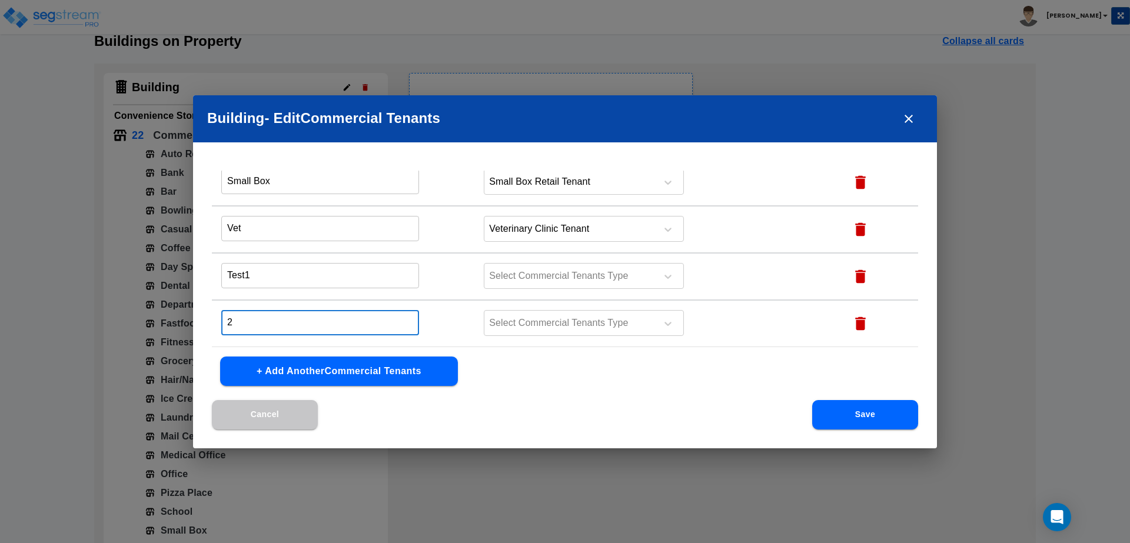
type input "2"
click at [331, 376] on button "+ Add Another Commercial Tenants" at bounding box center [339, 371] width 238 height 29
click at [305, 324] on input "text" at bounding box center [320, 322] width 198 height 25
type input "2"
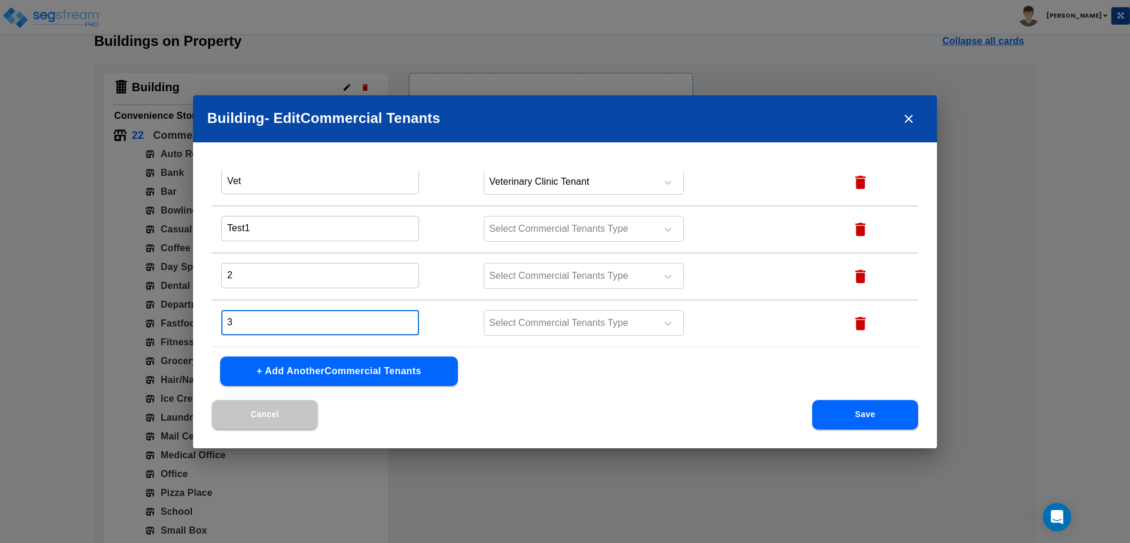
type input "3"
click at [343, 364] on button "+ Add Another Commercial Tenants" at bounding box center [339, 371] width 238 height 29
type input "4"
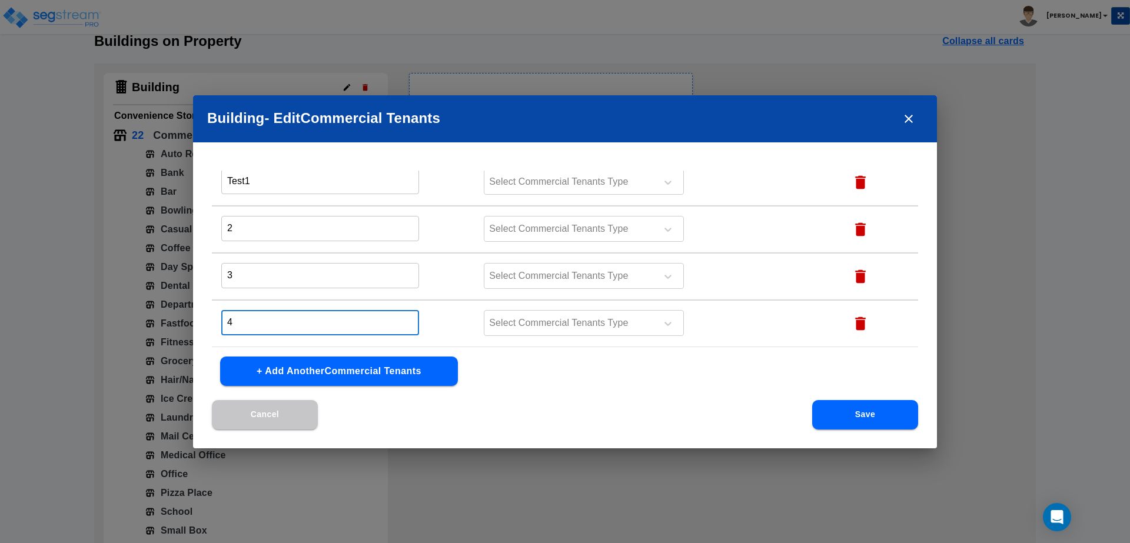
click at [351, 376] on button "+ Add Another Commercial Tenants" at bounding box center [339, 371] width 238 height 29
type input "5"
click at [337, 373] on button "+ Add Another Commercial Tenants" at bounding box center [339, 371] width 238 height 29
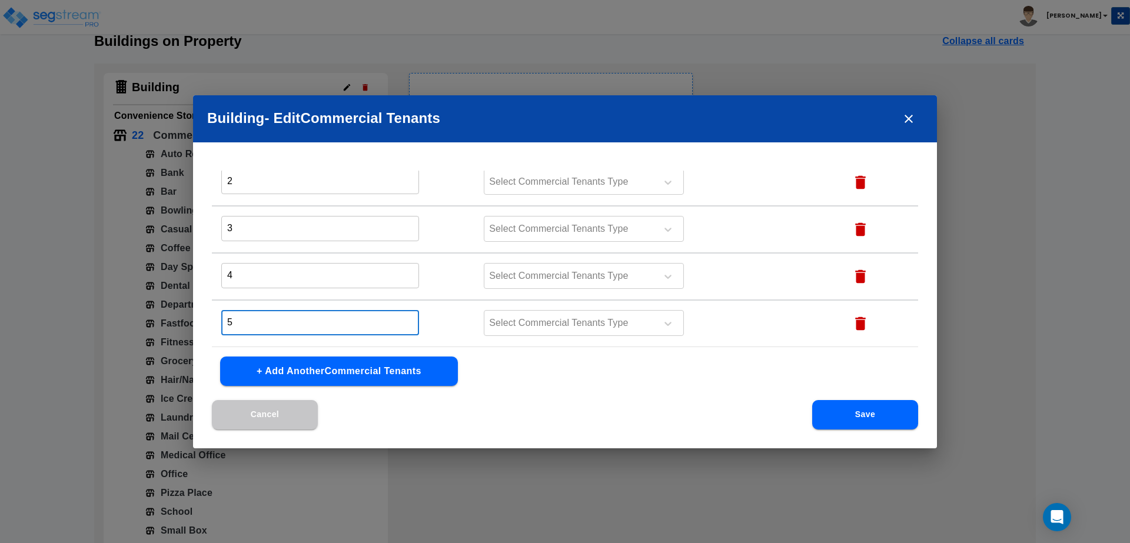
click at [337, 373] on button "+ Add Another Commercial Tenants" at bounding box center [339, 371] width 238 height 29
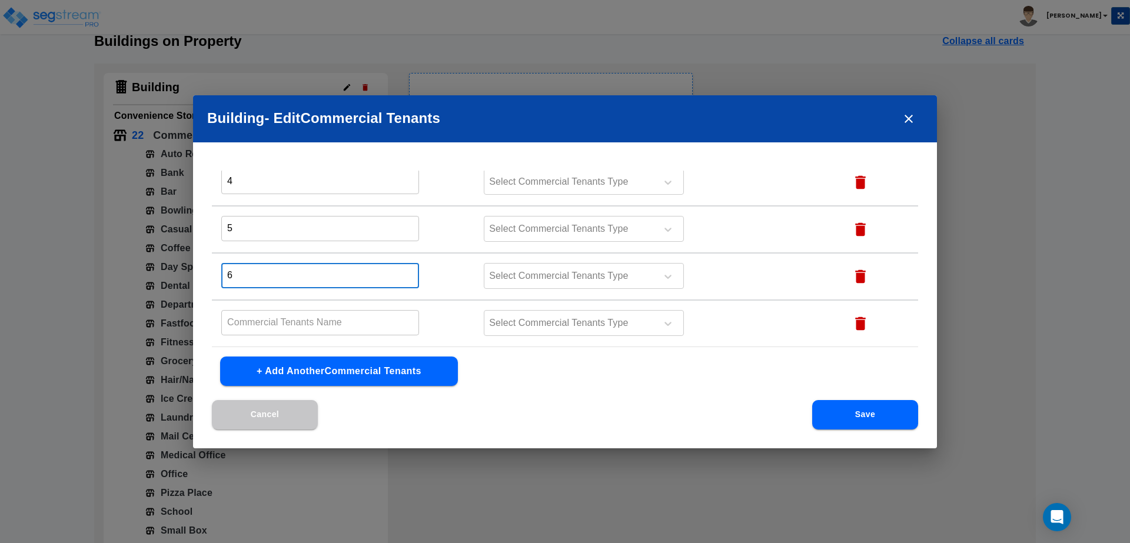
type input "6"
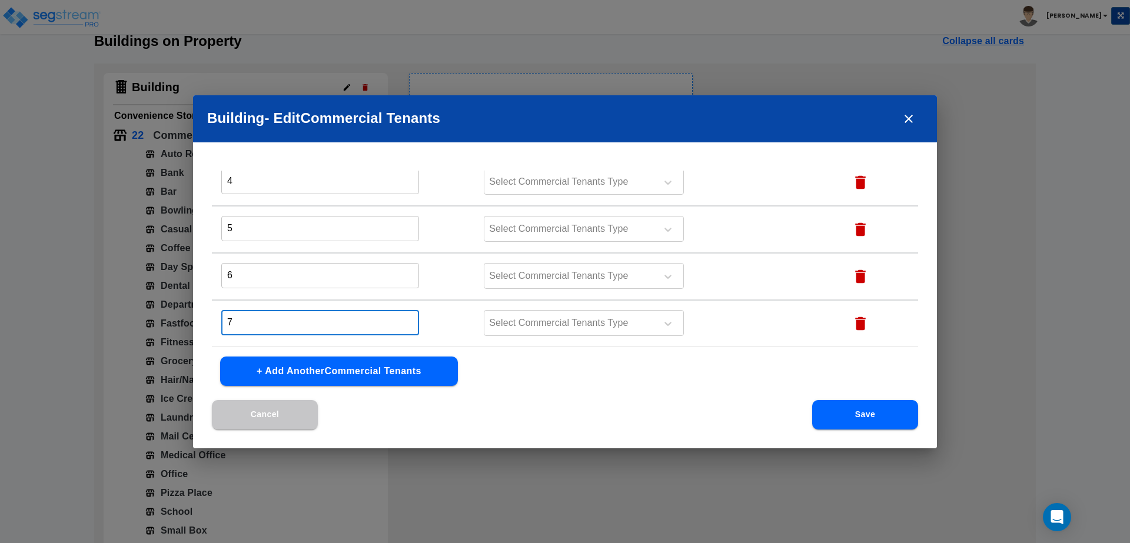
type input "7"
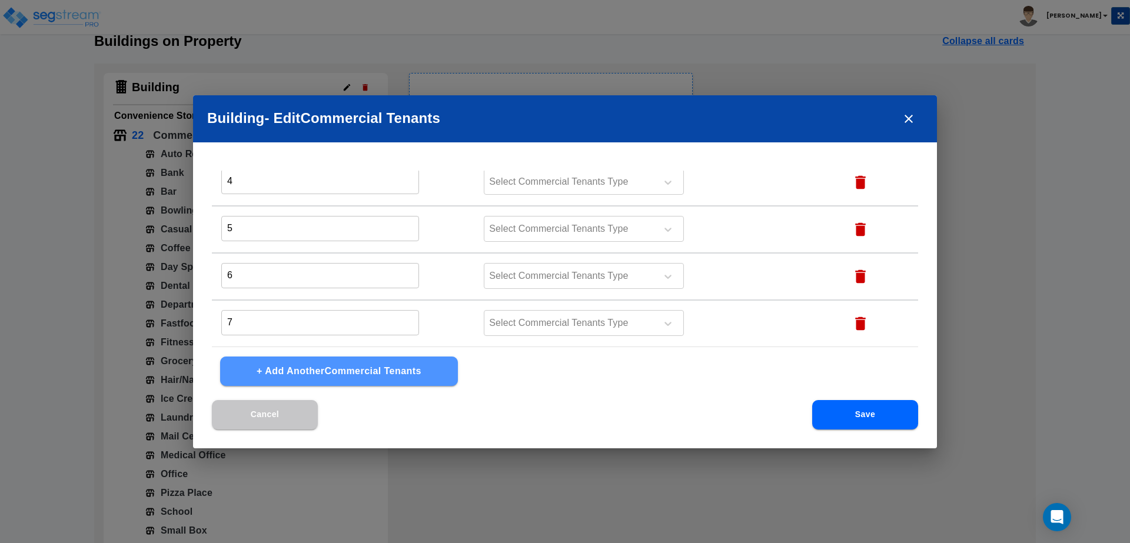
click at [350, 371] on button "+ Add Another Commercial Tenants" at bounding box center [339, 371] width 238 height 29
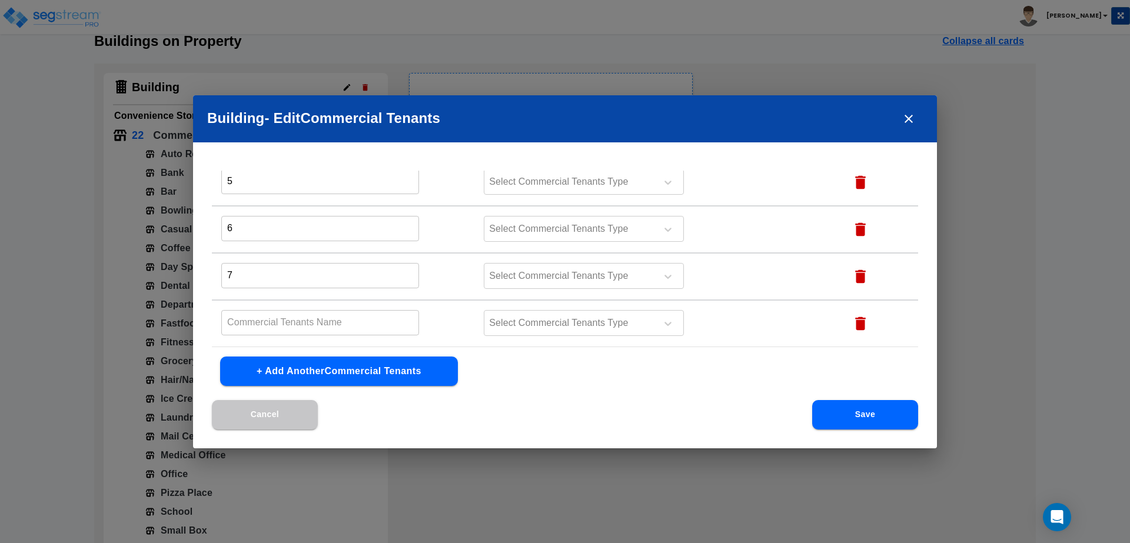
type input "7"
type input "8"
click at [361, 364] on button "+ Add Another Commercial Tenants" at bounding box center [339, 371] width 238 height 29
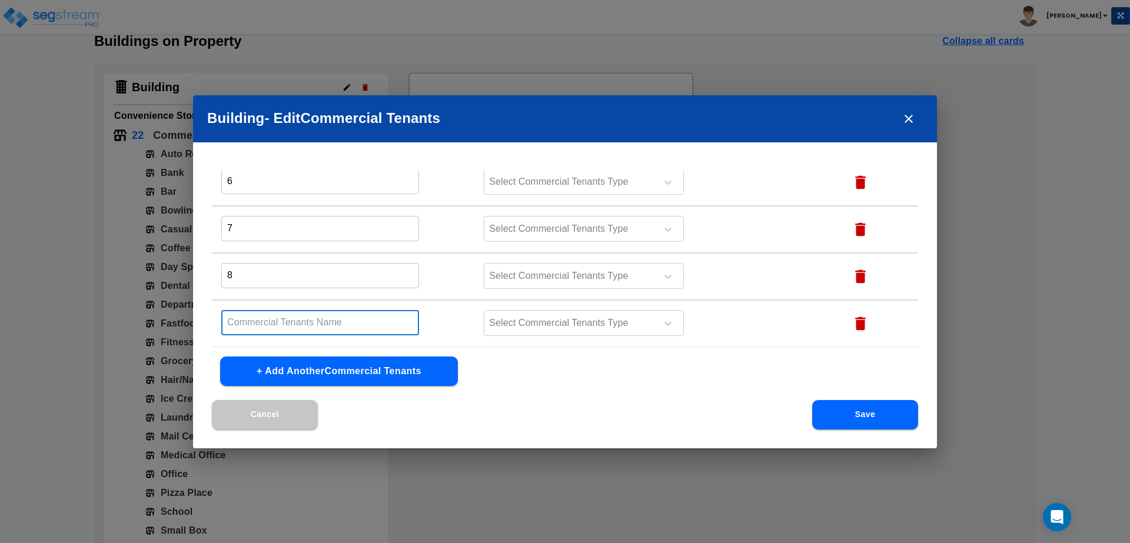
click at [317, 331] on input "text" at bounding box center [320, 322] width 198 height 25
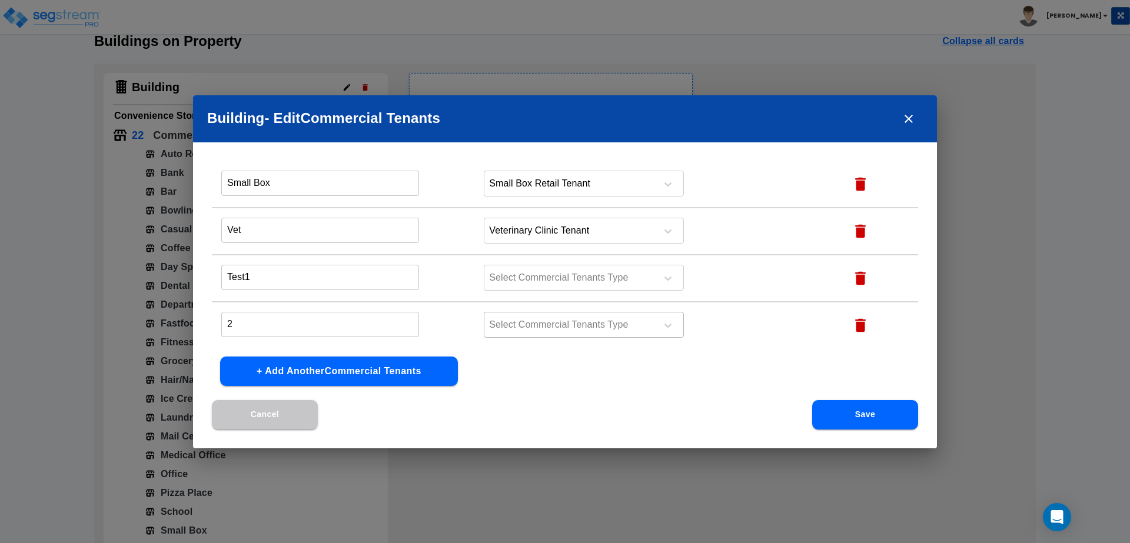
scroll to position [1036, 0]
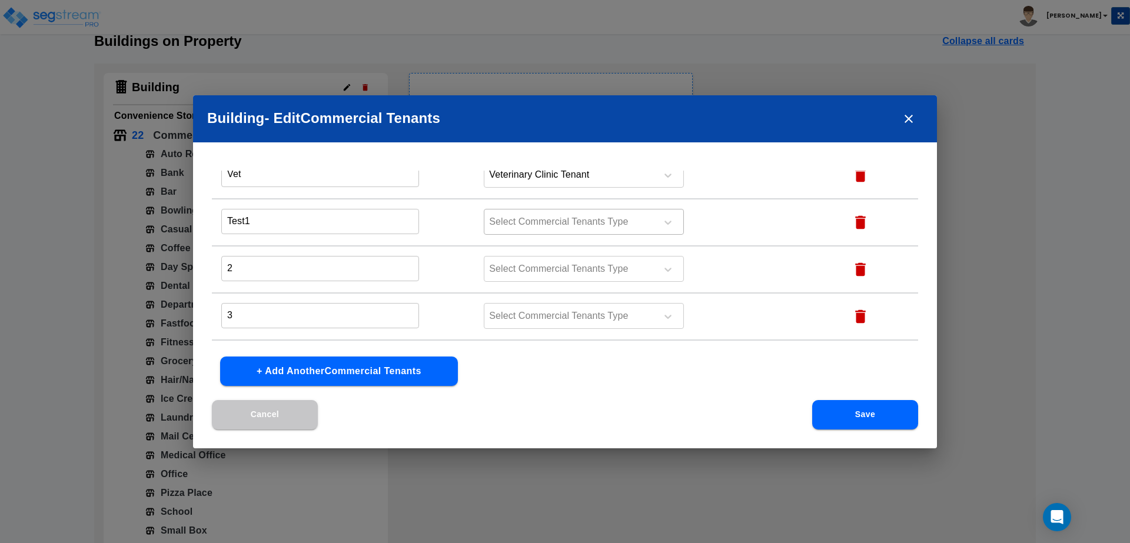
type input "9"
click at [559, 221] on div at bounding box center [568, 222] width 161 height 16
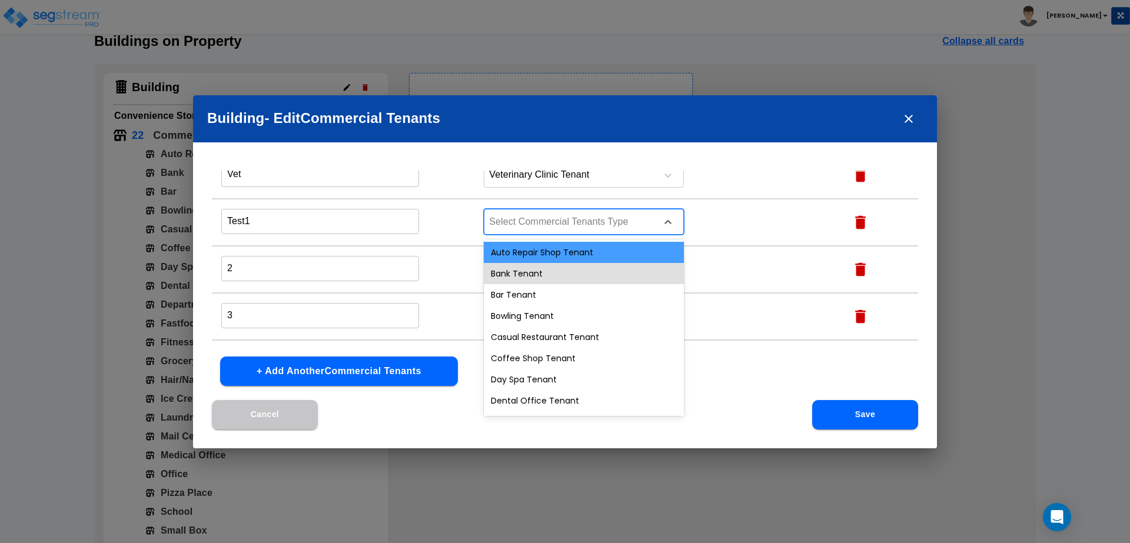
click at [545, 258] on div "Auto Repair Shop Tenant" at bounding box center [584, 252] width 200 height 21
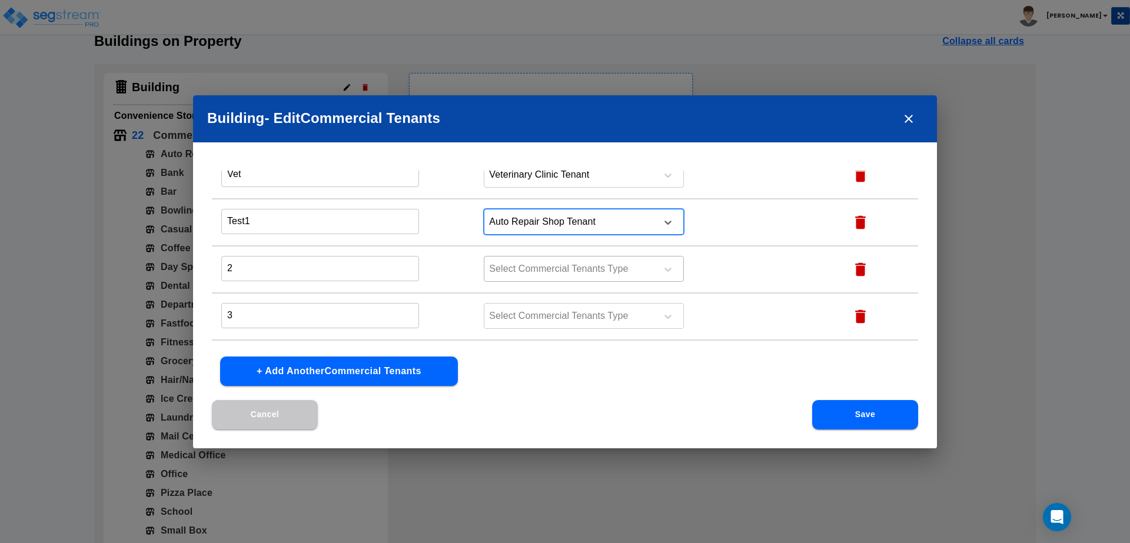
click at [558, 266] on div at bounding box center [568, 269] width 161 height 16
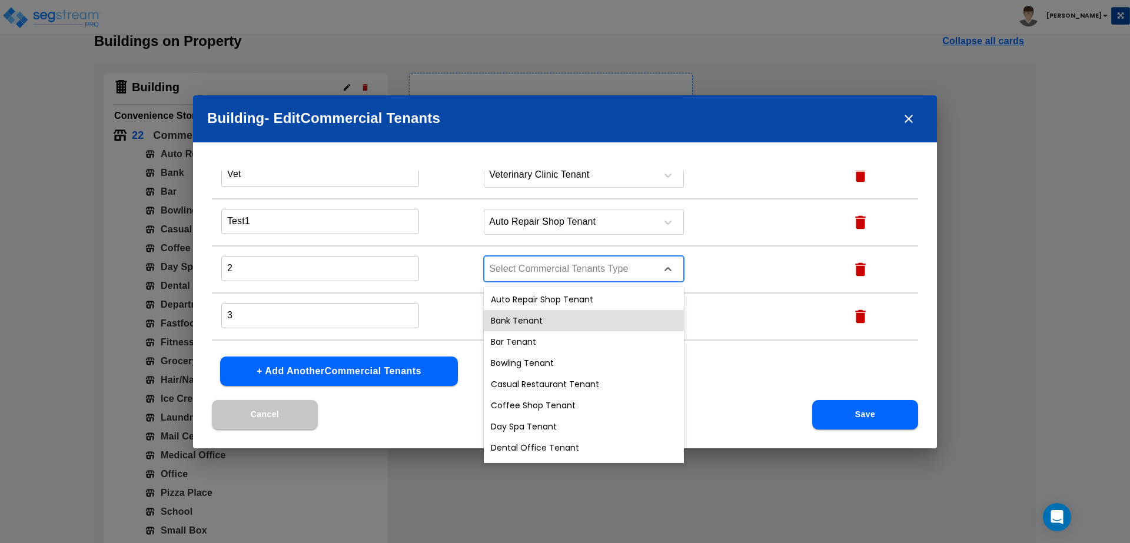
click at [528, 327] on div "Bank Tenant" at bounding box center [584, 320] width 200 height 21
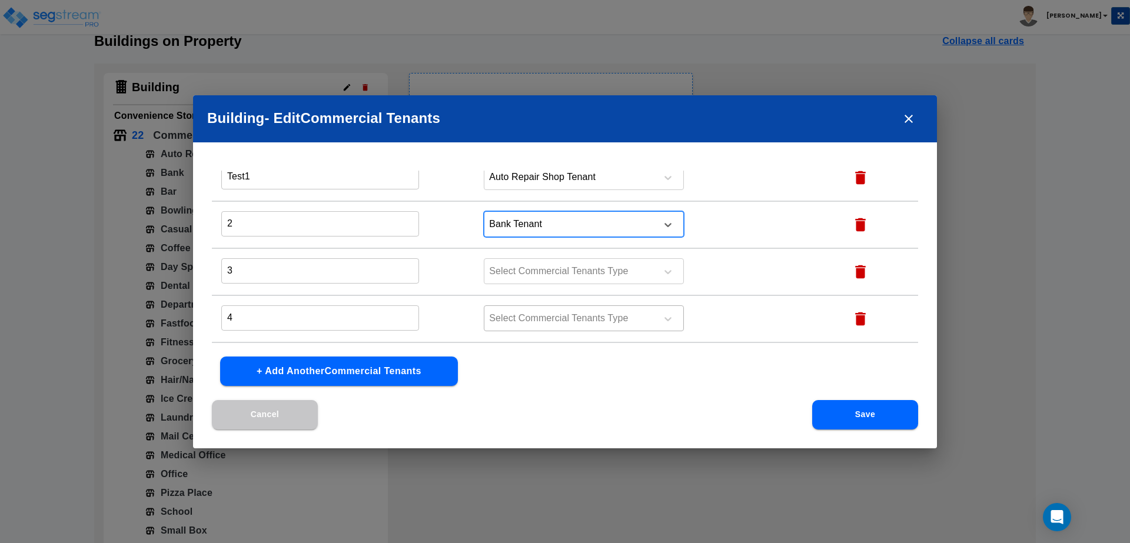
scroll to position [1093, 0]
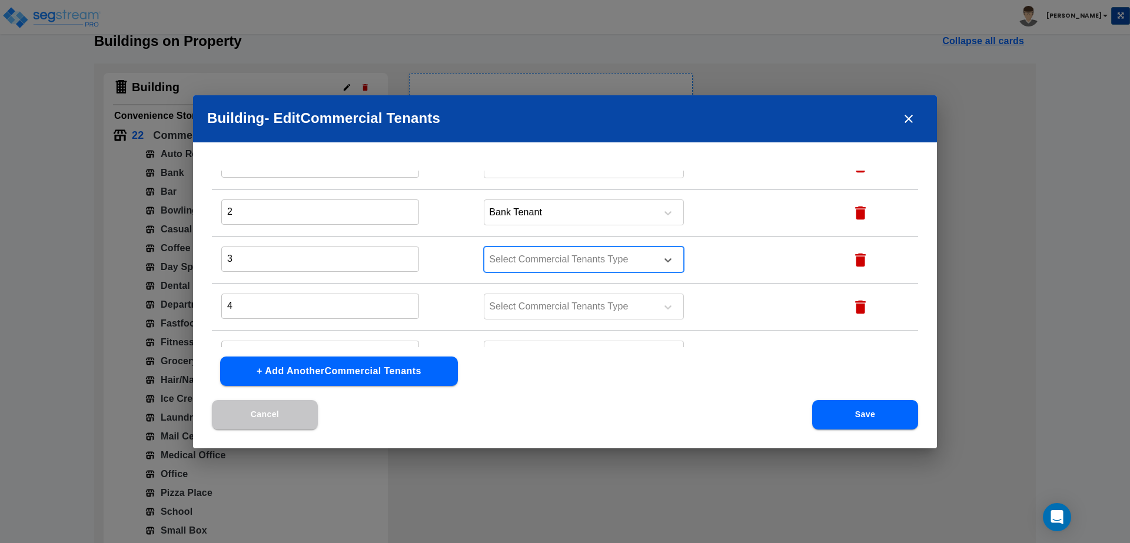
click at [555, 258] on div at bounding box center [568, 260] width 161 height 16
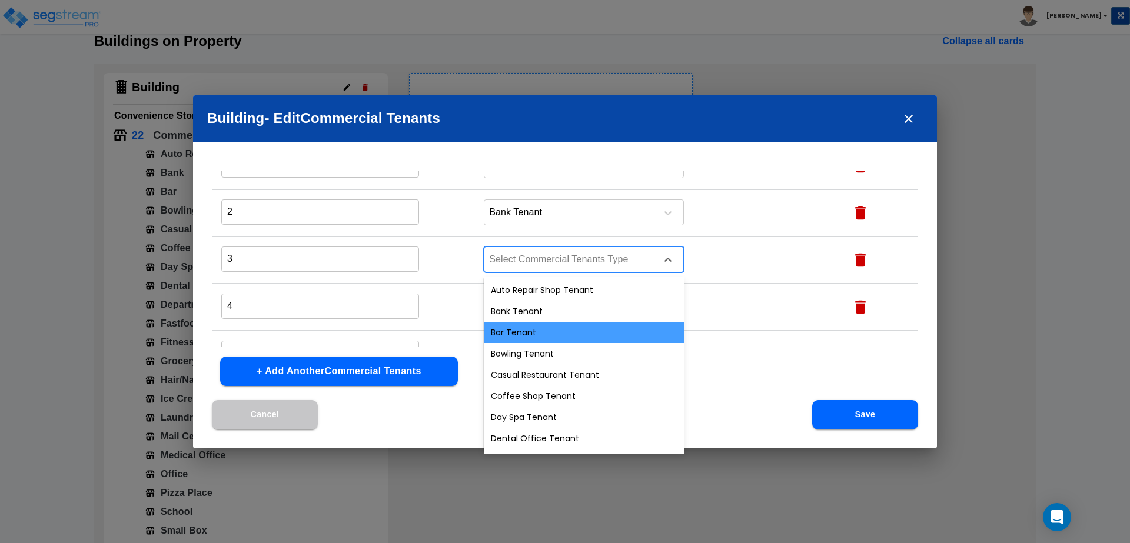
click at [515, 327] on div "Bar Tenant" at bounding box center [584, 332] width 200 height 21
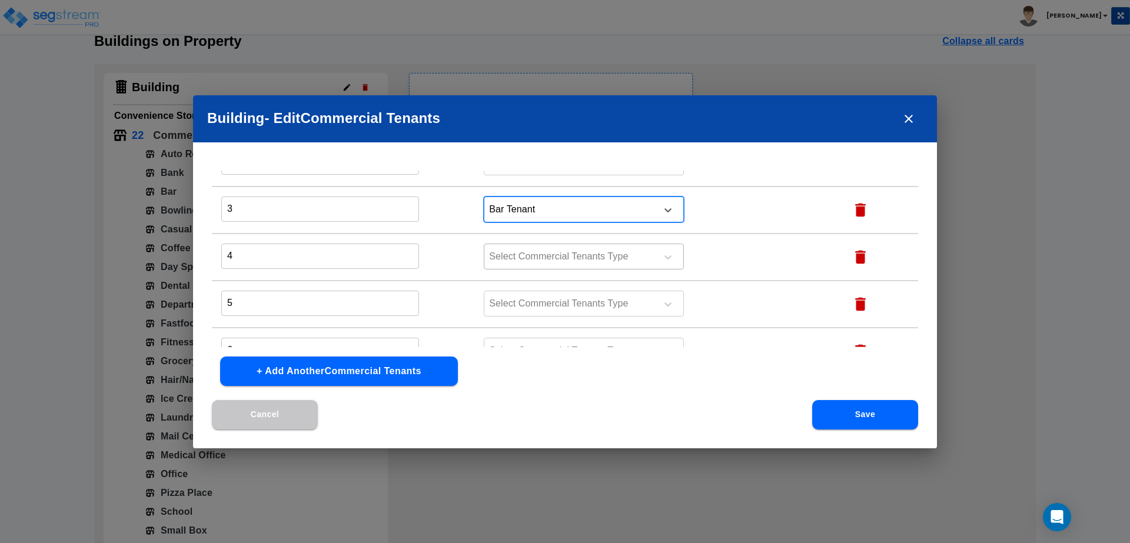
scroll to position [1146, 0]
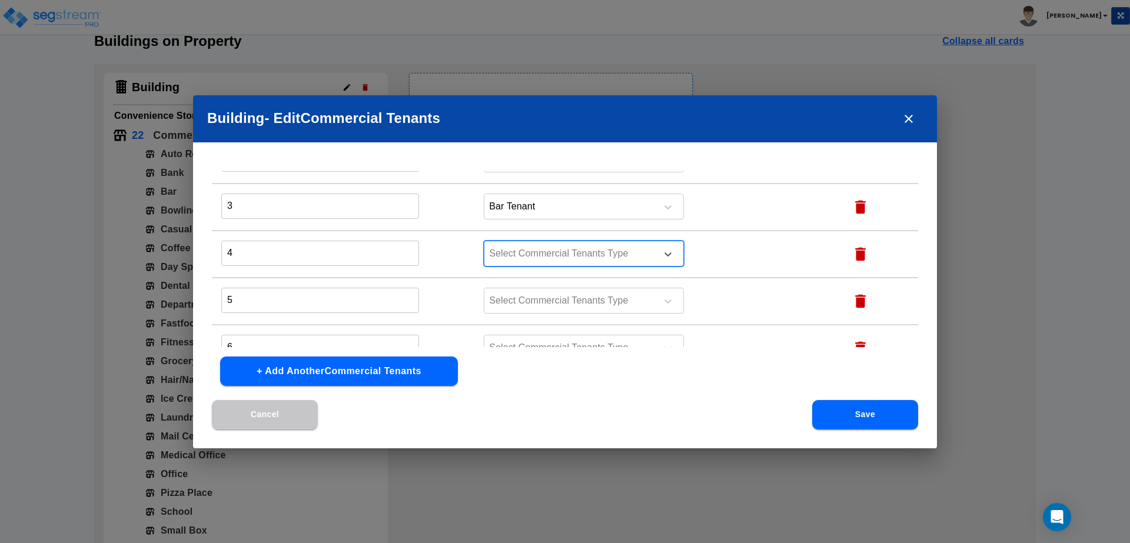
click at [580, 253] on div at bounding box center [568, 254] width 161 height 16
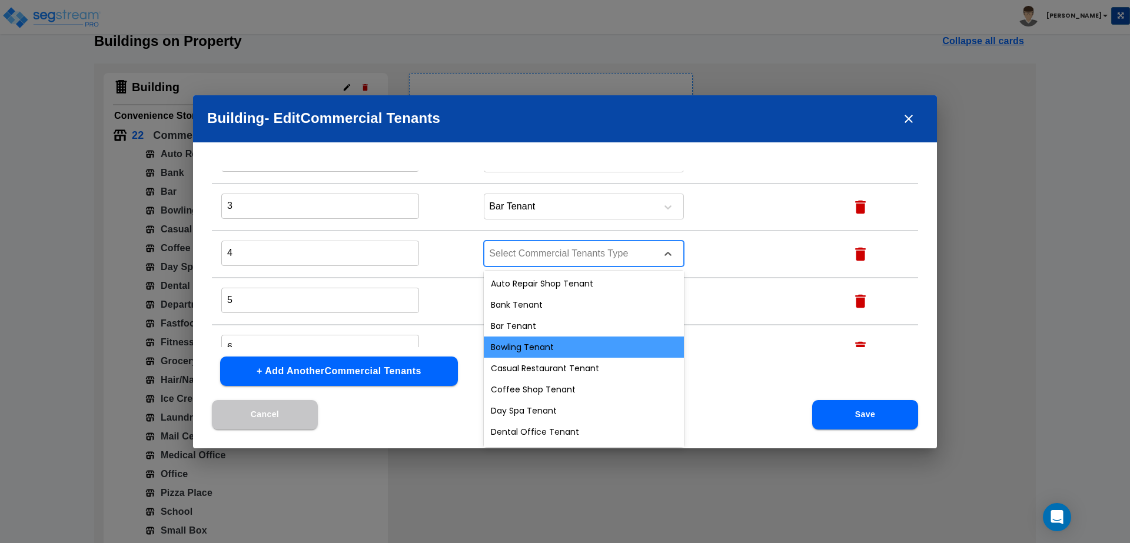
click at [538, 351] on div "Bowling Tenant" at bounding box center [584, 347] width 200 height 21
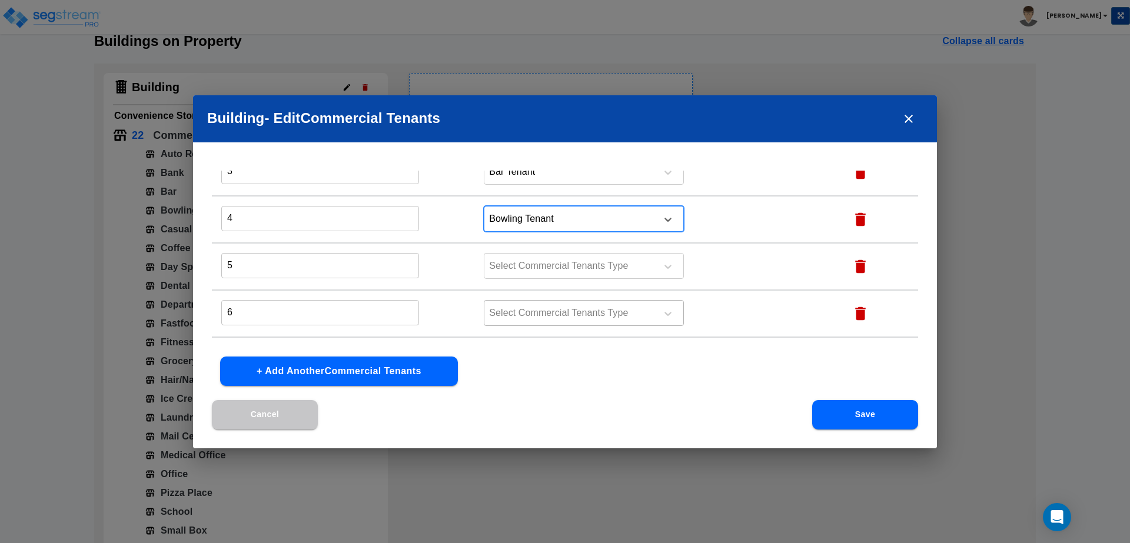
scroll to position [1211, 0]
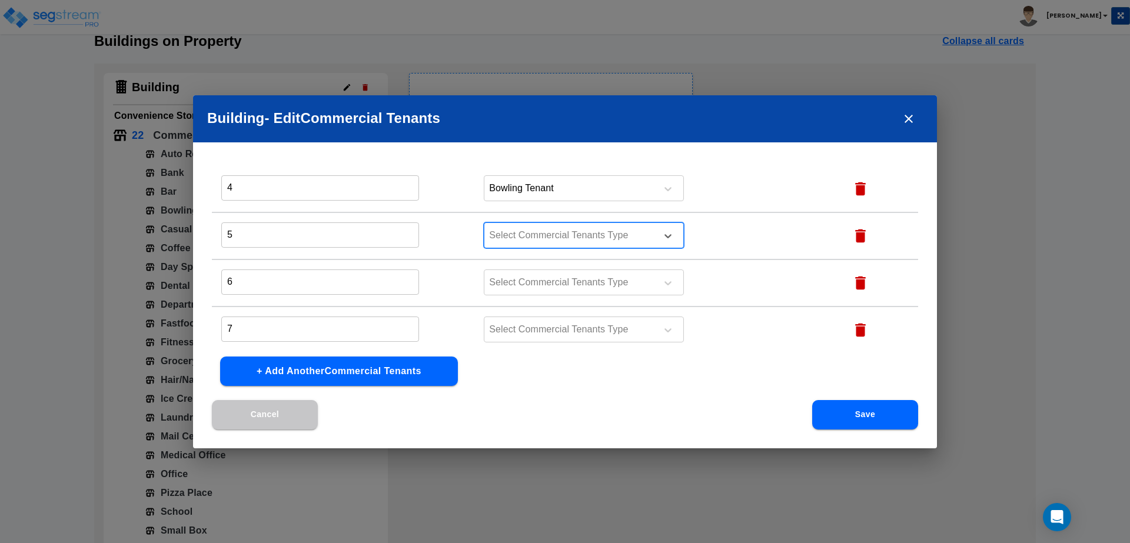
click at [568, 235] on div at bounding box center [568, 236] width 161 height 16
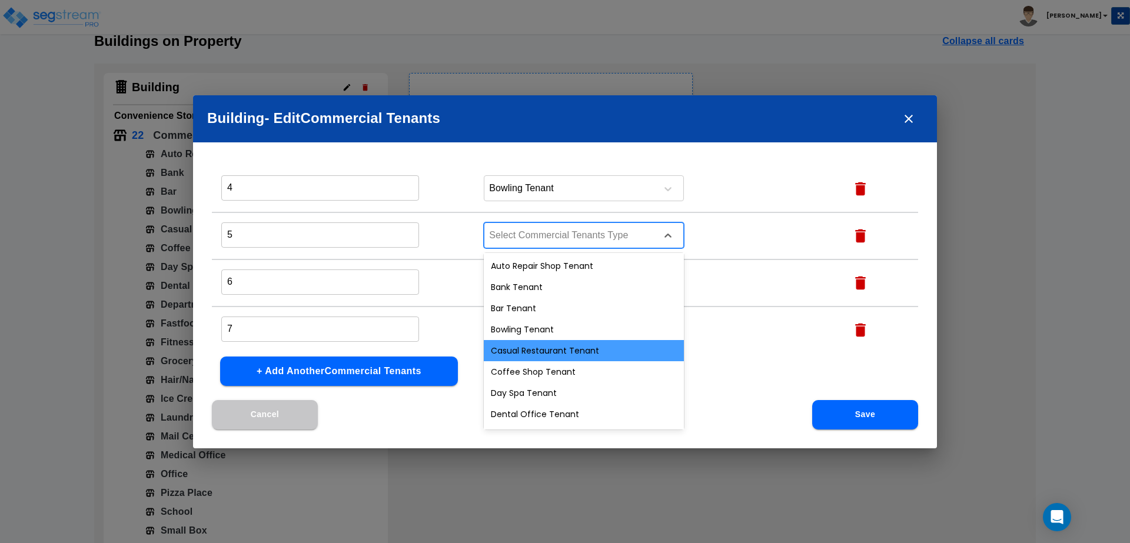
click at [533, 348] on div "Casual Restaurant Tenant" at bounding box center [584, 350] width 200 height 21
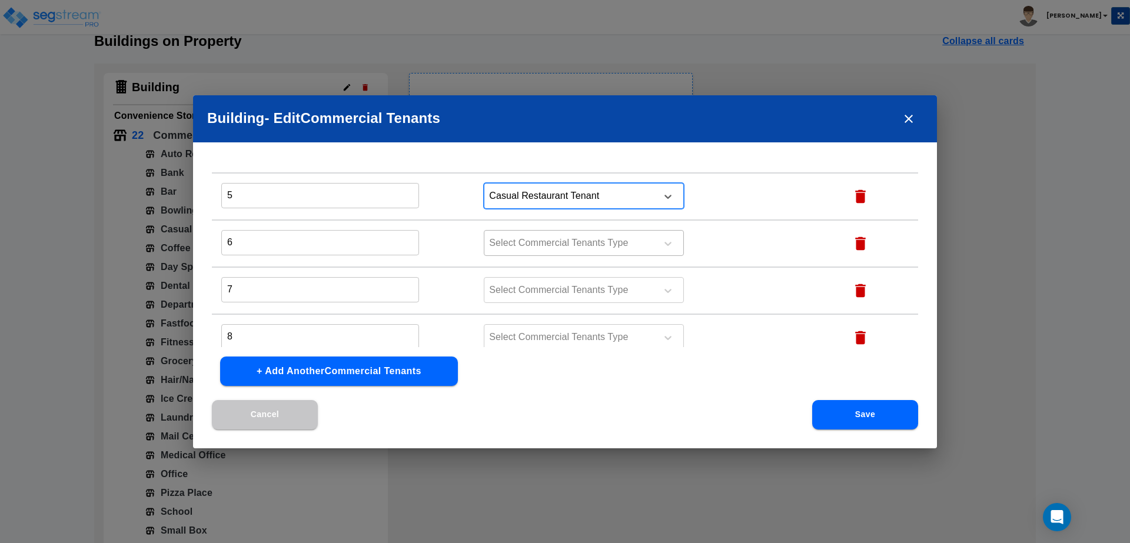
scroll to position [1253, 0]
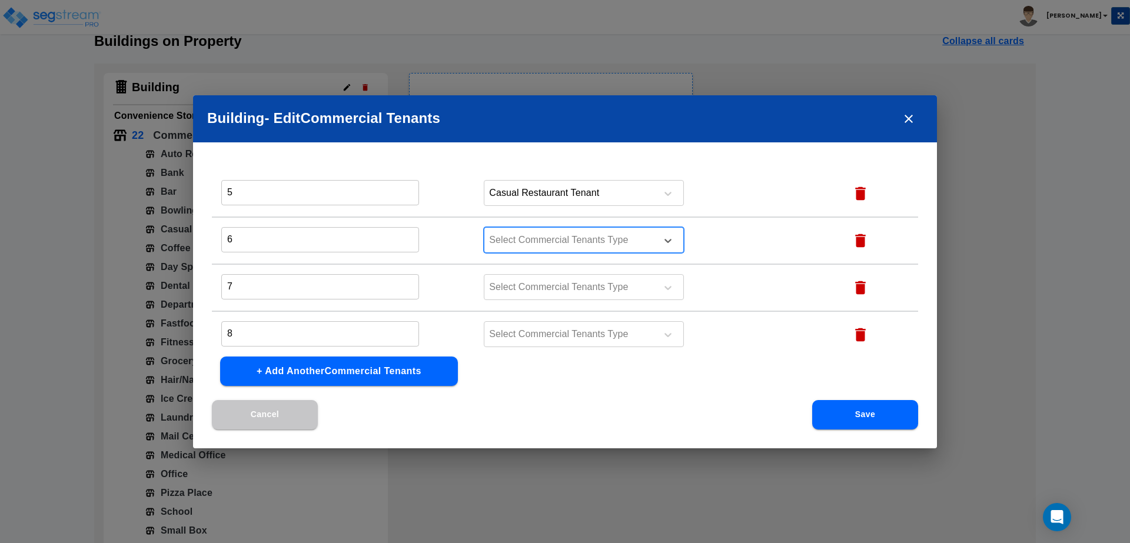
click at [581, 245] on div at bounding box center [568, 241] width 161 height 16
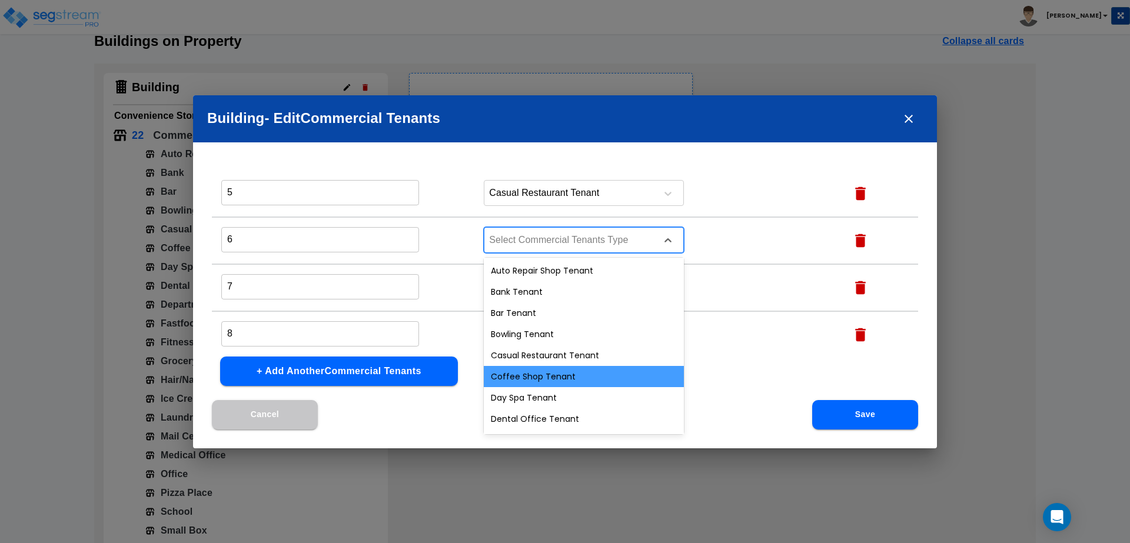
click at [546, 380] on div "Coffee Shop Tenant" at bounding box center [584, 376] width 200 height 21
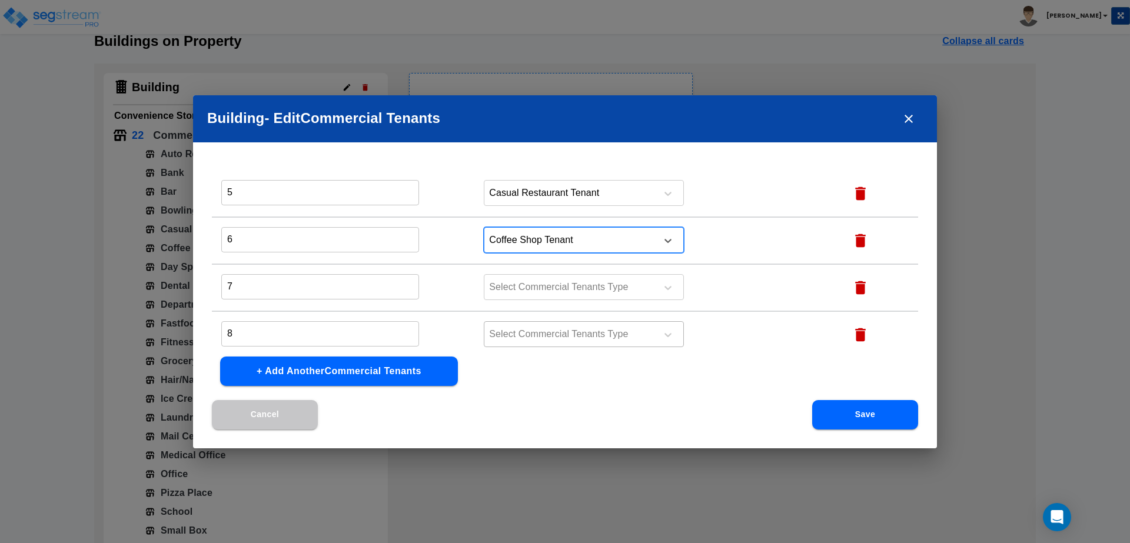
scroll to position [34, 0]
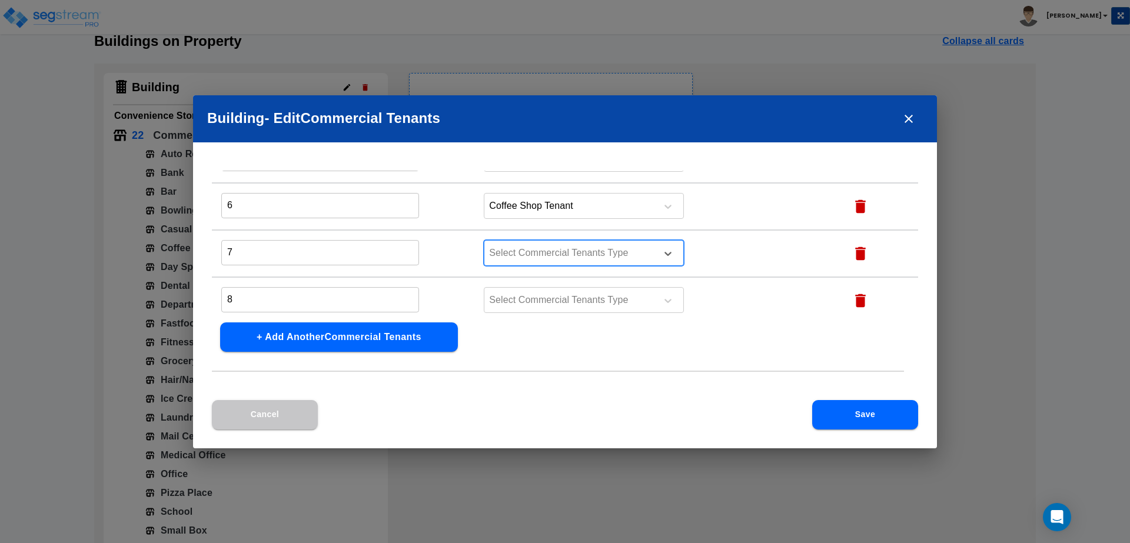
click at [579, 251] on div at bounding box center [568, 254] width 161 height 16
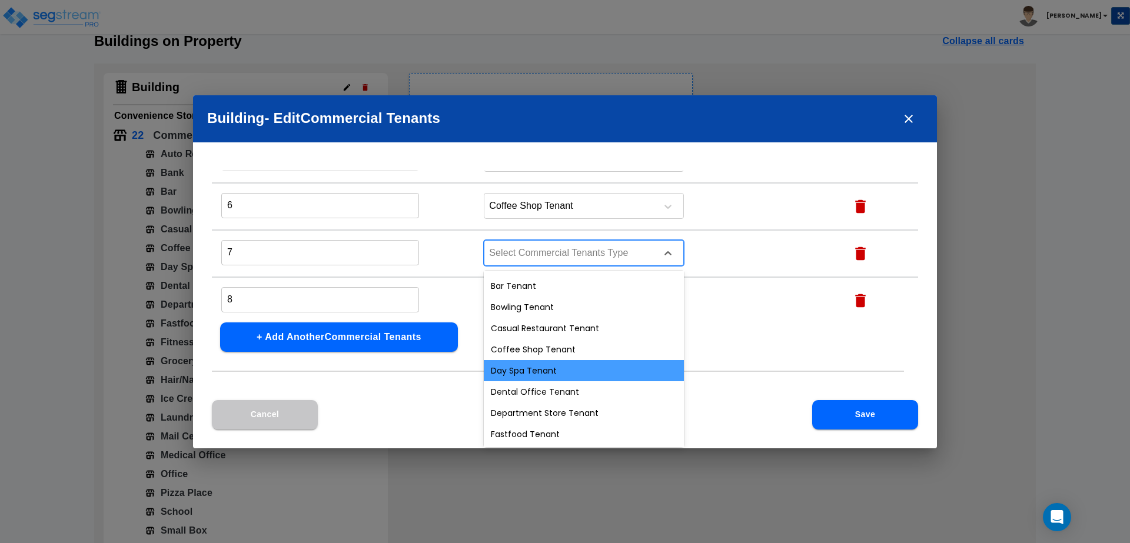
scroll to position [42, 0]
click at [555, 367] on div "Day Spa Tenant" at bounding box center [584, 368] width 200 height 21
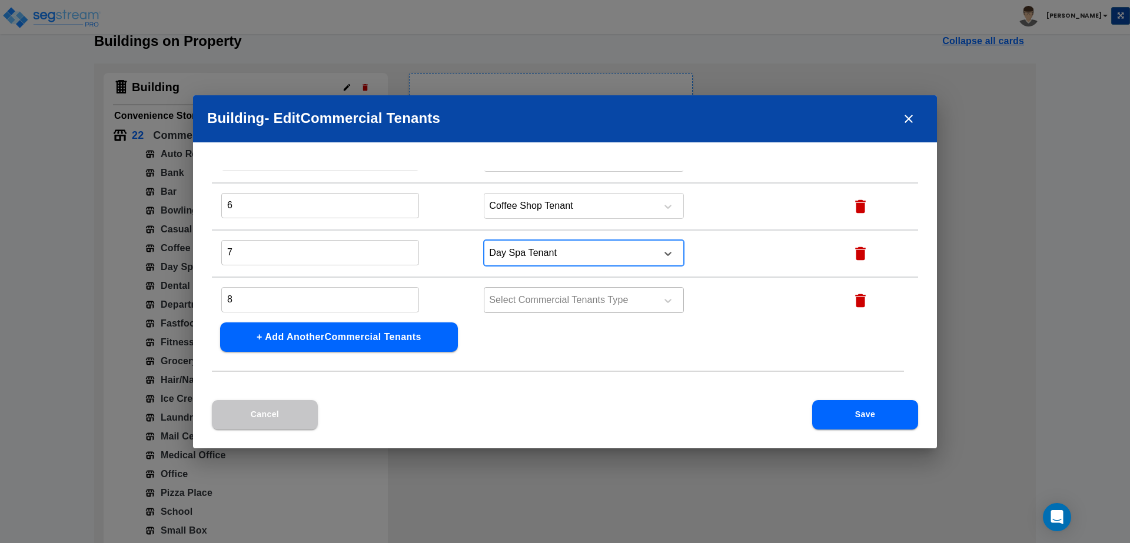
click at [562, 297] on div at bounding box center [568, 301] width 161 height 16
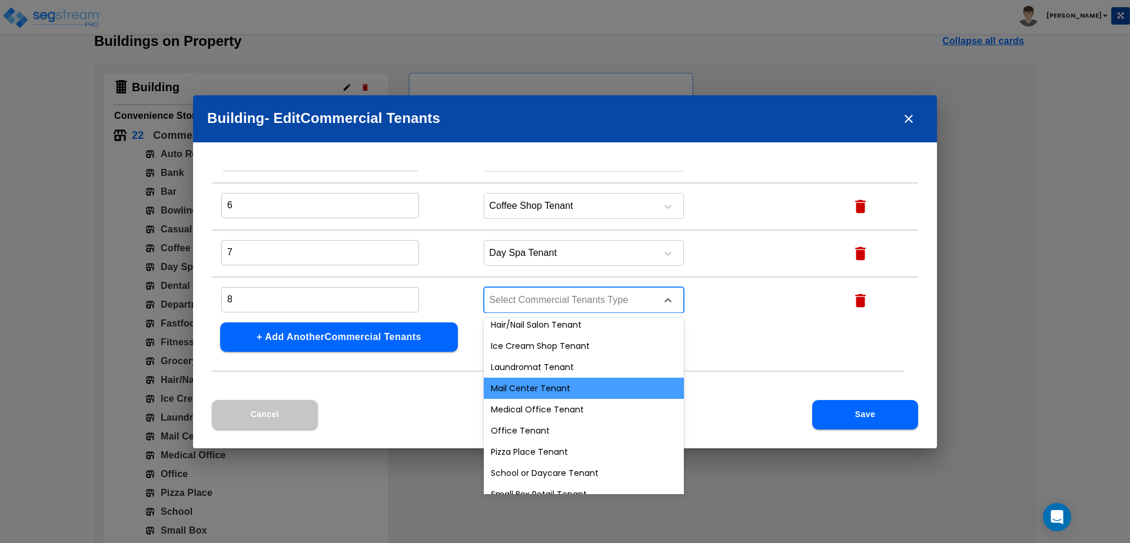
scroll to position [255, 0]
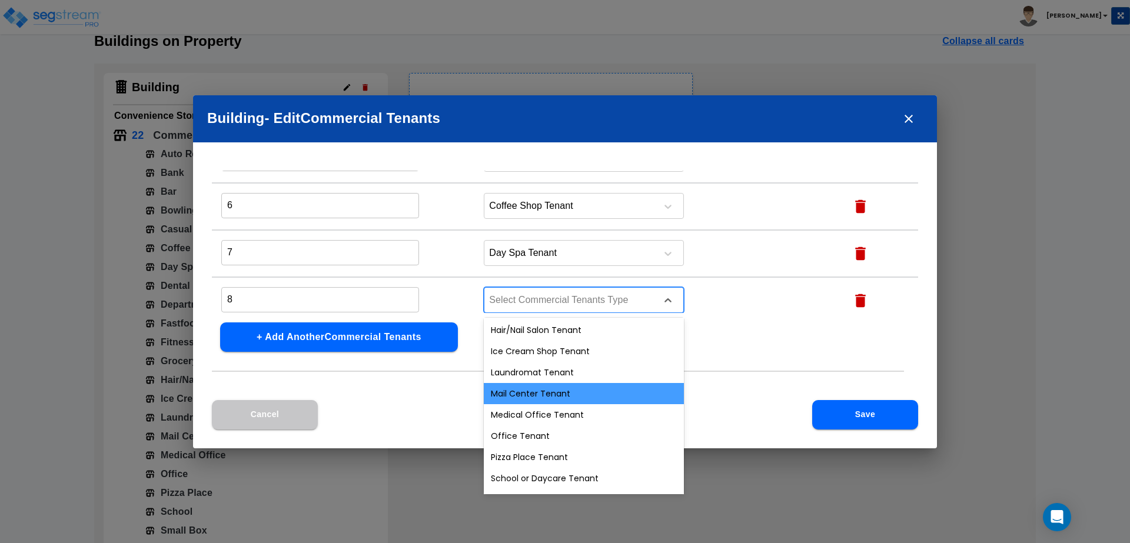
click at [558, 387] on div "Mail Center Tenant" at bounding box center [584, 393] width 200 height 21
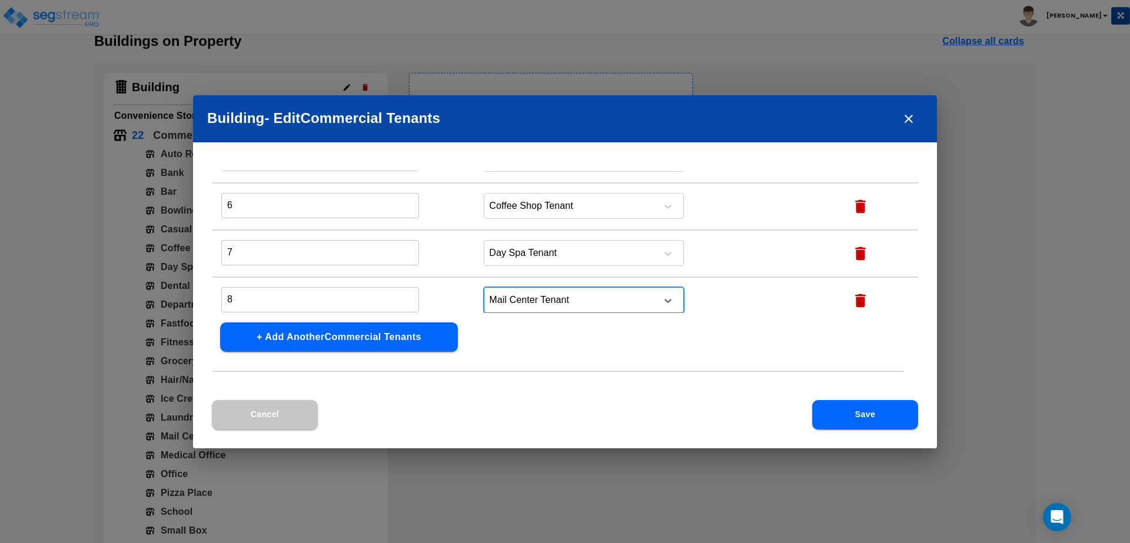
click at [870, 424] on button "Save" at bounding box center [865, 414] width 106 height 29
click at [828, 418] on button "Save" at bounding box center [865, 414] width 106 height 29
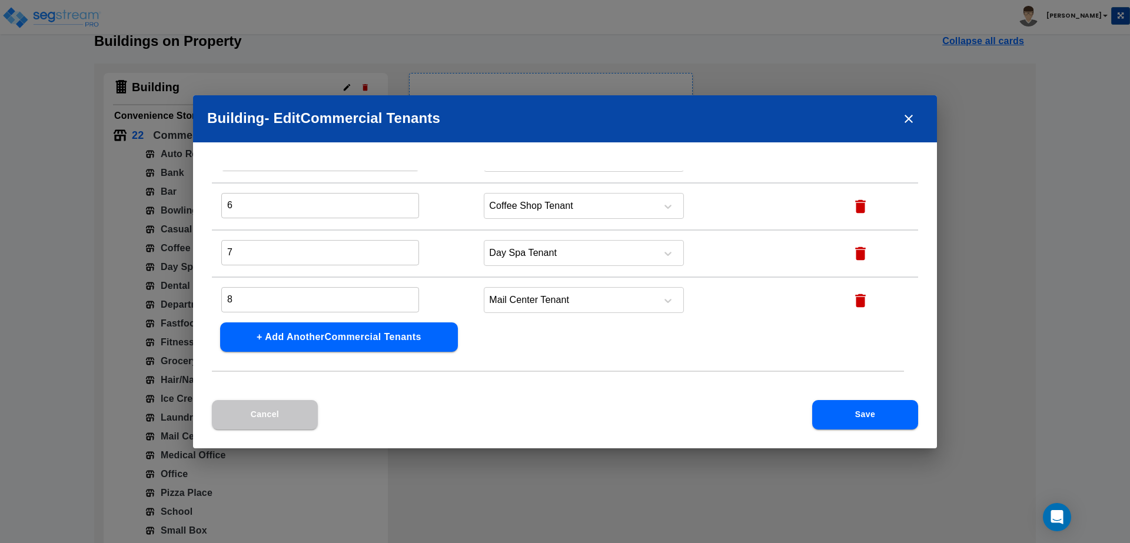
click at [855, 298] on icon "button" at bounding box center [860, 301] width 11 height 14
type input "9"
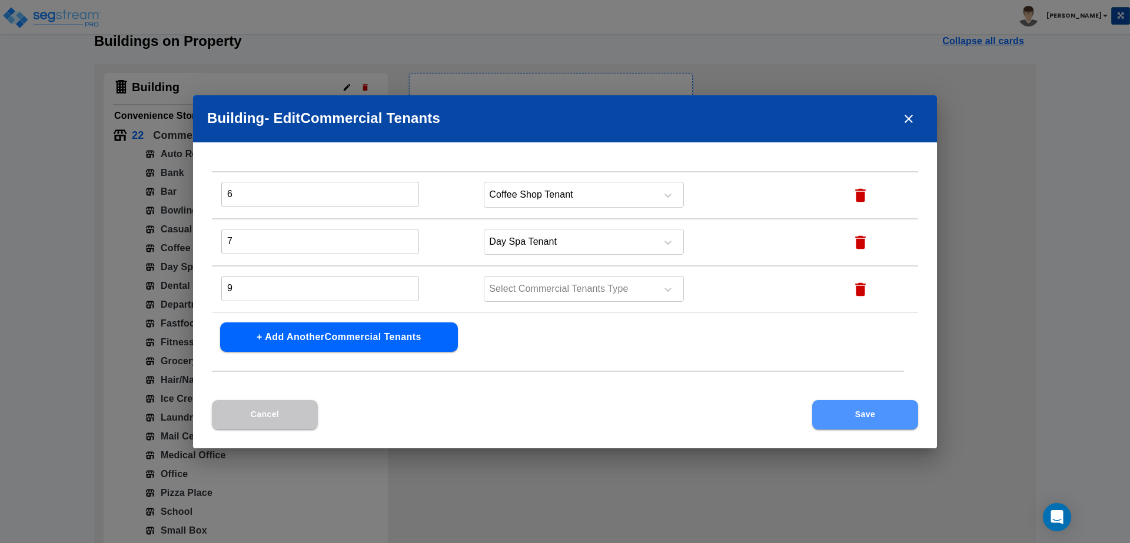
click at [871, 422] on button "Save" at bounding box center [865, 414] width 106 height 29
click at [852, 287] on icon "button" at bounding box center [861, 295] width 18 height 18
click at [879, 406] on button "Save" at bounding box center [865, 414] width 106 height 29
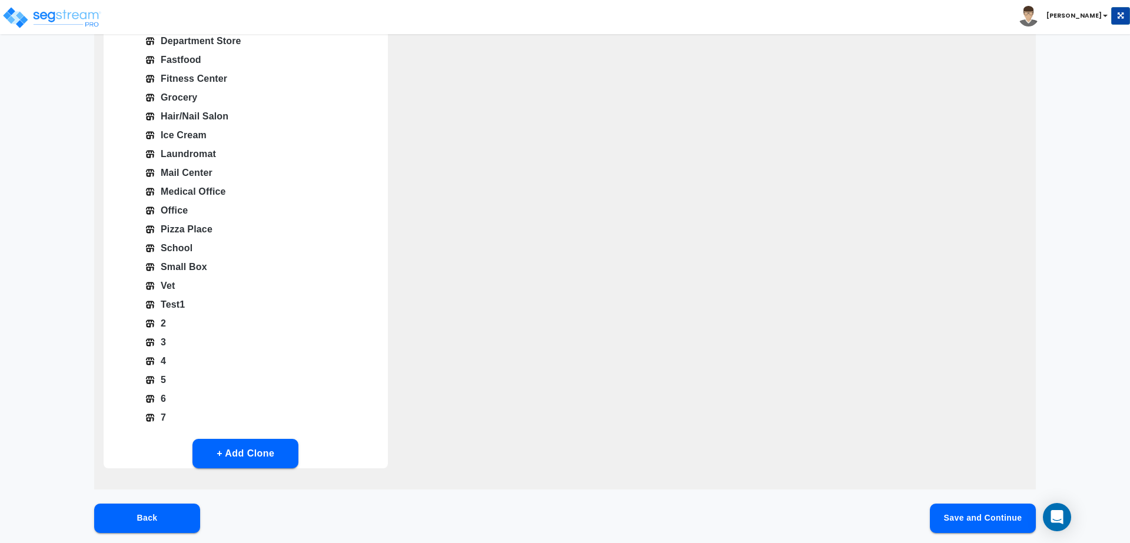
scroll to position [367, 0]
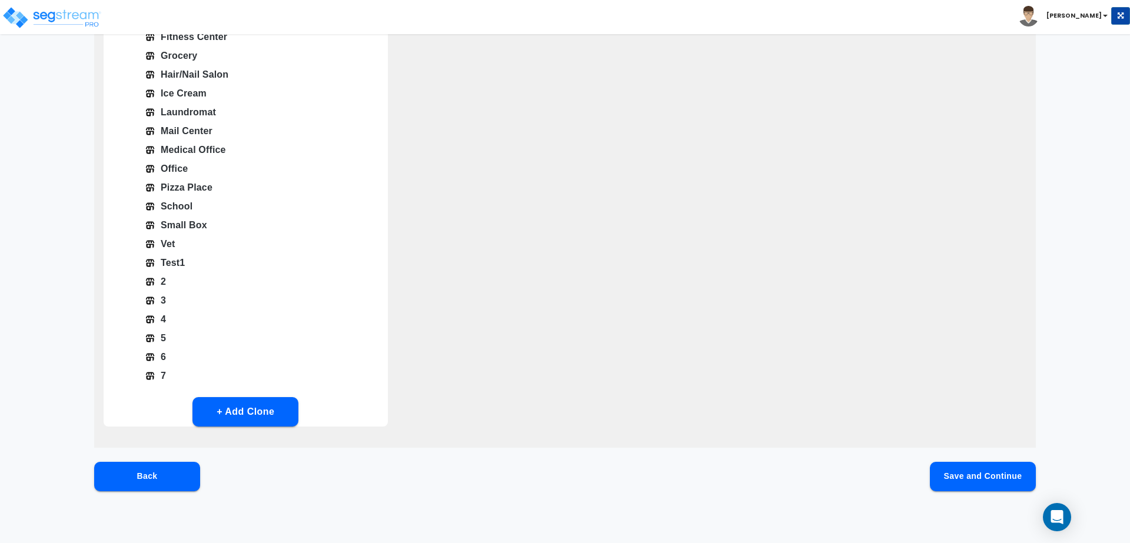
click at [262, 410] on button "+ Add Clone" at bounding box center [246, 411] width 106 height 29
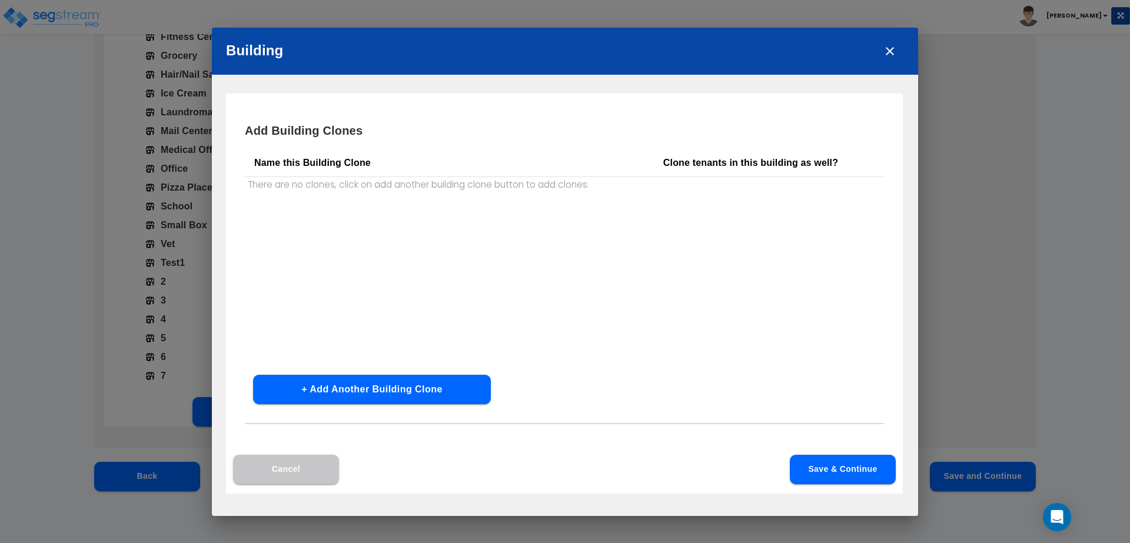
click at [889, 51] on icon "close" at bounding box center [890, 51] width 8 height 8
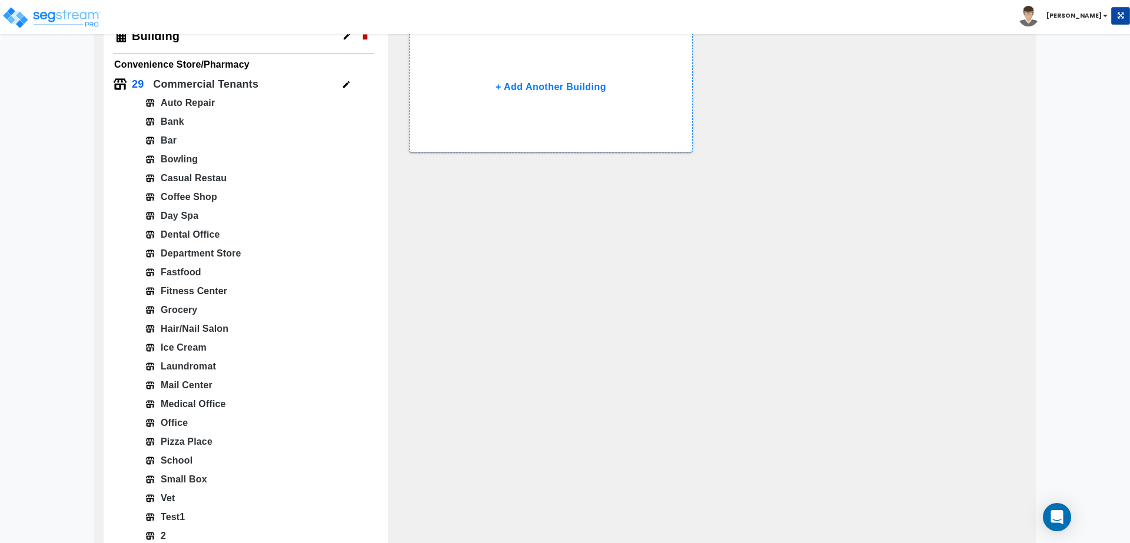
scroll to position [110, 0]
click at [346, 83] on icon "button" at bounding box center [346, 87] width 9 height 9
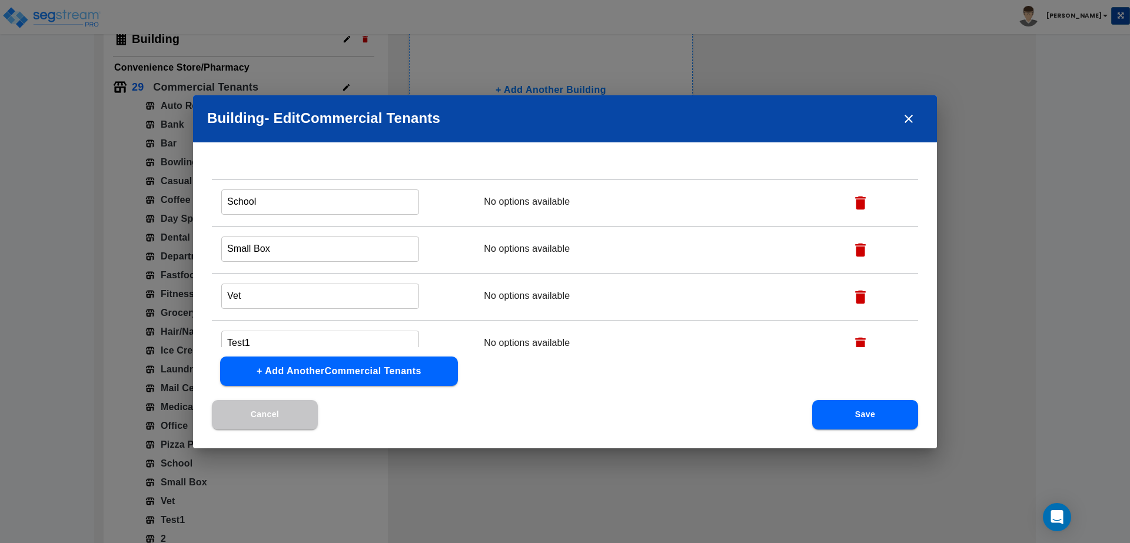
scroll to position [1218, 0]
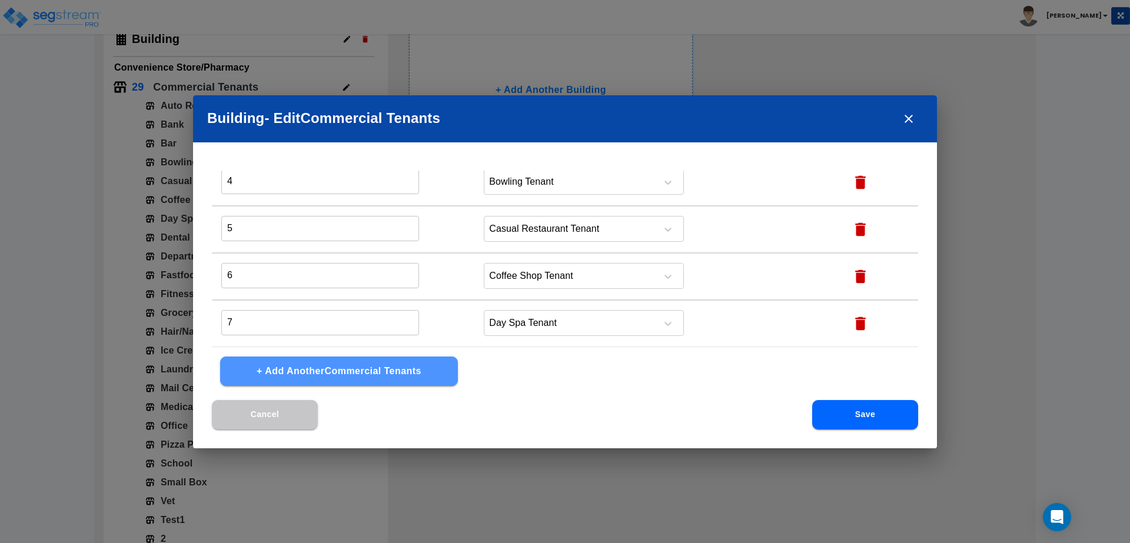
click at [371, 374] on button "+ Add Another Commercial Tenants" at bounding box center [339, 371] width 238 height 29
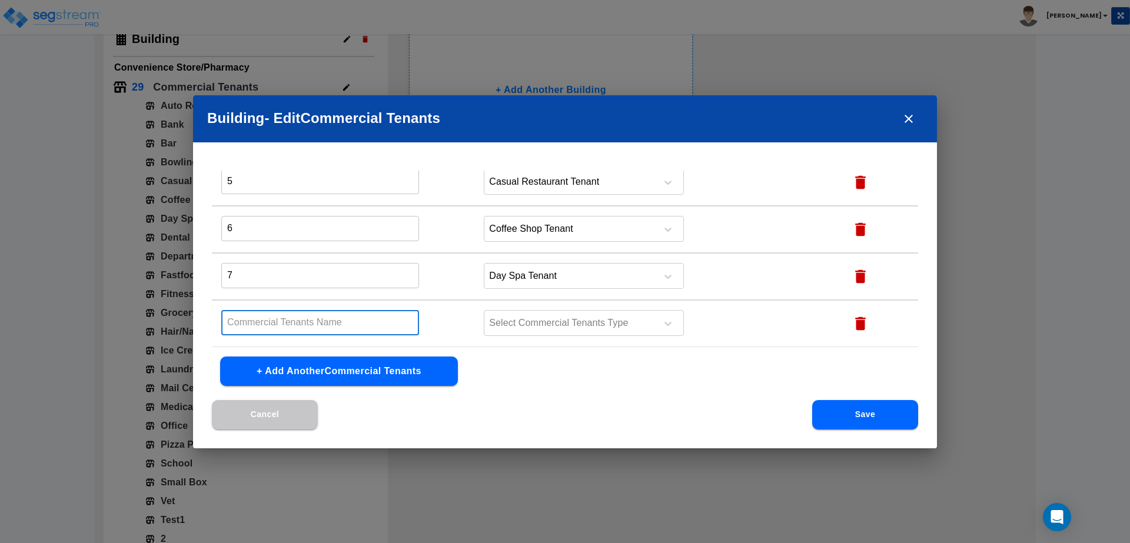
click at [307, 328] on input "text" at bounding box center [320, 322] width 198 height 25
type input "8"
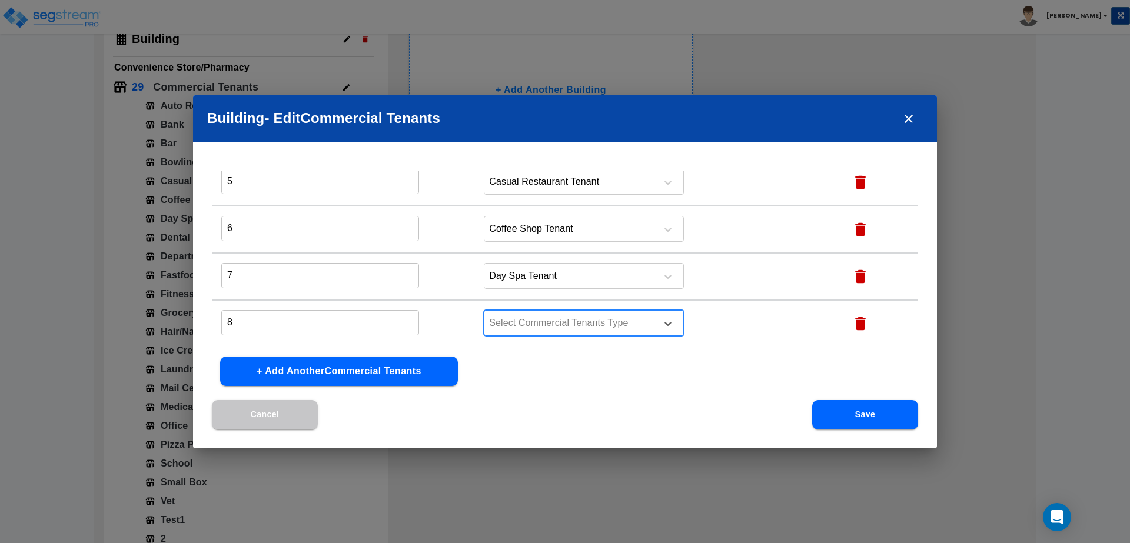
click at [520, 328] on div at bounding box center [568, 324] width 161 height 16
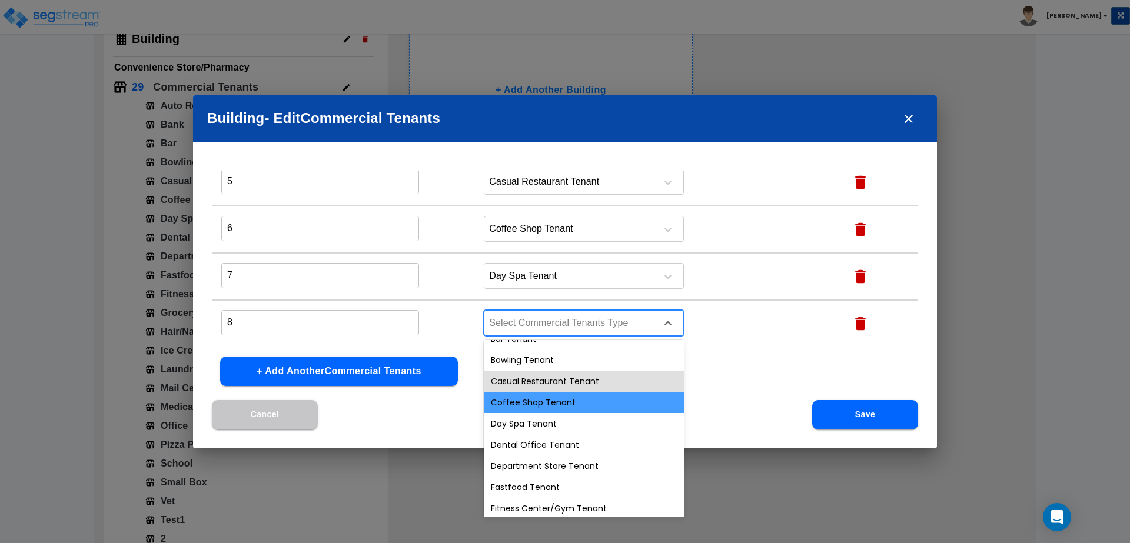
scroll to position [67, 0]
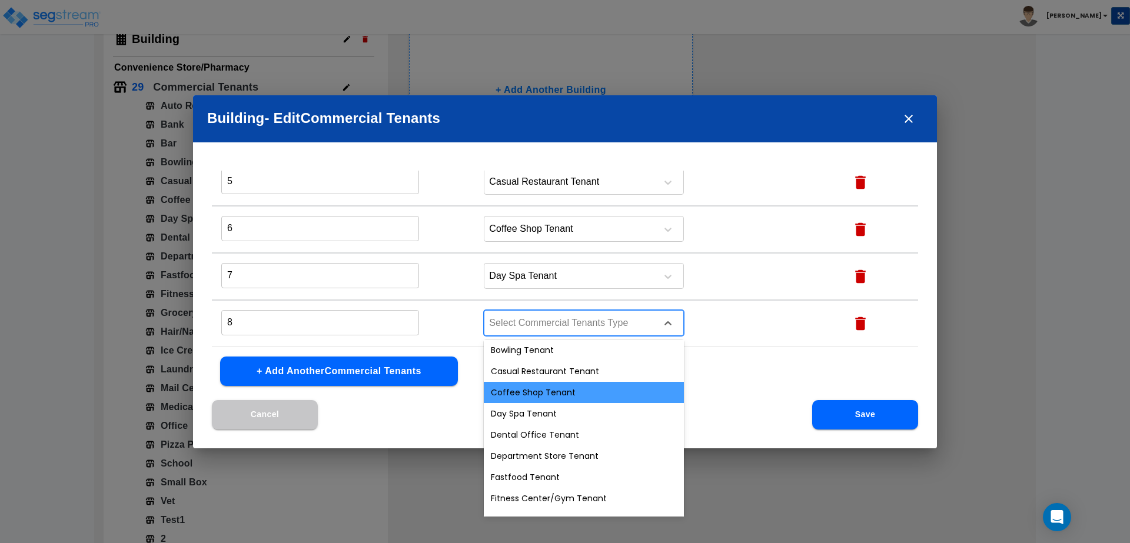
click at [548, 401] on div "Coffee Shop Tenant" at bounding box center [584, 392] width 200 height 21
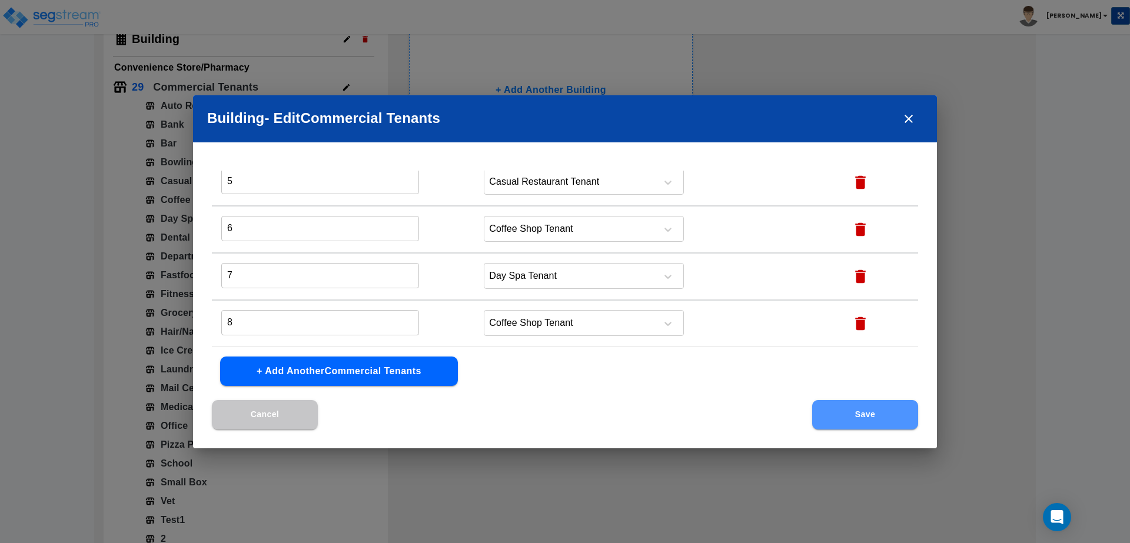
click at [887, 404] on button "Save" at bounding box center [865, 414] width 106 height 29
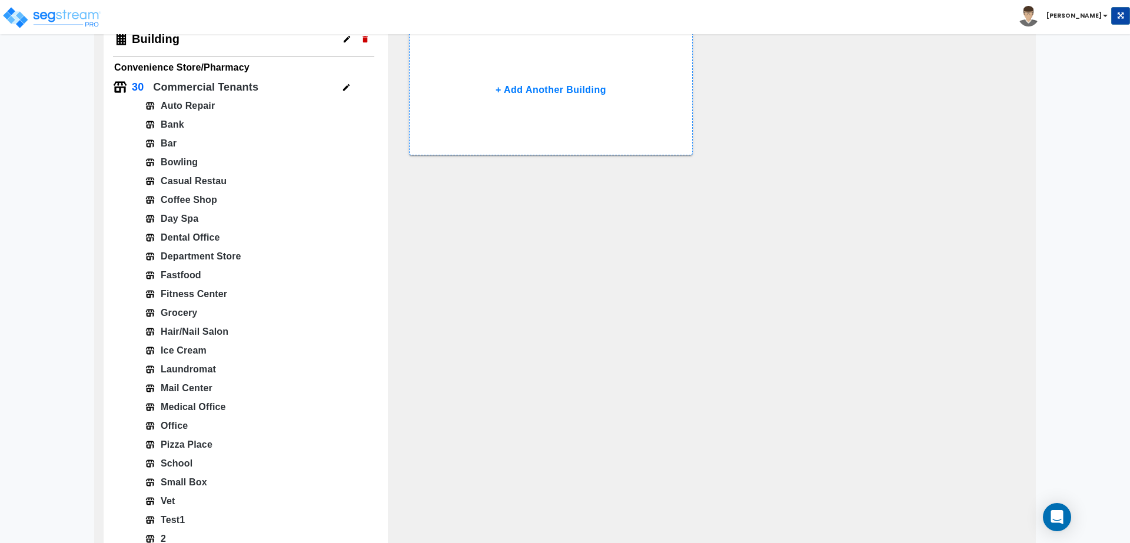
click at [357, 93] on div "30 Commercial Tenants" at bounding box center [243, 88] width 261 height 21
click at [347, 85] on icon "button" at bounding box center [346, 87] width 9 height 9
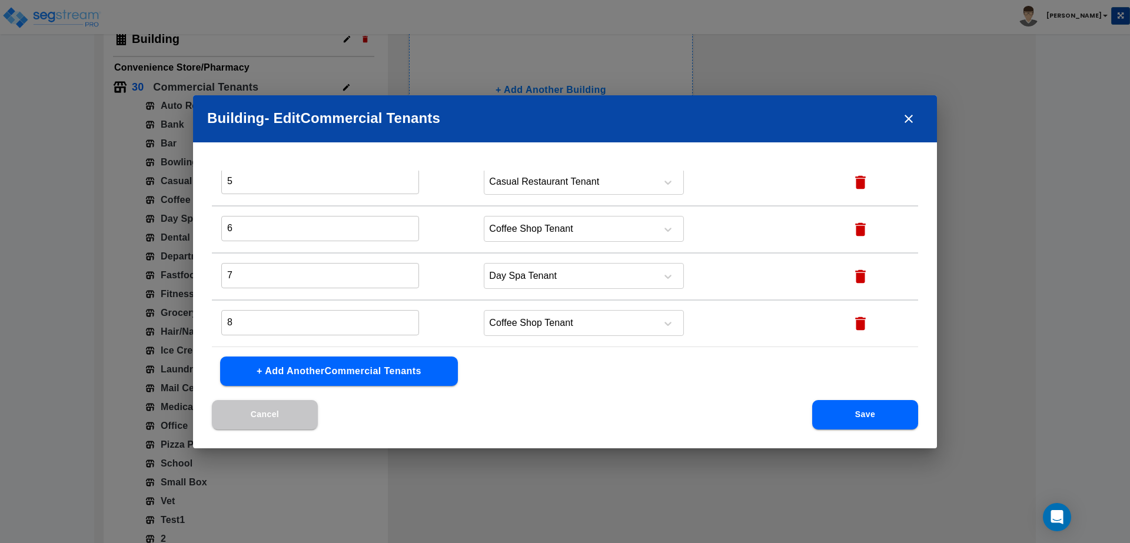
click at [382, 376] on button "+ Add Another Commercial Tenants" at bounding box center [339, 371] width 238 height 29
click at [379, 373] on button "+ Add Another Commercial Tenants" at bounding box center [339, 371] width 238 height 29
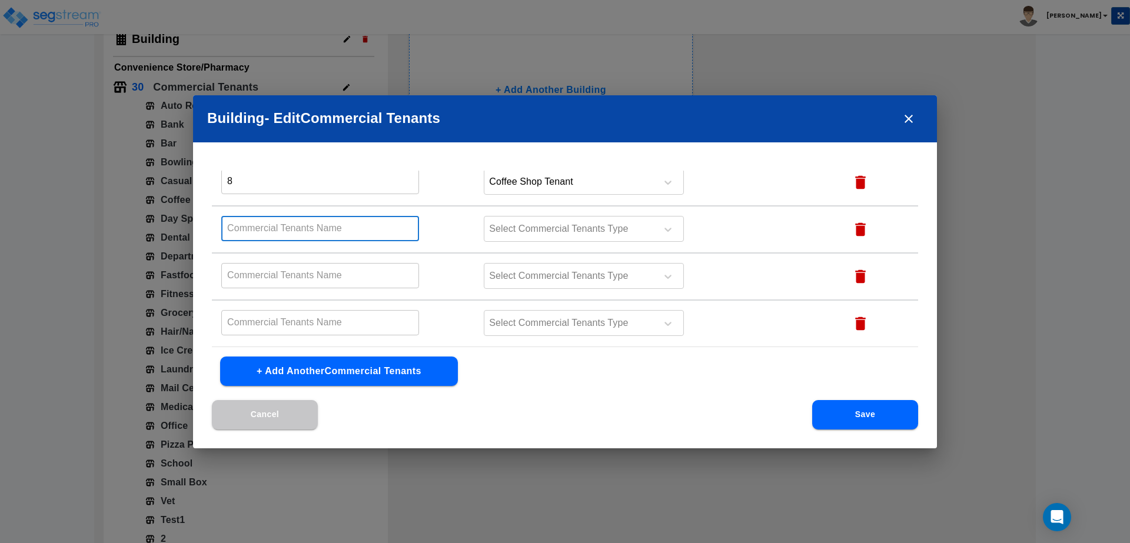
click at [303, 237] on input "text" at bounding box center [320, 228] width 198 height 25
type input "9"
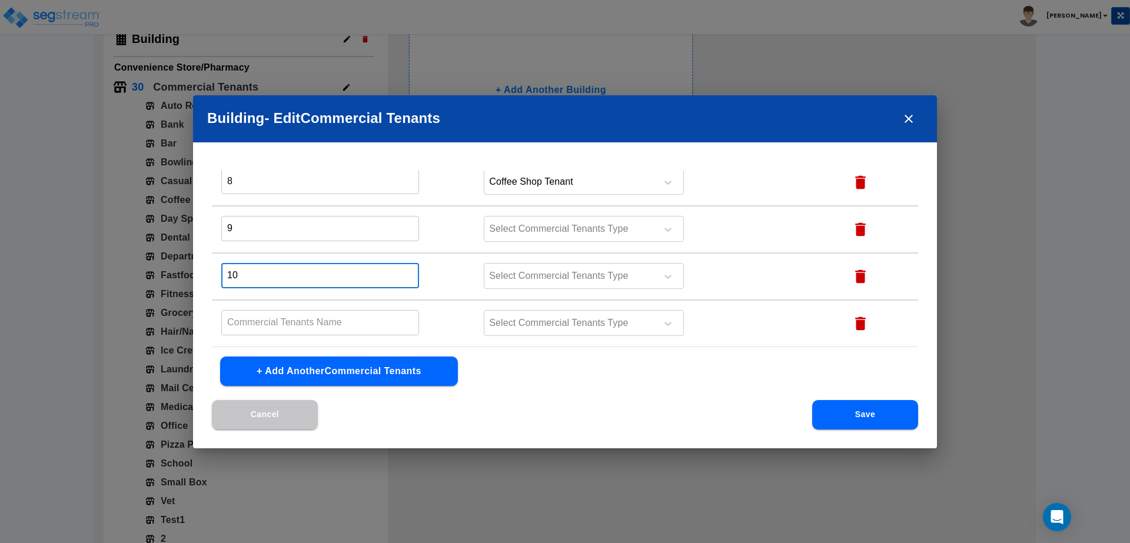
type input "10"
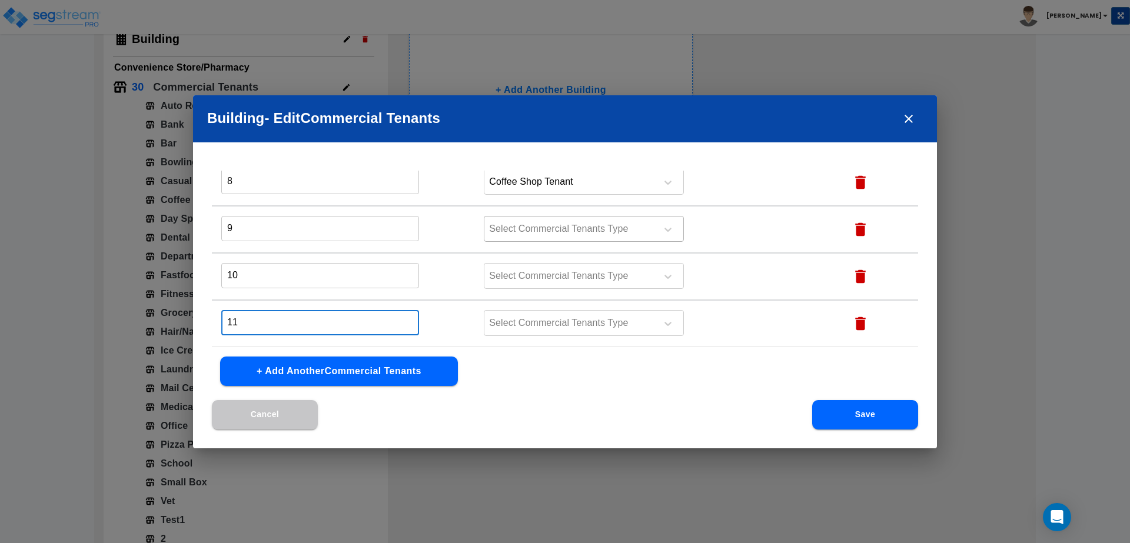
type input "11"
click at [570, 218] on div "Select Commercial Tenants Type" at bounding box center [584, 229] width 200 height 26
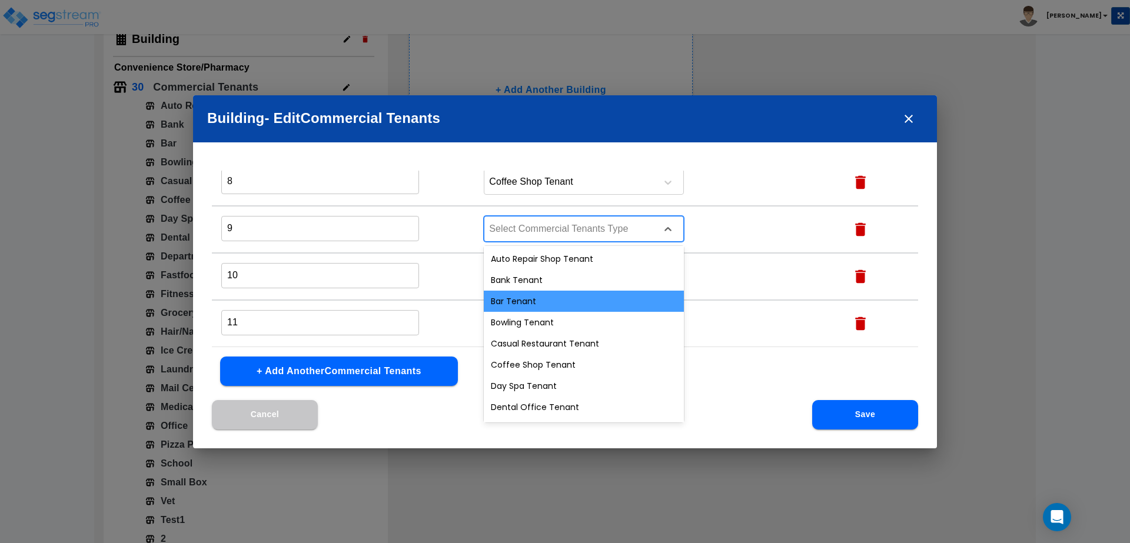
click at [543, 291] on div "Bar Tenant" at bounding box center [584, 301] width 200 height 21
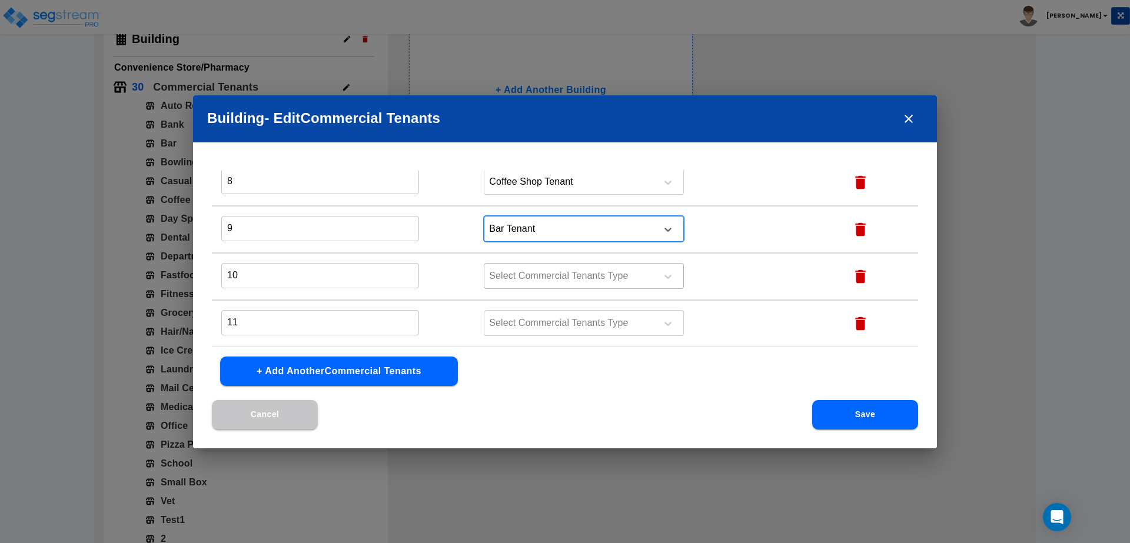
click at [545, 280] on div at bounding box center [568, 276] width 161 height 16
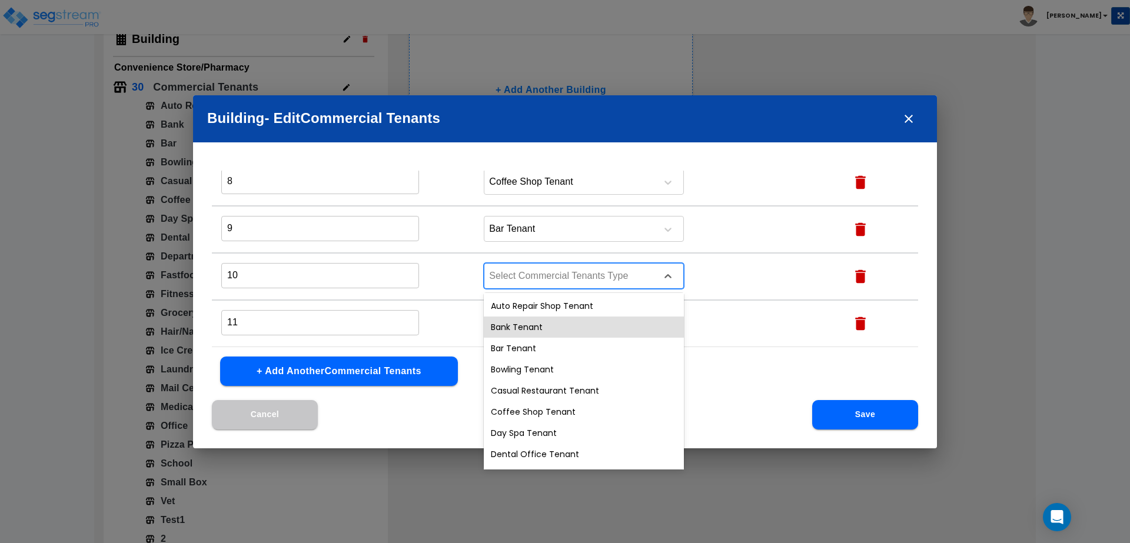
drag, startPoint x: 535, startPoint y: 326, endPoint x: 545, endPoint y: 320, distance: 11.3
click at [535, 326] on div "Bank Tenant" at bounding box center [584, 327] width 200 height 21
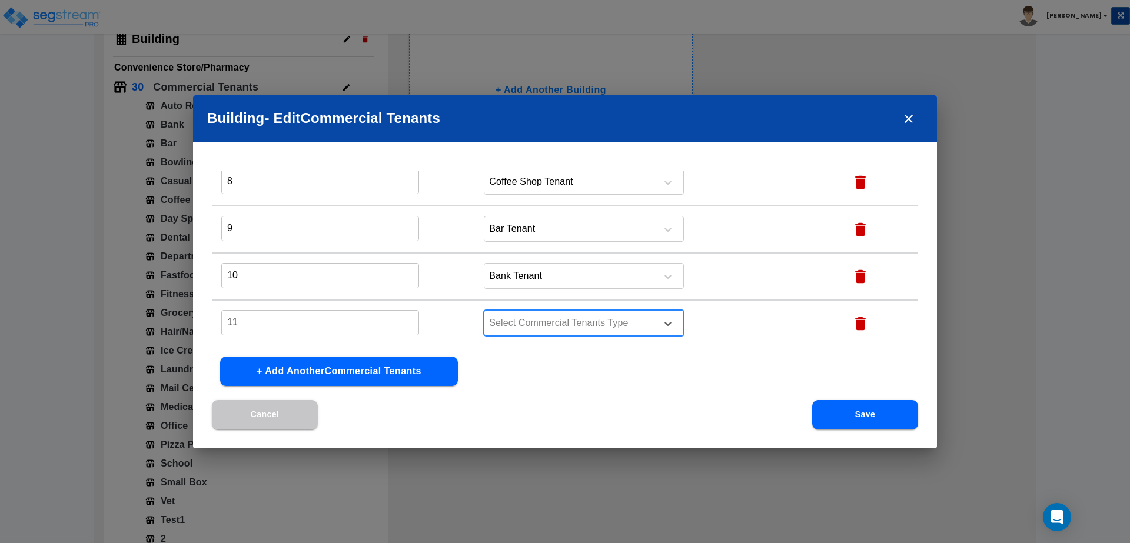
click at [555, 315] on div "Select Commercial Tenants Type" at bounding box center [569, 324] width 168 height 18
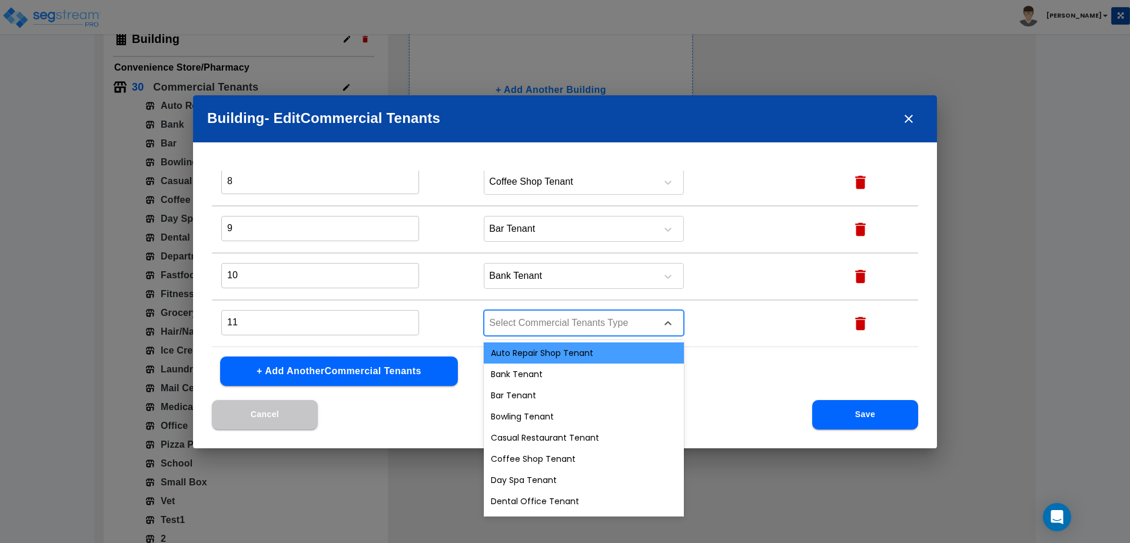
click at [538, 350] on div "Auto Repair Shop Tenant" at bounding box center [584, 353] width 200 height 21
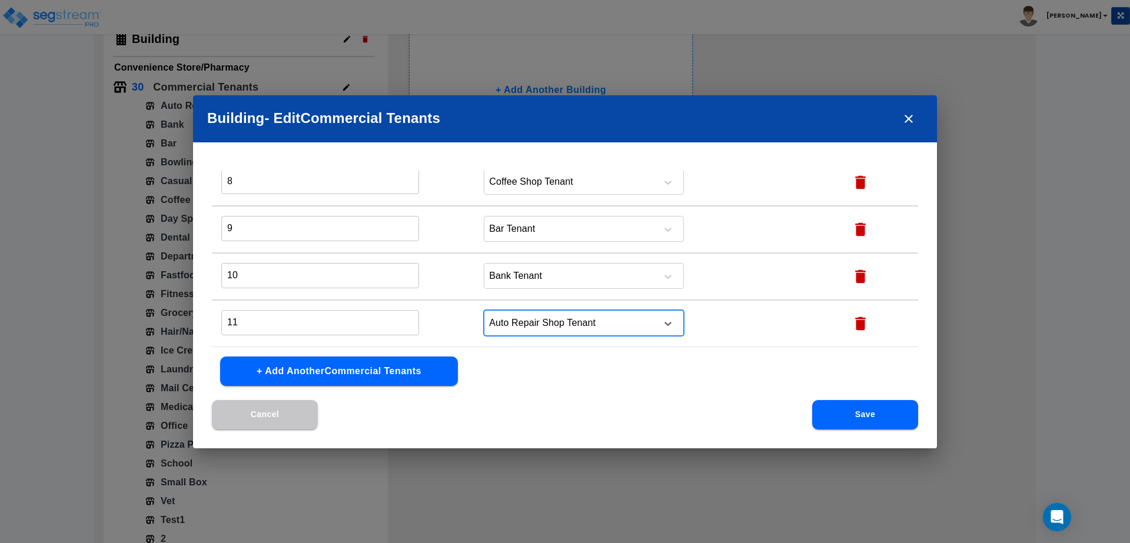
click at [888, 404] on button "Save" at bounding box center [865, 414] width 106 height 29
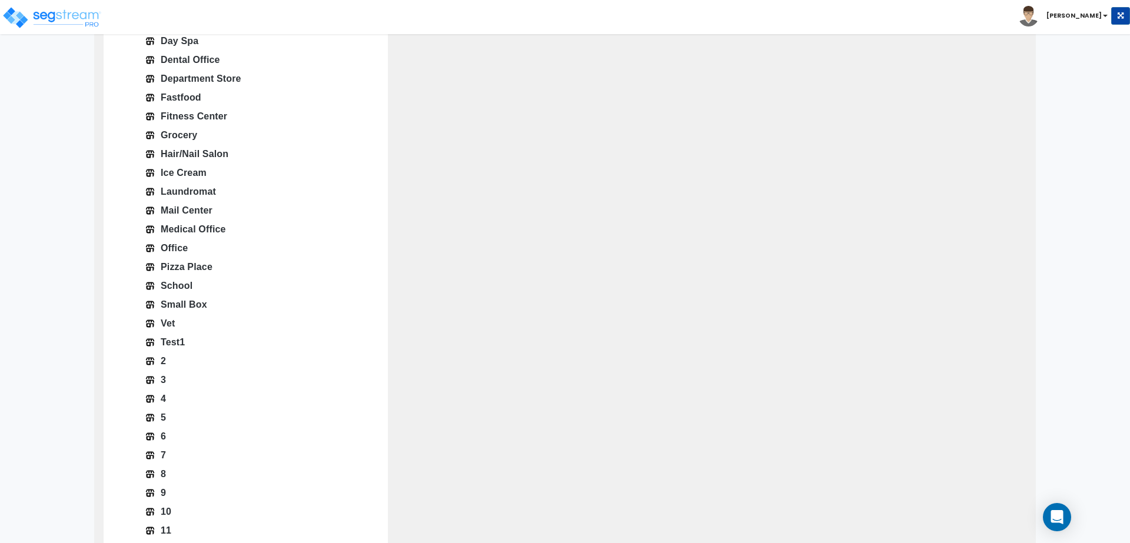
scroll to position [0, 0]
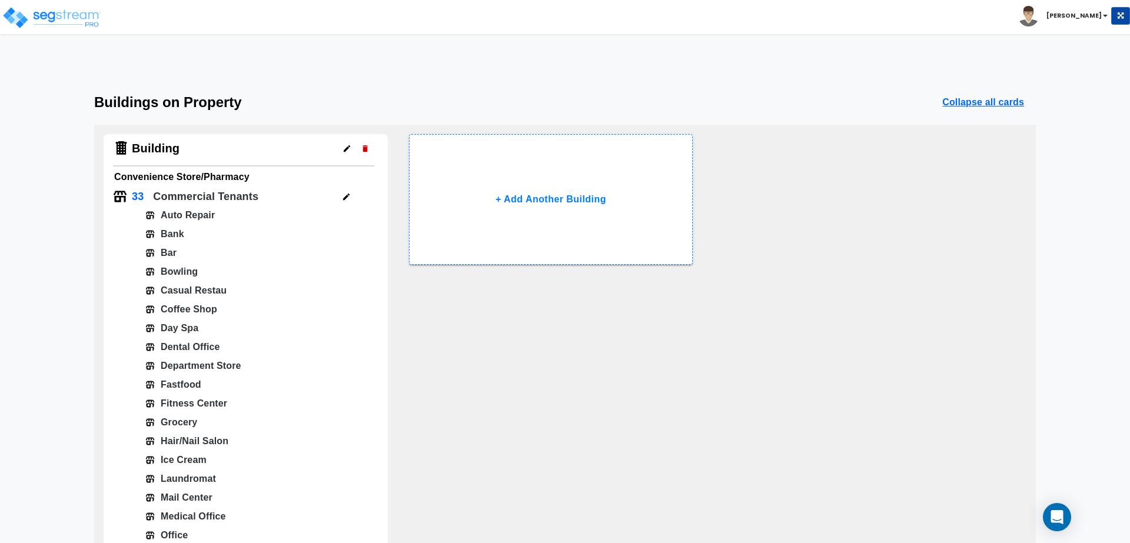
click at [348, 198] on icon "button" at bounding box center [346, 197] width 9 height 9
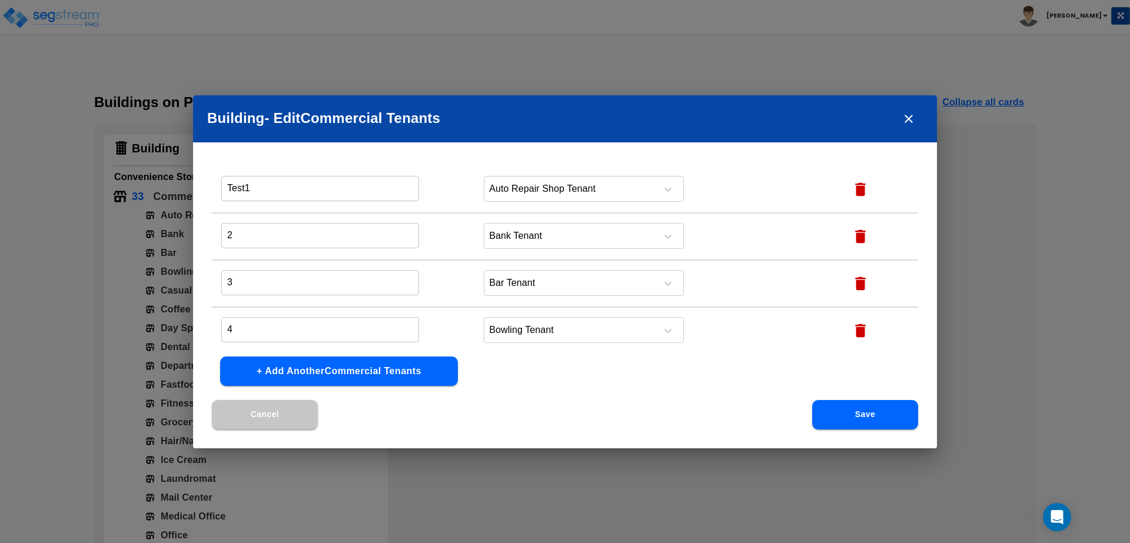
scroll to position [1063, 0]
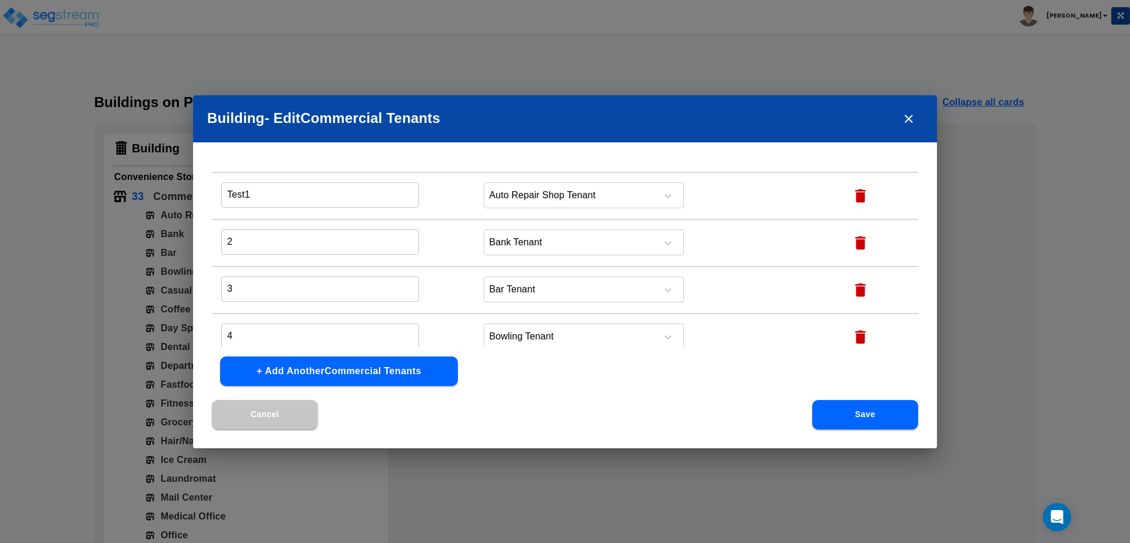
click at [856, 201] on icon "button" at bounding box center [860, 196] width 11 height 14
type input "2"
type input "3"
type input "4"
type input "5"
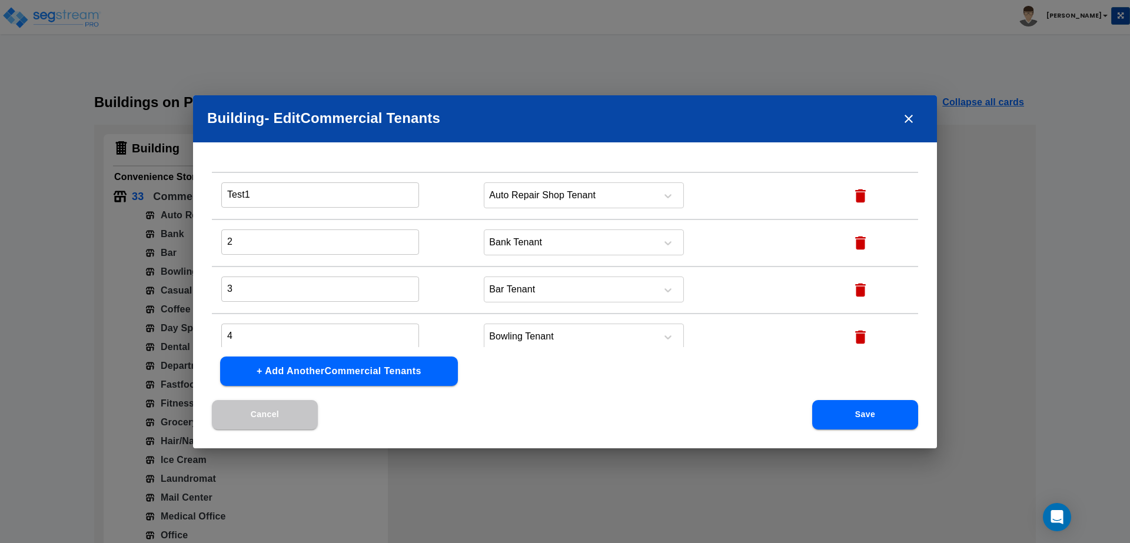
type input "6"
type input "7"
type input "8"
type input "9"
type input "10"
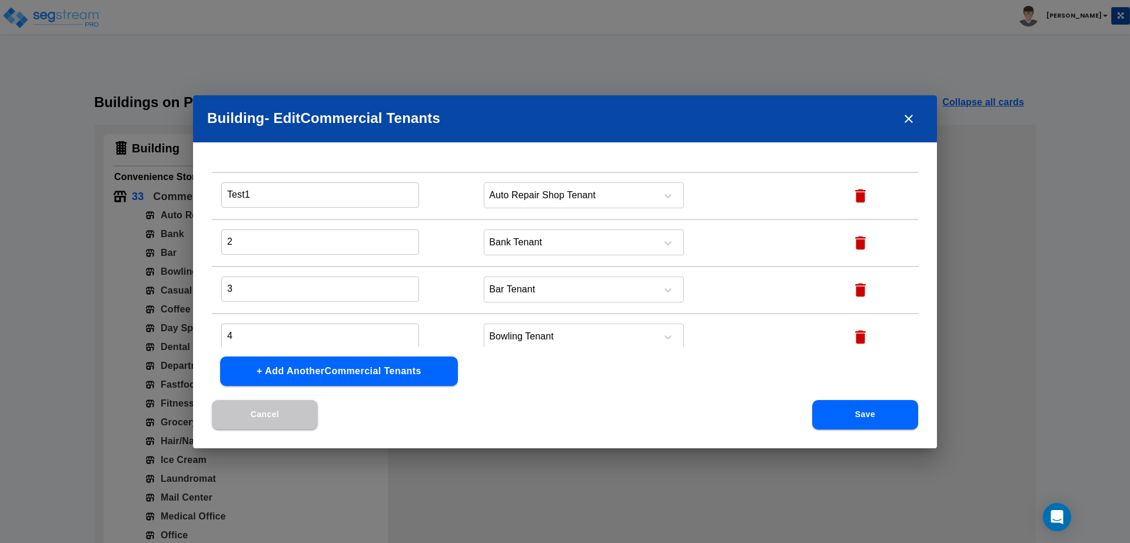
type input "11"
click at [854, 204] on icon "button" at bounding box center [861, 196] width 18 height 18
type input "3"
type input "4"
type input "5"
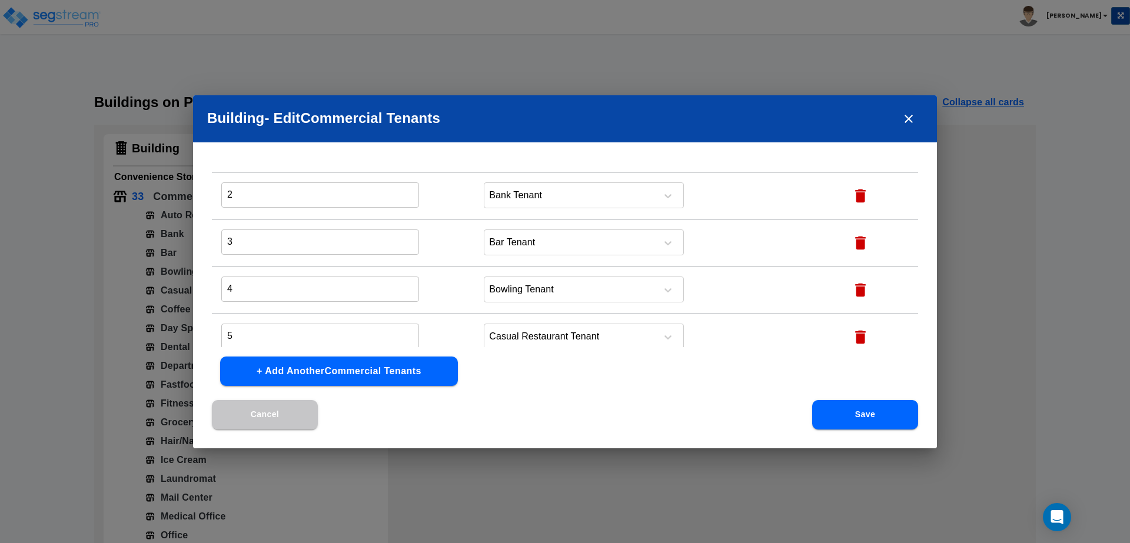
type input "6"
type input "7"
type input "8"
type input "9"
type input "10"
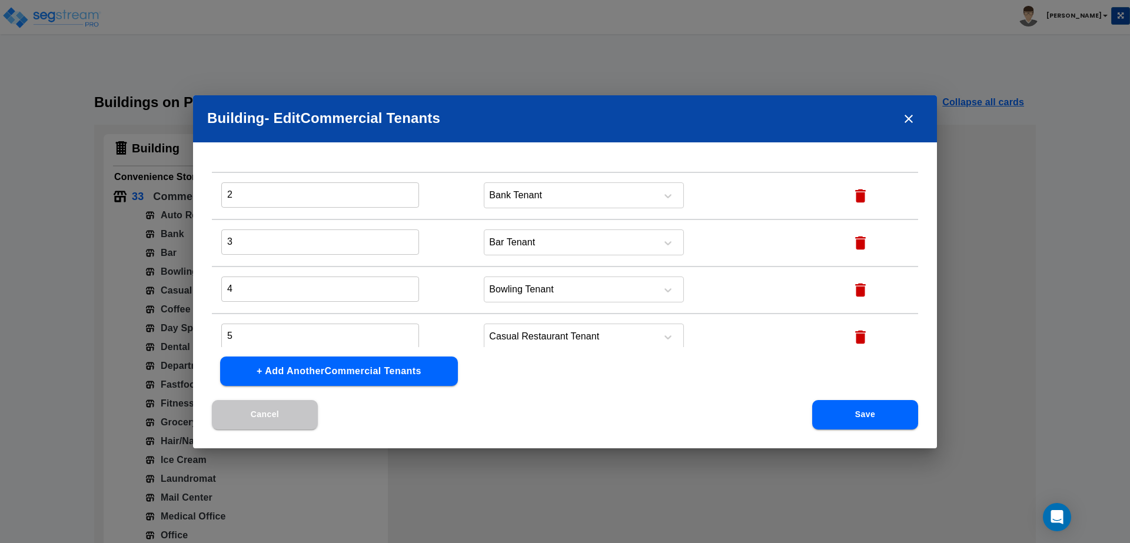
type input "11"
click at [854, 204] on icon "button" at bounding box center [861, 196] width 18 height 18
type input "4"
type input "5"
type input "6"
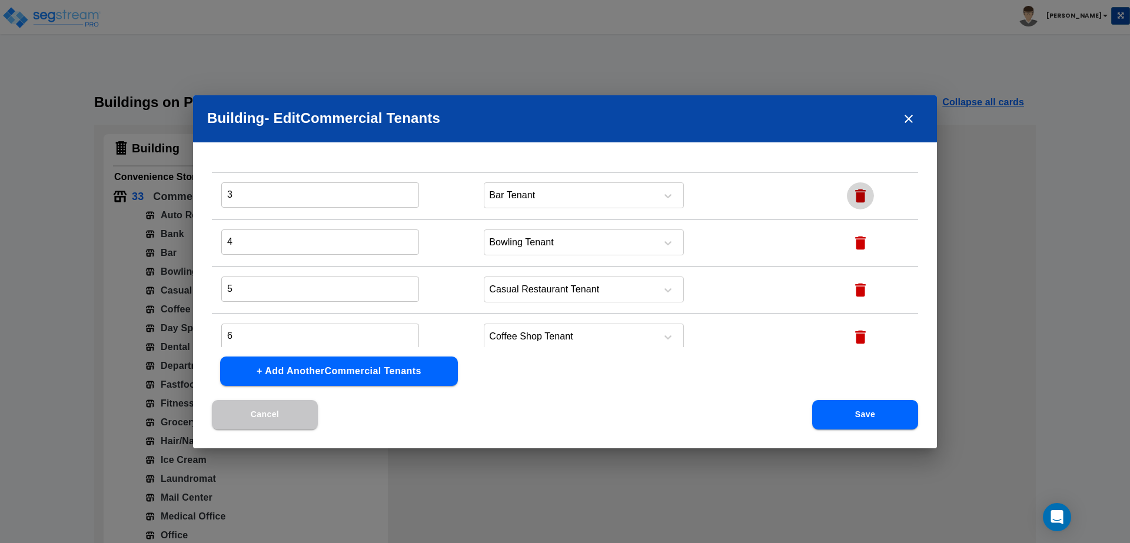
type input "7"
type input "8"
type input "9"
type input "10"
type input "11"
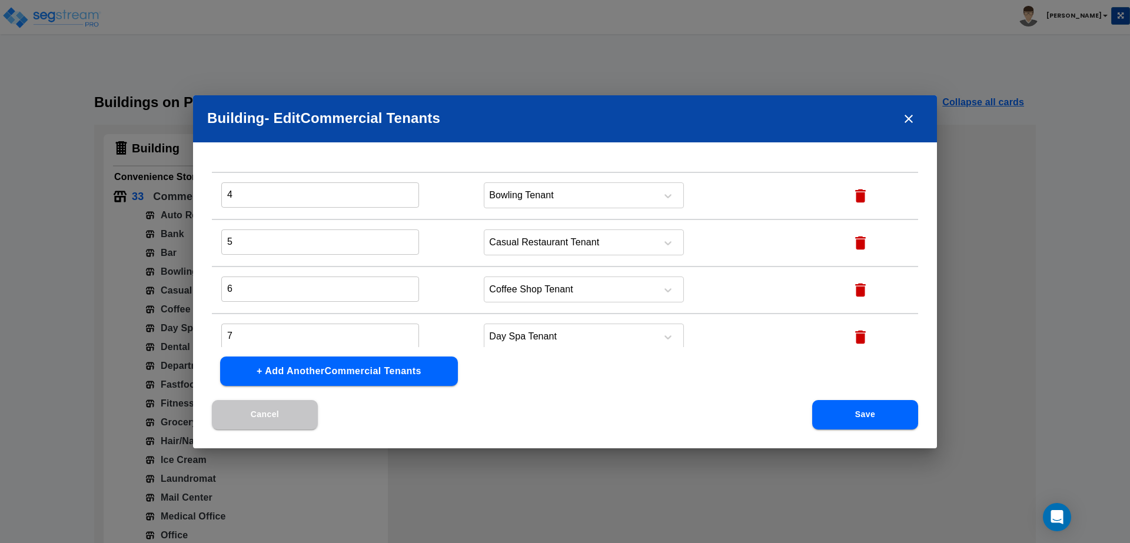
click at [854, 204] on icon "button" at bounding box center [861, 196] width 18 height 18
type input "5"
type input "6"
type input "7"
type input "8"
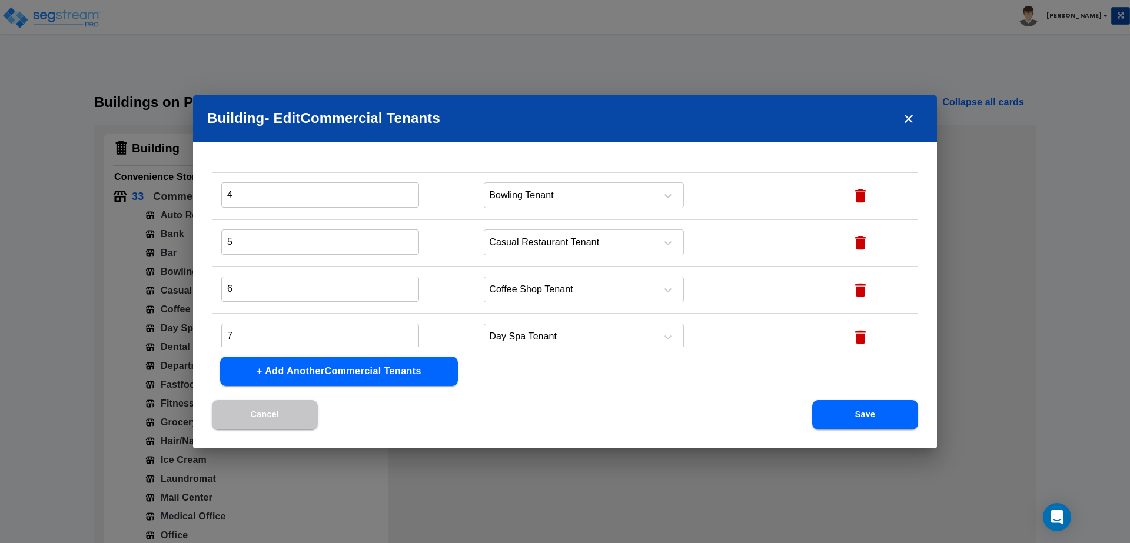
type input "9"
type input "10"
type input "11"
click at [854, 204] on icon "button" at bounding box center [861, 196] width 18 height 18
type input "6"
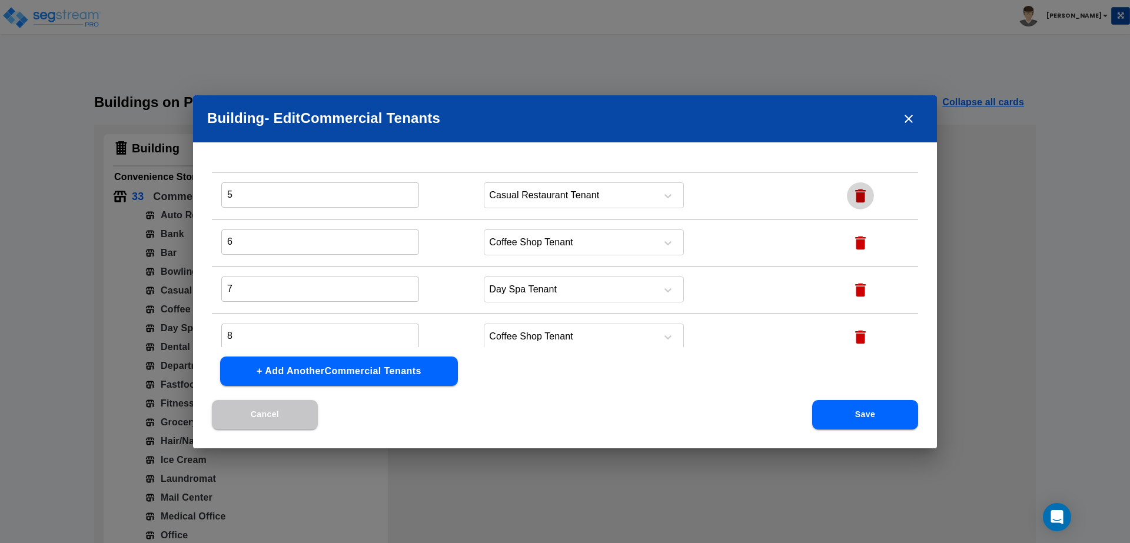
type input "7"
type input "8"
type input "9"
type input "10"
type input "11"
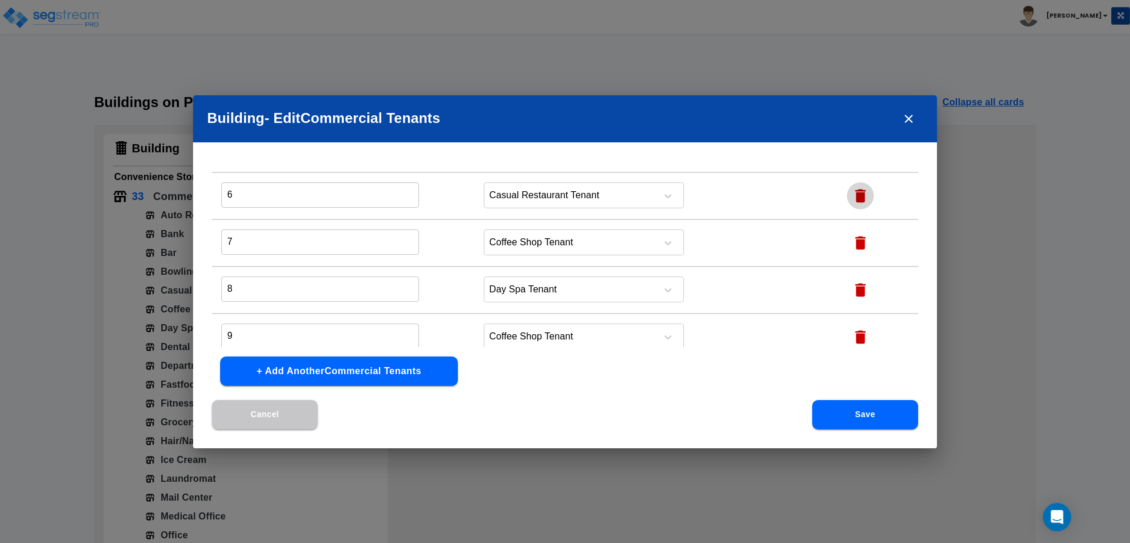
click at [854, 204] on icon "button" at bounding box center [861, 196] width 18 height 18
type input "7"
type input "8"
type input "9"
type input "10"
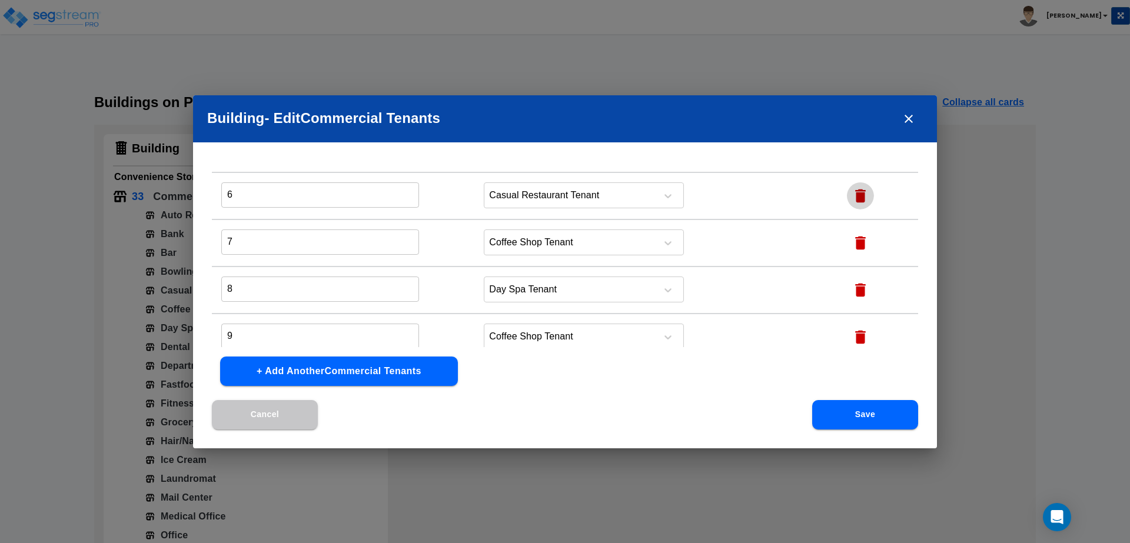
type input "11"
click at [854, 204] on icon "button" at bounding box center [861, 196] width 18 height 18
type input "8"
type input "9"
type input "10"
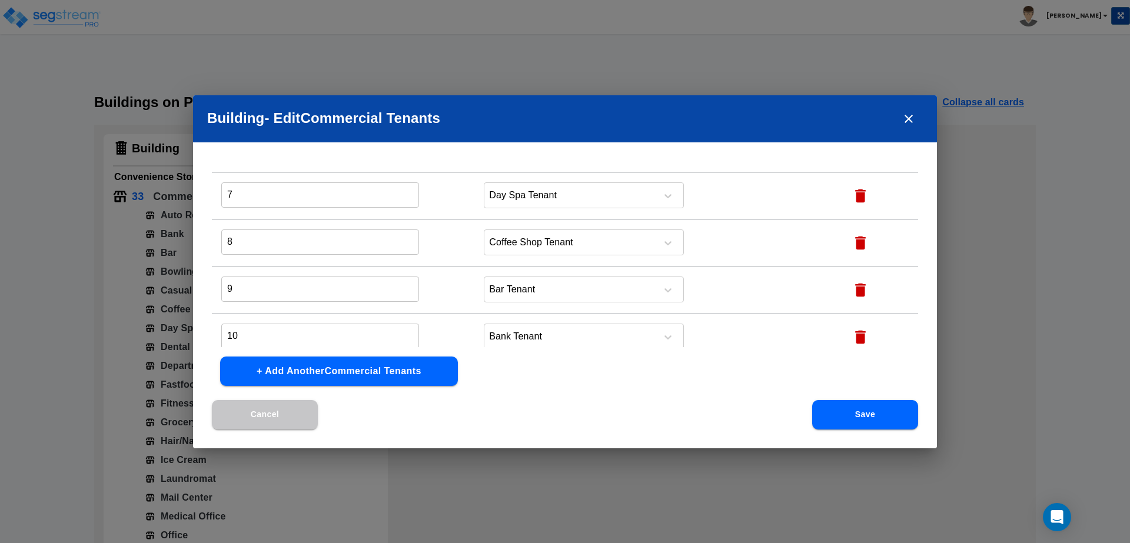
type input "11"
click at [854, 204] on icon "button" at bounding box center [861, 196] width 18 height 18
type input "9"
type input "10"
type input "11"
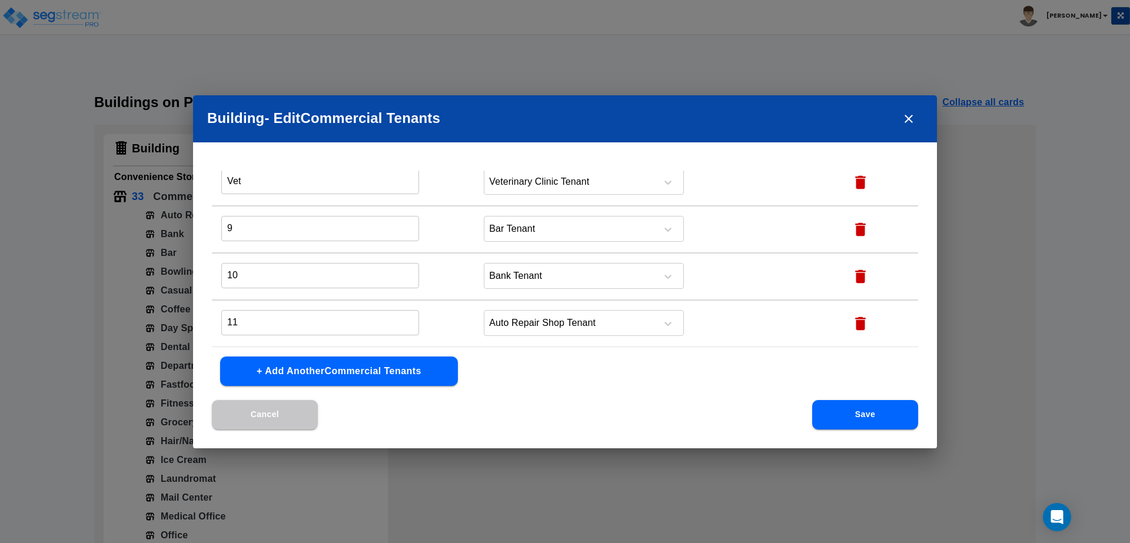
scroll to position [1029, 0]
click at [855, 230] on icon "button" at bounding box center [860, 230] width 11 height 14
type input "10"
type input "11"
click at [857, 279] on icon "button" at bounding box center [860, 277] width 11 height 14
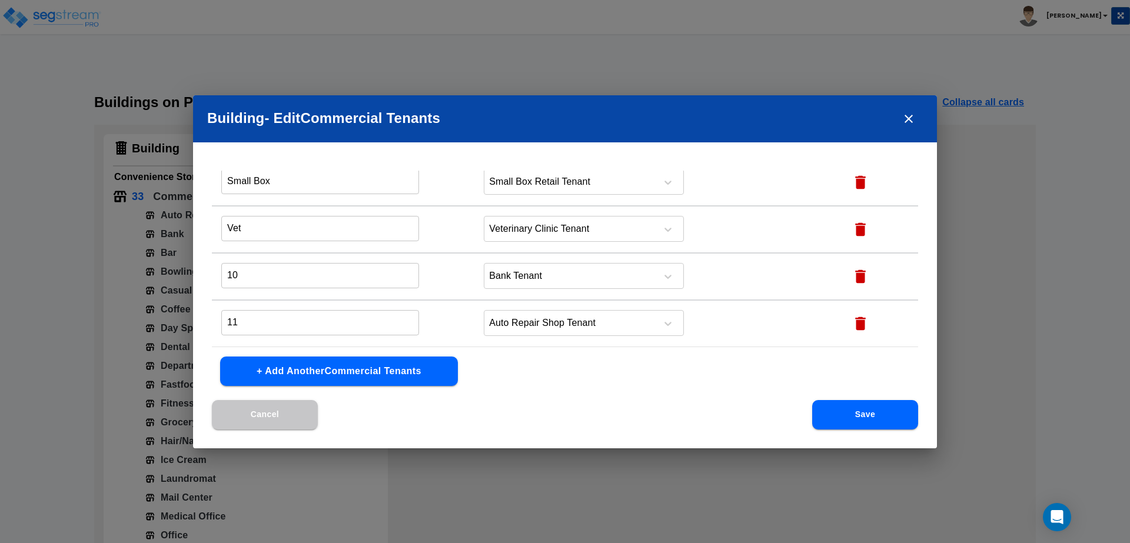
type input "11"
click at [861, 327] on icon "button" at bounding box center [861, 324] width 18 height 18
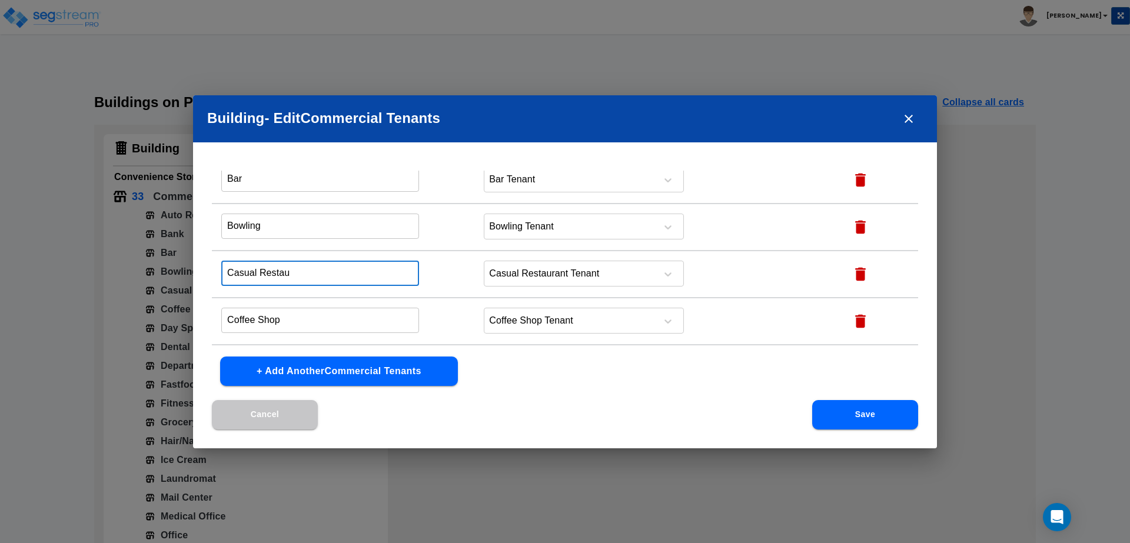
click at [344, 276] on input "Casual Restau" at bounding box center [320, 273] width 198 height 25
type input "Casual Restaurant"
click at [842, 406] on button "Save" at bounding box center [865, 414] width 106 height 29
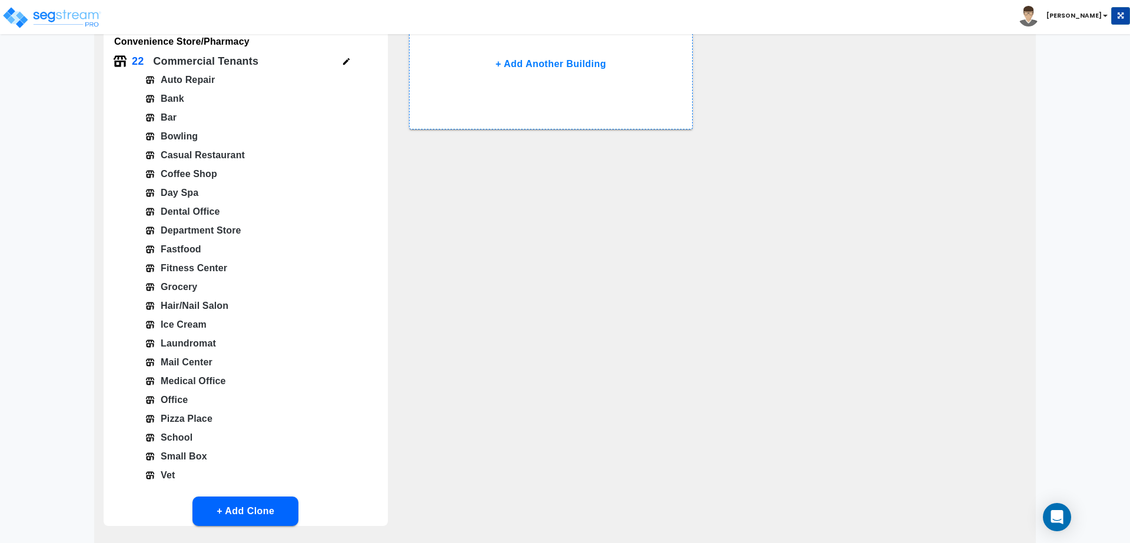
scroll to position [235, 0]
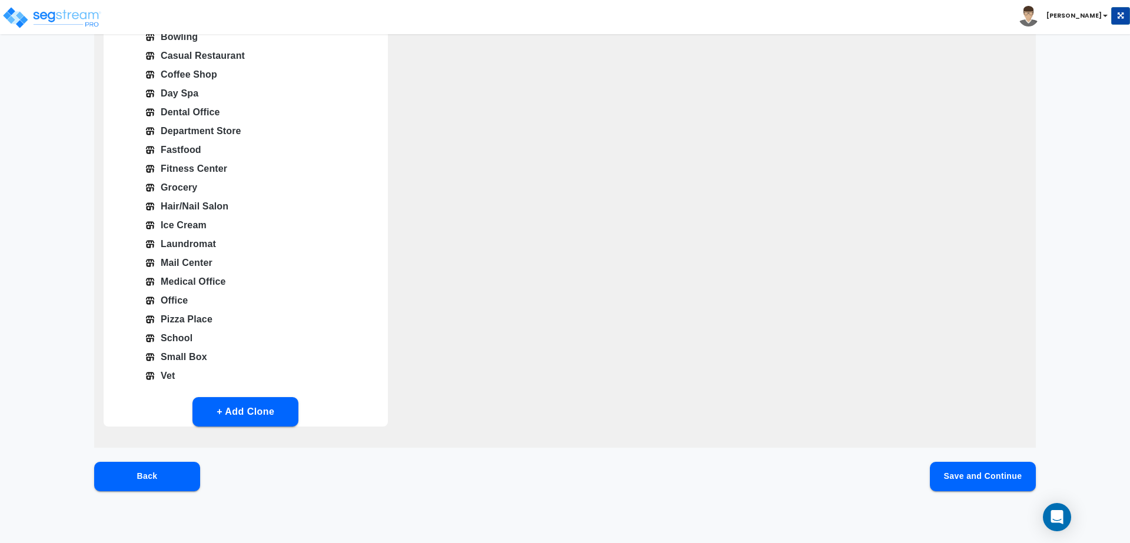
click at [967, 480] on button "Save and Continue" at bounding box center [983, 476] width 106 height 29
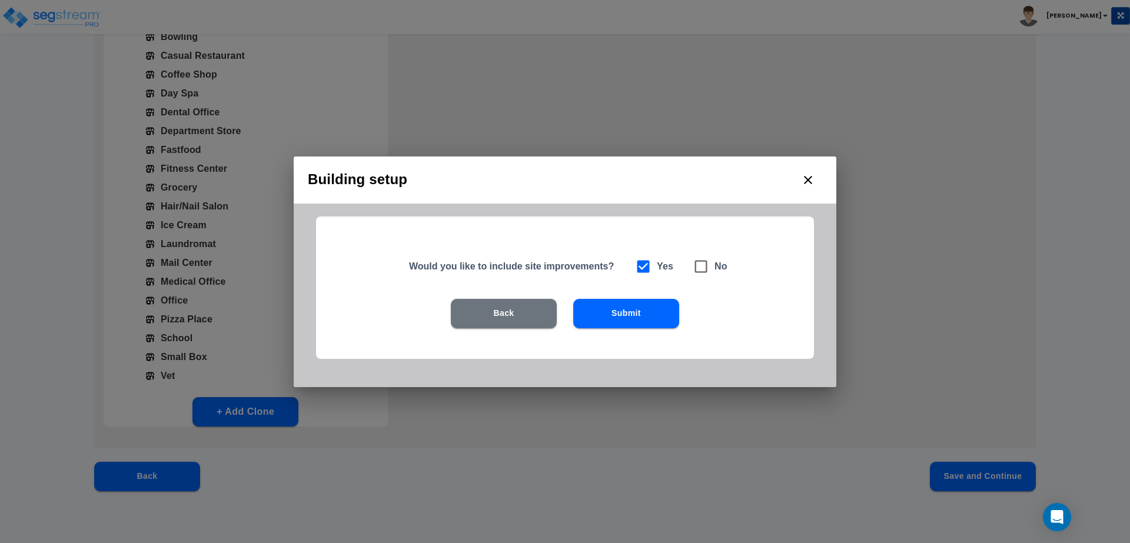
click at [701, 275] on span at bounding box center [701, 266] width 27 height 27
checkbox input "false"
checkbox input "true"
click at [645, 310] on button "Submit" at bounding box center [626, 313] width 106 height 29
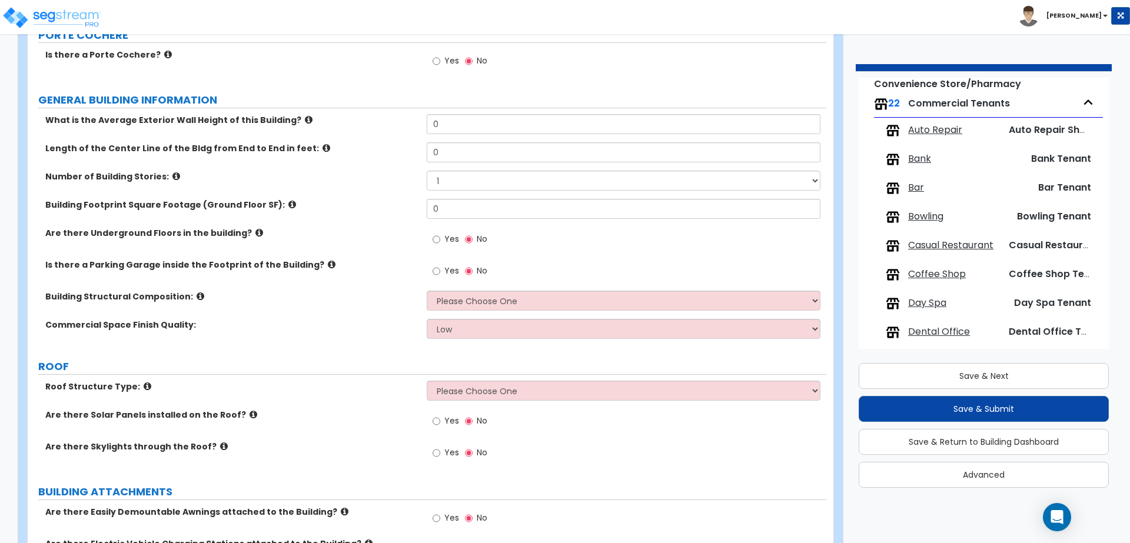
scroll to position [128, 0]
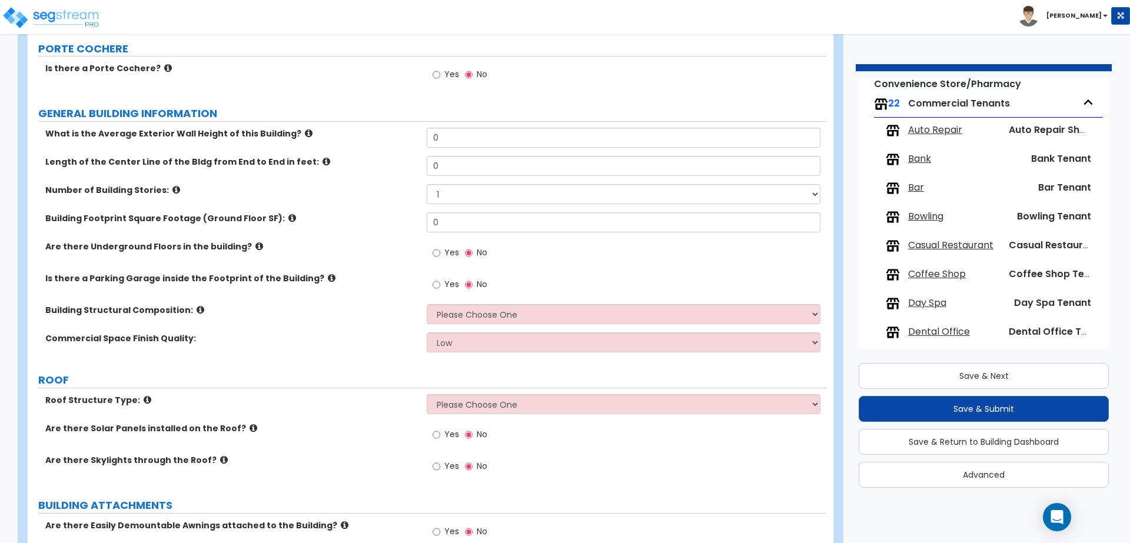
click at [489, 147] on div "What is the Average Exterior Wall Height of this Building? 0" at bounding box center [427, 142] width 799 height 28
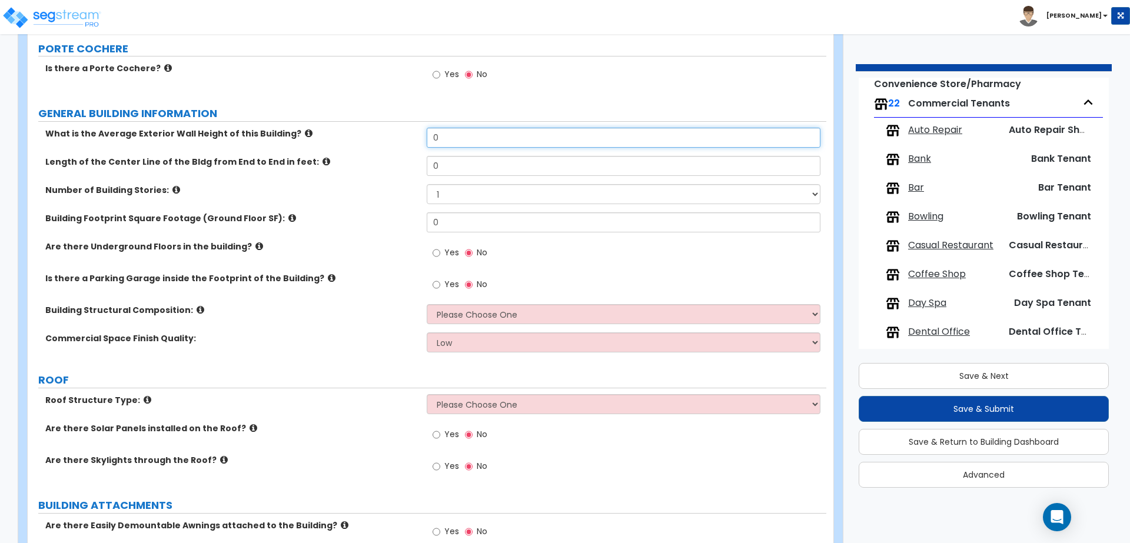
click at [489, 140] on input "0" at bounding box center [623, 138] width 393 height 20
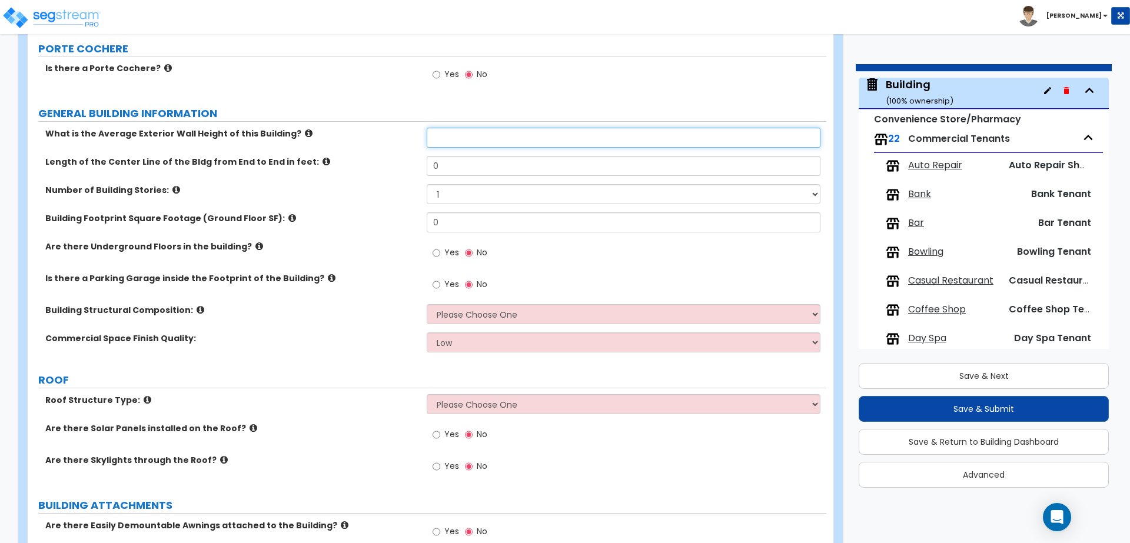
scroll to position [48, 0]
type input "20"
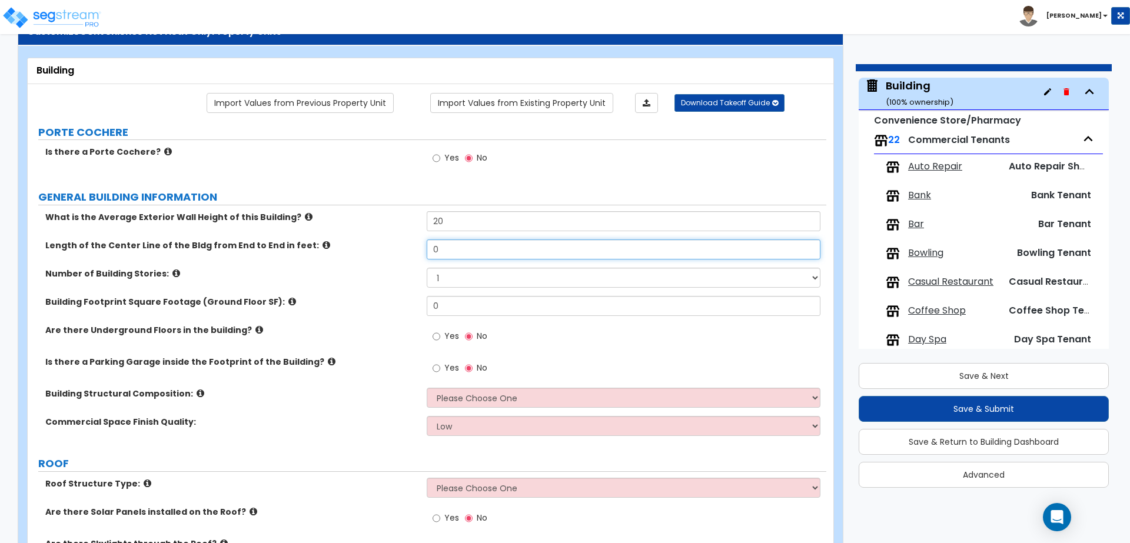
scroll to position [47, 0]
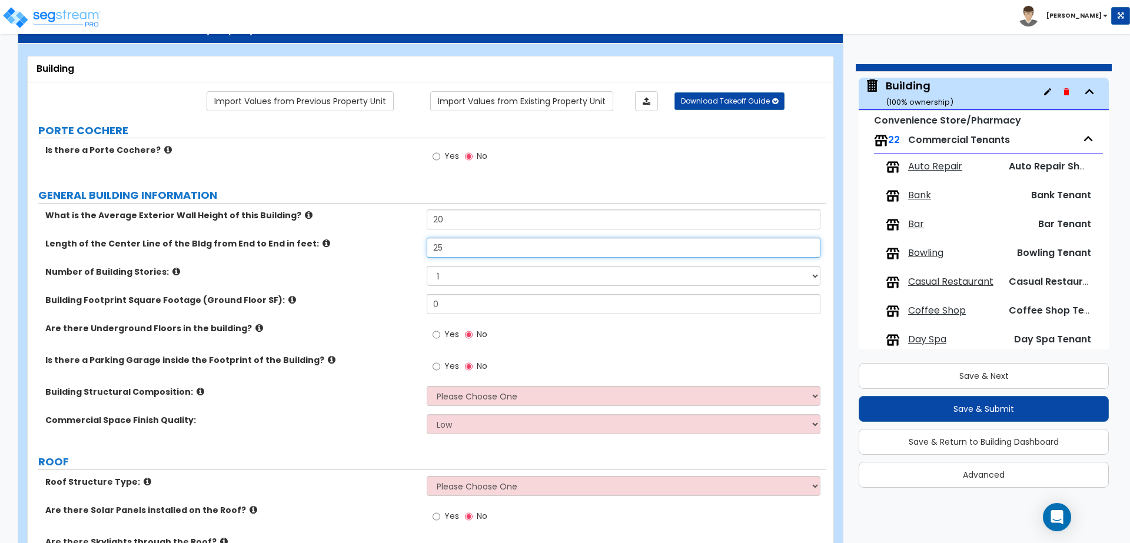
type input "2"
type input "250"
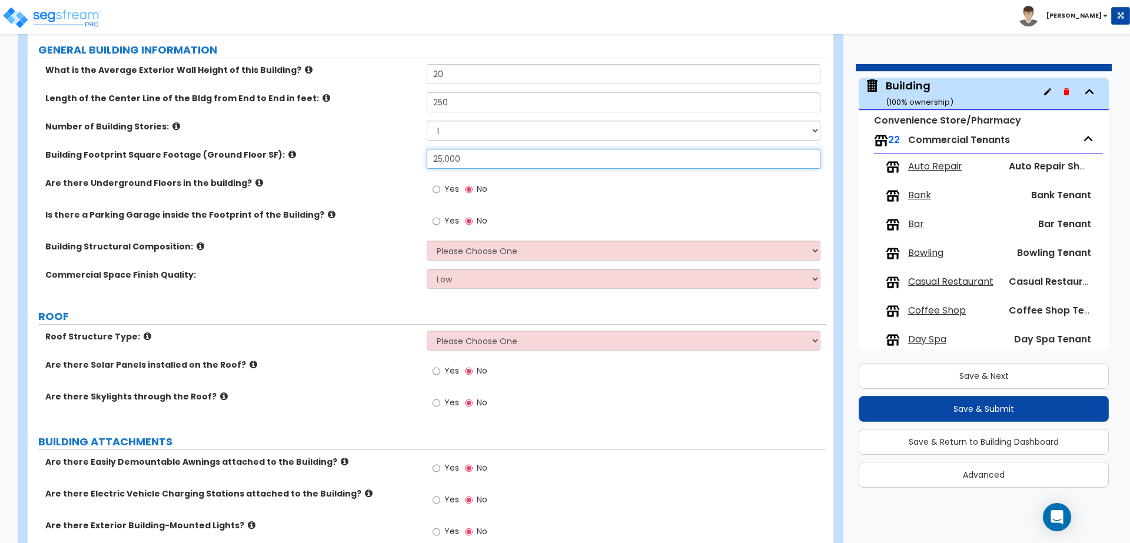
scroll to position [197, 0]
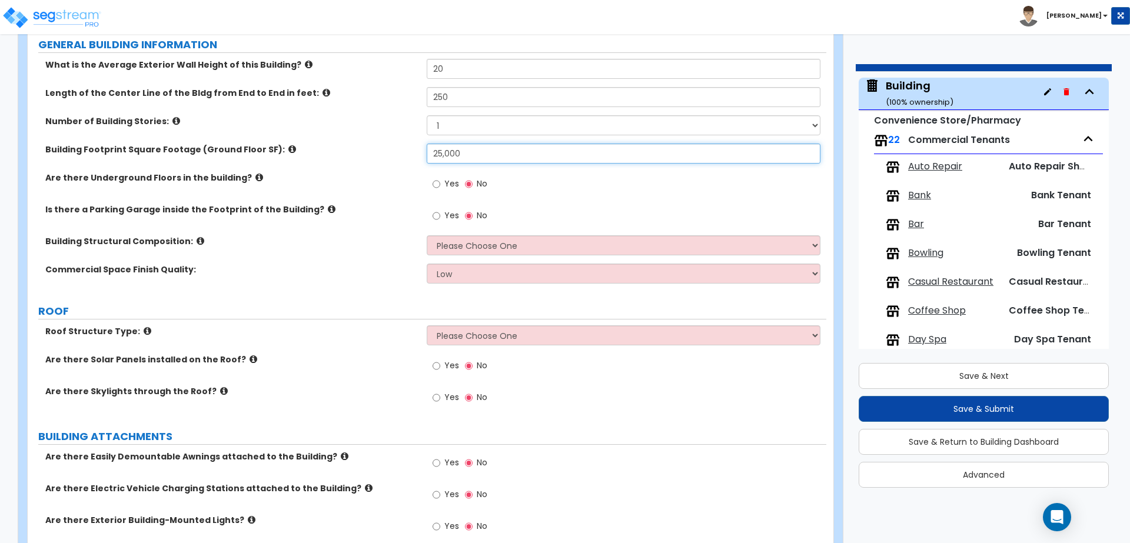
type input "25,000"
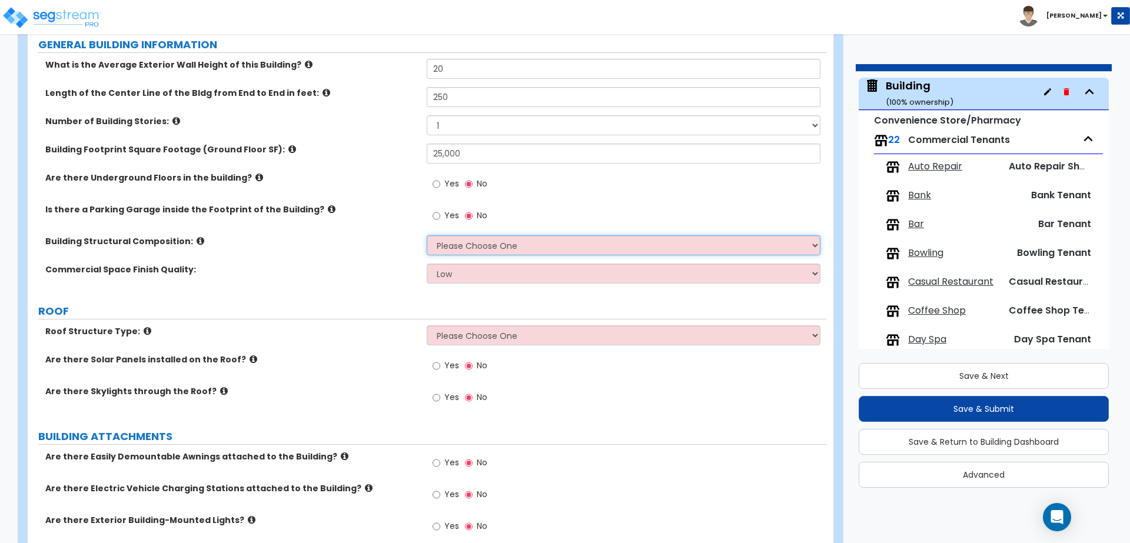
click at [453, 247] on select "Please Choose One Tilt-up Wall Construction Reinforced Concrete Structural Stee…" at bounding box center [623, 245] width 393 height 20
select select "4"
click at [427, 235] on select "Please Choose One Tilt-up Wall Construction Reinforced Concrete Structural Stee…" at bounding box center [623, 245] width 393 height 20
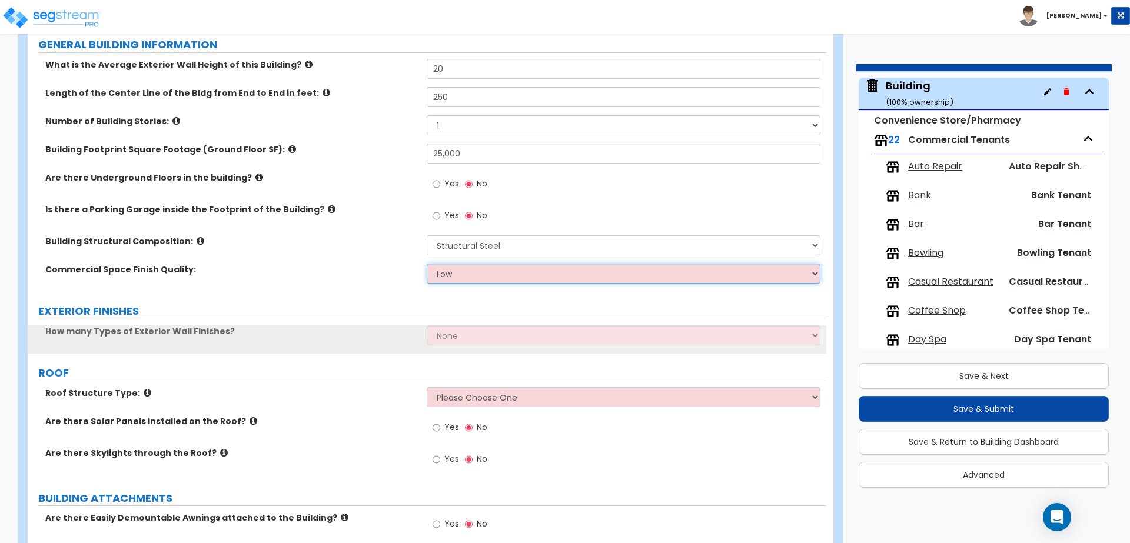
click at [474, 273] on select "Low Average High" at bounding box center [623, 274] width 393 height 20
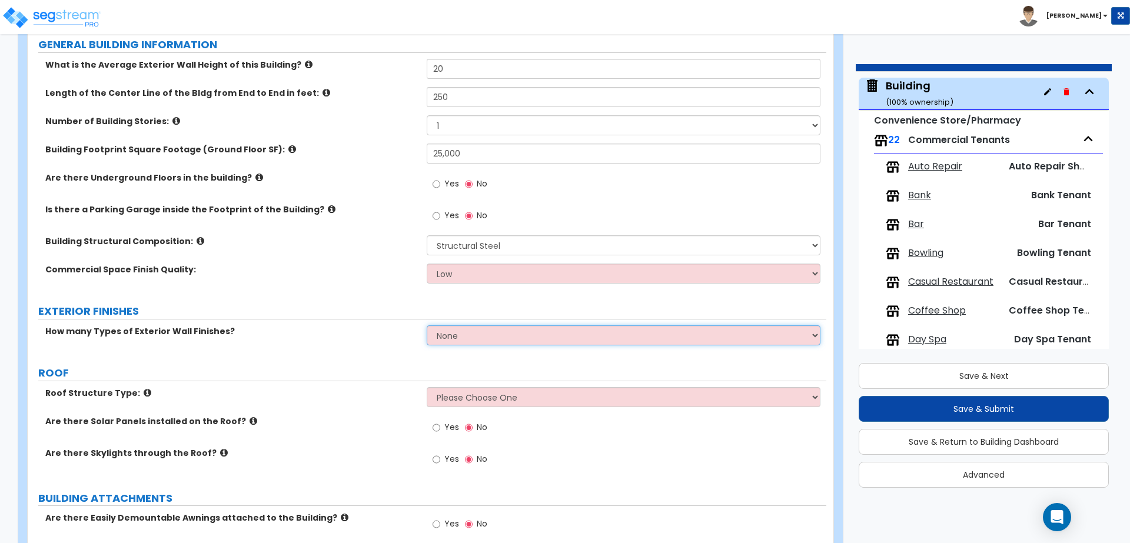
click at [470, 326] on select "None 1 2 3" at bounding box center [623, 336] width 393 height 20
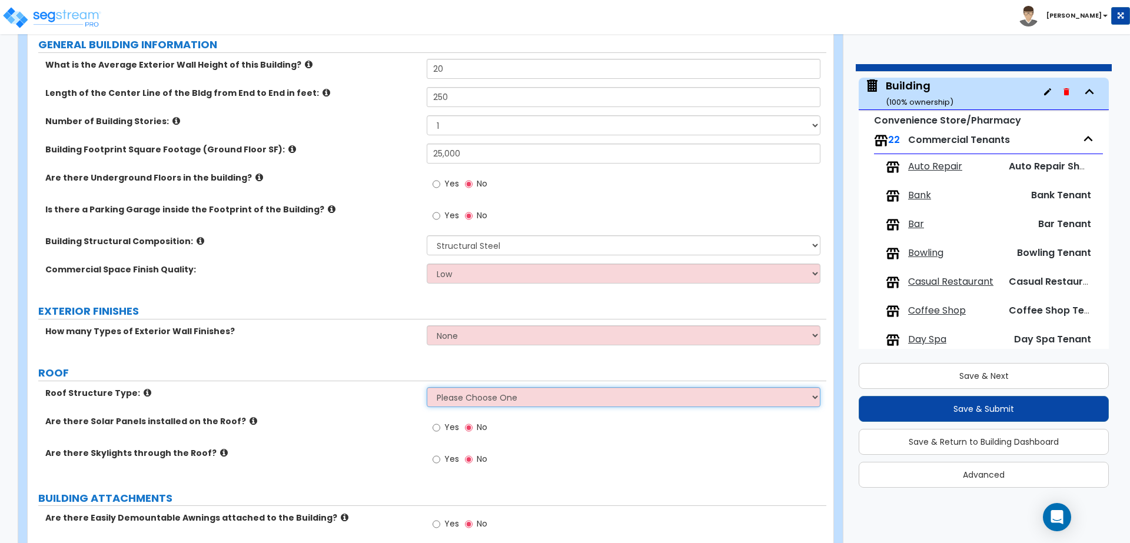
click at [472, 394] on select "Please Choose One Gable Roof Flat Roof Hybrid Gable & Flat Roof" at bounding box center [623, 397] width 393 height 20
select select "2"
click at [427, 387] on select "Please Choose One Gable Roof Flat Roof Hybrid Gable & Flat Roof" at bounding box center [623, 397] width 393 height 20
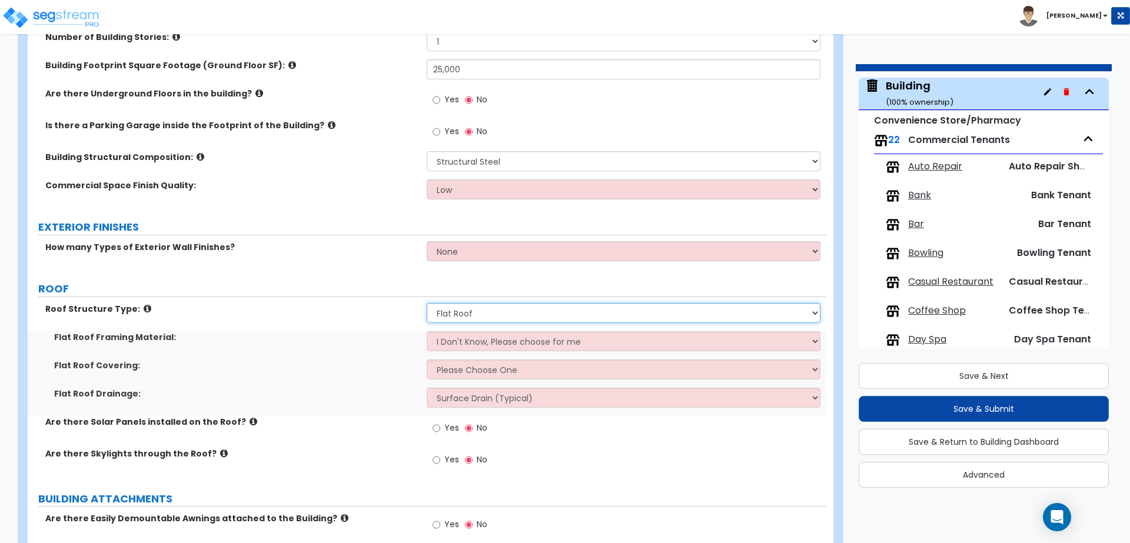
scroll to position [286, 0]
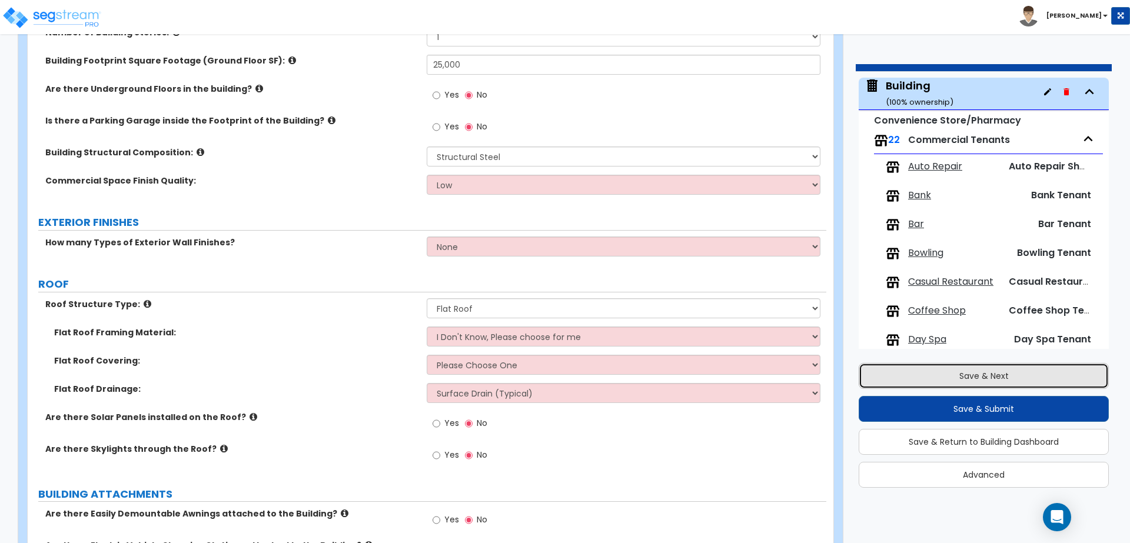
click at [894, 382] on button "Save & Next" at bounding box center [984, 376] width 250 height 26
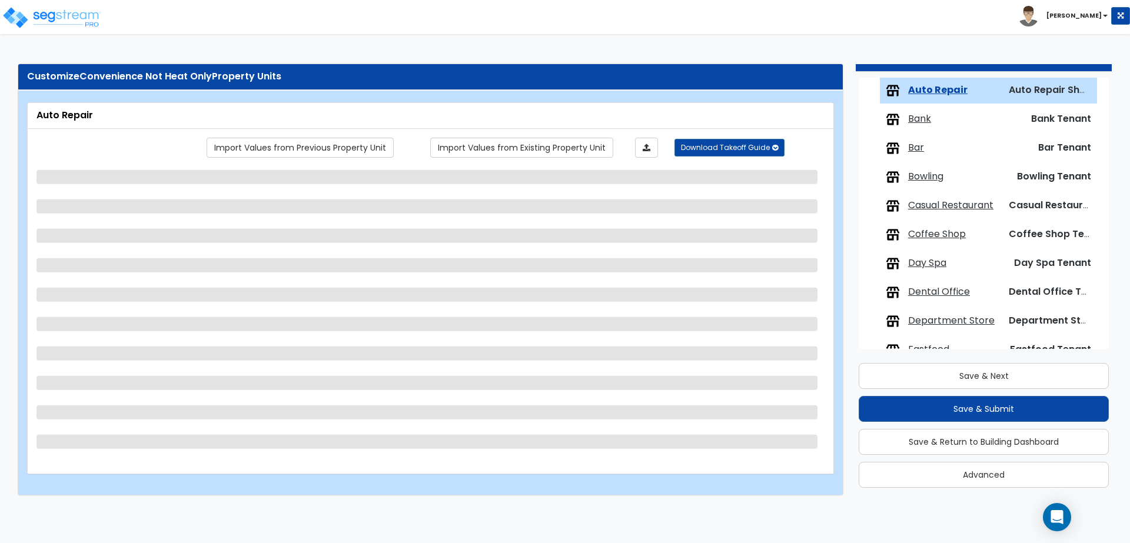
scroll to position [0, 0]
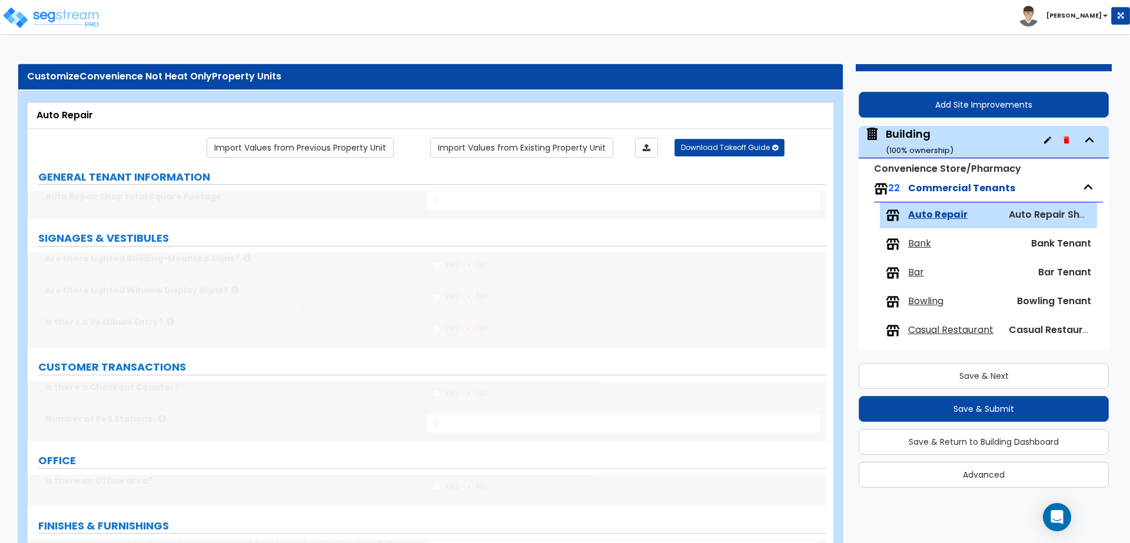
click at [915, 148] on small "( 100 % ownership)" at bounding box center [920, 150] width 68 height 11
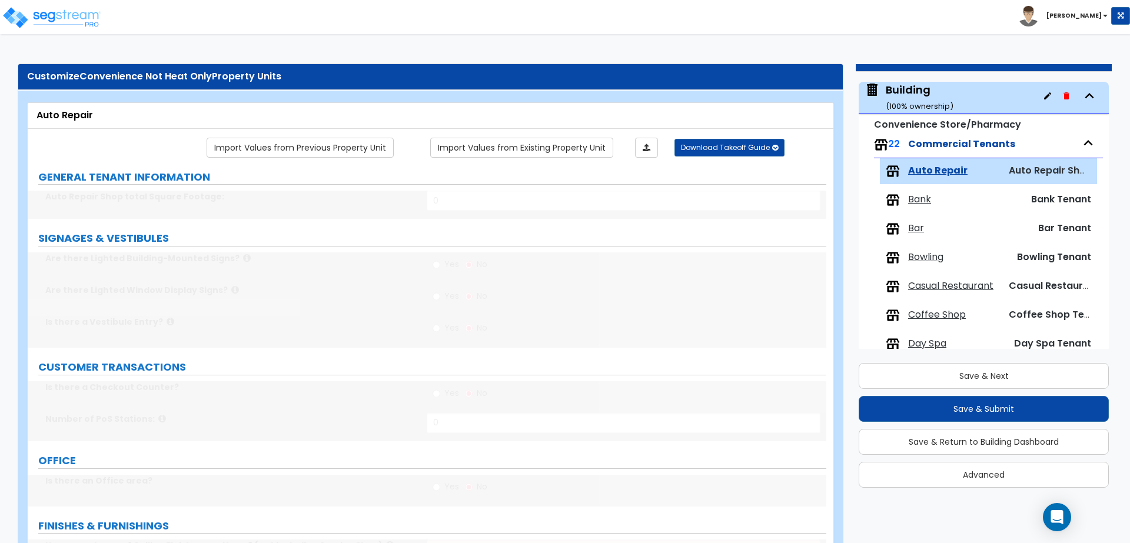
select select "4"
select select "2"
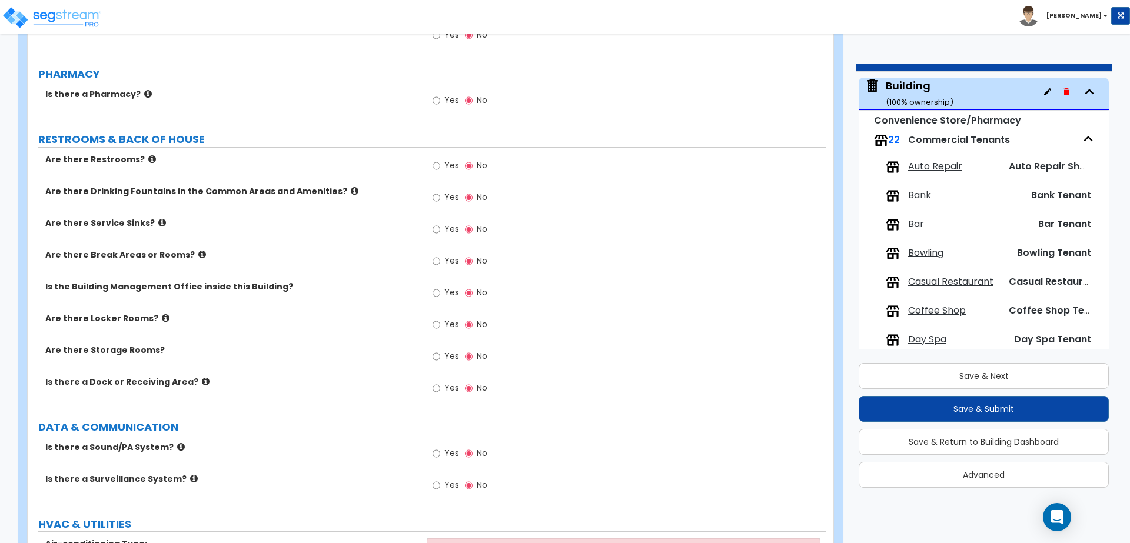
scroll to position [2447, 0]
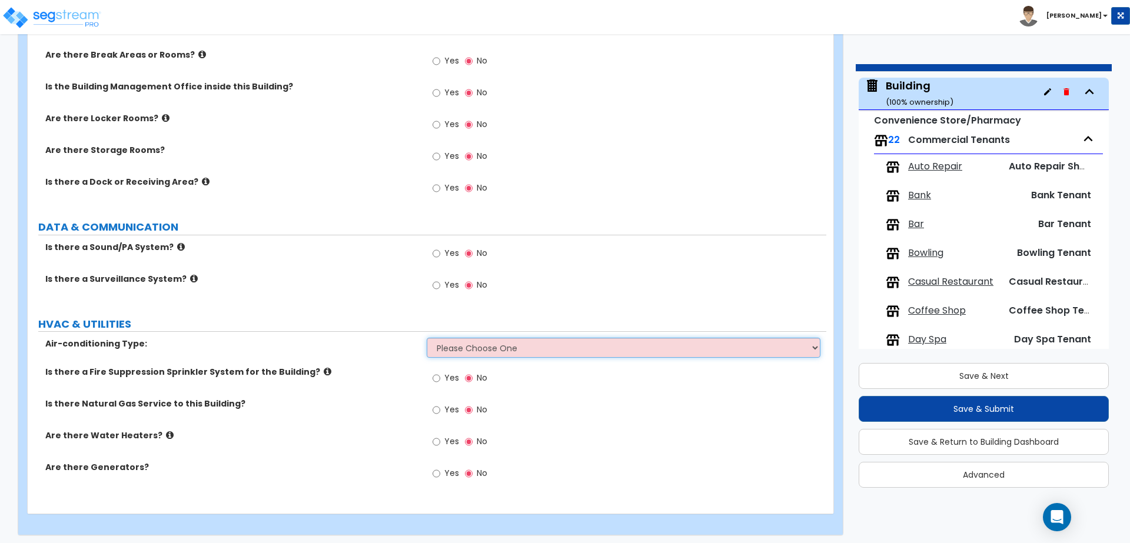
click at [508, 343] on select "Please Choose One Rooftop Unit Furnace-Condenser Forced Air Split Heating/Cooli…" at bounding box center [623, 348] width 393 height 20
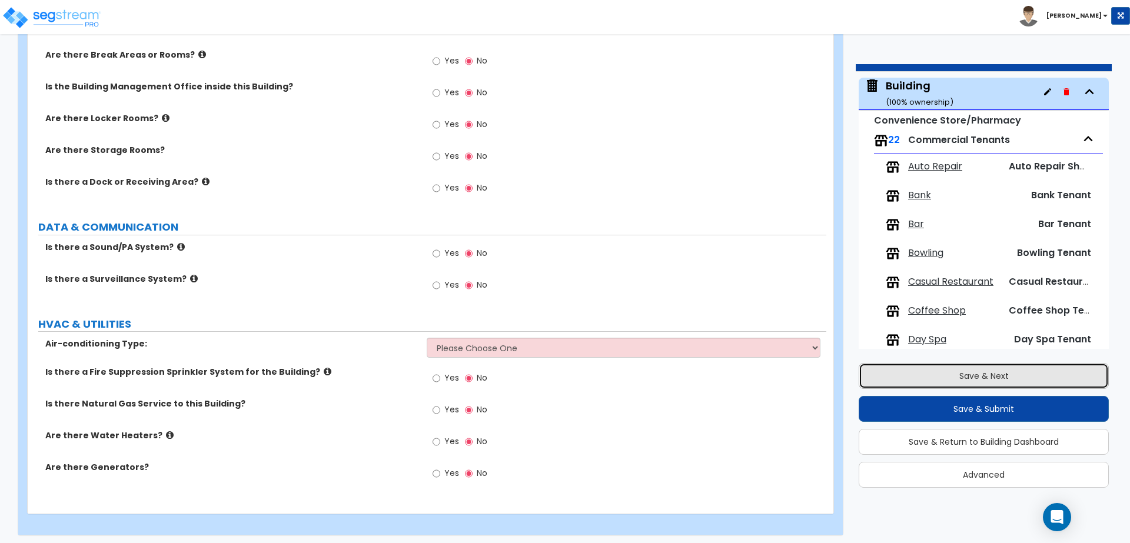
click at [871, 379] on button "Save & Next" at bounding box center [984, 376] width 250 height 26
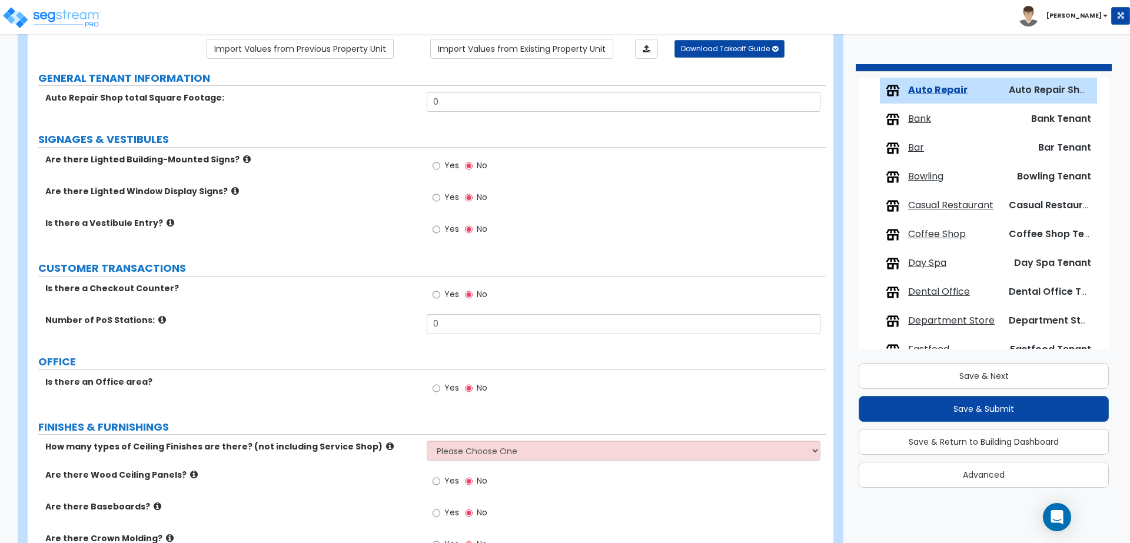
scroll to position [99, 0]
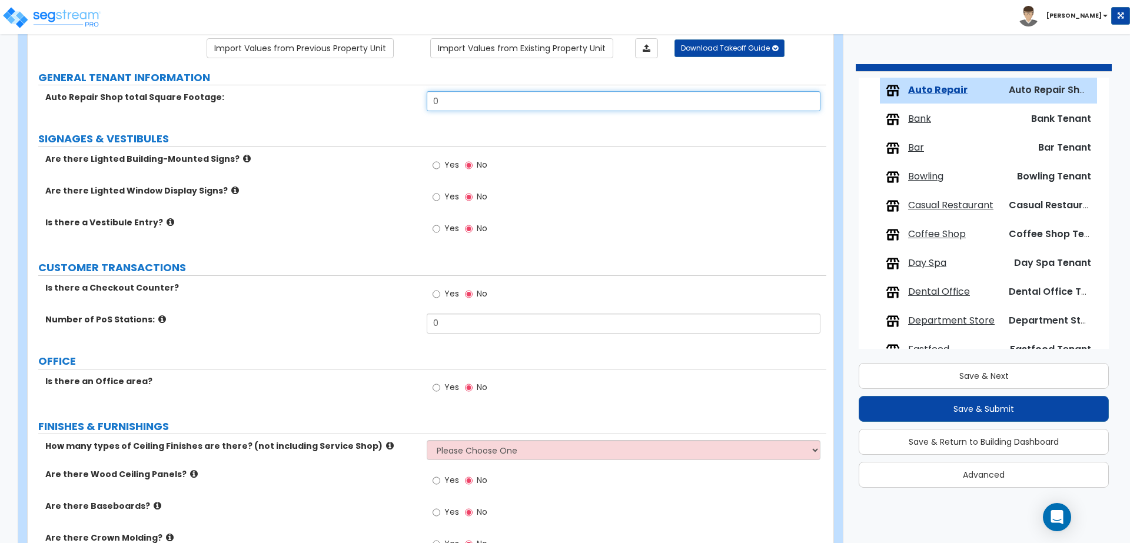
click at [479, 102] on input "0" at bounding box center [623, 101] width 393 height 20
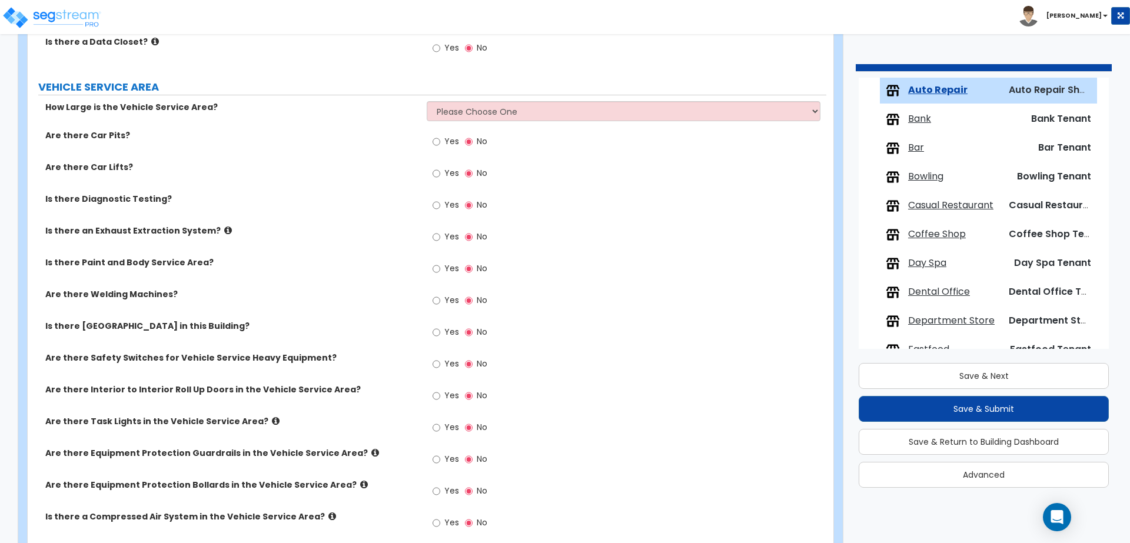
scroll to position [1643, 0]
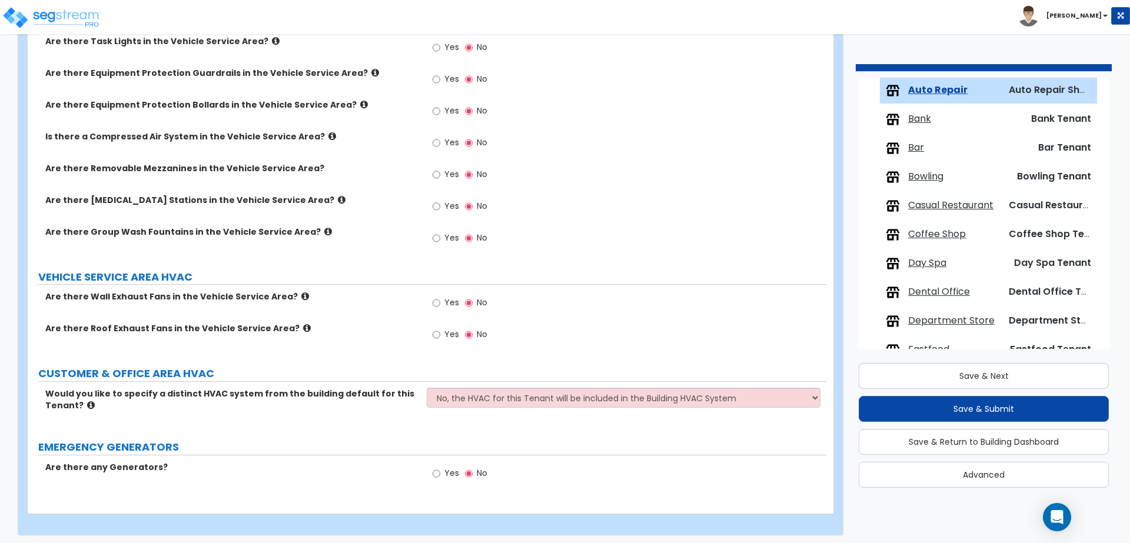
type input "1,000"
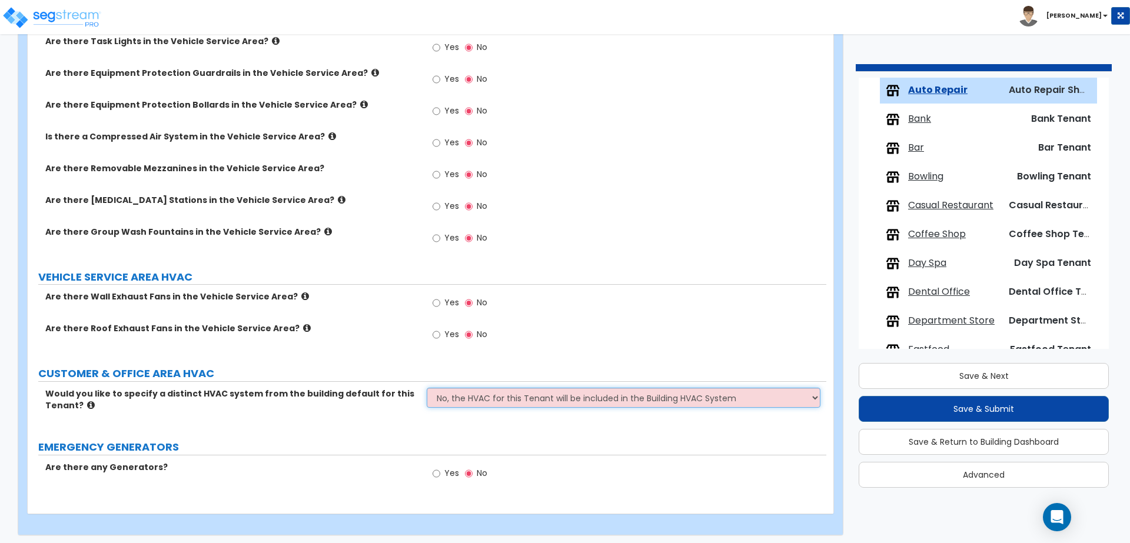
click at [552, 397] on select "No, the HVAC for this Tenant will be included in the Building HVAC System Yes, …" at bounding box center [623, 398] width 393 height 20
select select "1"
click at [427, 388] on select "No, the HVAC for this Tenant will be included in the Building HVAC System Yes, …" at bounding box center [623, 398] width 393 height 20
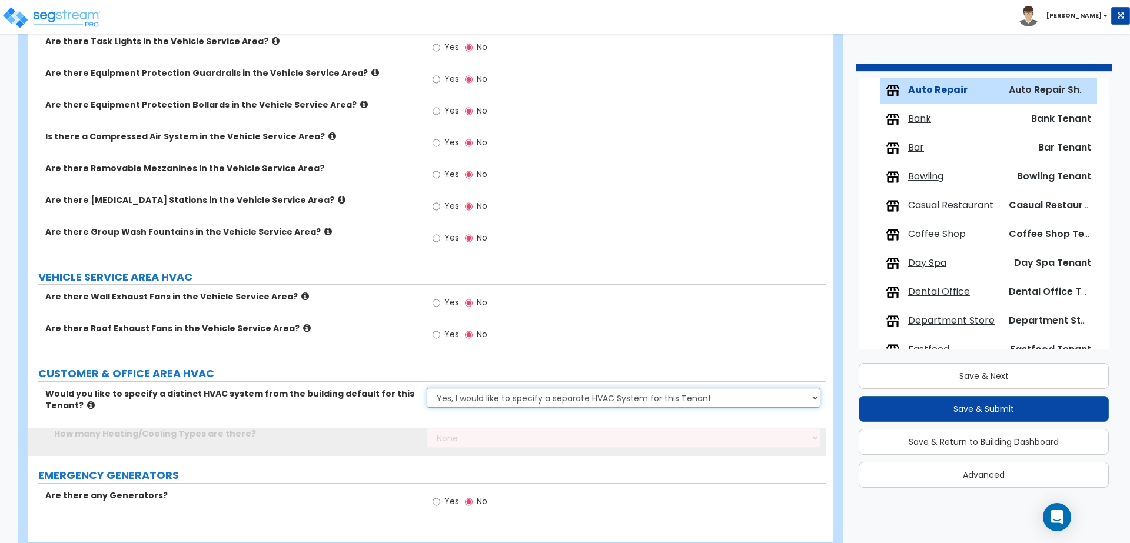
scroll to position [1671, 0]
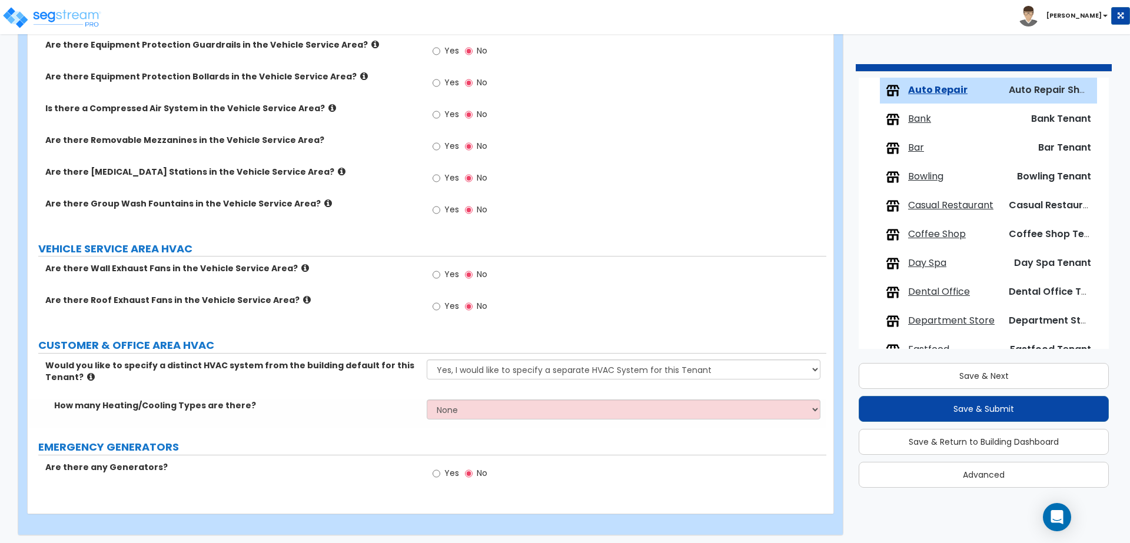
click at [542, 393] on div "Would you like to specify a distinct HVAC system from the building default for …" at bounding box center [427, 380] width 799 height 40
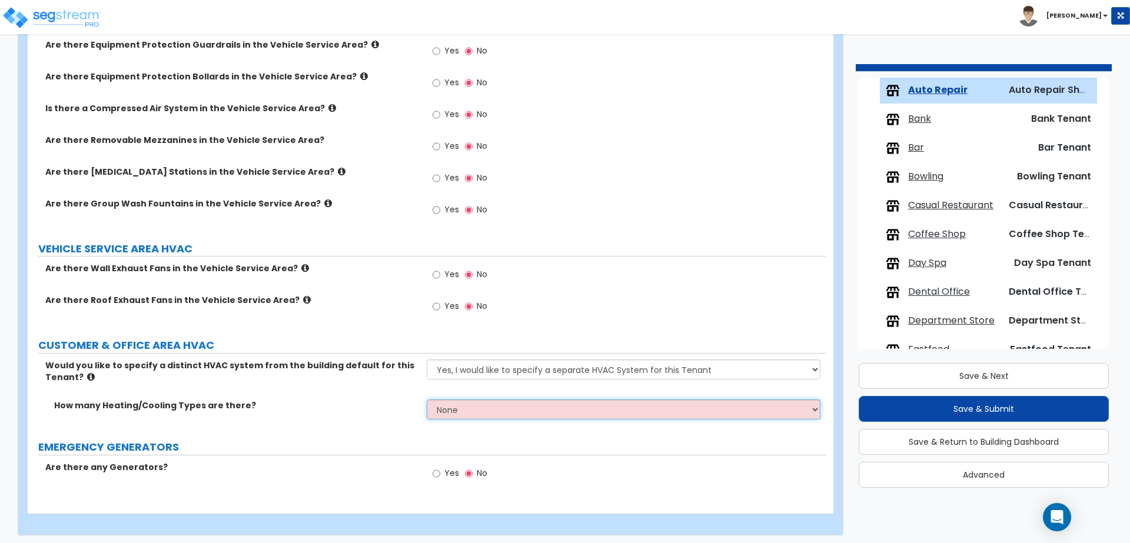
click at [552, 404] on select "None 1 2 3" at bounding box center [623, 410] width 393 height 20
select select "1"
click at [427, 400] on select "None 1 2 3" at bounding box center [623, 410] width 393 height 20
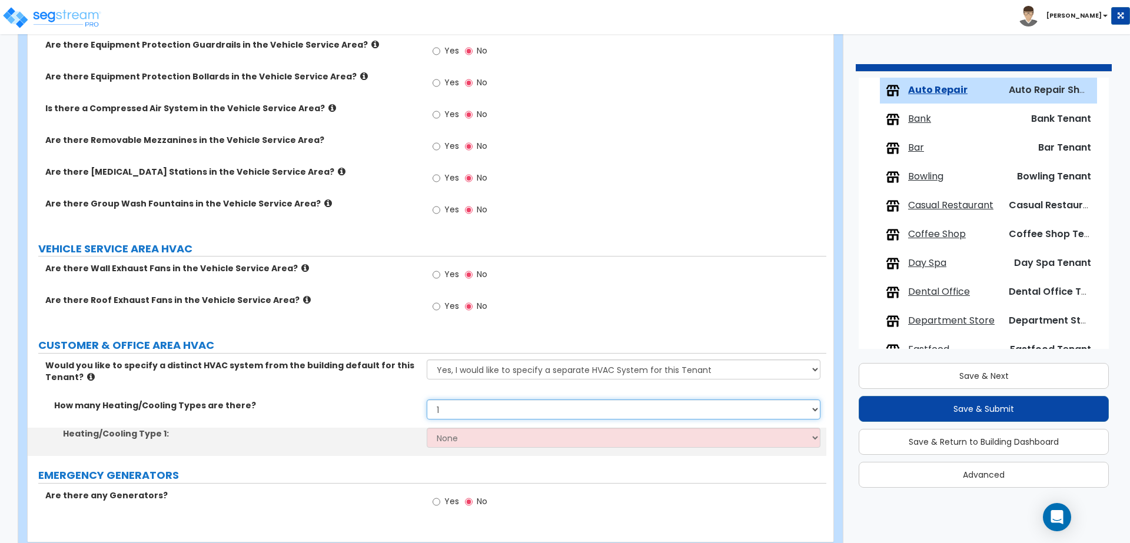
scroll to position [1700, 0]
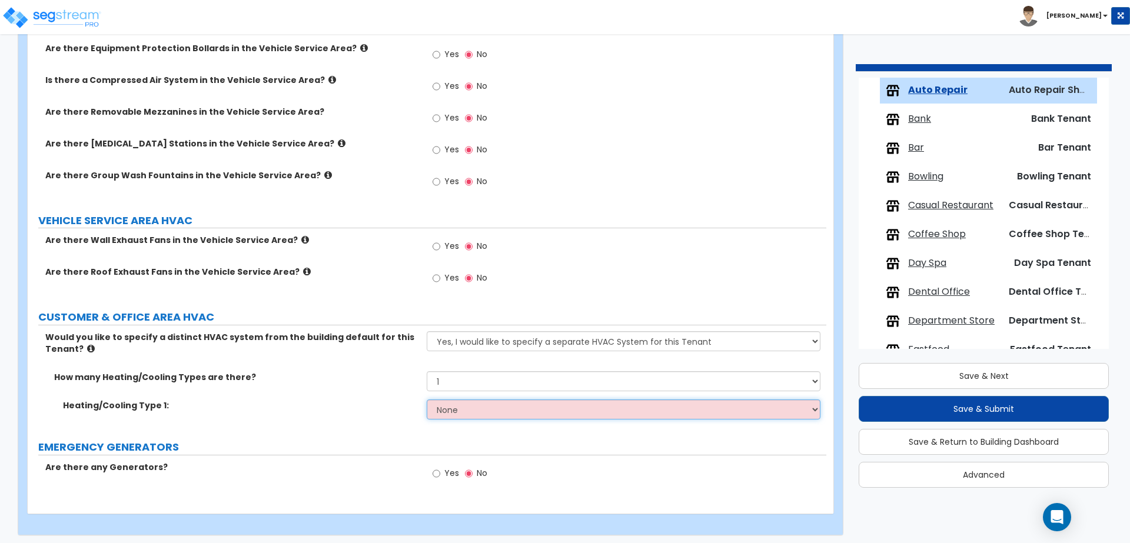
click at [542, 415] on select "None Heat Only Centralized Heating & Cooling Thru Wall Air Conditioners Mini Sp…" at bounding box center [623, 410] width 393 height 20
click at [510, 404] on select "None Heat Only Centralized Heating & Cooling Thru Wall Air Conditioners Mini Sp…" at bounding box center [623, 410] width 393 height 20
select select "2"
click at [427, 400] on select "None Heat Only Centralized Heating & Cooling Thru Wall Air Conditioners Mini Sp…" at bounding box center [623, 410] width 393 height 20
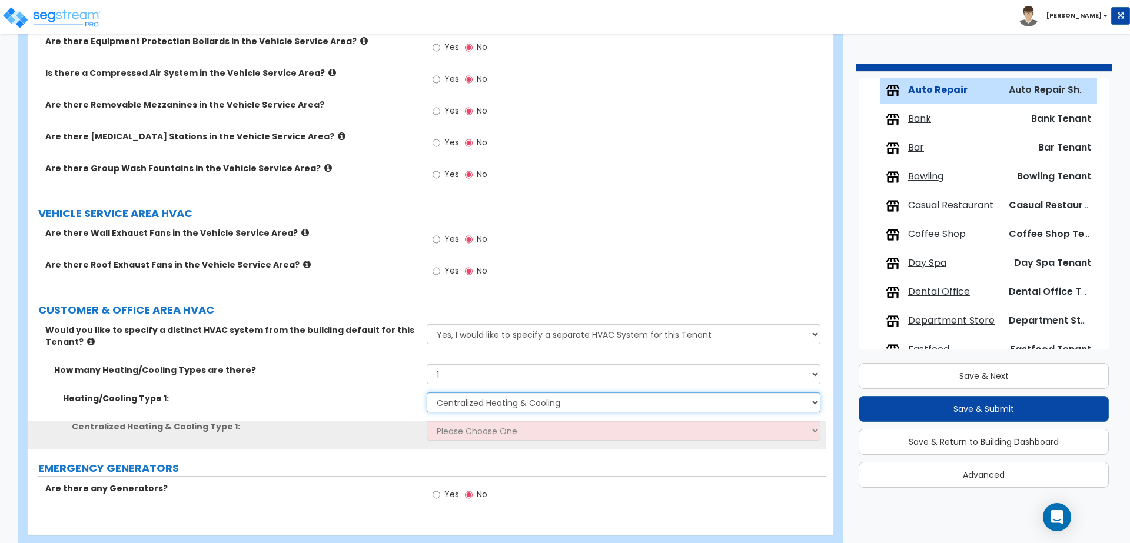
scroll to position [1728, 0]
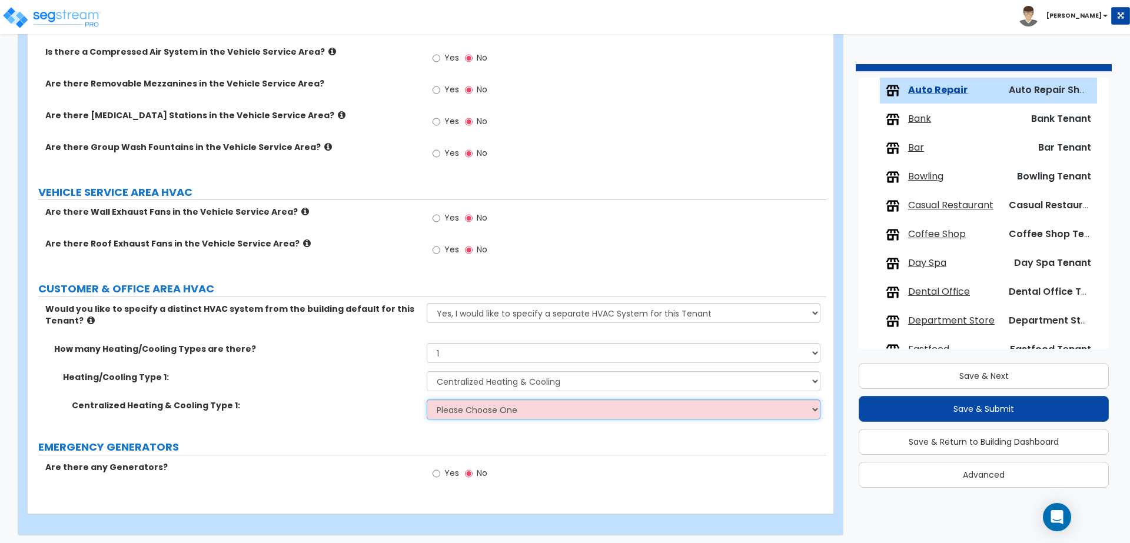
click at [526, 413] on select "Please Choose One Rooftop Unit Furnace-Condenser Forced Air Split Heating/Cooli…" at bounding box center [623, 410] width 393 height 20
click at [458, 404] on select "Please Choose One Rooftop Unit Furnace-Condenser Forced Air Split Heating/Cooli…" at bounding box center [623, 410] width 393 height 20
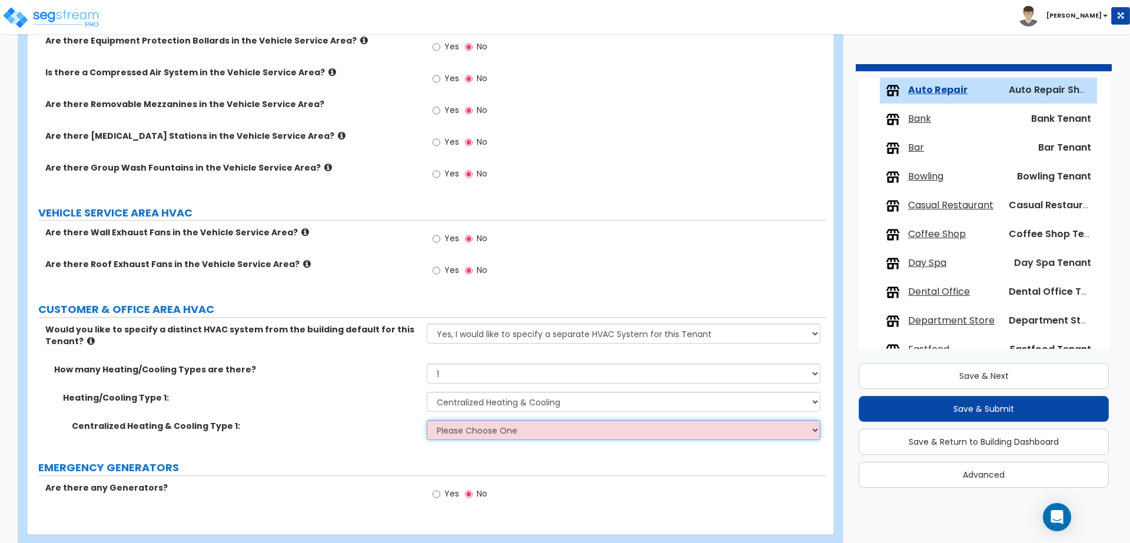
scroll to position [1720, 0]
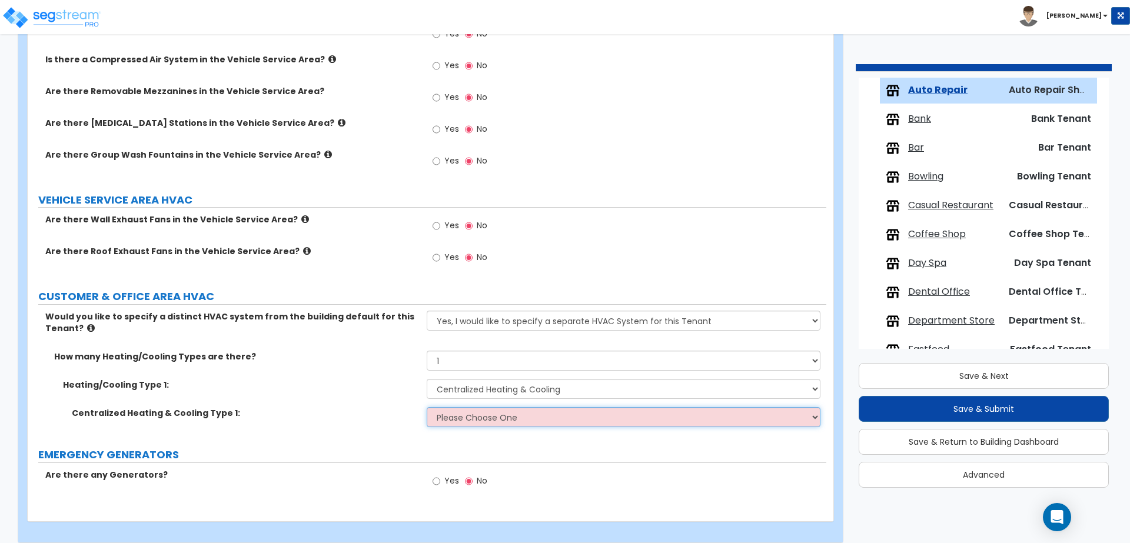
click at [611, 409] on select "Please Choose One Rooftop Unit Furnace-Condenser Forced Air Split Heating/Cooli…" at bounding box center [623, 417] width 393 height 20
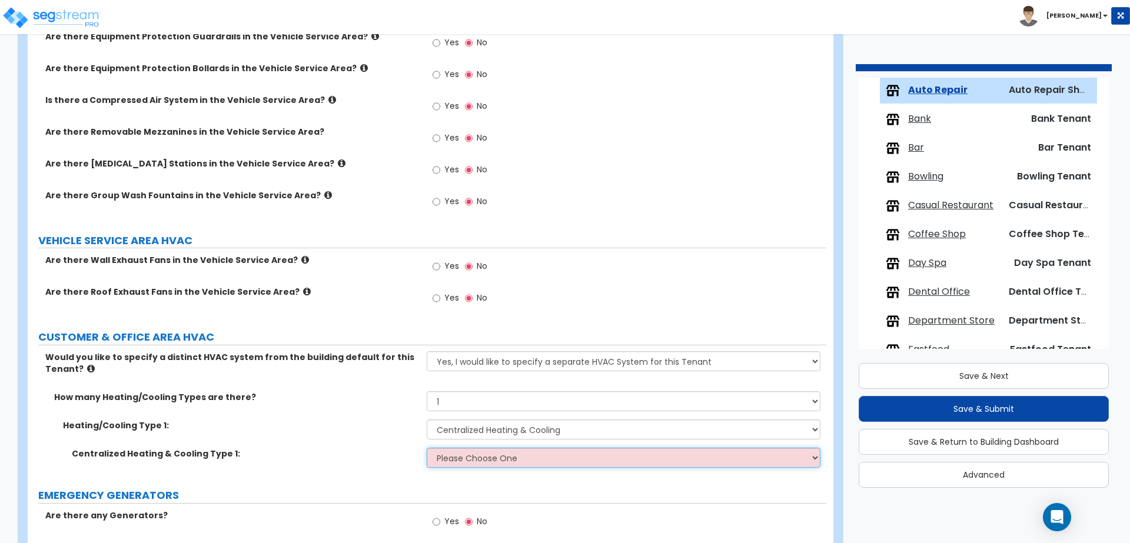
scroll to position [1728, 0]
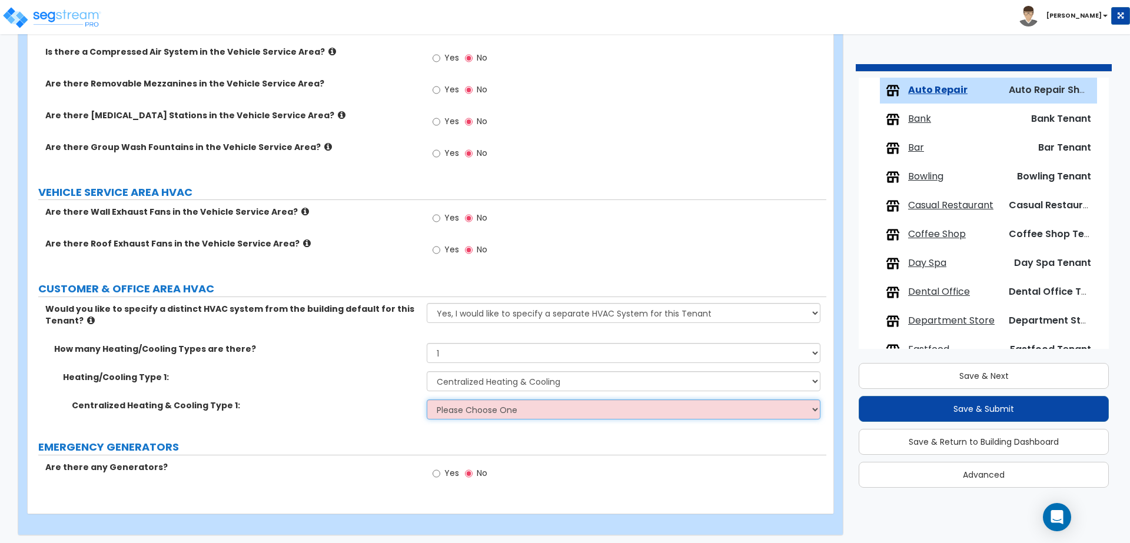
click at [574, 400] on select "Please Choose One Rooftop Unit Furnace-Condenser Forced Air Split Heating/Cooli…" at bounding box center [623, 410] width 393 height 20
click at [486, 404] on select "Please Choose One Rooftop Unit Furnace-Condenser Forced Air Split Heating/Cooli…" at bounding box center [623, 410] width 393 height 20
click at [438, 413] on select "Please Choose One Rooftop Unit Furnace-Condenser Forced Air Split Heating/Cooli…" at bounding box center [623, 410] width 393 height 20
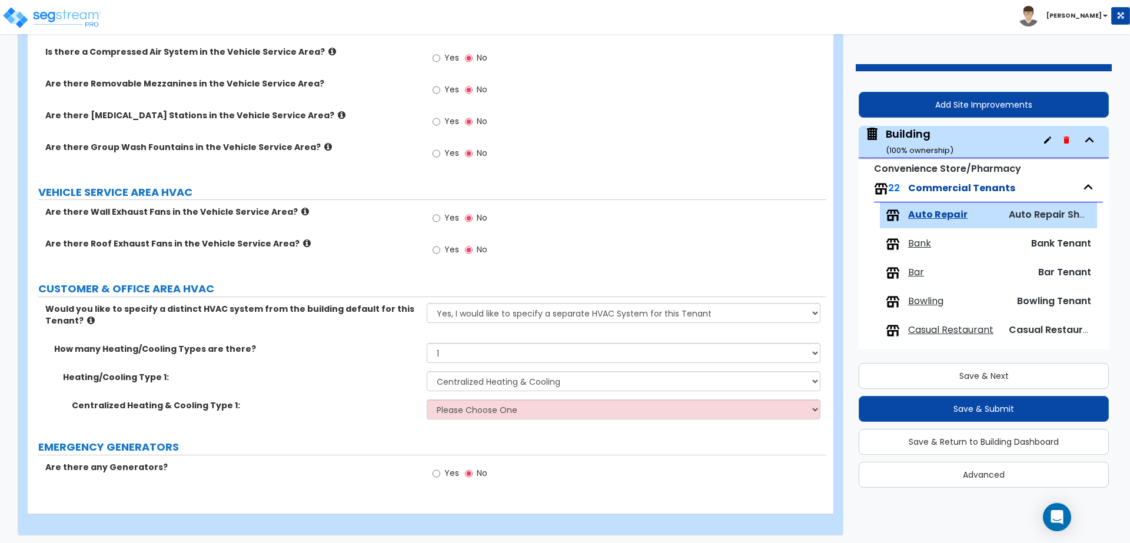
click at [913, 144] on div "Building ( 100 % ownership)" at bounding box center [920, 142] width 68 height 30
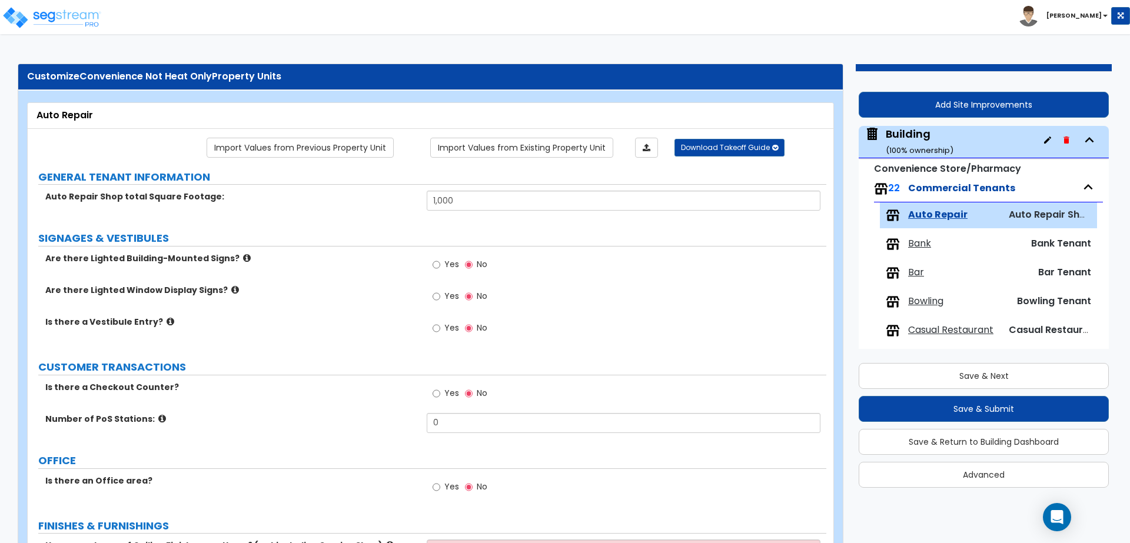
select select "4"
select select "2"
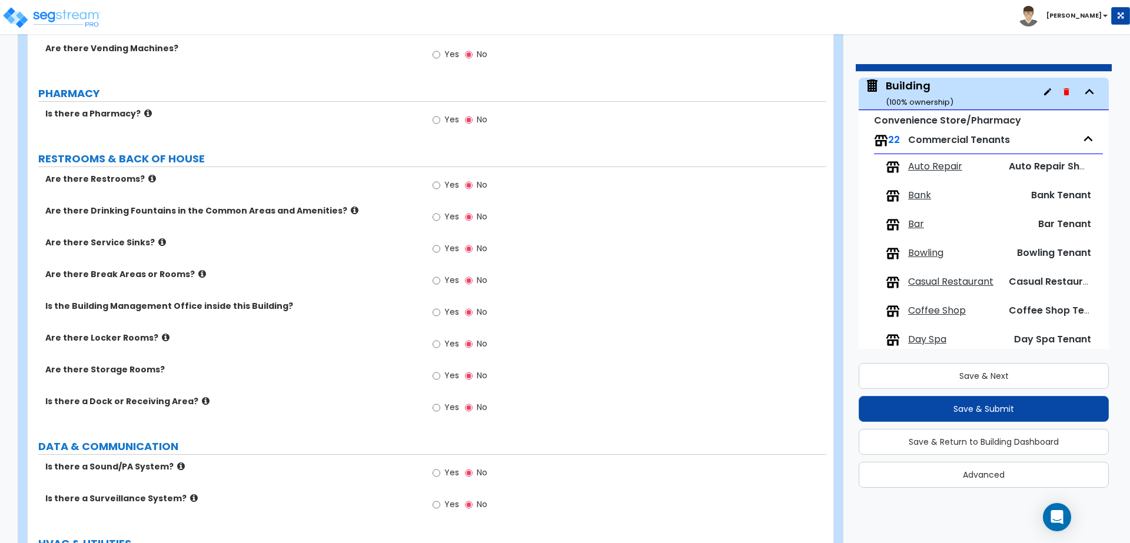
scroll to position [2447, 0]
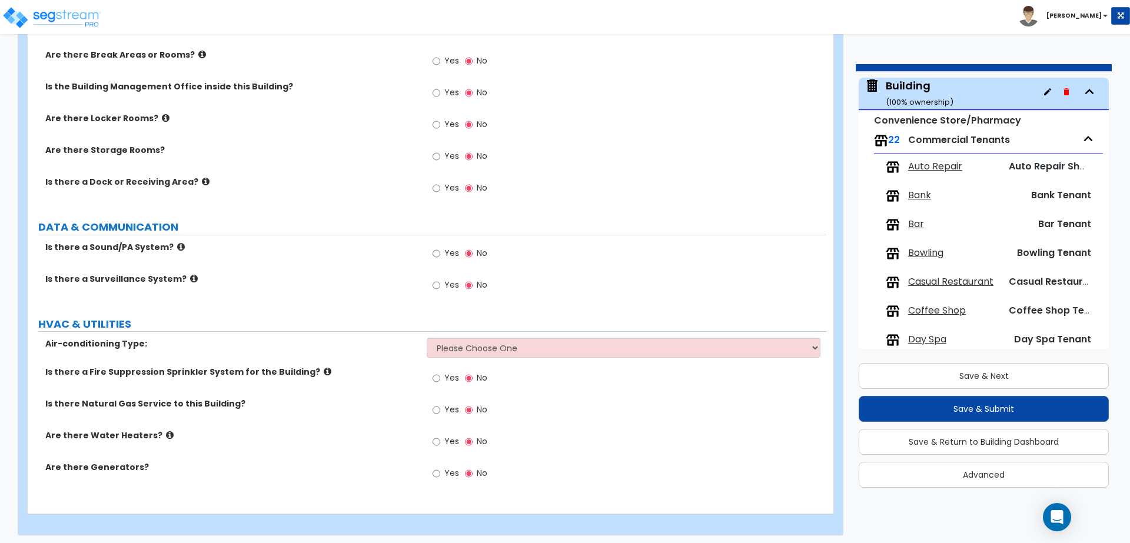
click at [453, 410] on span "Yes" at bounding box center [451, 410] width 15 height 12
click at [440, 410] on input "Yes" at bounding box center [437, 410] width 8 height 13
radio input "true"
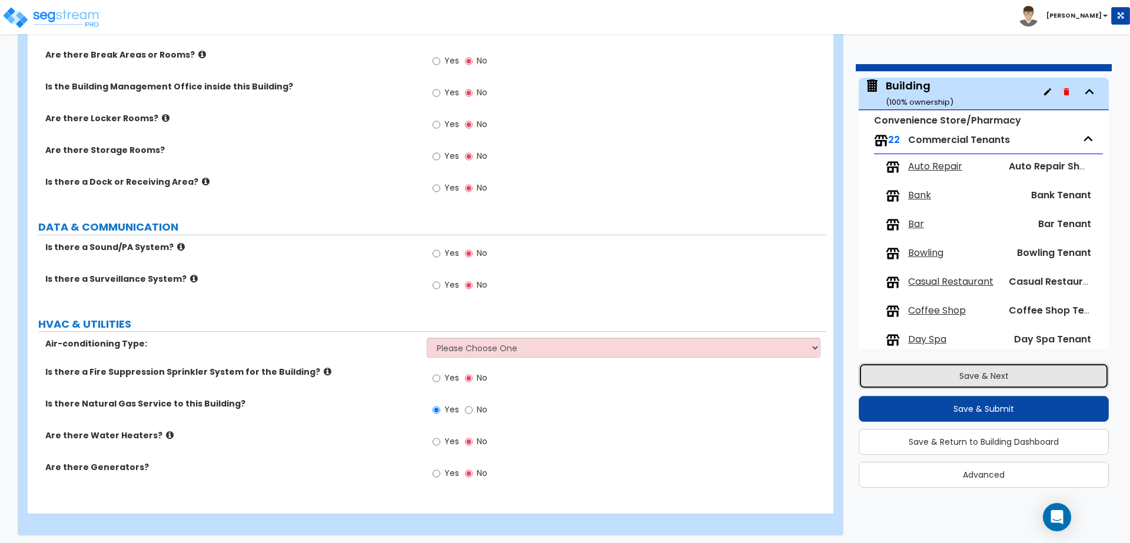
click at [952, 369] on button "Save & Next" at bounding box center [984, 376] width 250 height 26
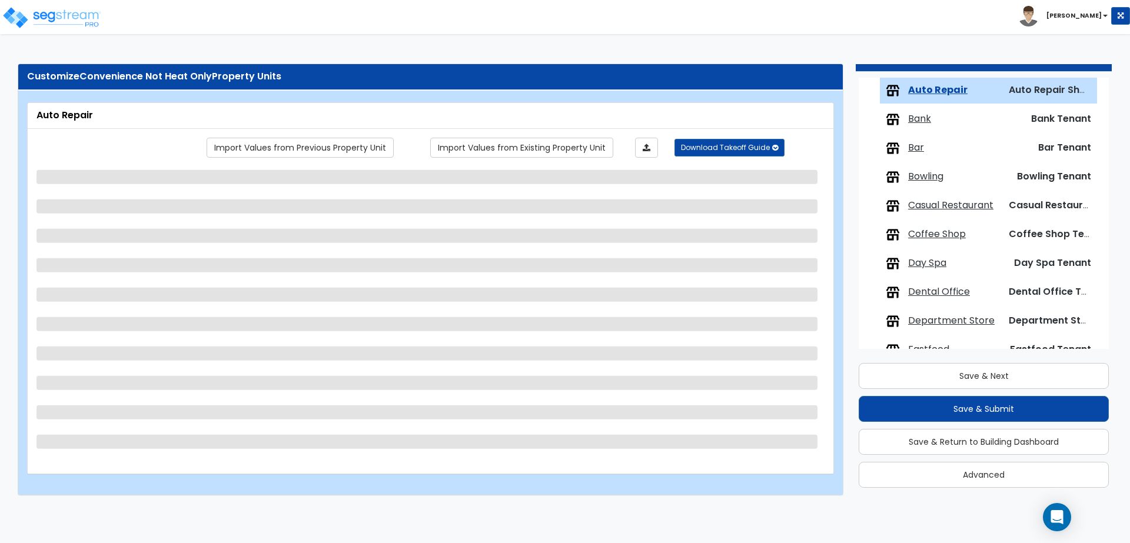
scroll to position [125, 0]
select select "1"
select select "2"
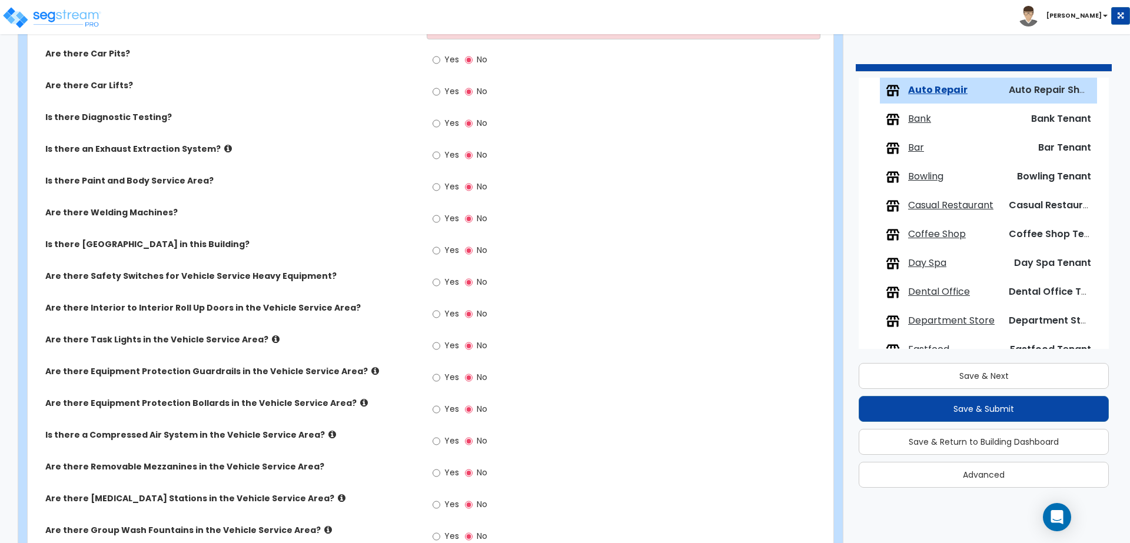
scroll to position [1728, 0]
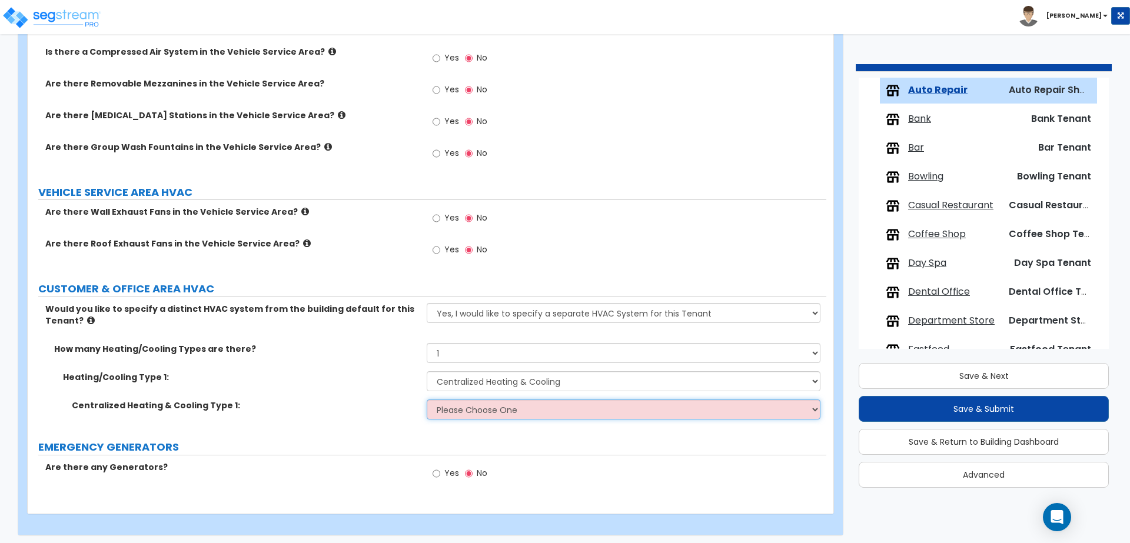
click at [473, 404] on select "Please Choose One Rooftop Unit Furnace-Condenser Forced Air Split Heating/Cooli…" at bounding box center [623, 410] width 393 height 20
click at [427, 400] on select "Please Choose One Rooftop Unit Furnace-Condenser Forced Air Split Heating/Cooli…" at bounding box center [623, 410] width 393 height 20
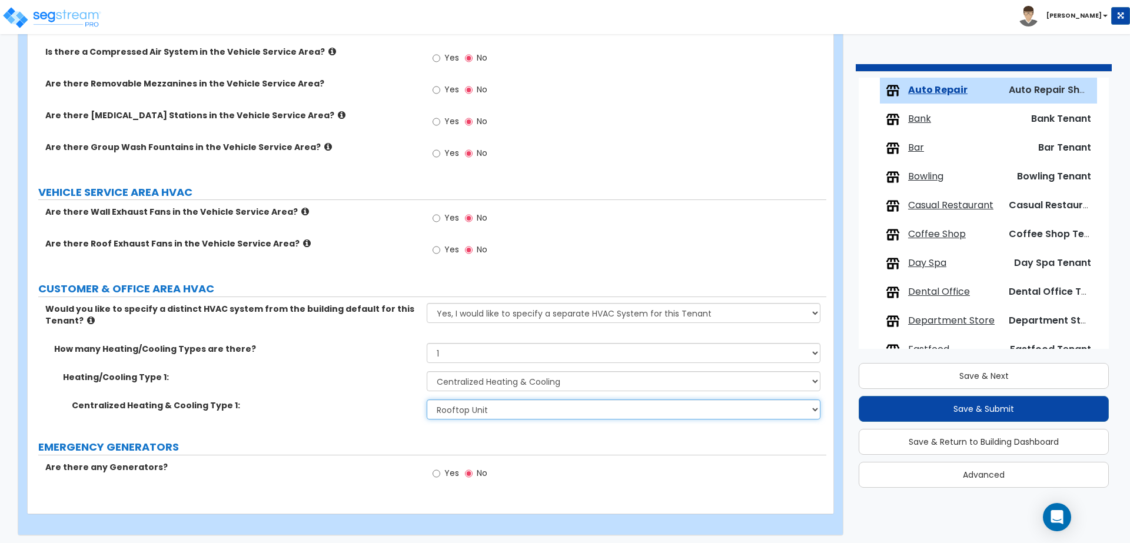
click at [475, 412] on select "Please Choose One Rooftop Unit Furnace-Condenser Forced Air Split Heating/Cooli…" at bounding box center [623, 410] width 393 height 20
click at [427, 400] on select "Please Choose One Rooftop Unit Furnace-Condenser Forced Air Split Heating/Cooli…" at bounding box center [623, 410] width 393 height 20
click at [482, 407] on select "Please Choose One Rooftop Unit Furnace-Condenser Forced Air Split Heating/Cooli…" at bounding box center [623, 410] width 393 height 20
click at [427, 400] on select "Please Choose One Rooftop Unit Furnace-Condenser Forced Air Split Heating/Cooli…" at bounding box center [623, 410] width 393 height 20
click at [485, 400] on select "Please Choose One Rooftop Unit Furnace-Condenser Forced Air Split Heating/Cooli…" at bounding box center [623, 410] width 393 height 20
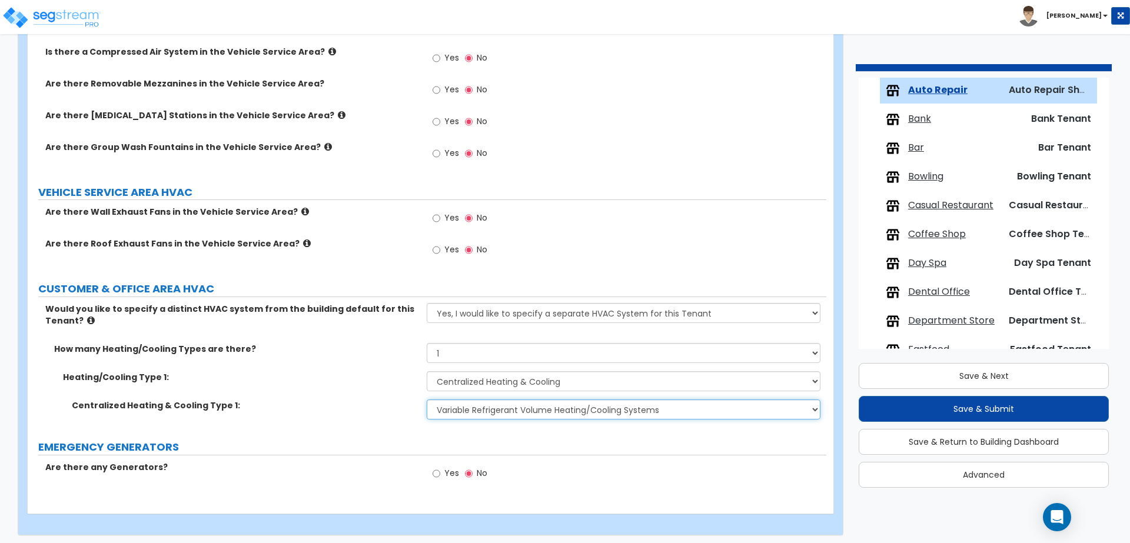
click at [427, 400] on select "Please Choose One Rooftop Unit Furnace-Condenser Forced Air Split Heating/Cooli…" at bounding box center [623, 410] width 393 height 20
click at [473, 409] on select "Please Choose One Rooftop Unit Furnace-Condenser Forced Air Split Heating/Cooli…" at bounding box center [623, 410] width 393 height 20
select select "1"
click at [427, 400] on select "Please Choose One Rooftop Unit Furnace-Condenser Forced Air Split Heating/Cooli…" at bounding box center [623, 410] width 393 height 20
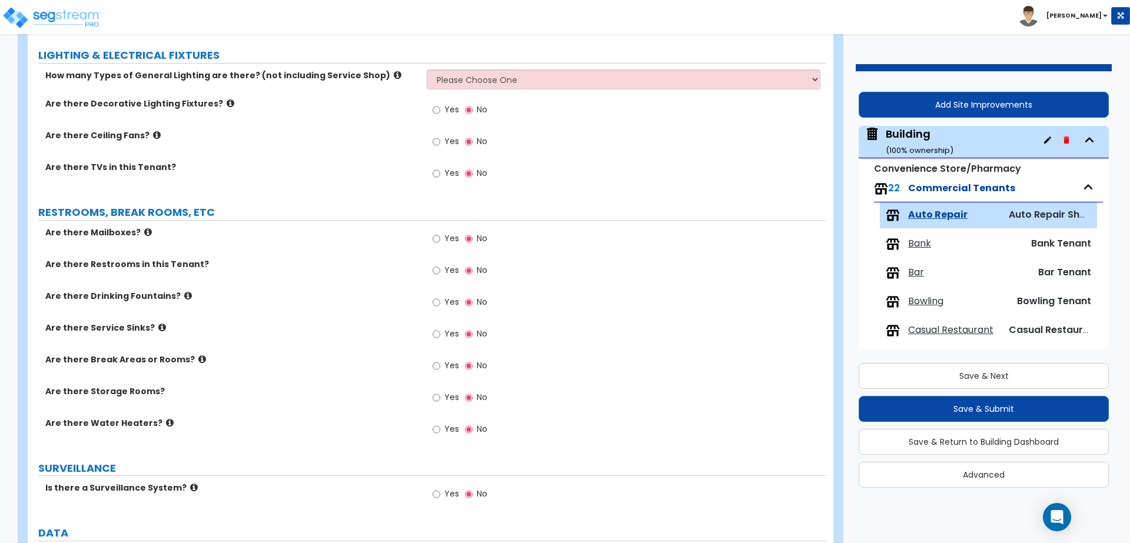
scroll to position [754, 0]
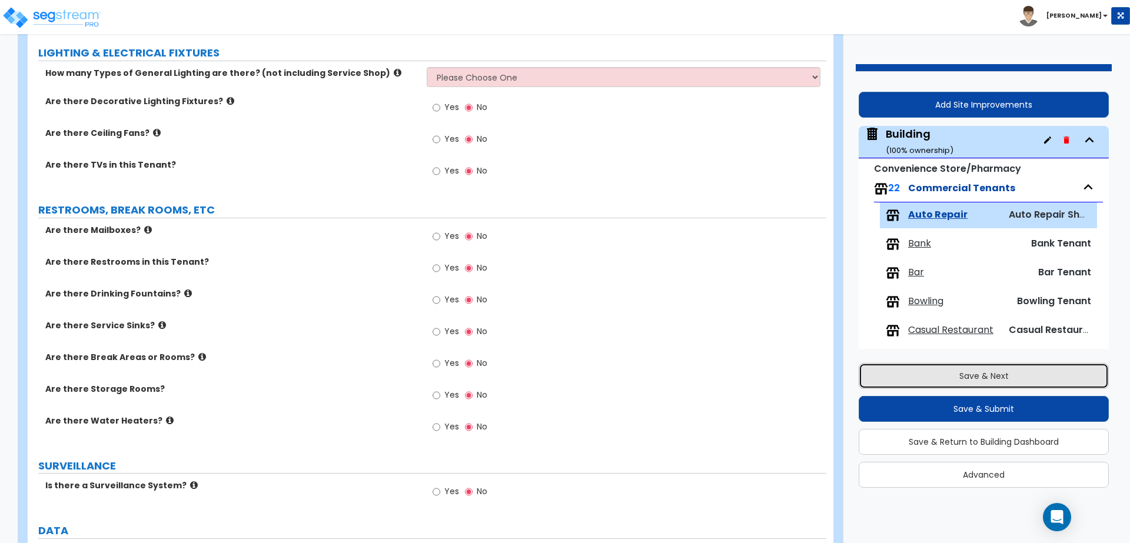
click at [909, 387] on button "Save & Next" at bounding box center [984, 376] width 250 height 26
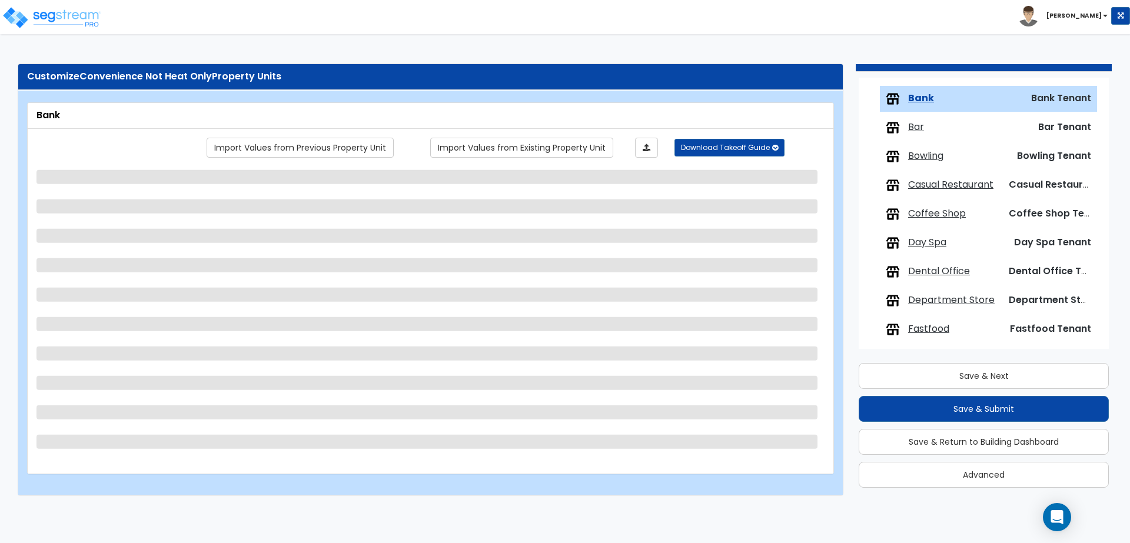
scroll to position [154, 0]
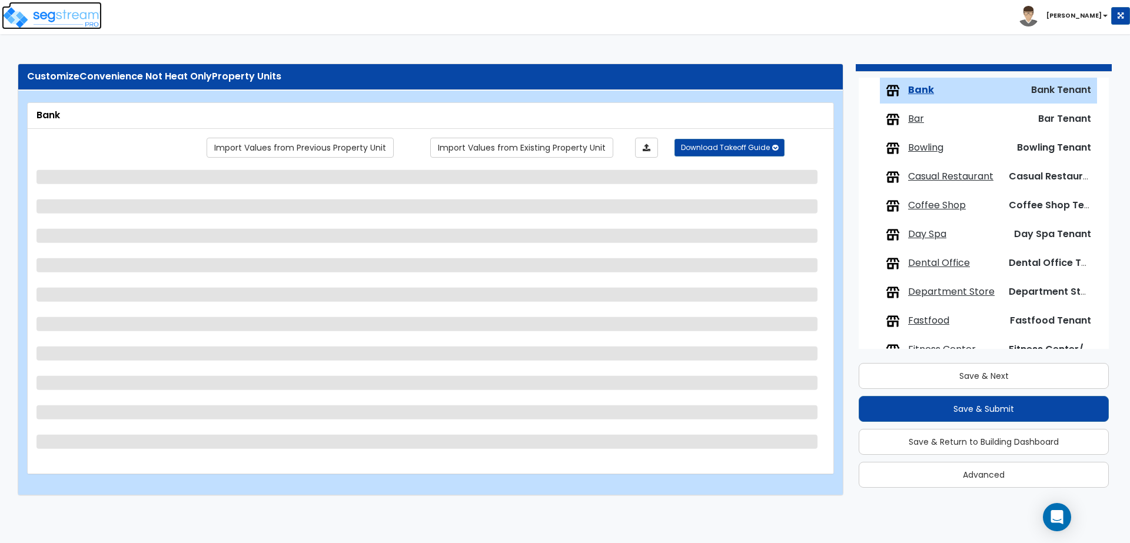
click at [61, 19] on img at bounding box center [52, 18] width 100 height 24
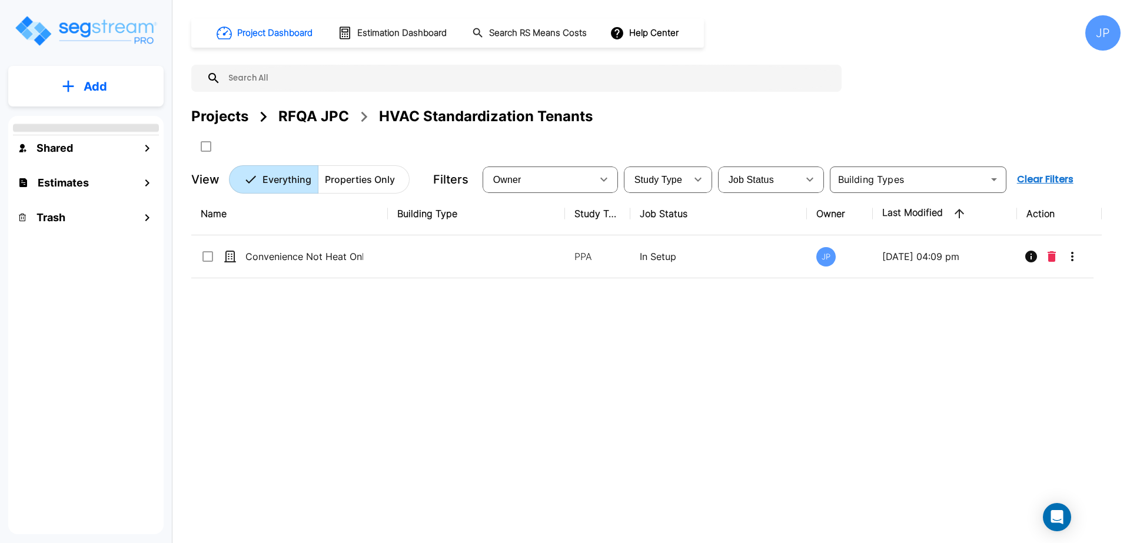
click at [1112, 35] on div "JP" at bounding box center [1103, 32] width 35 height 35
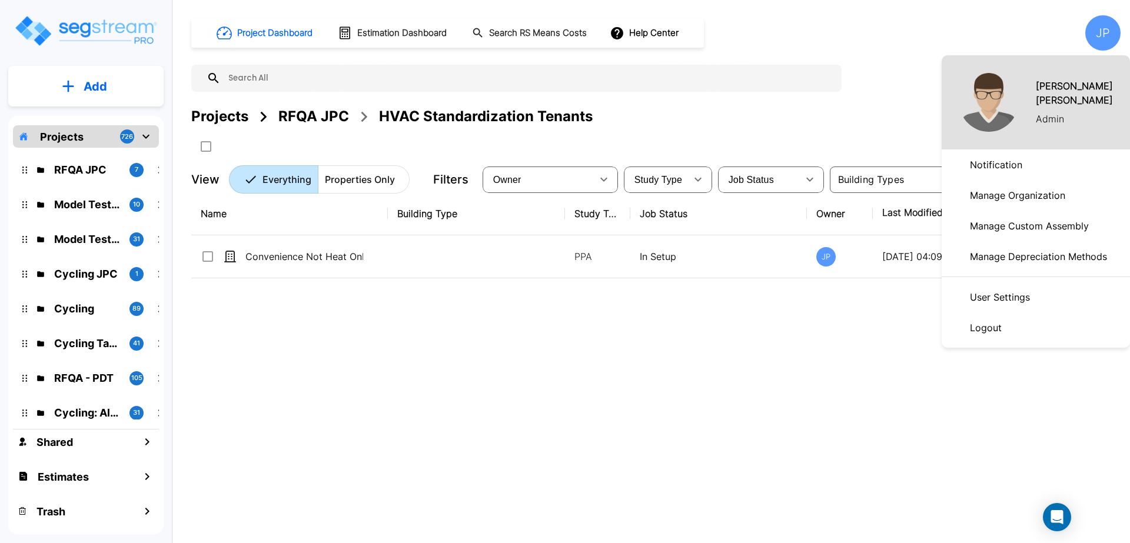
click at [999, 328] on p "Logout" at bounding box center [986, 328] width 41 height 24
